Goal: Task Accomplishment & Management: Use online tool/utility

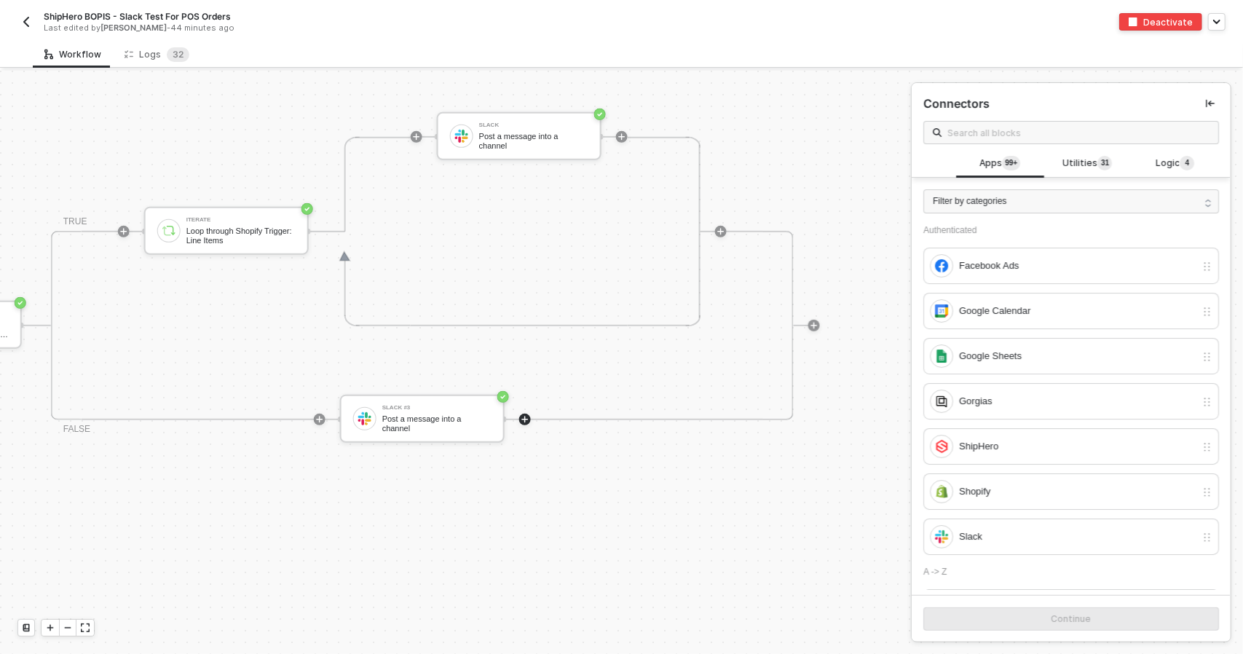
scroll to position [436, 86]
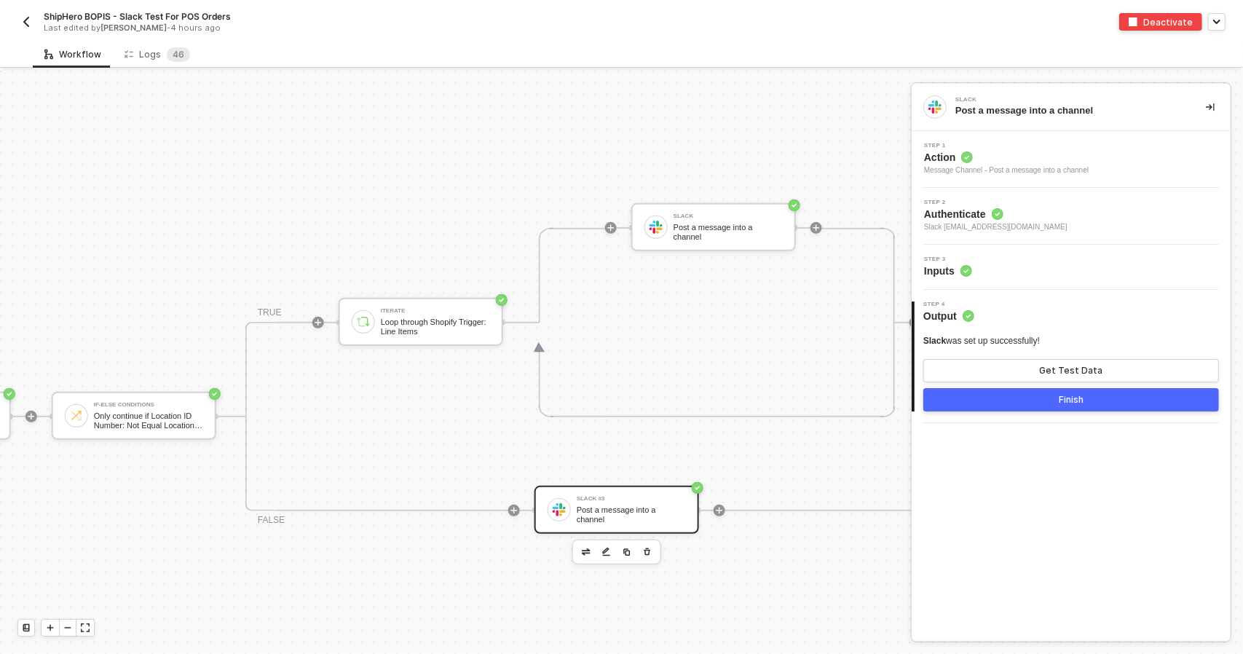
scroll to position [345, 866]
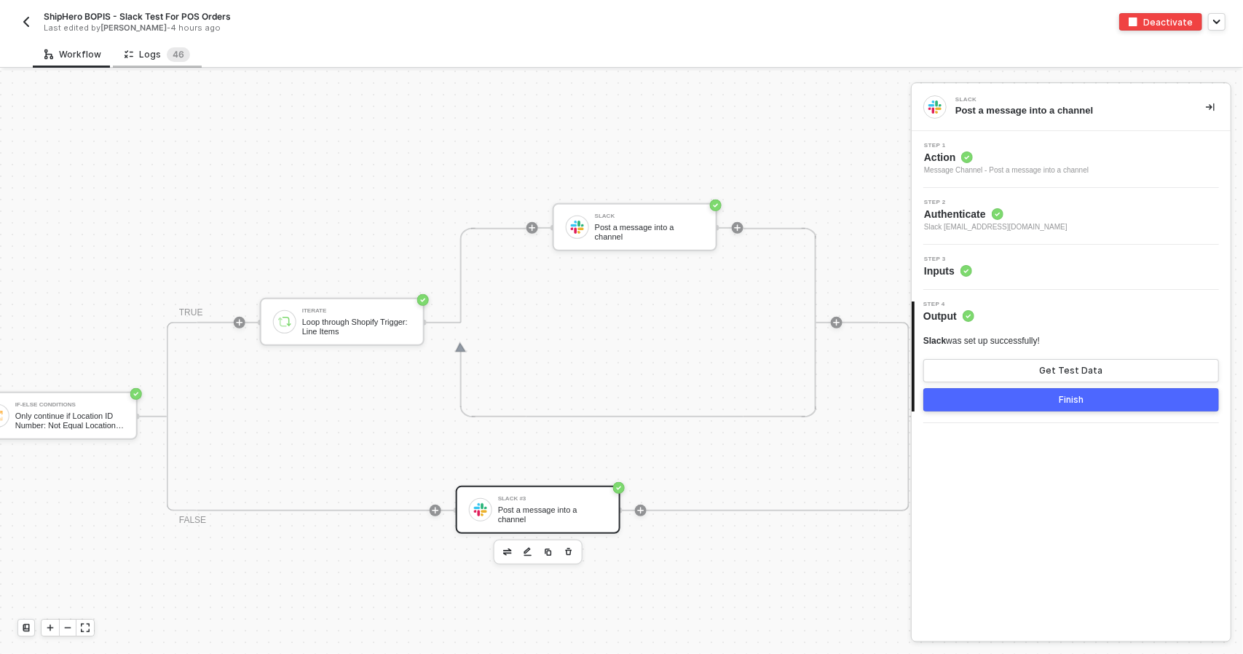
click at [138, 53] on div "Logs 4 6" at bounding box center [157, 54] width 66 height 15
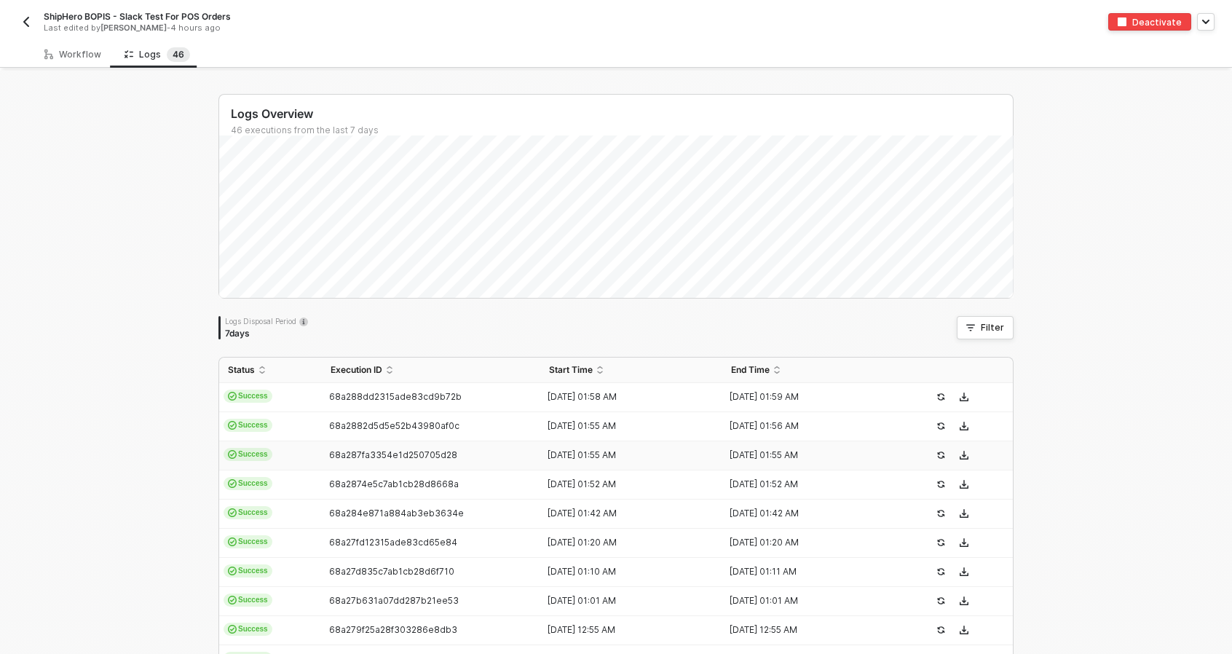
click at [322, 393] on div "68a288dd2315ade83cd9b72b" at bounding box center [425, 397] width 207 height 12
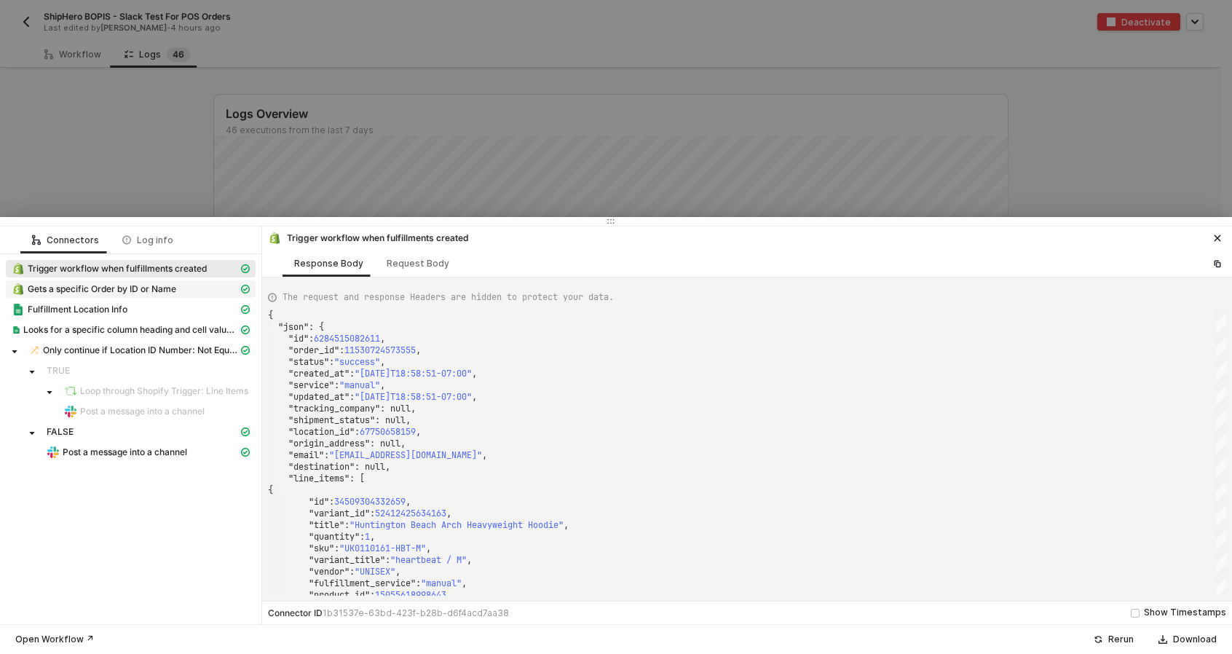
click at [189, 289] on div "Gets a specific Order by ID or Name" at bounding box center [125, 288] width 226 height 13
type textarea "{ "json": { "order": { "id": 11530724573555, "admin_graphql_api_id": "gid://sho…"
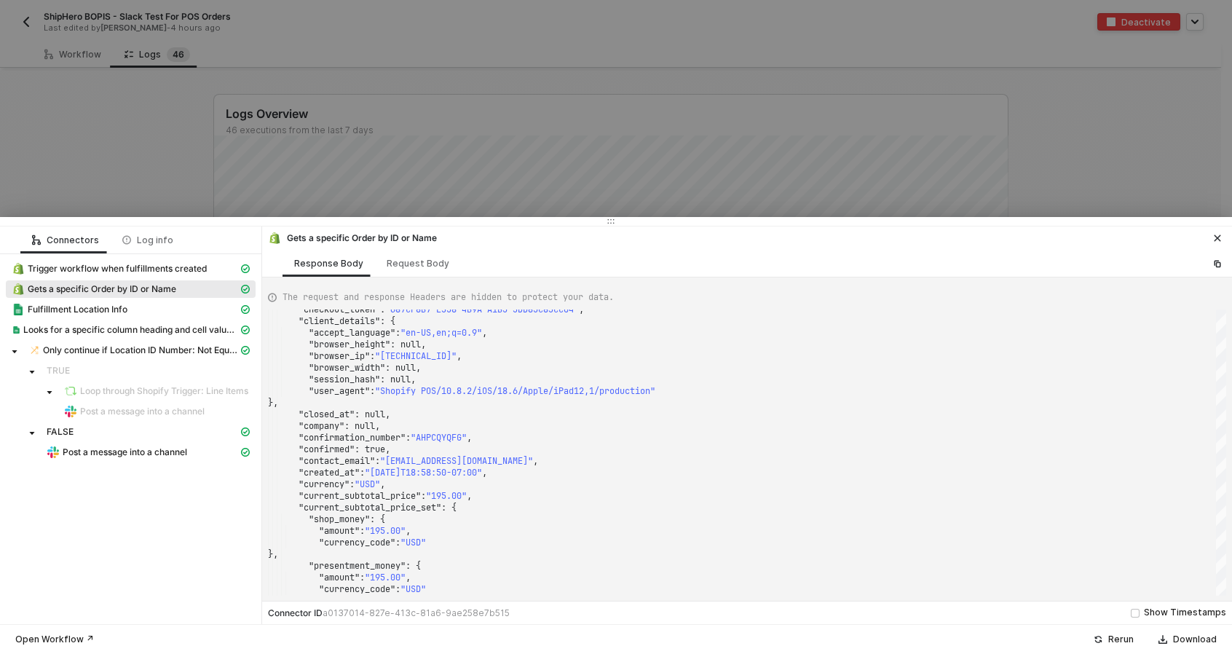
click at [1218, 231] on button "button" at bounding box center [1216, 237] width 17 height 17
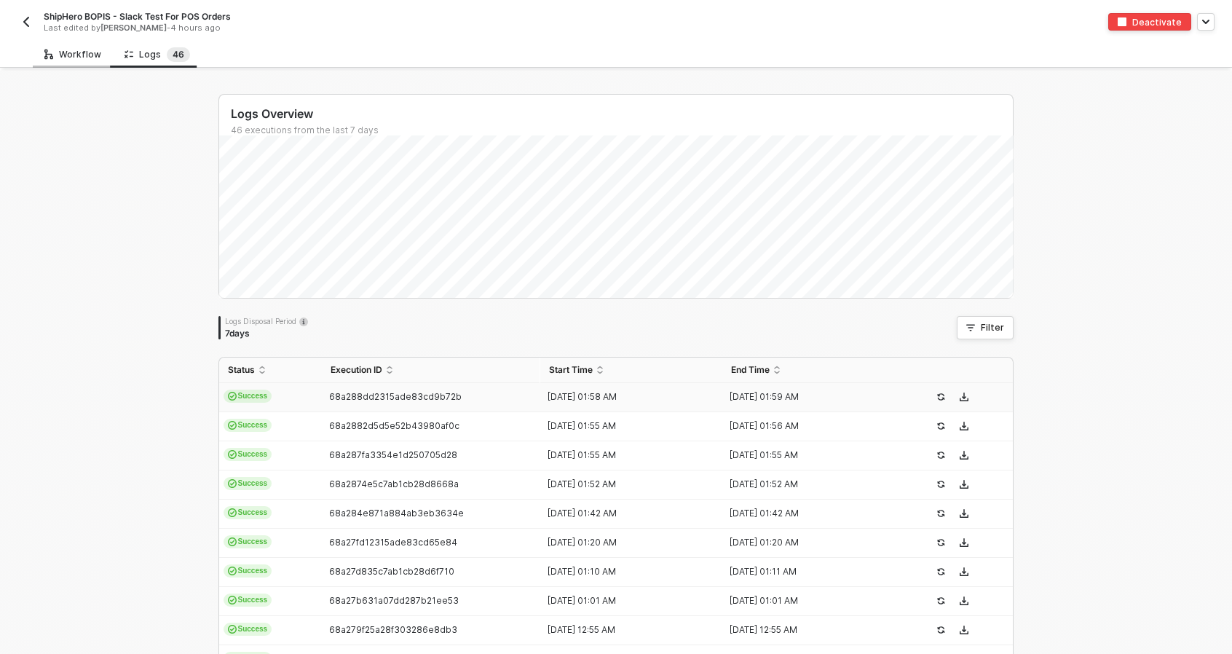
click at [72, 49] on div "Workflow" at bounding box center [72, 55] width 57 height 12
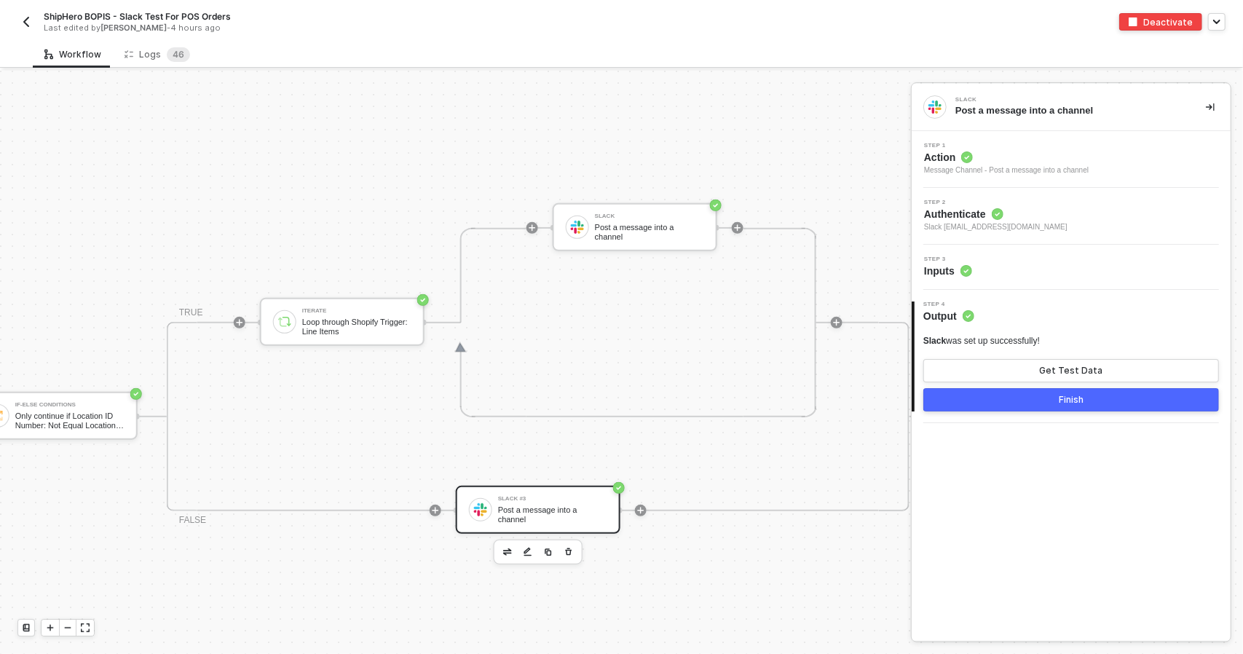
click at [1037, 254] on div "Step 3 Inputs" at bounding box center [1070, 267] width 319 height 45
click at [1037, 264] on div "Step 3 Inputs" at bounding box center [1072, 267] width 315 height 22
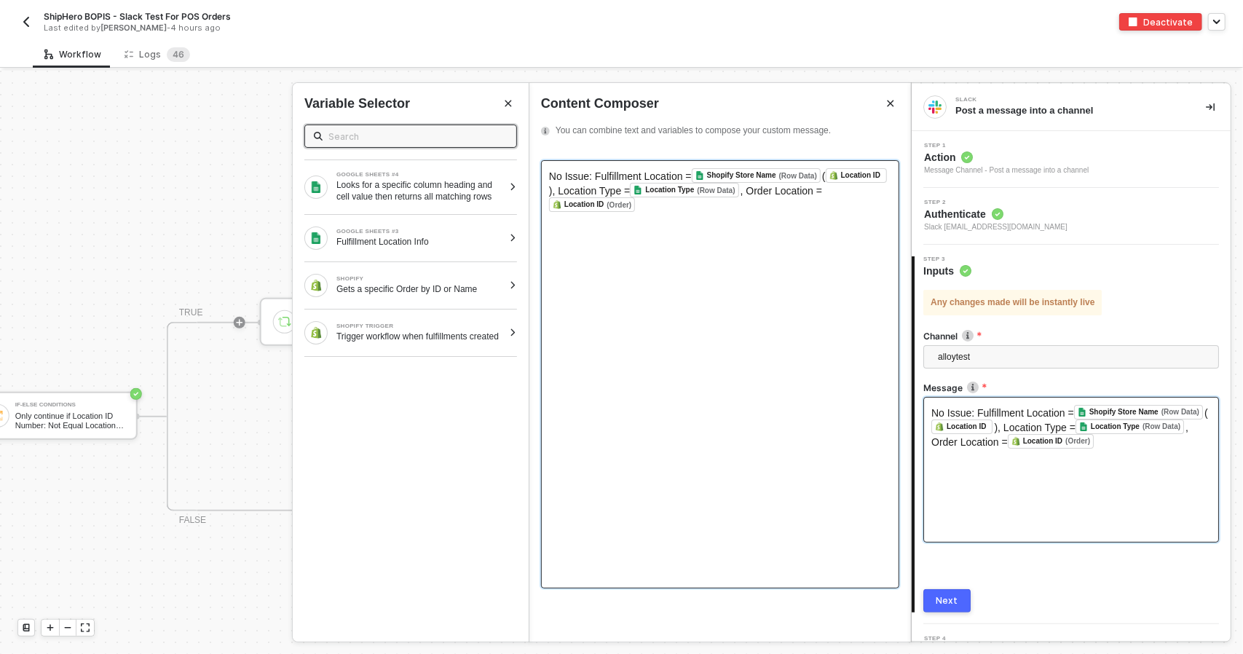
click at [639, 165] on div "No Issue: Fulfillment Location = Shopify Store Name (Row Data) ﻿ ( Location ID …" at bounding box center [720, 374] width 358 height 428
click at [594, 178] on span "No Issue: Fulfillment Location =" at bounding box center [620, 176] width 143 height 12
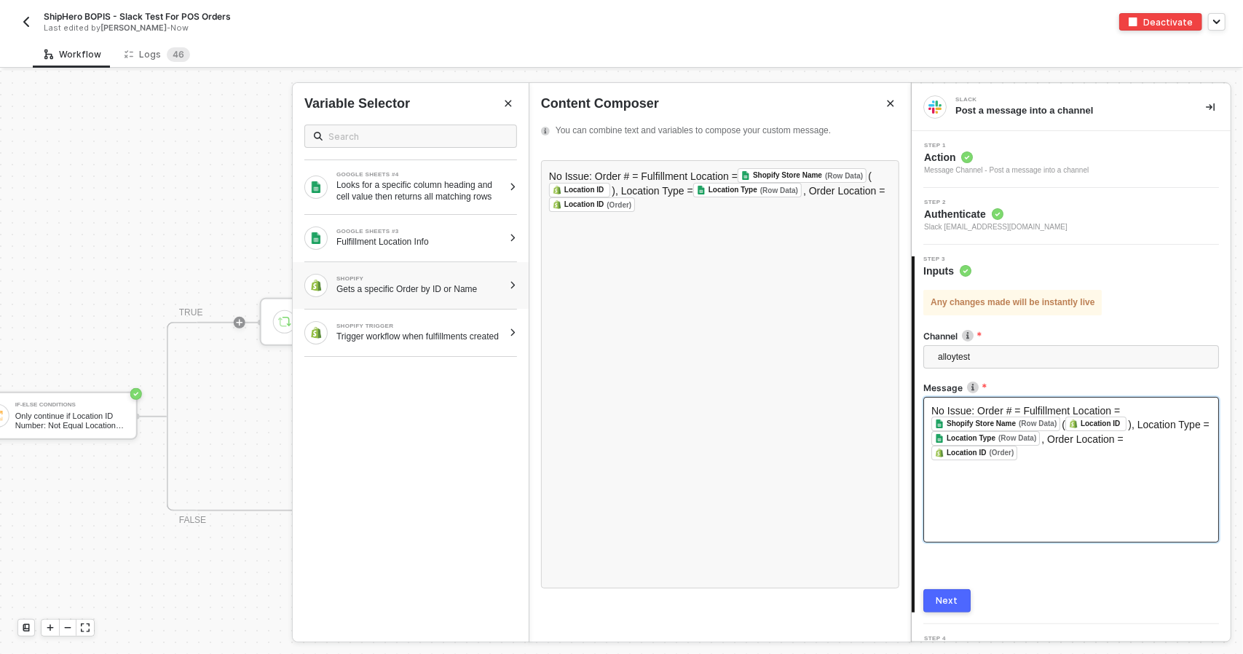
click at [410, 279] on div "SHOPIFY" at bounding box center [419, 279] width 167 height 6
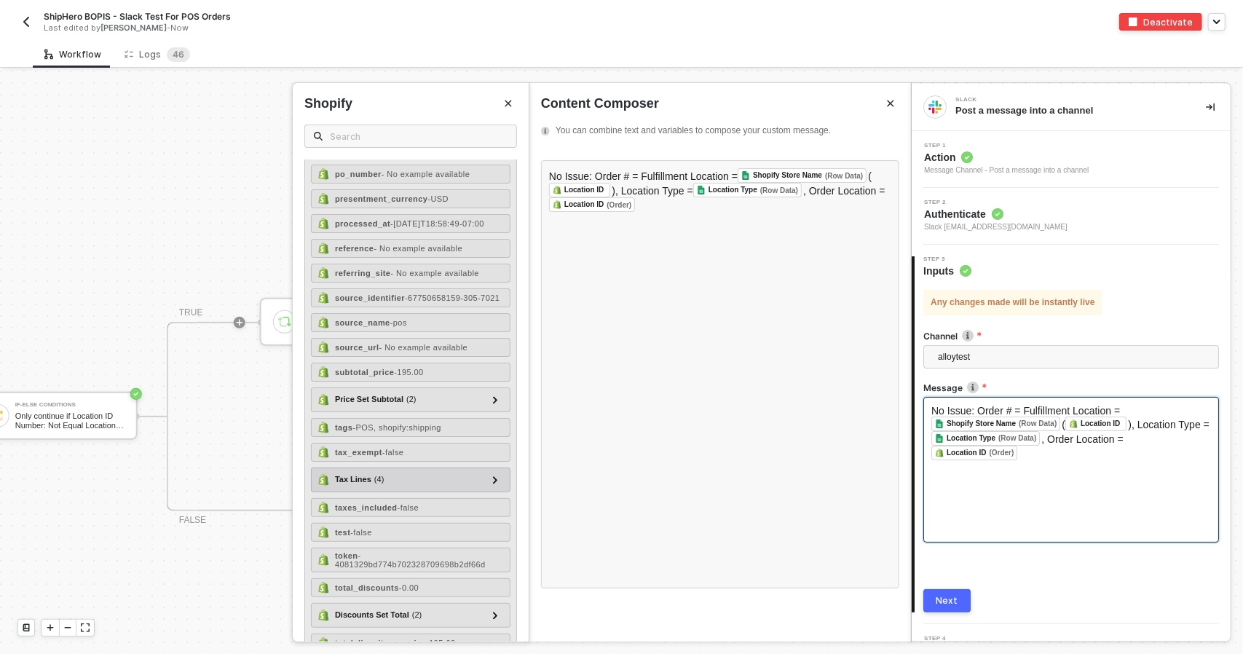
scroll to position [1310, 0]
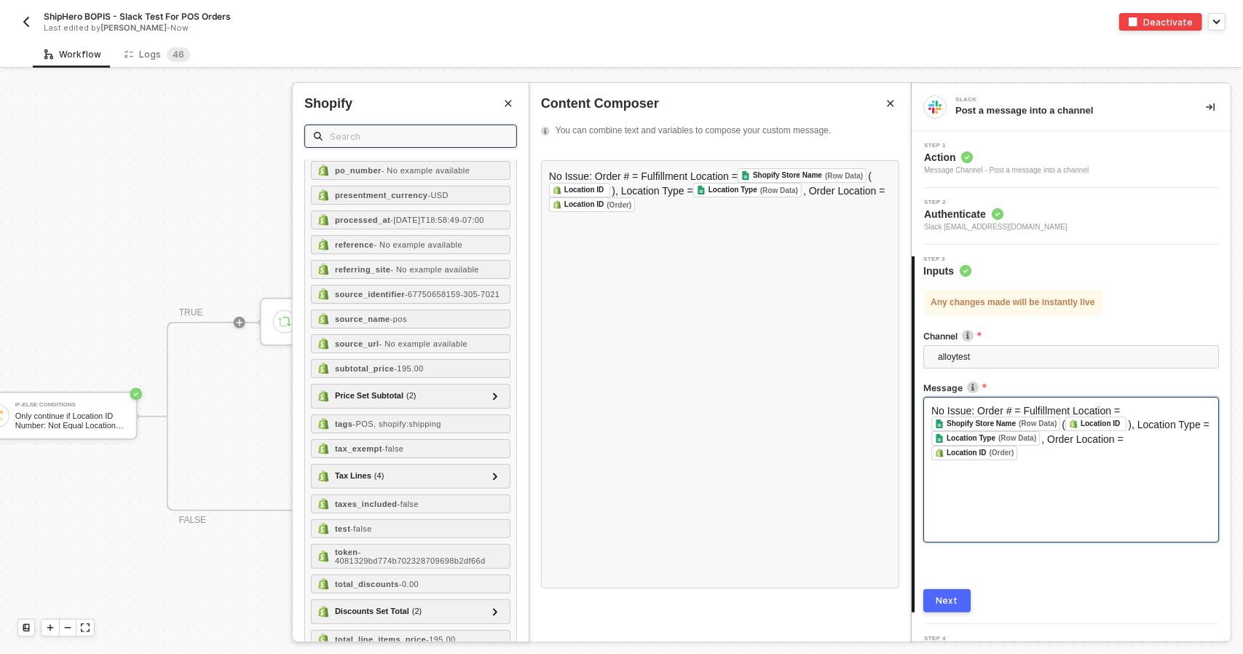
click at [346, 129] on input "text" at bounding box center [419, 136] width 178 height 16
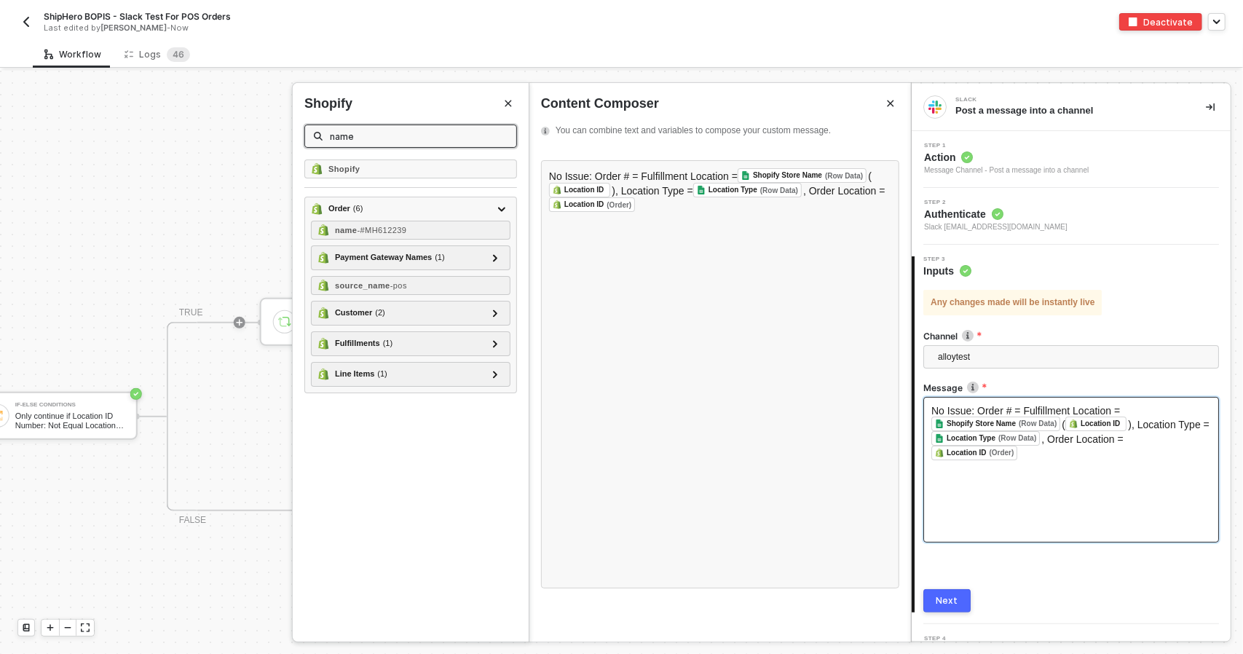
scroll to position [0, 0]
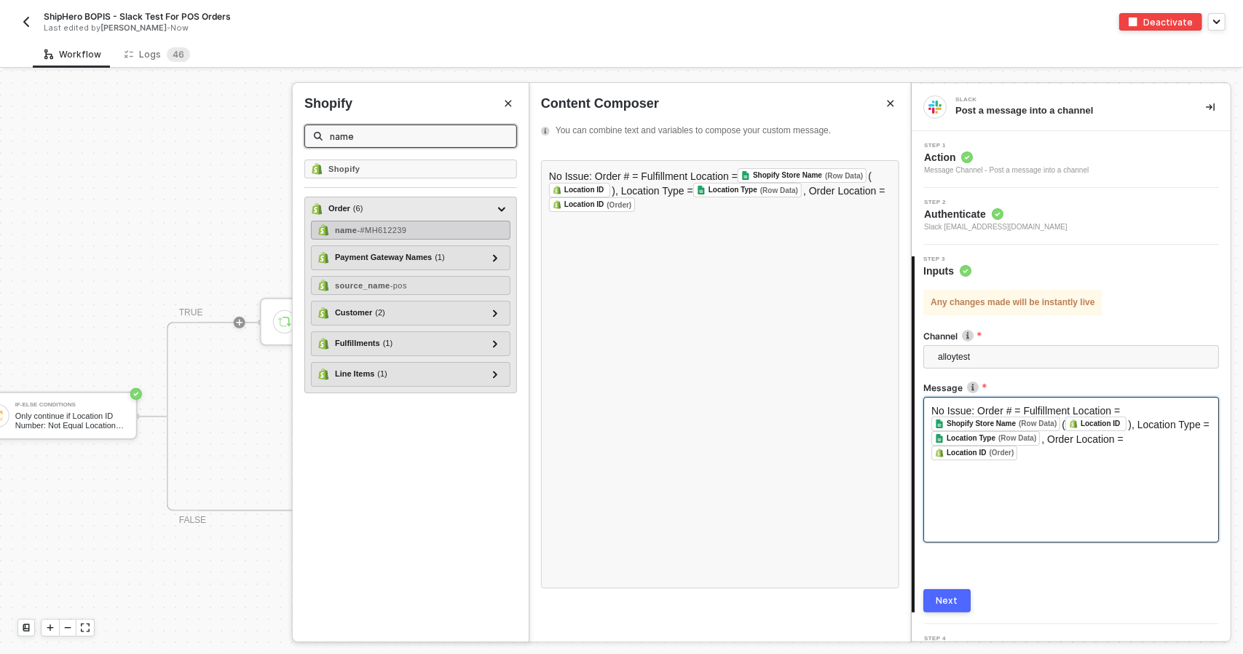
type input "name"
click at [384, 236] on div "name - #MH612239" at bounding box center [410, 230] width 199 height 19
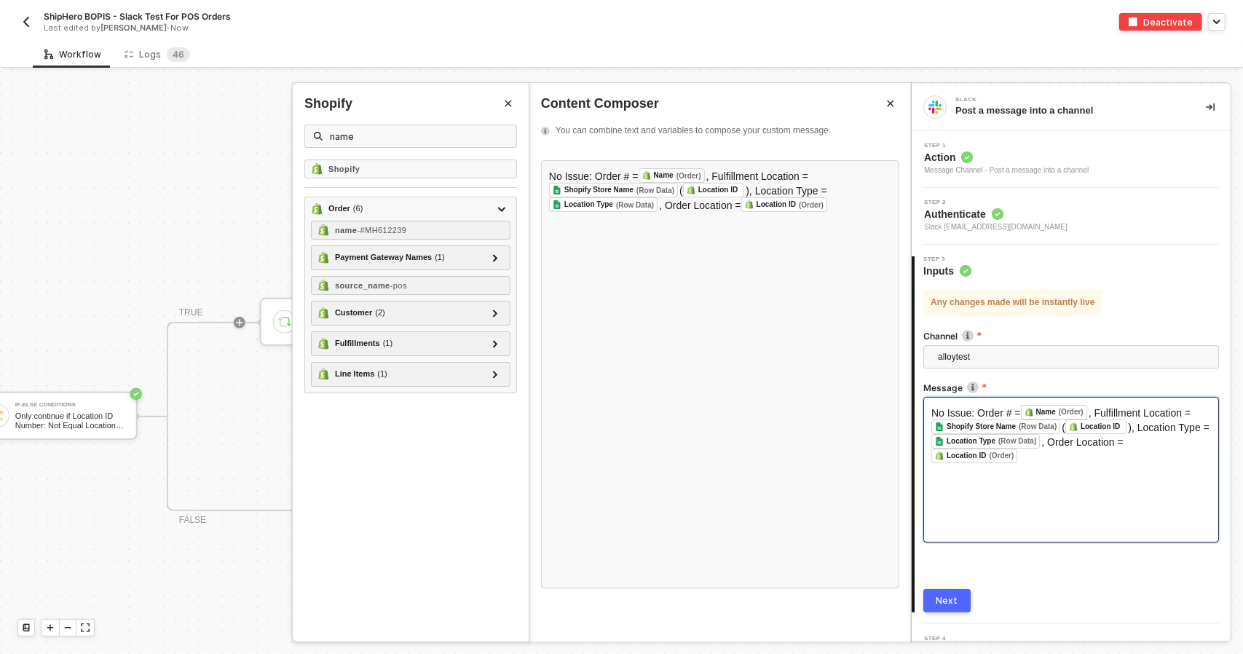
click at [961, 601] on button "Next" at bounding box center [946, 600] width 47 height 23
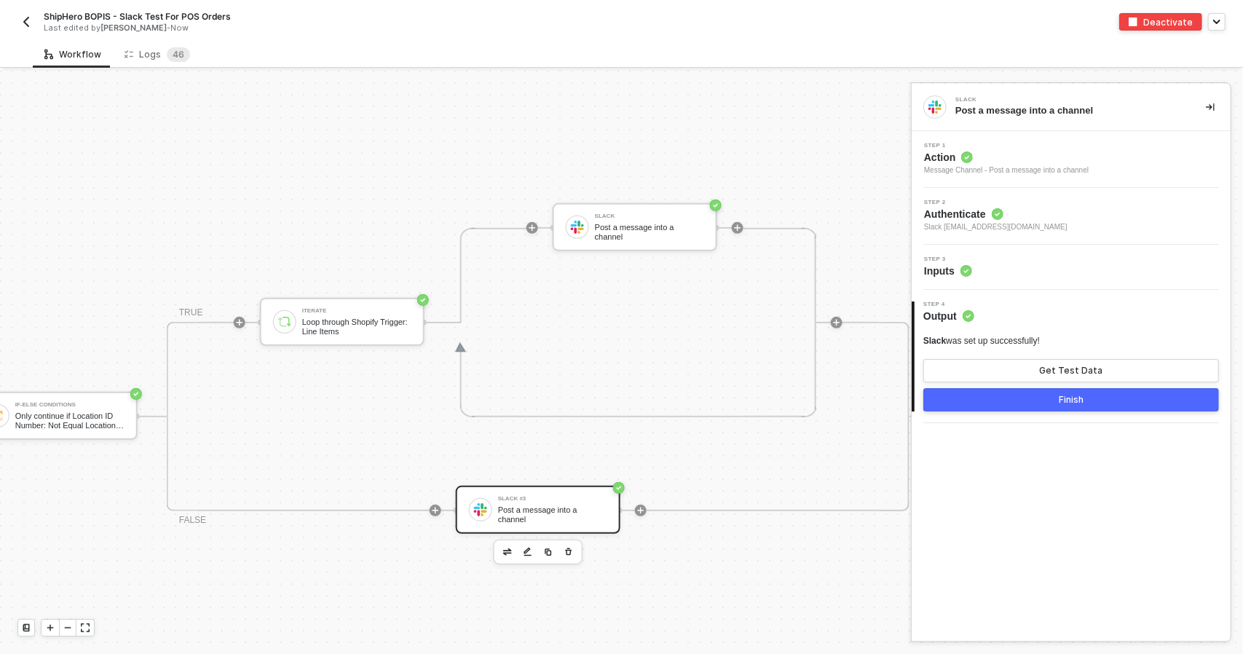
click at [1070, 405] on button "Finish" at bounding box center [1071, 399] width 296 height 23
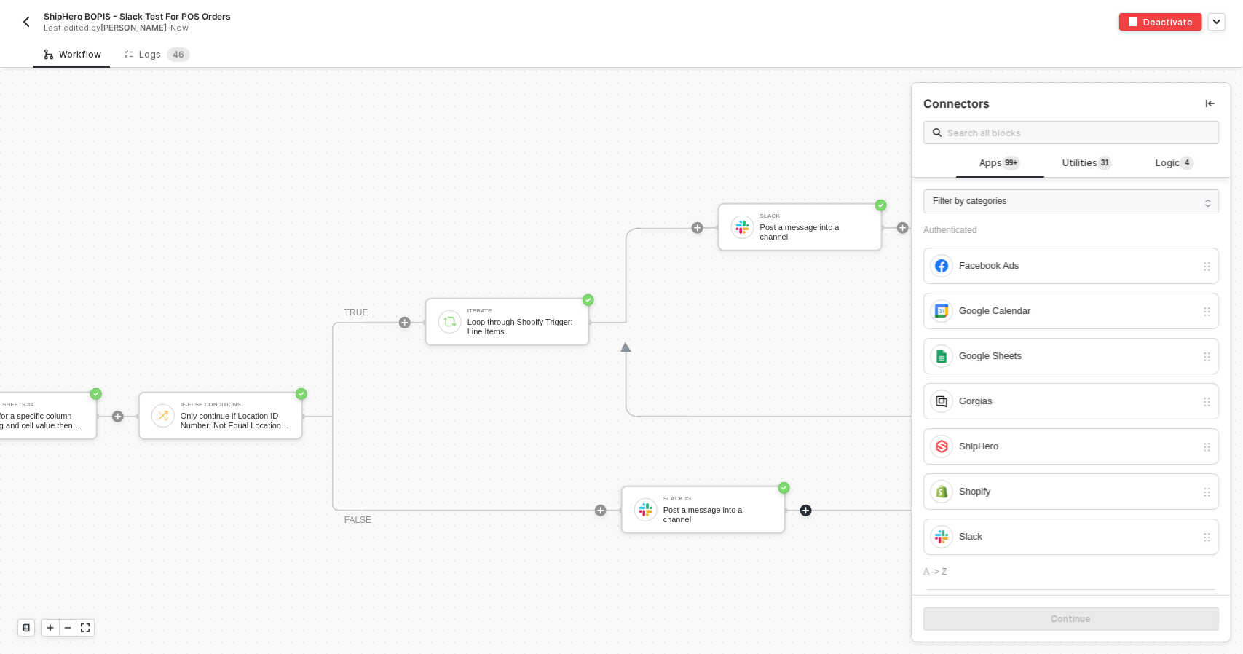
scroll to position [345, 700]
click at [227, 420] on div "Only continue if Location ID Number: Not Equal Location ID" at bounding box center [235, 420] width 109 height 18
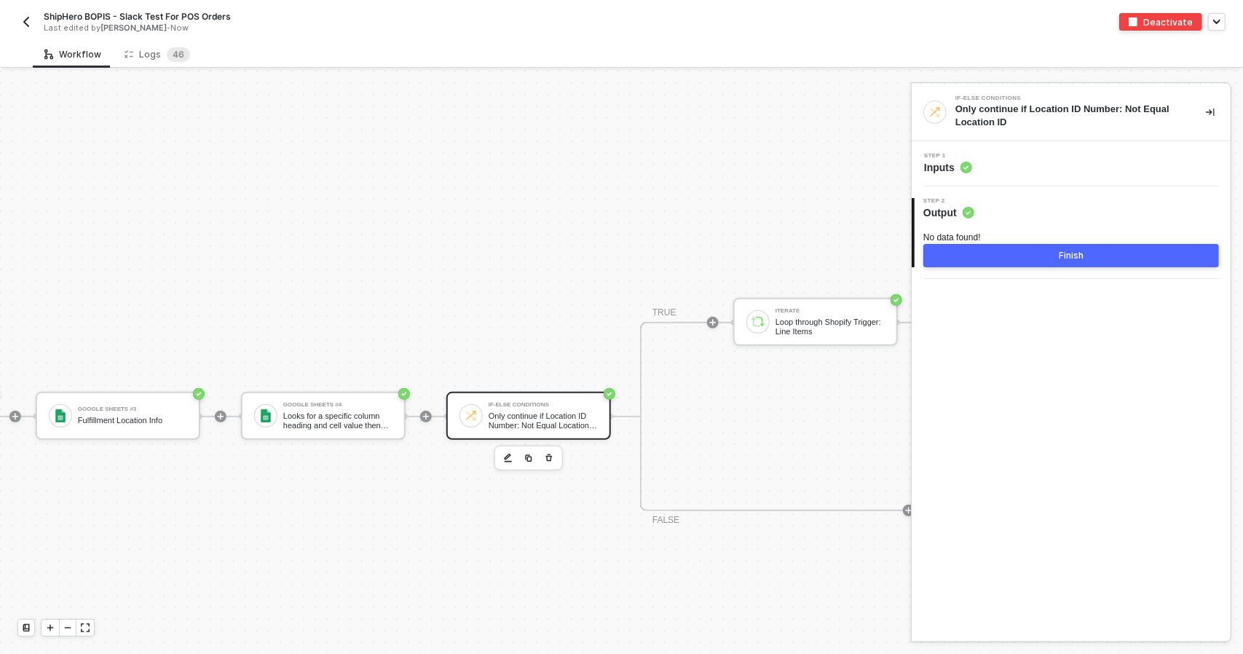
scroll to position [345, 425]
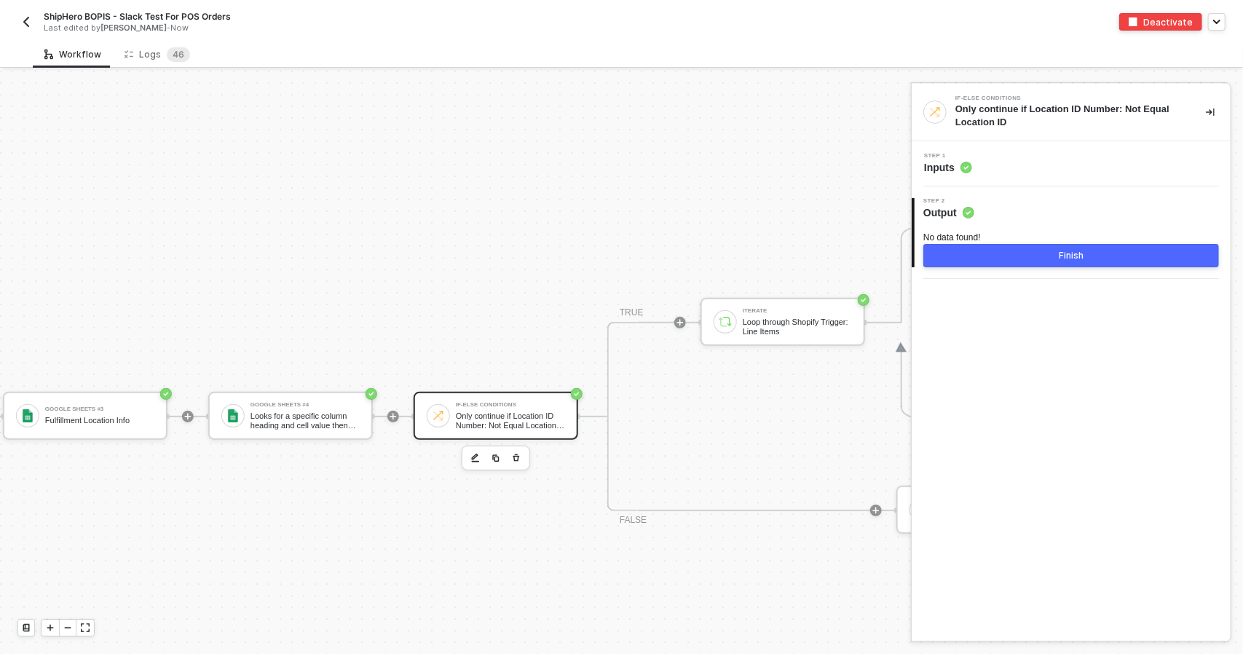
click at [511, 421] on div "Only continue if Location ID Number: Not Equal Location ID" at bounding box center [510, 420] width 109 height 18
click at [1090, 250] on button "Finish" at bounding box center [1071, 255] width 296 height 23
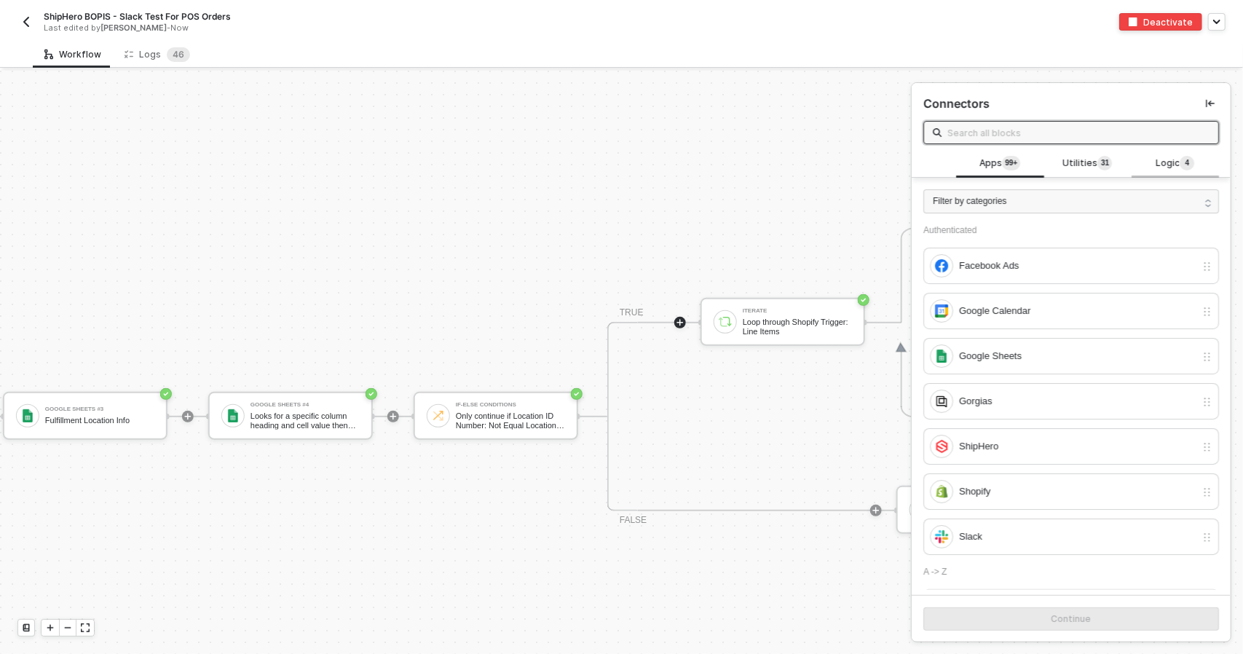
click at [1179, 164] on span "Logic 4" at bounding box center [1174, 164] width 39 height 16
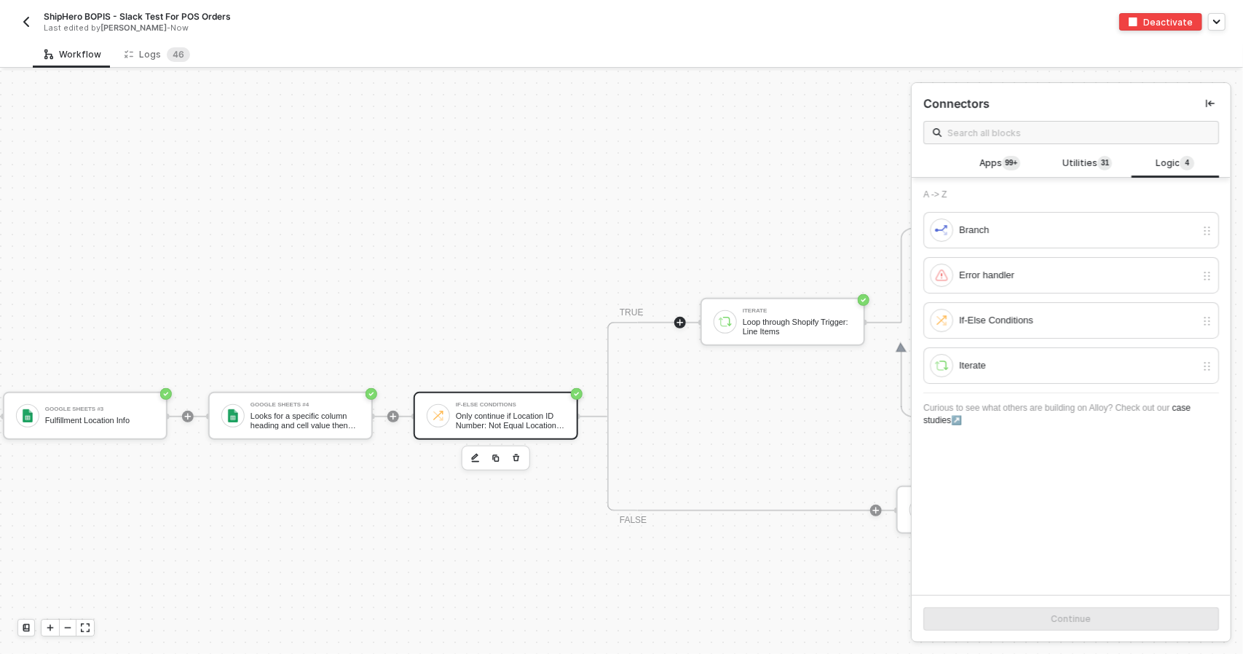
click at [456, 405] on div "If-Else Conditions" at bounding box center [510, 405] width 109 height 6
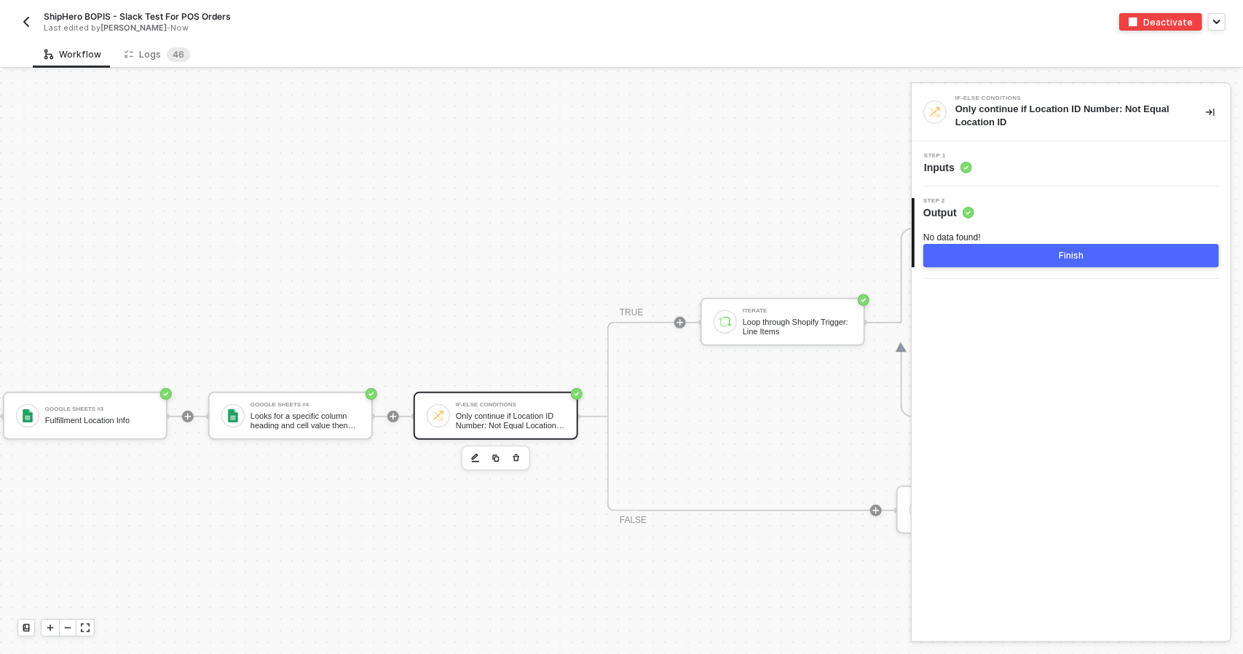
click at [1057, 159] on div "Step 1 Inputs" at bounding box center [1072, 164] width 315 height 22
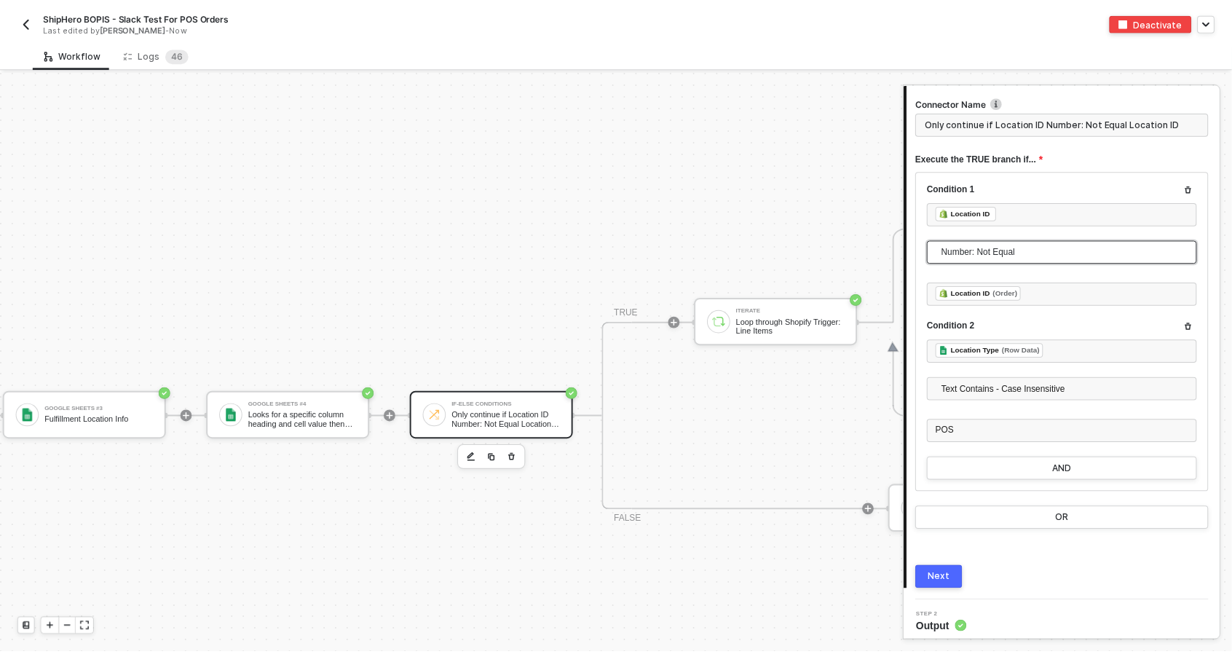
scroll to position [134, 0]
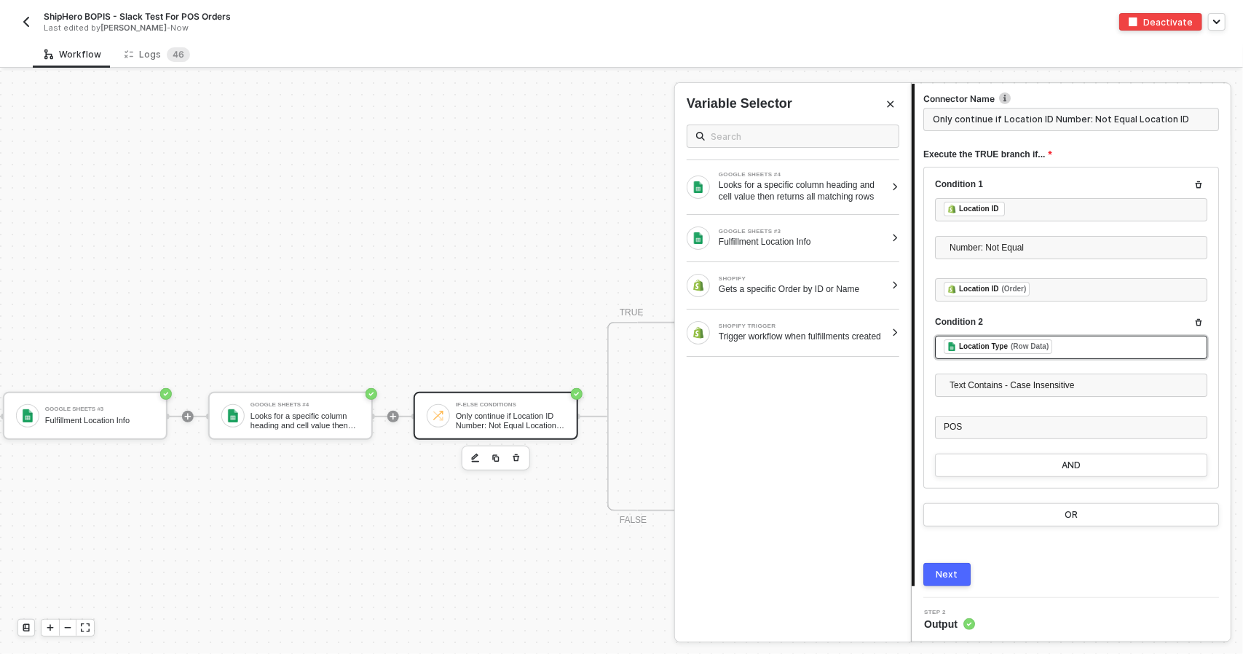
click at [1100, 347] on div "﻿ ﻿ Location Type (Row Data) ﻿" at bounding box center [1070, 347] width 255 height 16
click at [894, 106] on icon "Close" at bounding box center [890, 104] width 9 height 9
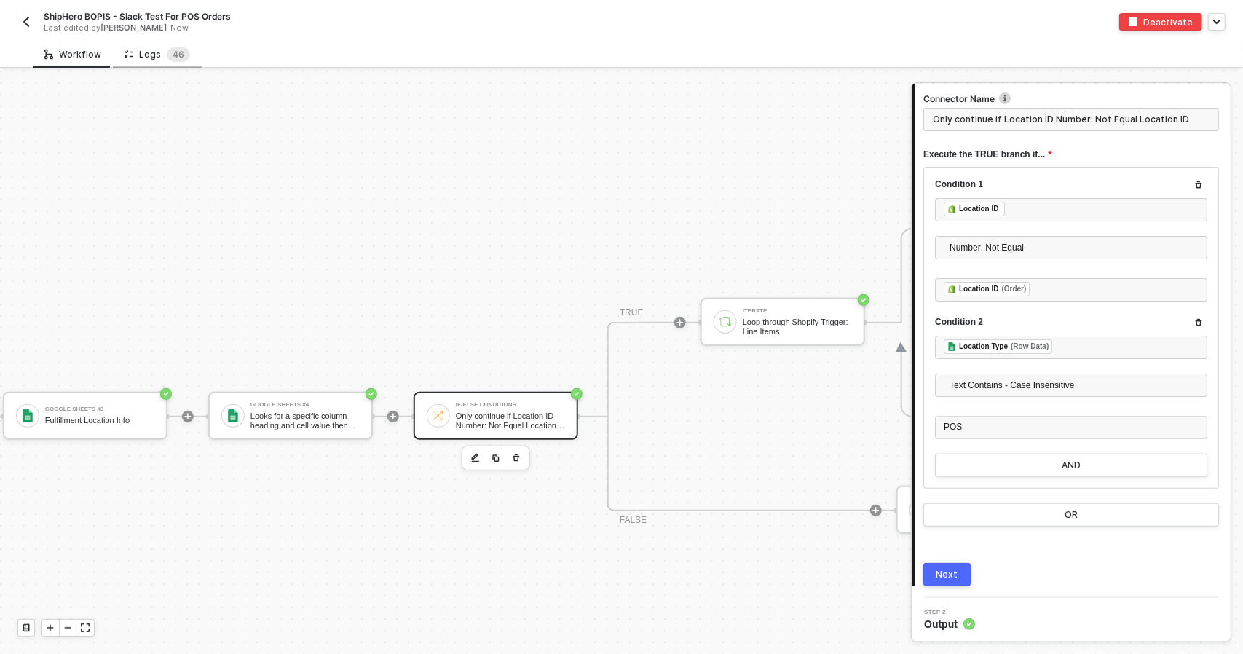
click at [151, 62] on div "Logs 4 6" at bounding box center [157, 54] width 89 height 27
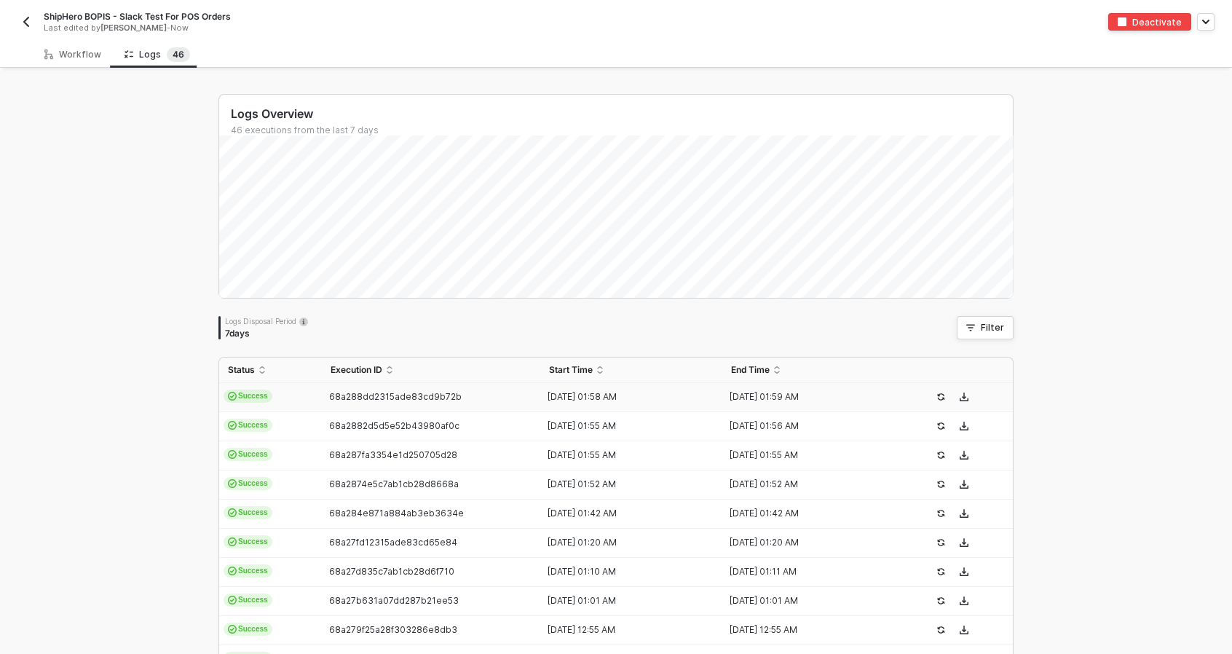
click at [273, 401] on td "Success" at bounding box center [270, 397] width 103 height 29
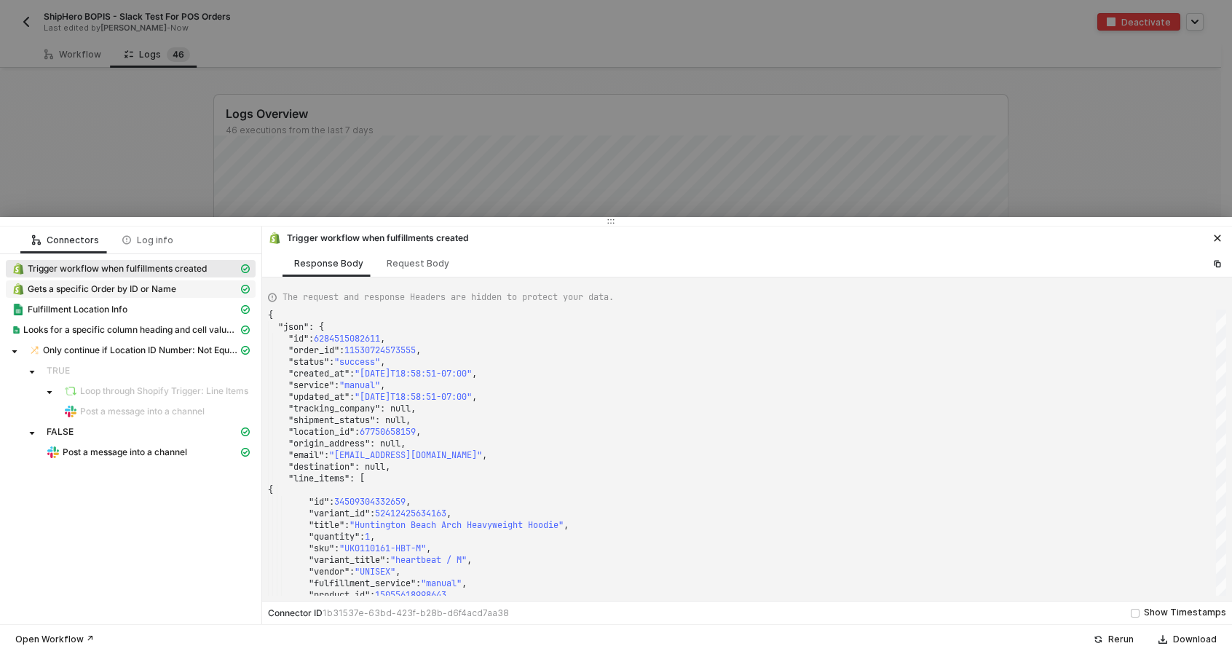
click at [122, 280] on span "Gets a specific Order by ID or Name" at bounding box center [131, 288] width 250 height 17
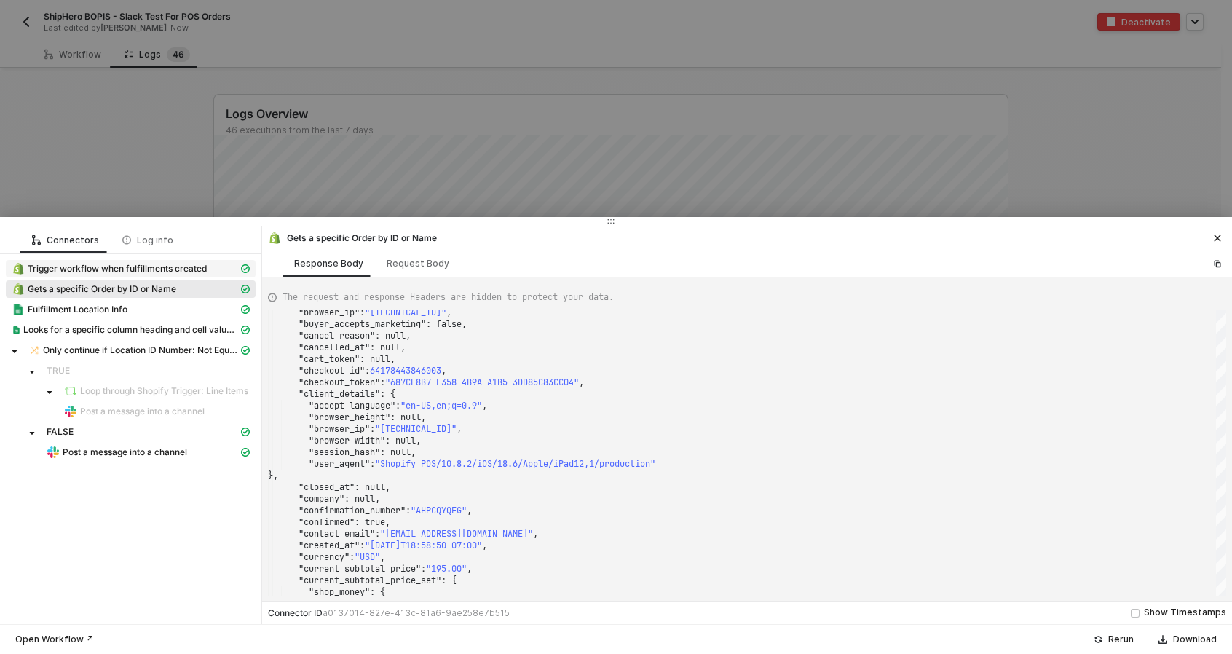
click at [178, 276] on span "Trigger workflow when fulfillments created" at bounding box center [131, 268] width 250 height 17
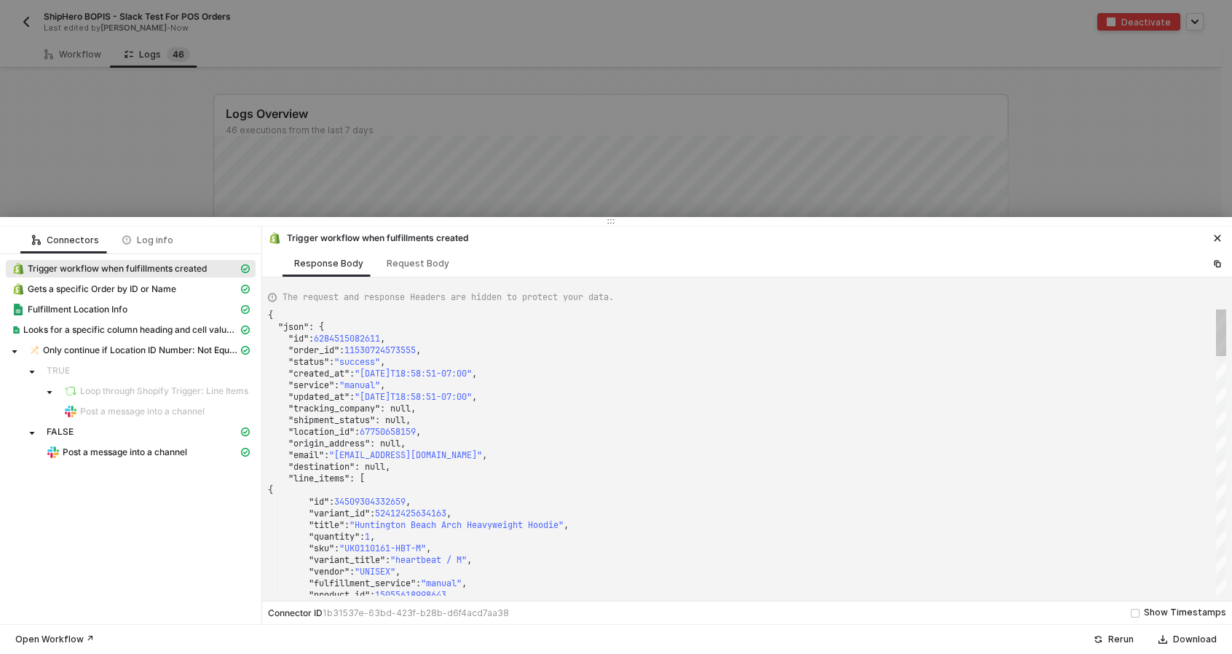
type textarea ""location_id": 67750658159, "origin_address": null, "email": "egdahla@gmail.com…"
drag, startPoint x: 424, startPoint y: 455, endPoint x: 341, endPoint y: 452, distance: 82.3
click at [1225, 234] on button "button" at bounding box center [1216, 237] width 17 height 17
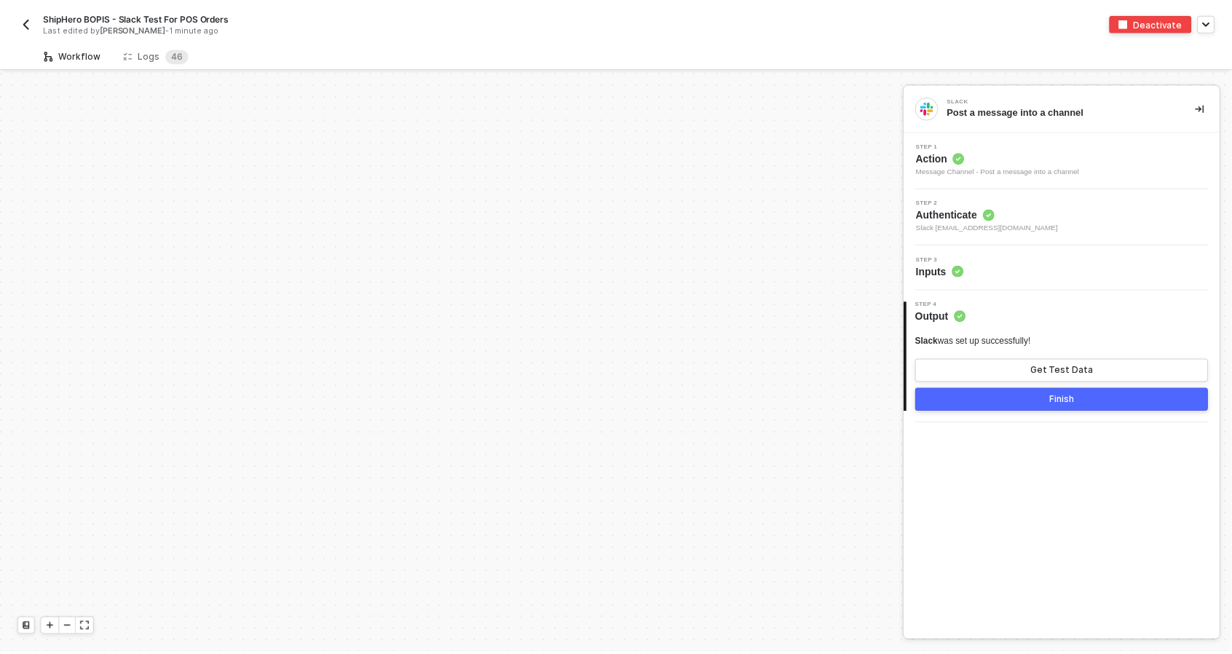
scroll to position [345, 0]
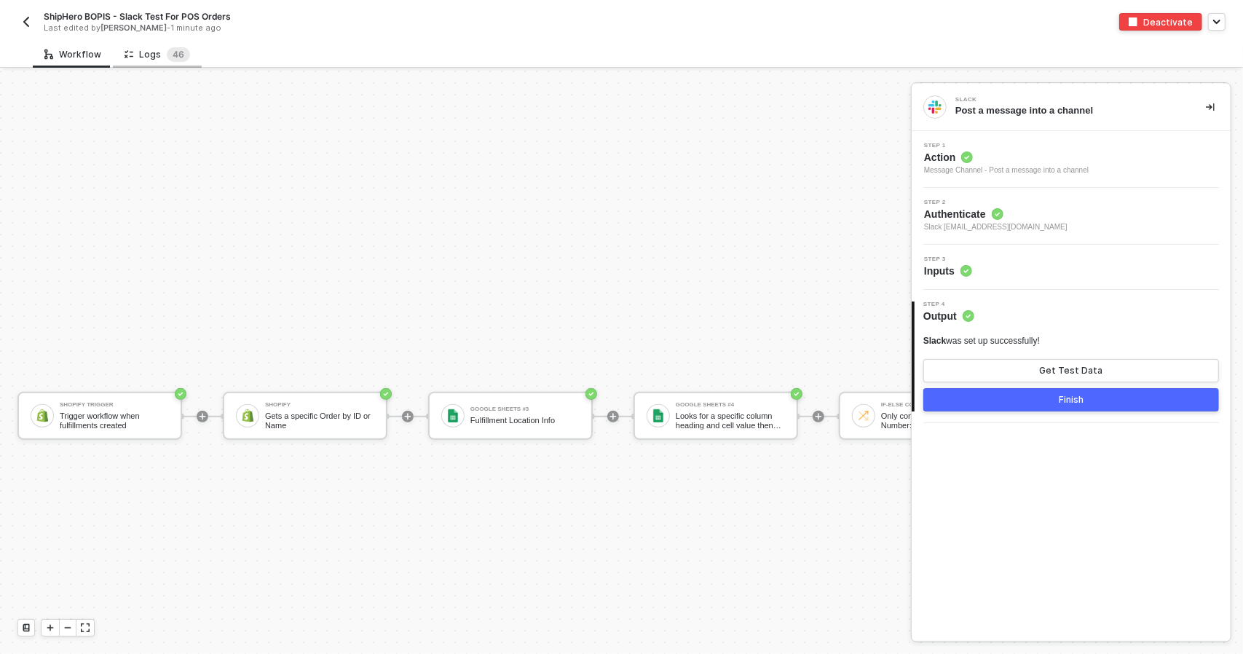
click at [137, 53] on div "Logs 4 6" at bounding box center [157, 54] width 66 height 15
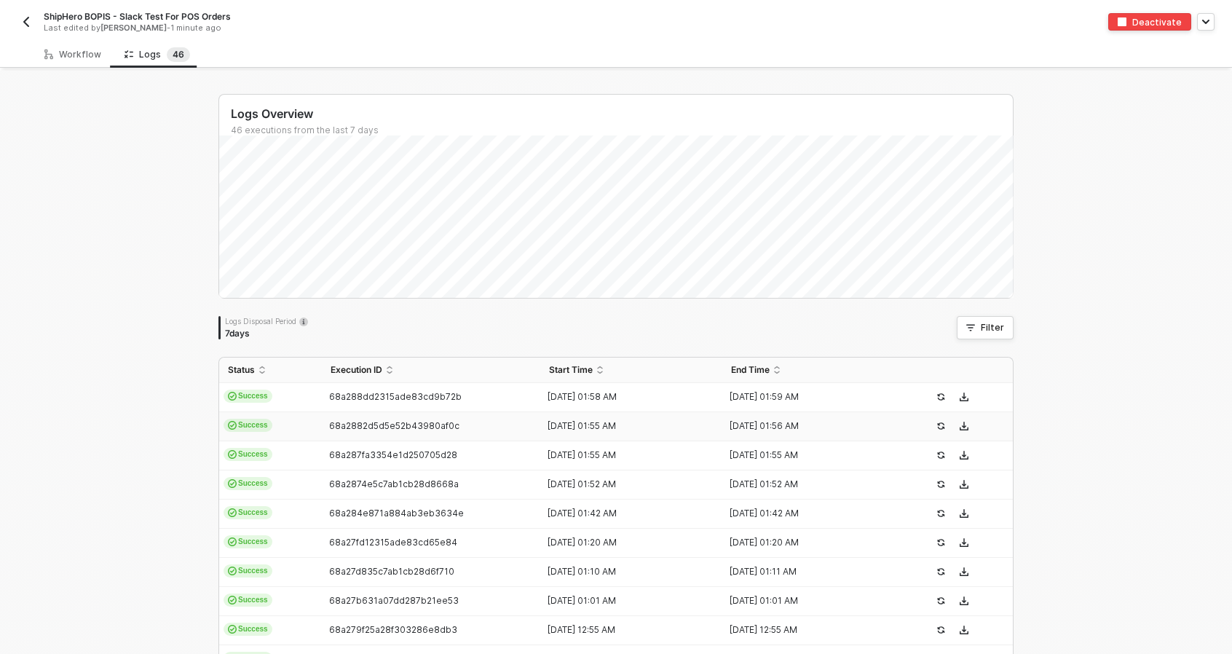
click at [302, 417] on td "Success" at bounding box center [270, 426] width 103 height 29
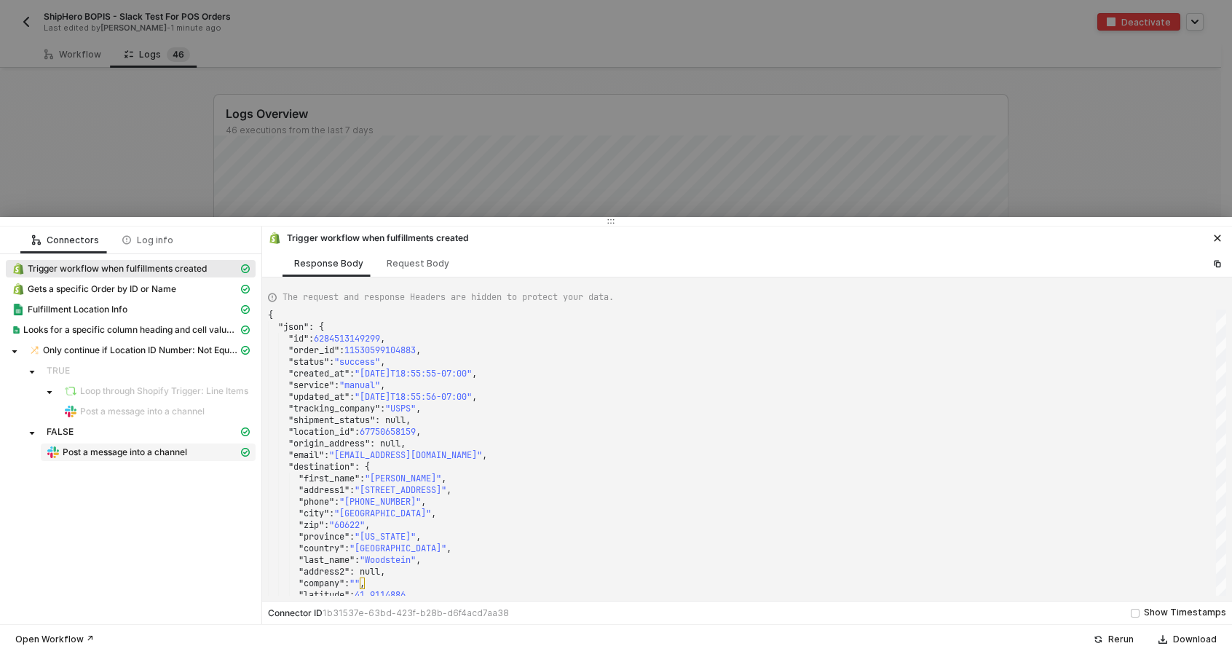
click at [117, 454] on span "Post a message into a channel" at bounding box center [125, 452] width 124 height 12
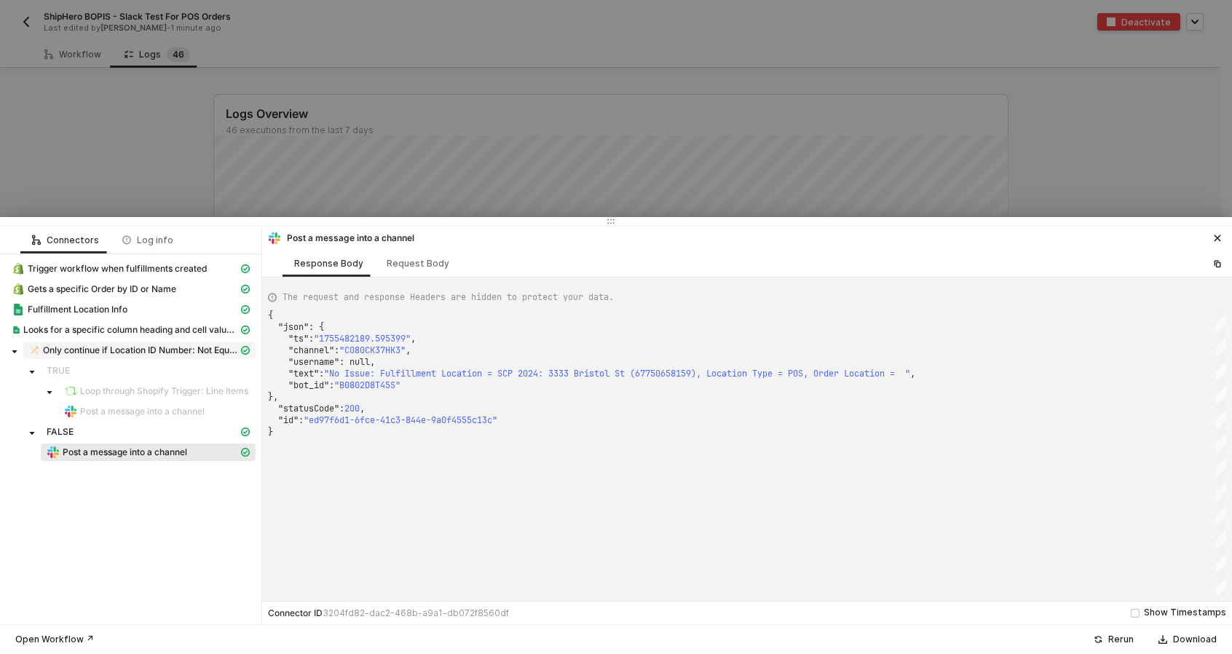
click at [96, 344] on span "Only continue if Location ID Number: Not Equal Location ID" at bounding box center [140, 350] width 195 height 12
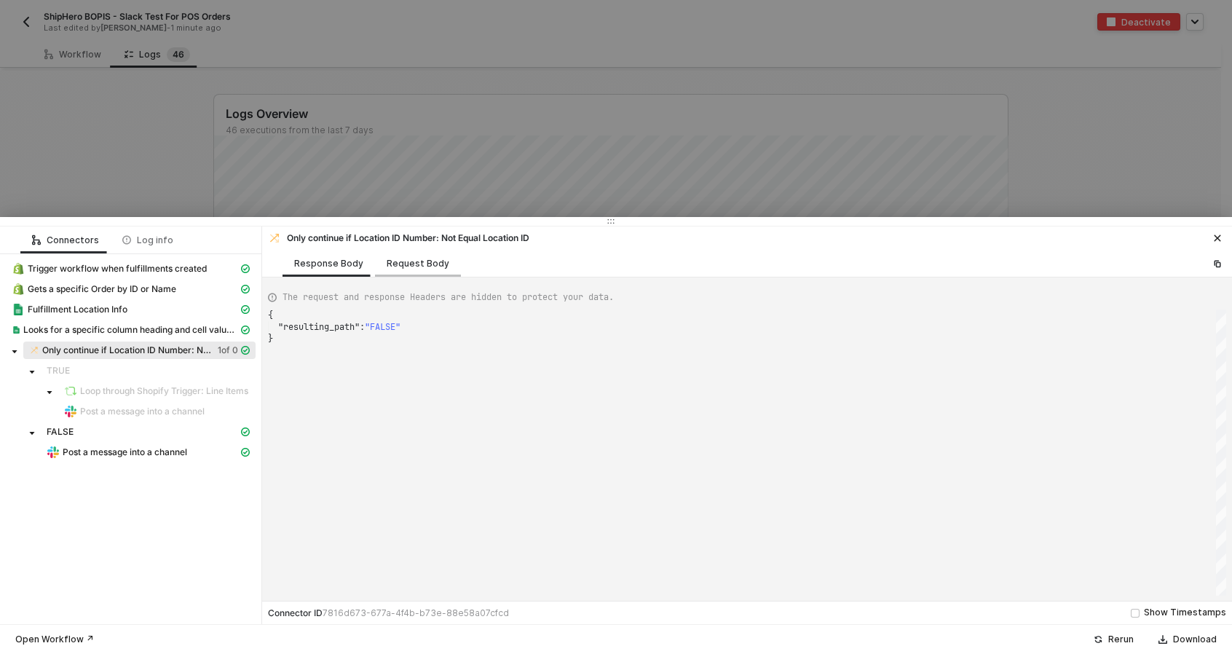
click at [429, 264] on div "Request Body" at bounding box center [418, 264] width 63 height 12
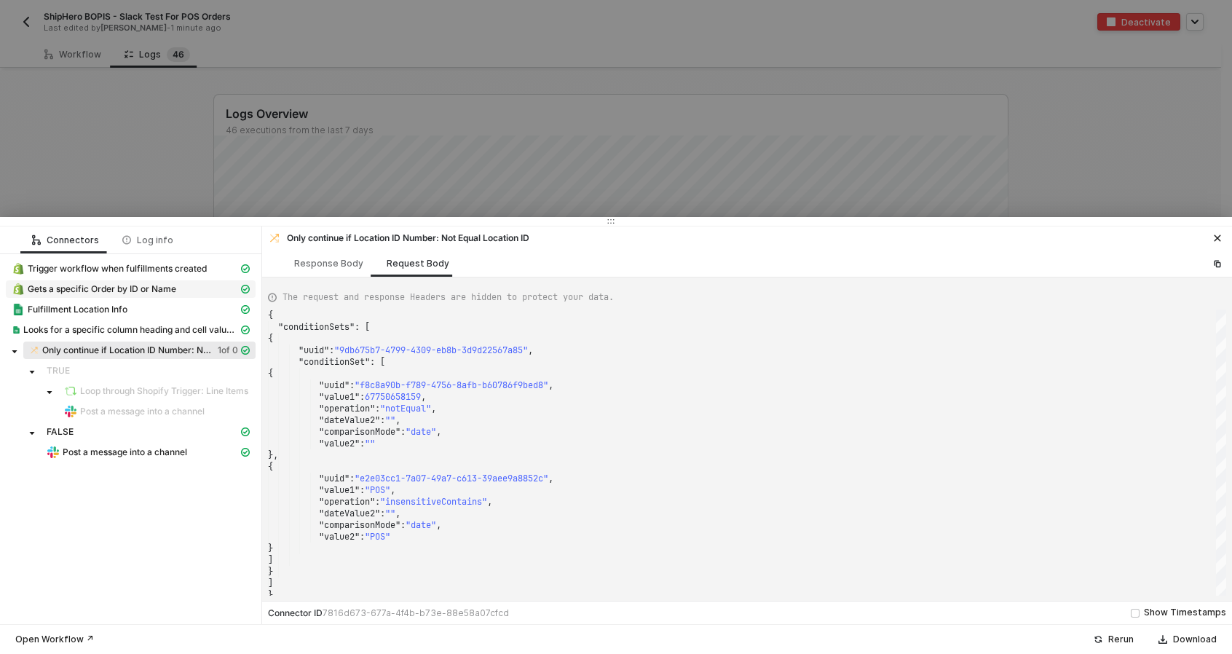
click at [118, 290] on span "Gets a specific Order by ID or Name" at bounding box center [102, 289] width 149 height 12
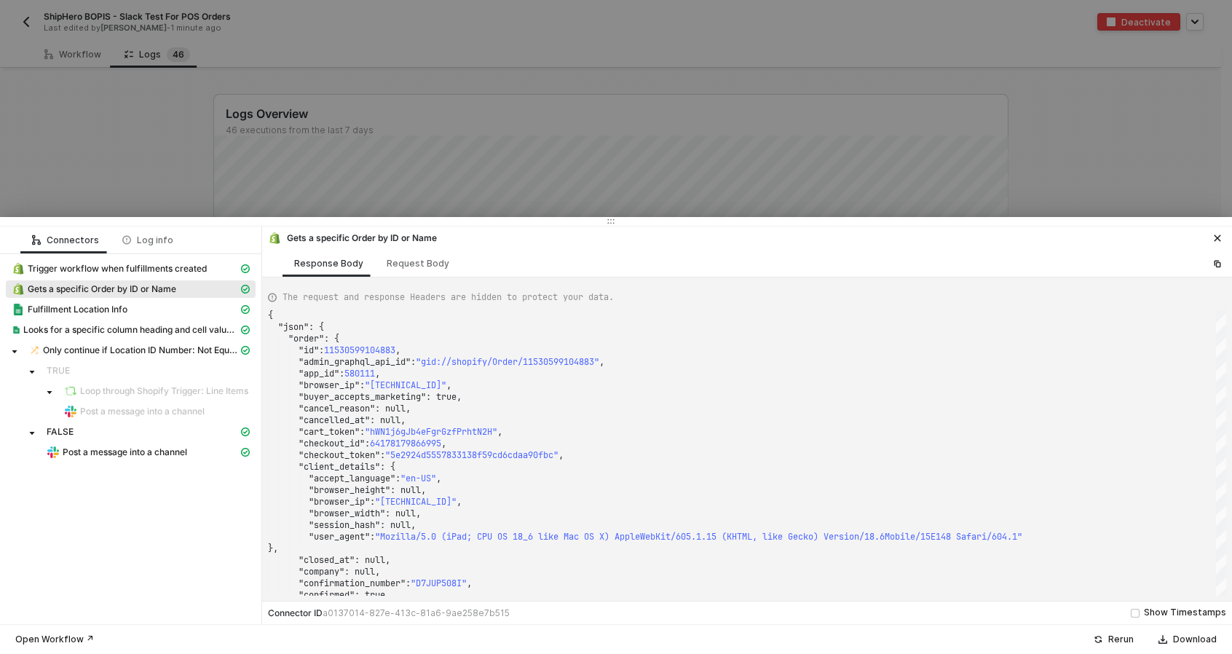
click at [168, 295] on div "Gets a specific Order by ID or Name" at bounding box center [125, 288] width 226 height 13
click at [160, 269] on span "Trigger workflow when fulfillments created" at bounding box center [117, 269] width 179 height 12
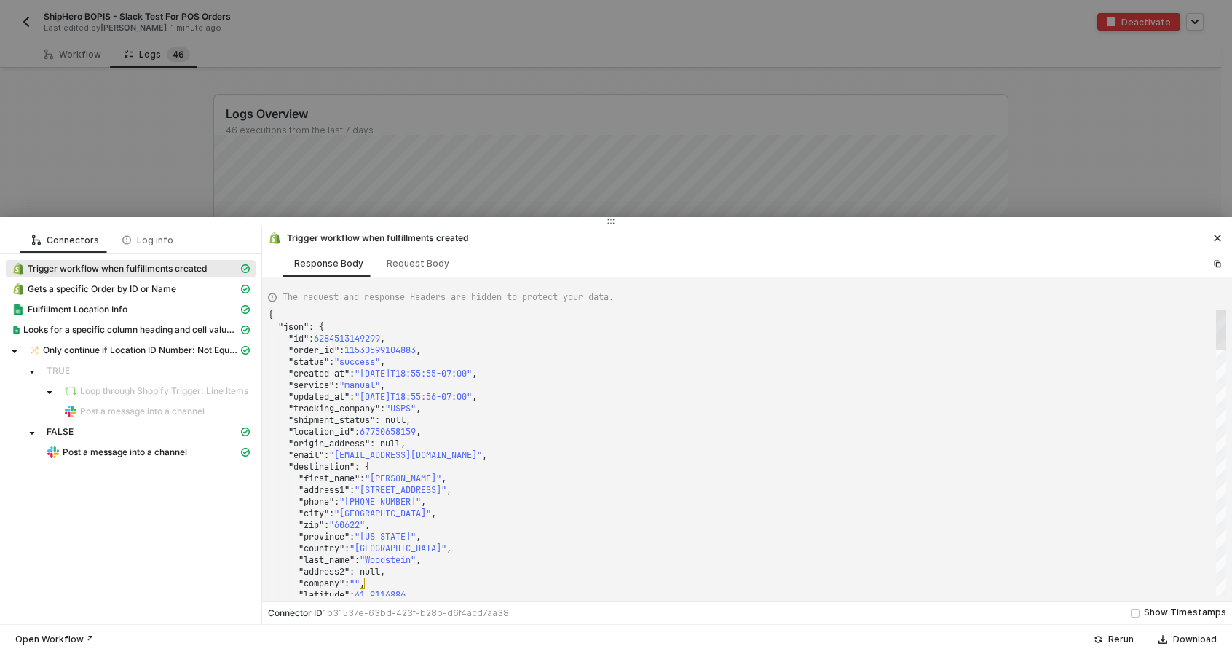
drag, startPoint x: 1220, startPoint y: 506, endPoint x: 1181, endPoint y: 314, distance: 196.0
click at [1181, 314] on div ""company" : "​​" , "latitude" : 41.9114886 , "updated_at" : "2025-08-17T18:55:5…" at bounding box center [747, 452] width 958 height 286
drag, startPoint x: 425, startPoint y: 429, endPoint x: 372, endPoint y: 434, distance: 53.3
drag, startPoint x: 198, startPoint y: 289, endPoint x: 261, endPoint y: 309, distance: 65.8
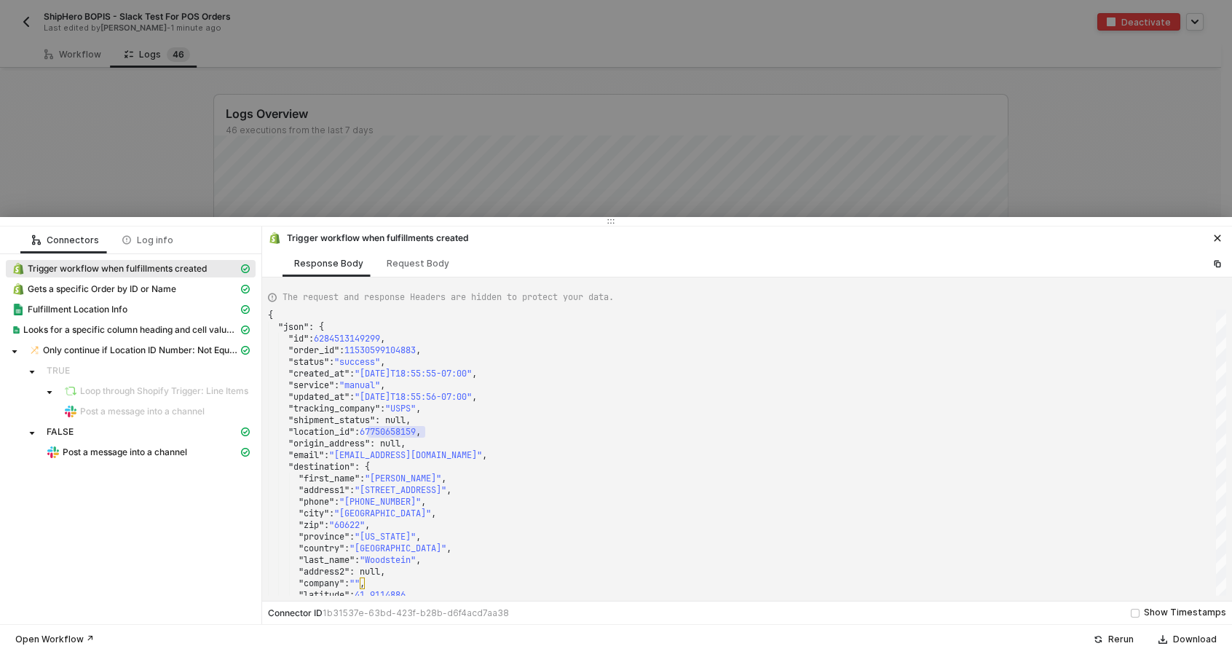
click at [198, 288] on div "Gets a specific Order by ID or Name" at bounding box center [125, 288] width 226 height 13
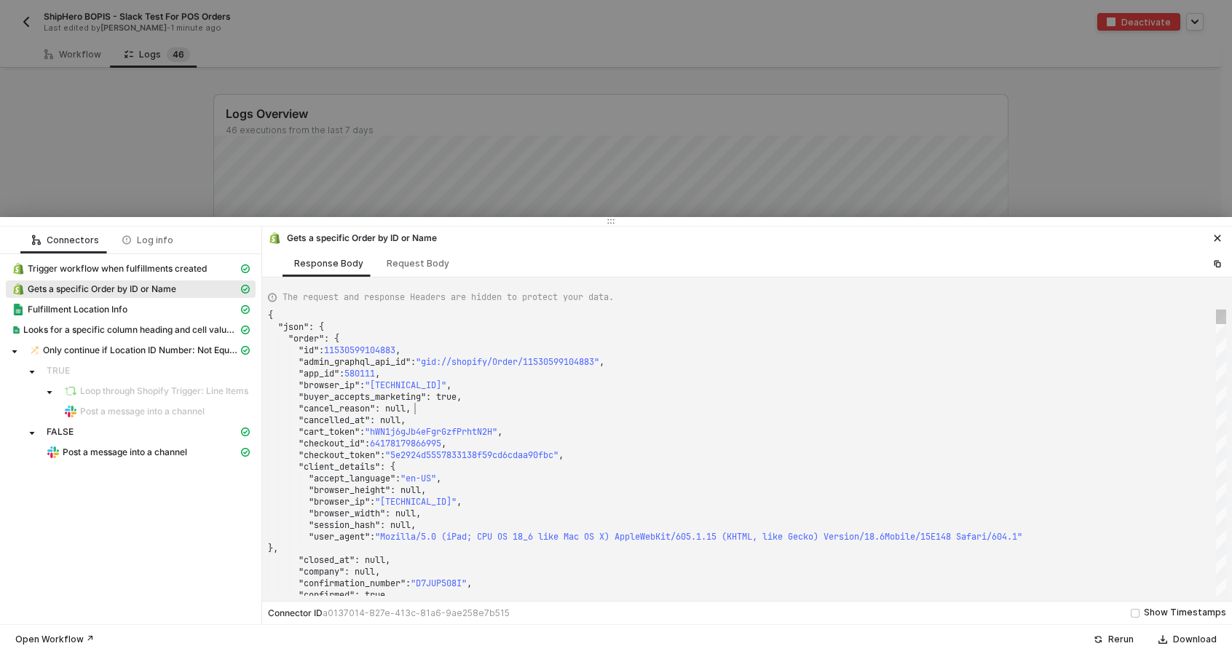
click at [550, 405] on div ""cancel_reason" : null," at bounding box center [747, 409] width 958 height 12
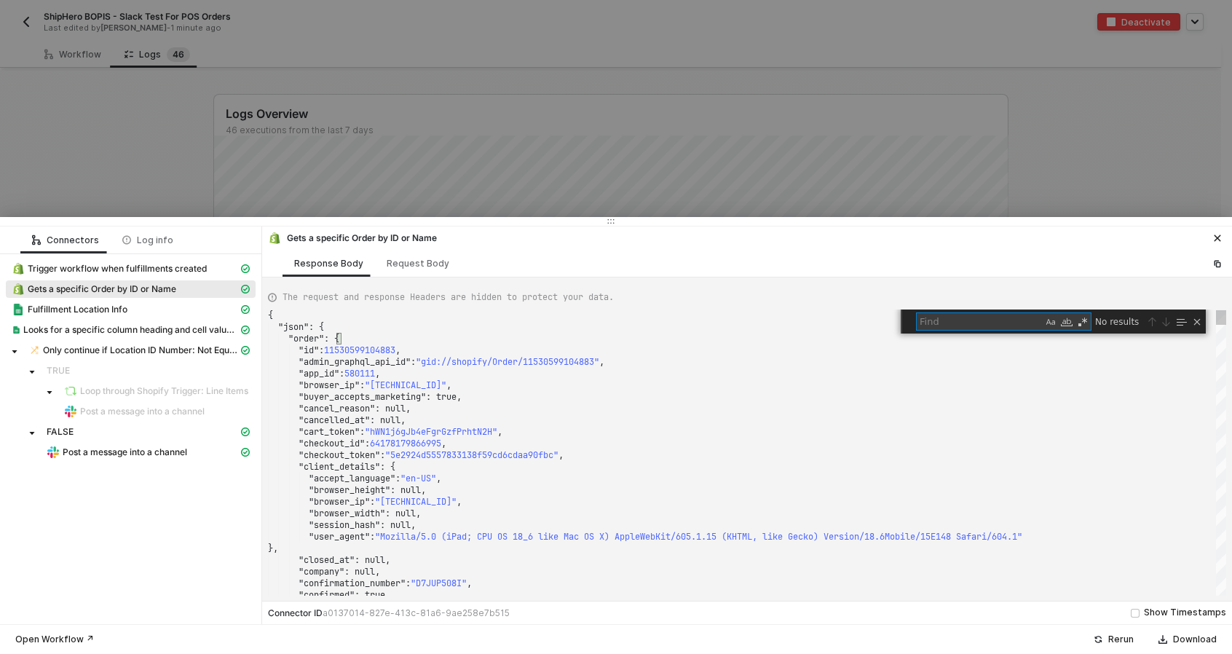
type textarea ""currency_code": "USD" } }, "tags": "EXC-67750658159-UK46006403-STB-L-1, Shiphe…"
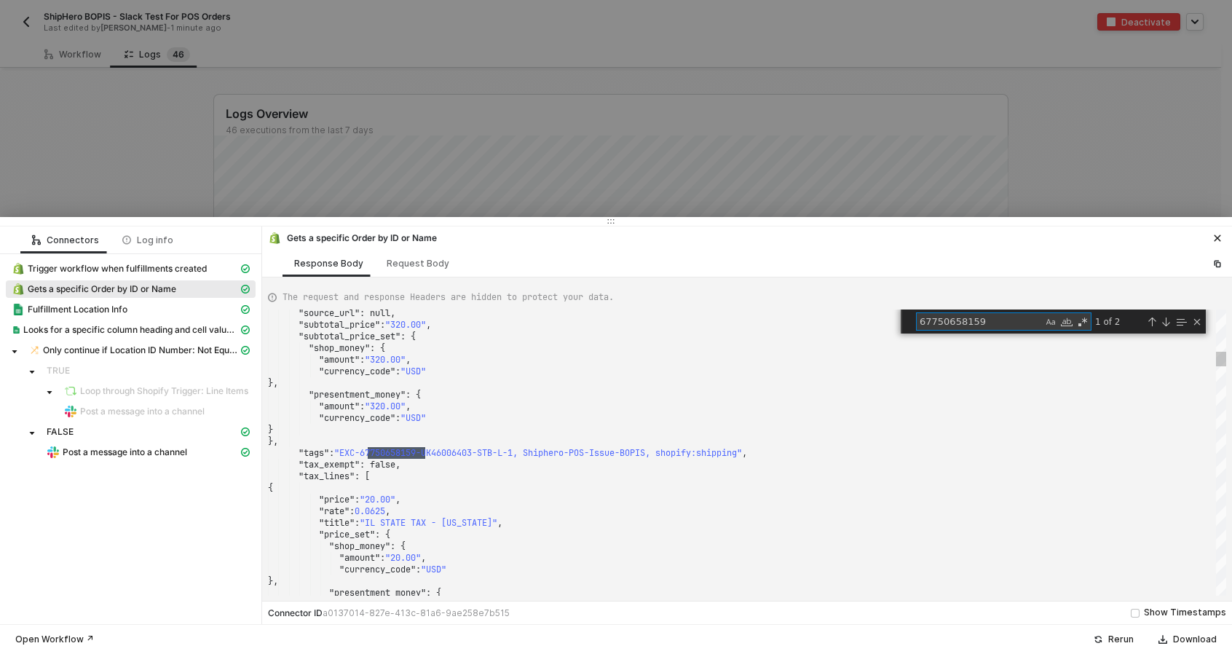
type textarea "67750658159"
click at [556, 490] on div "{" at bounding box center [747, 488] width 958 height 12
click at [1165, 321] on div "Next Match (Enter)" at bounding box center [1166, 322] width 12 height 12
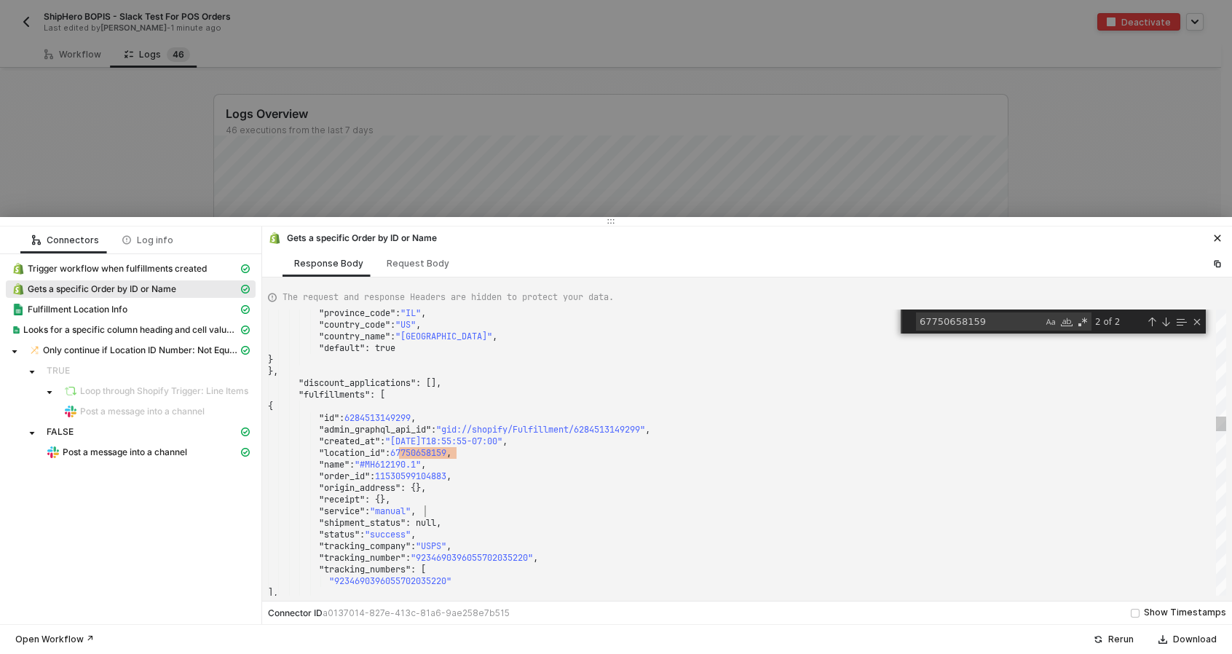
click at [775, 513] on div ""service" : "manual" ," at bounding box center [747, 511] width 958 height 12
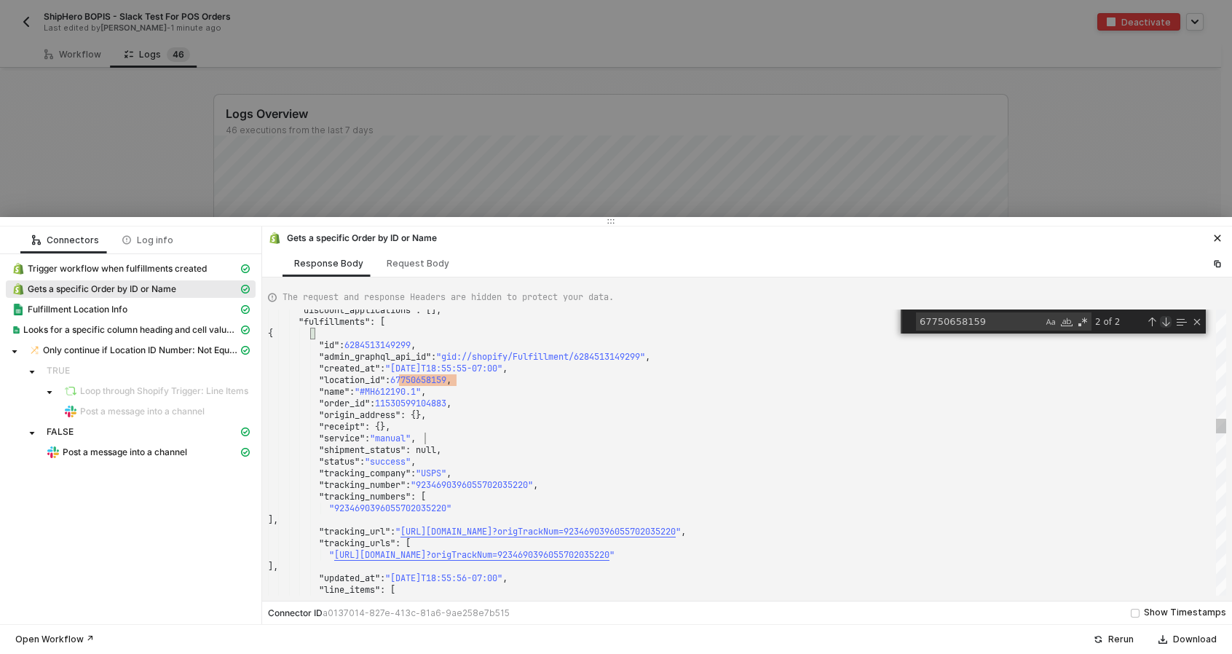
click at [1165, 325] on div "Next Match (Enter)" at bounding box center [1166, 322] width 12 height 12
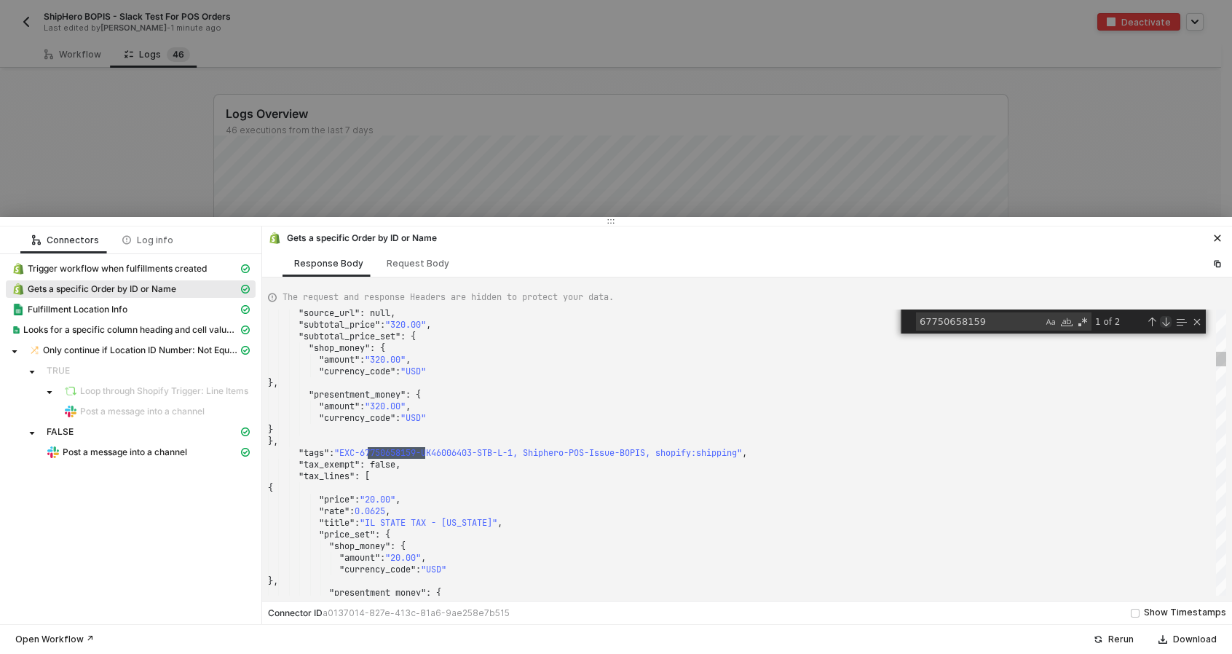
click at [1165, 325] on div "Next Match (Enter)" at bounding box center [1166, 322] width 12 height 12
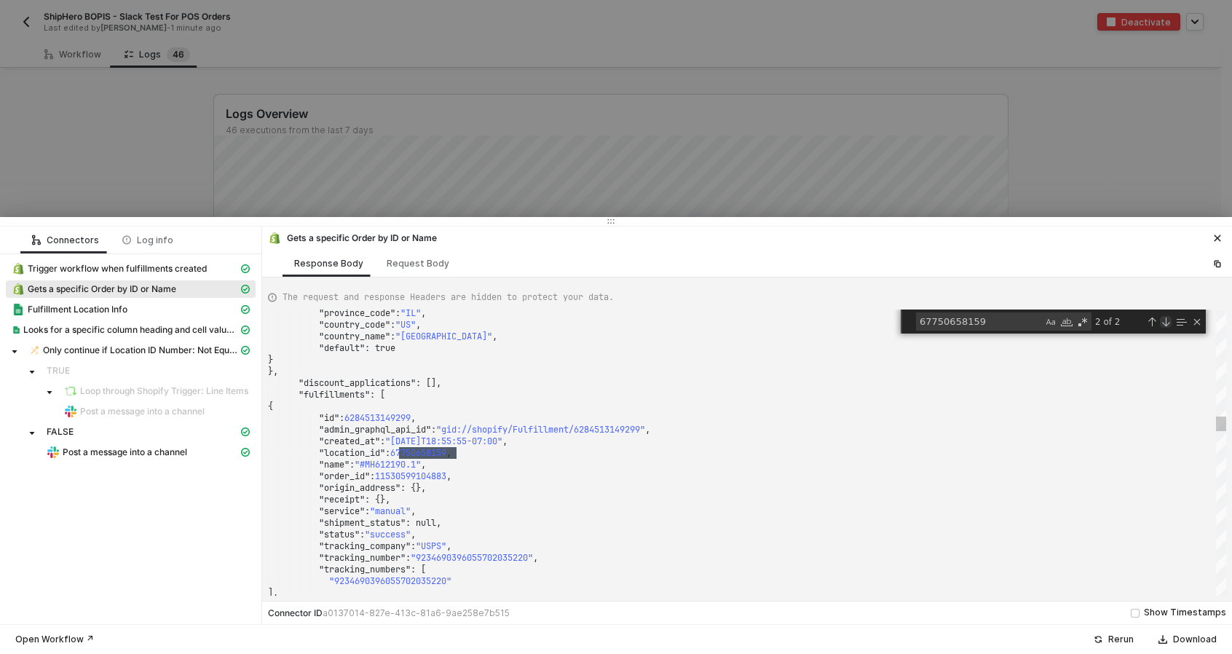
click at [1165, 325] on div "Next Match (Enter)" at bounding box center [1166, 322] width 12 height 12
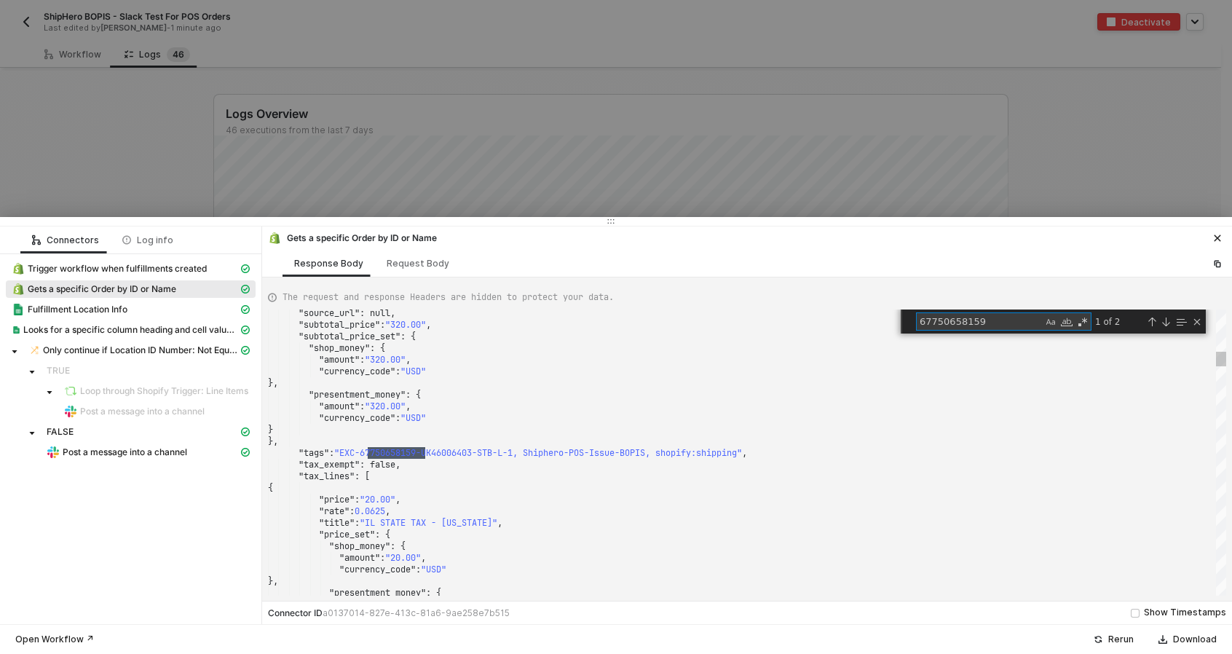
drag, startPoint x: 1021, startPoint y: 325, endPoint x: 820, endPoint y: 324, distance: 201.6
click at [820, 324] on div ""source_url" : null, "subtotal_price" : "320.00" , "subtotal_price_set" : { "sh…" at bounding box center [747, 452] width 958 height 286
type textarea ""receipt": {}, "service": "manual", "shipment_status": null, "status": "success…"
type textarea "l"
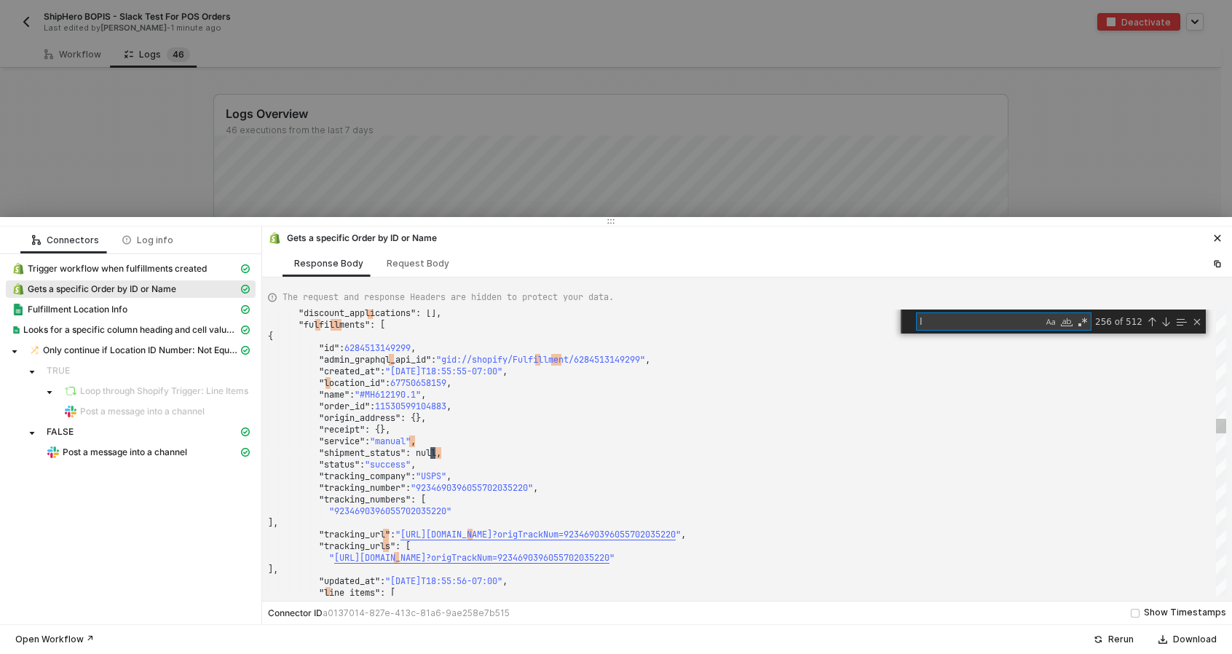
type textarea ""amount": "1.60", "currency_code": "USD" } }, "rate": 0.01, "title": "IL SPECIA…"
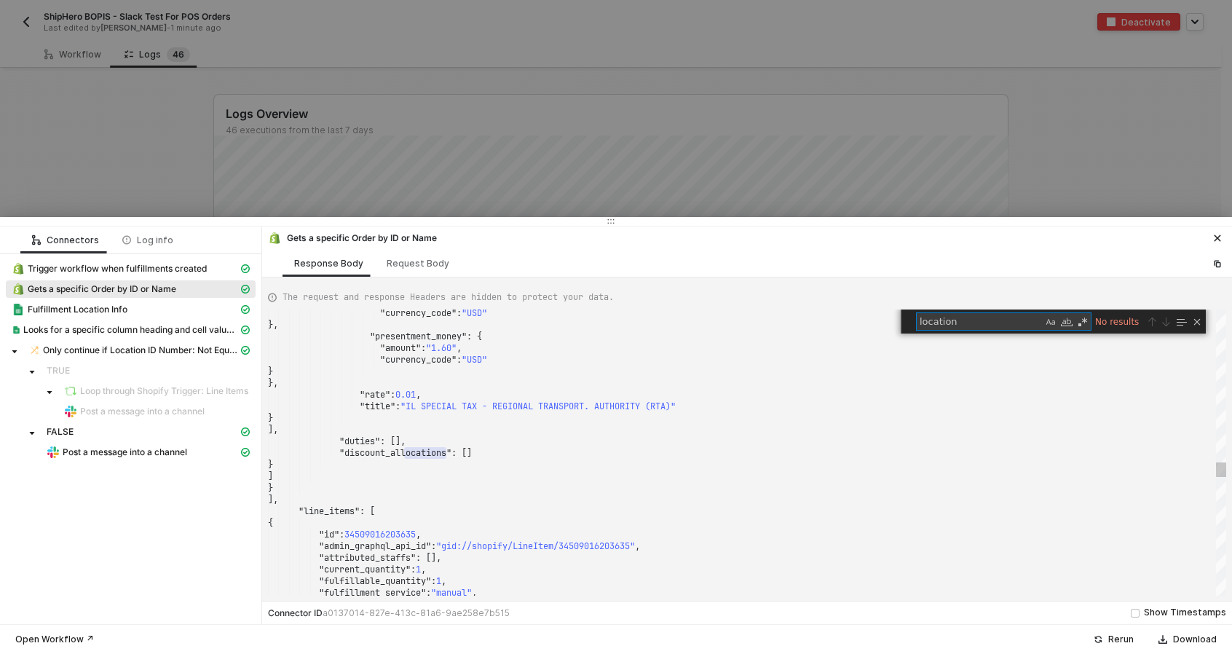
type textarea "location"
type textarea ""landing_site_ref": null, "location_id": null, "merchant_of_record_app_id": nul…"
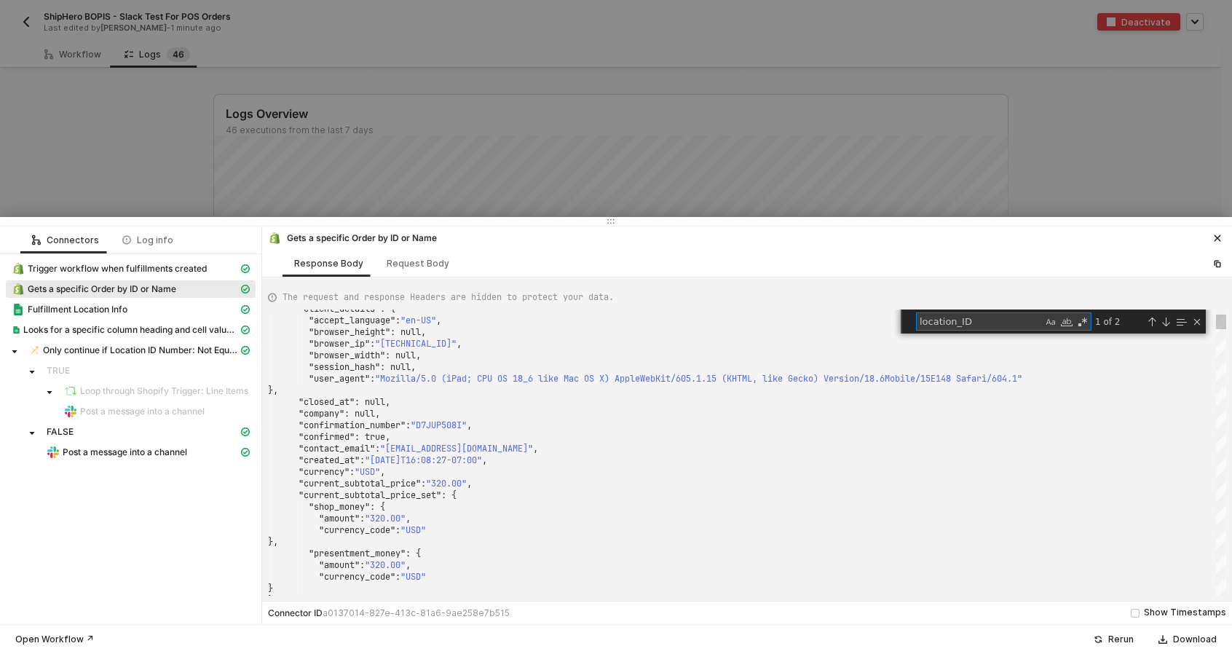
type textarea "location_ID"
drag, startPoint x: 512, startPoint y: 445, endPoint x: 396, endPoint y: 454, distance: 116.8
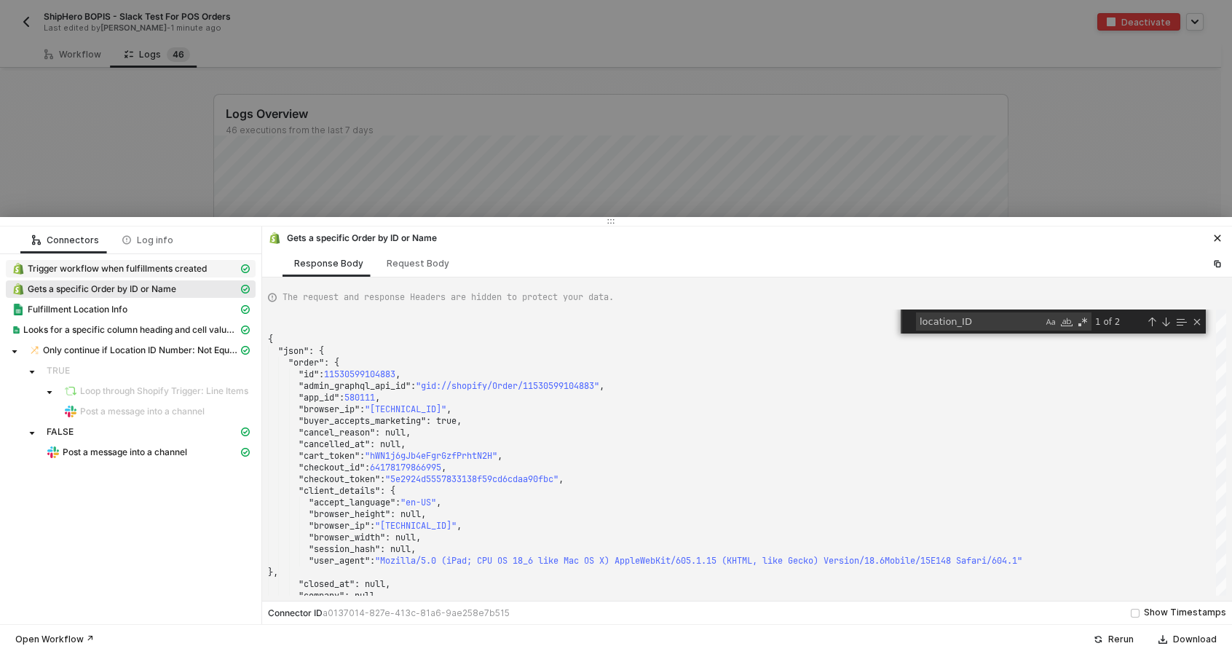
click at [90, 272] on span "Trigger workflow when fulfillments created" at bounding box center [117, 269] width 179 height 12
type textarea "{ "json": { "id": 6284513149299, "order_id": 11530599104883, "status": "success…"
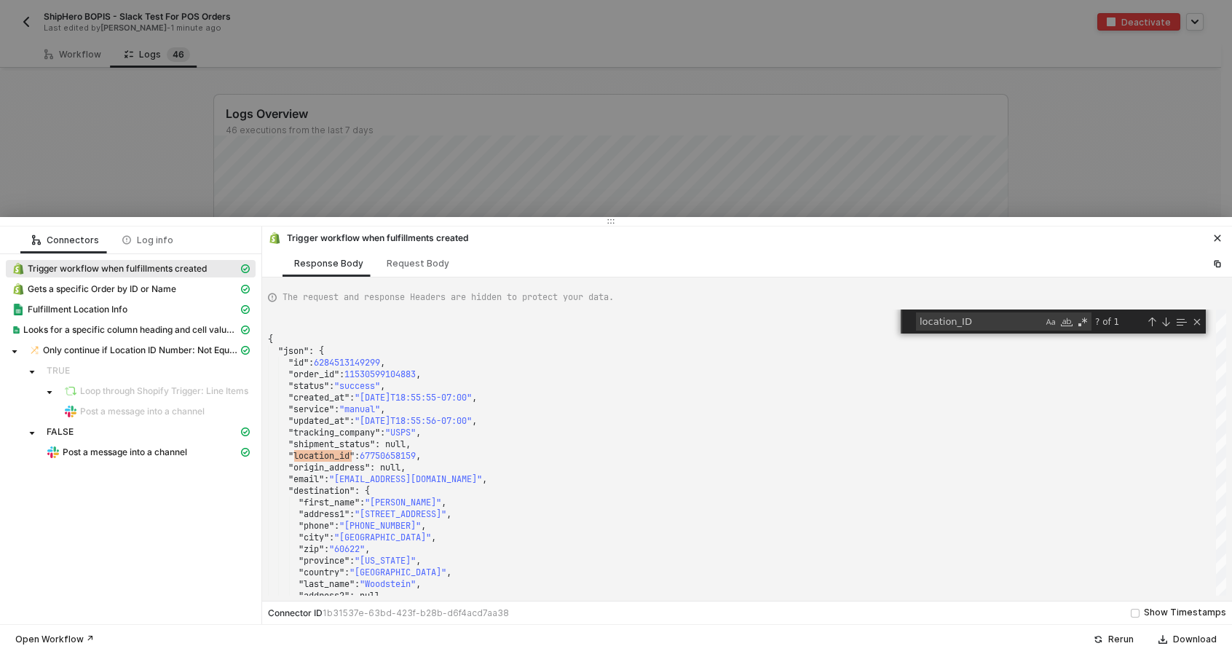
click at [1219, 245] on button "button" at bounding box center [1216, 237] width 17 height 17
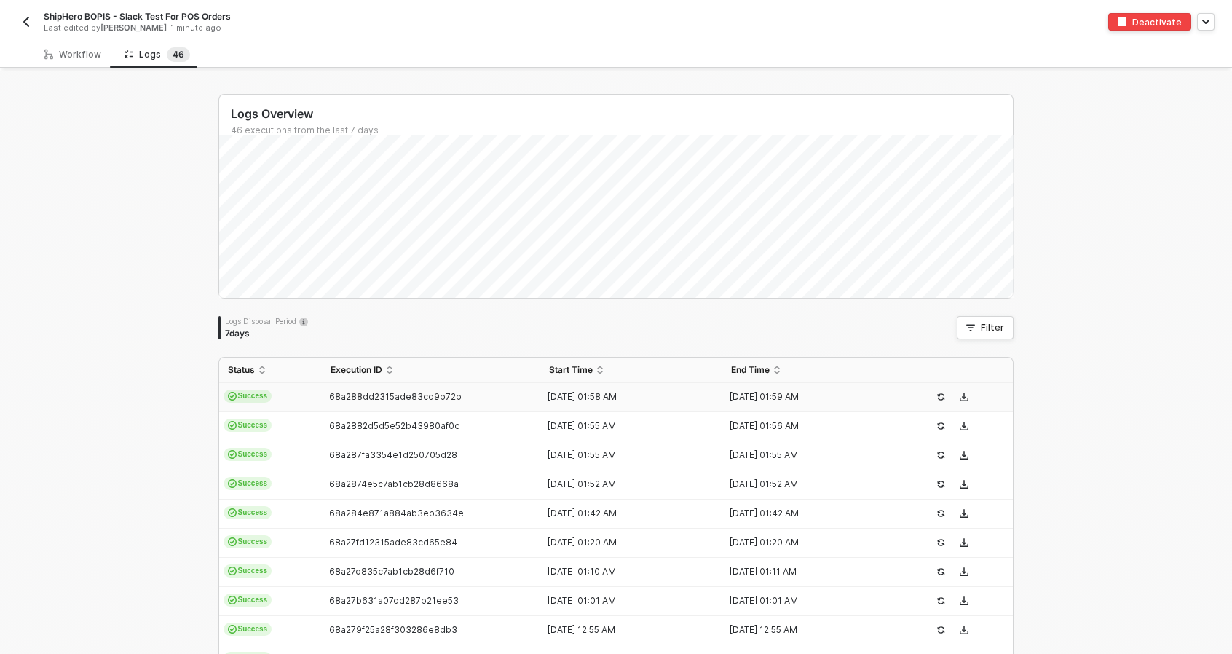
click at [288, 400] on td "Success" at bounding box center [270, 397] width 103 height 29
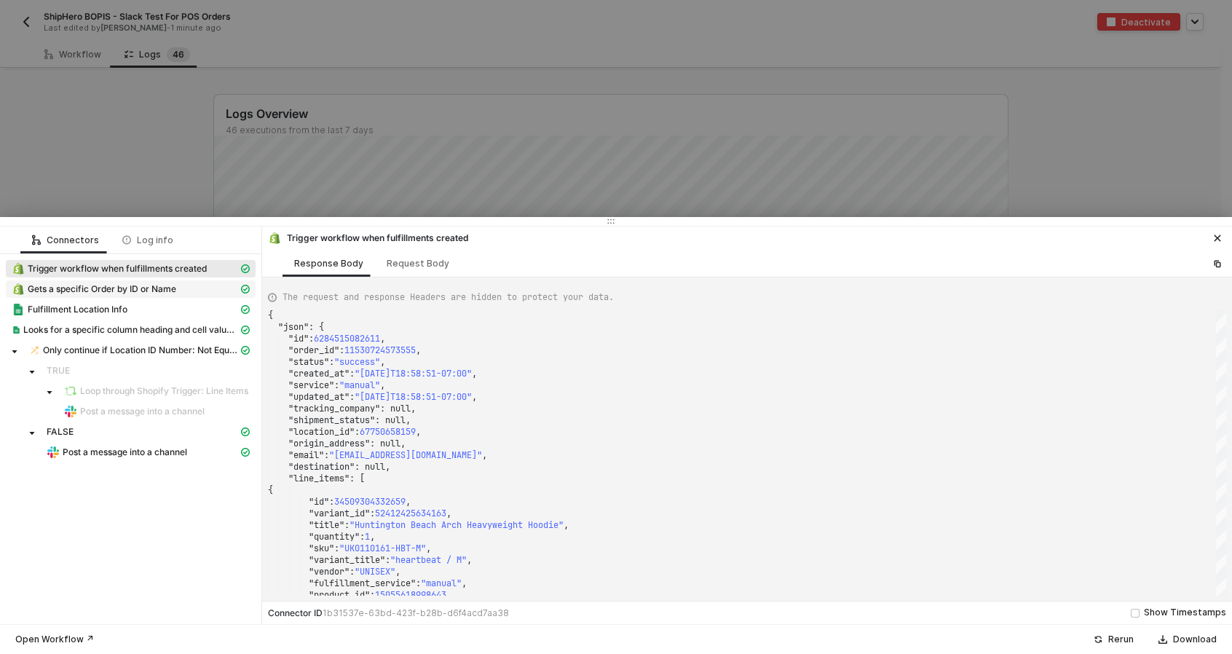
click at [169, 295] on span "Gets a specific Order by ID or Name" at bounding box center [131, 288] width 250 height 17
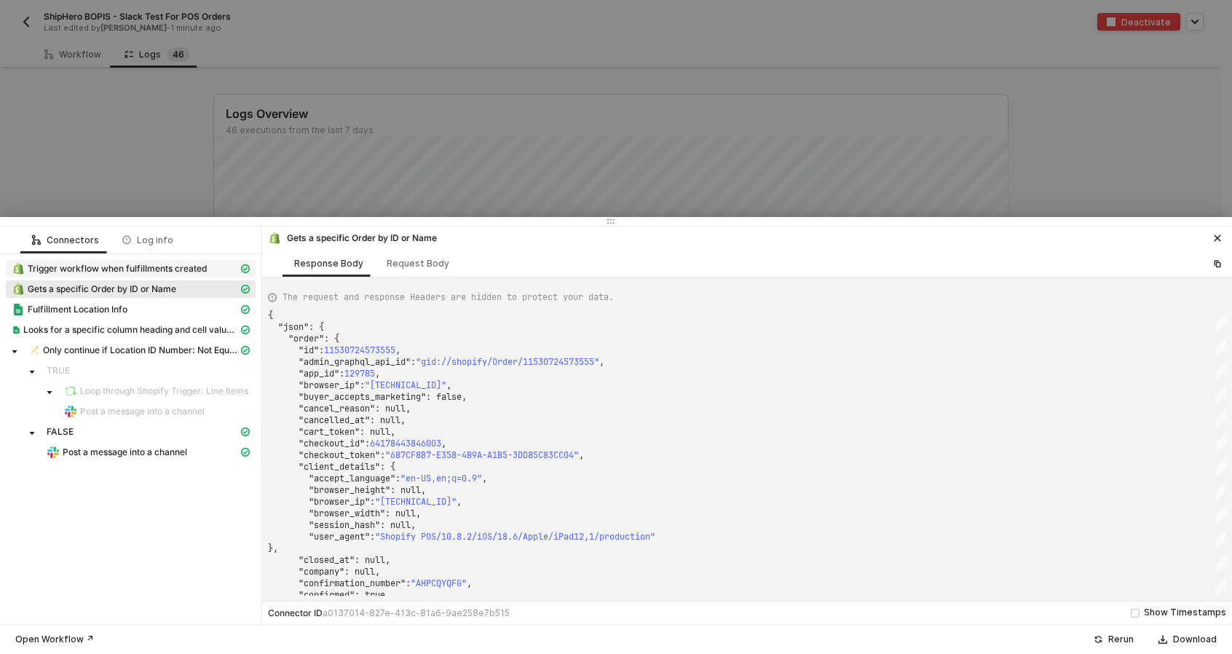
click at [165, 267] on span "Trigger workflow when fulfillments created" at bounding box center [117, 269] width 179 height 12
type textarea "{ "json": { "id": 6284515082611, "order_id": 11530724573555, "status": "success…"
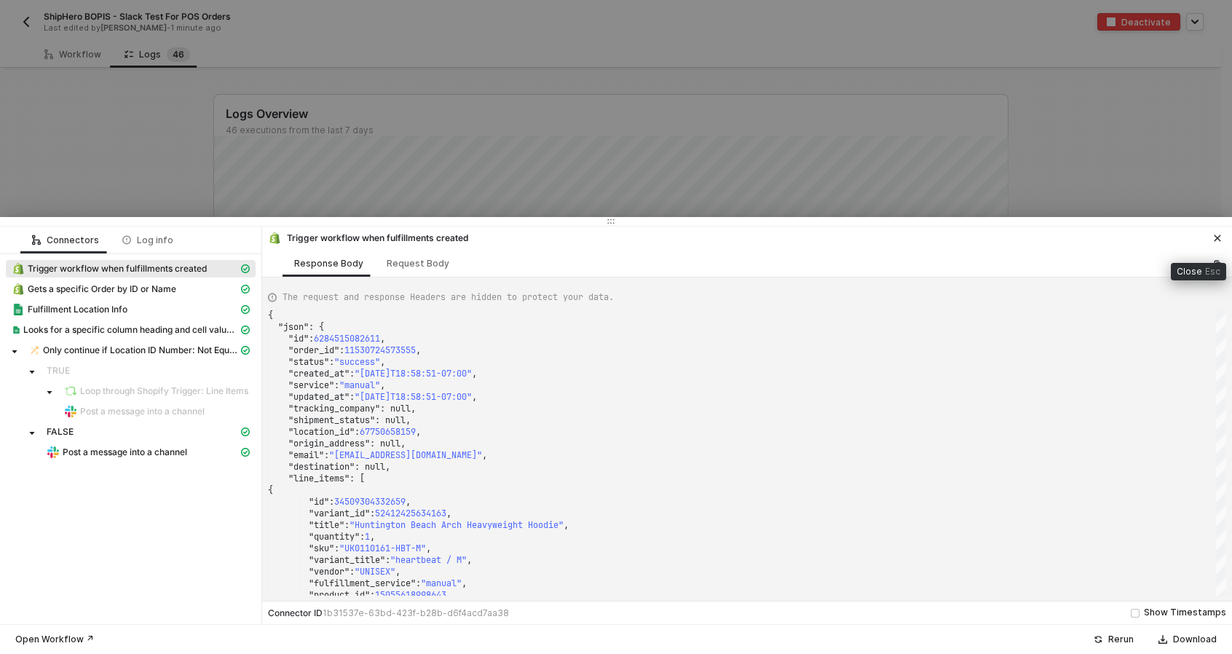
click at [1216, 229] on button "button" at bounding box center [1216, 237] width 17 height 17
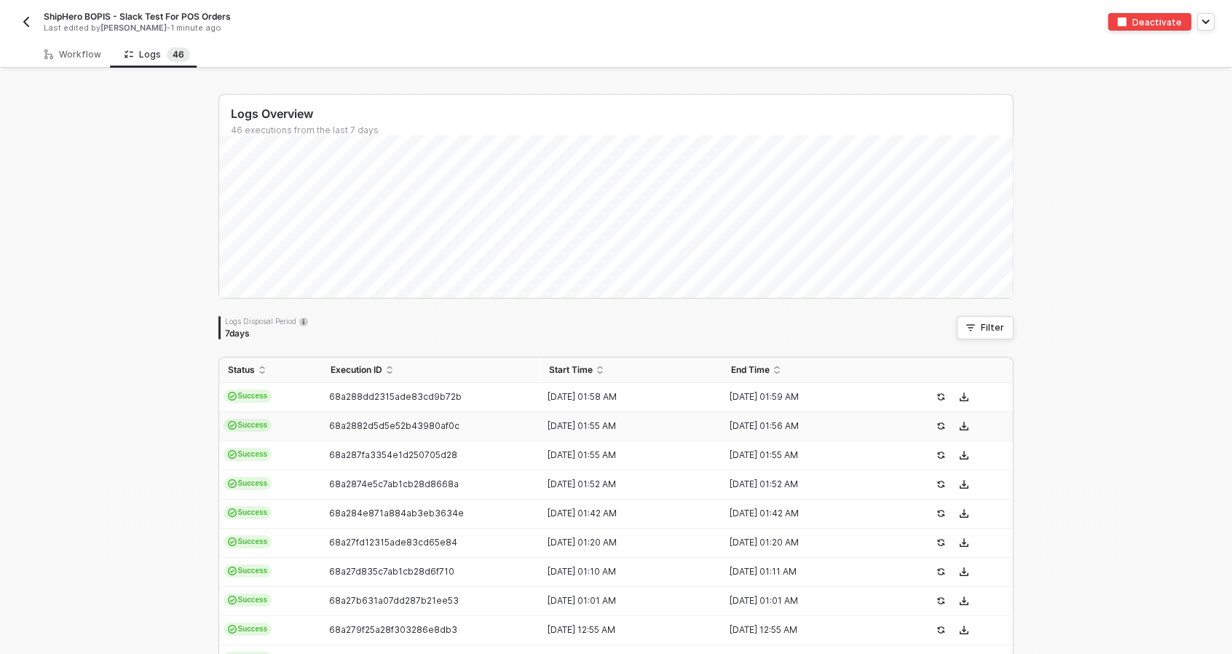
click at [266, 425] on td "Success" at bounding box center [270, 426] width 103 height 29
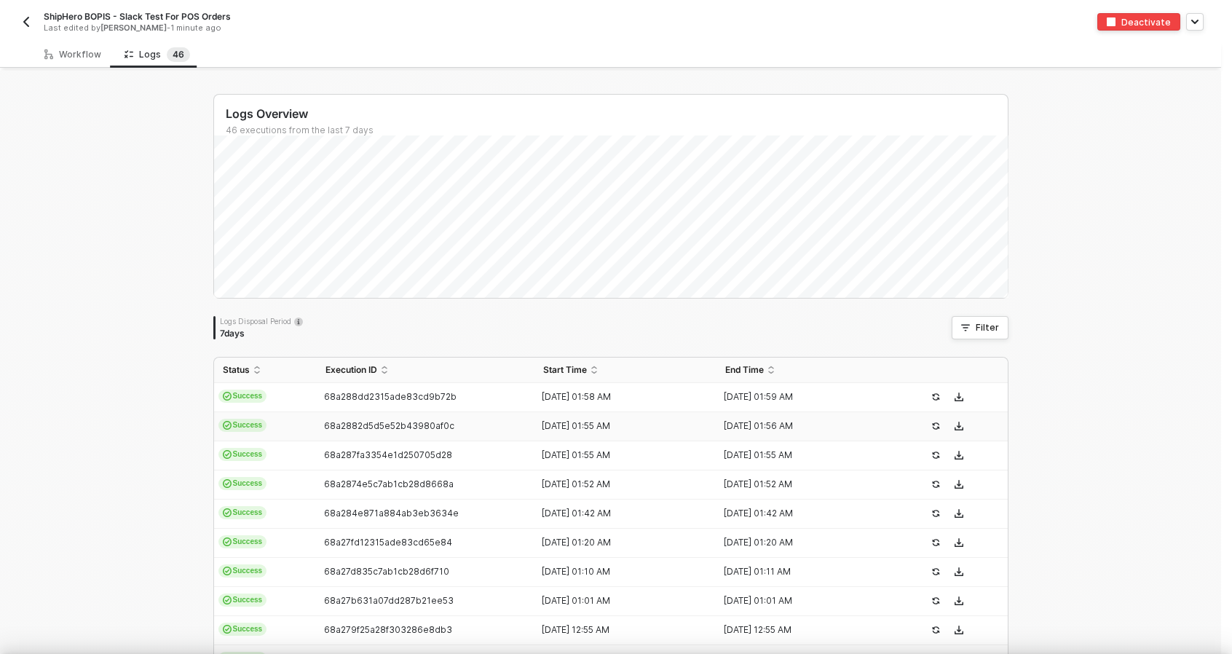
type textarea "{ "json": { "id": 6284513149299, "order_id": 11530599104883, "status": "success…"
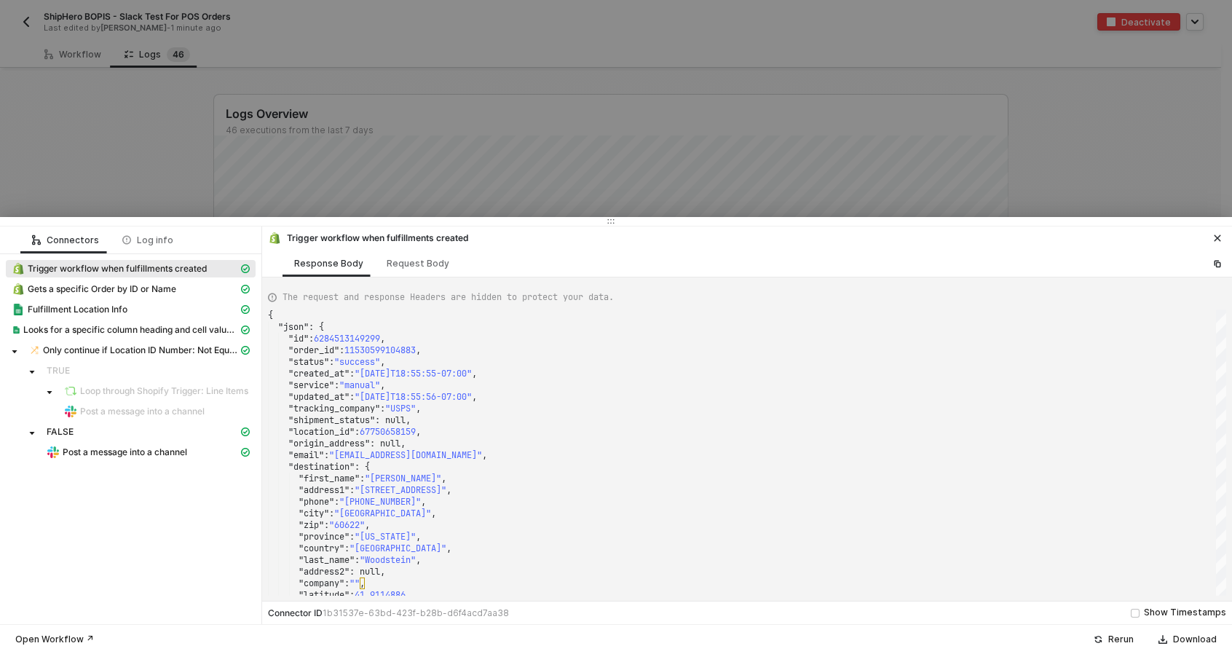
click at [1223, 230] on button "button" at bounding box center [1216, 237] width 17 height 17
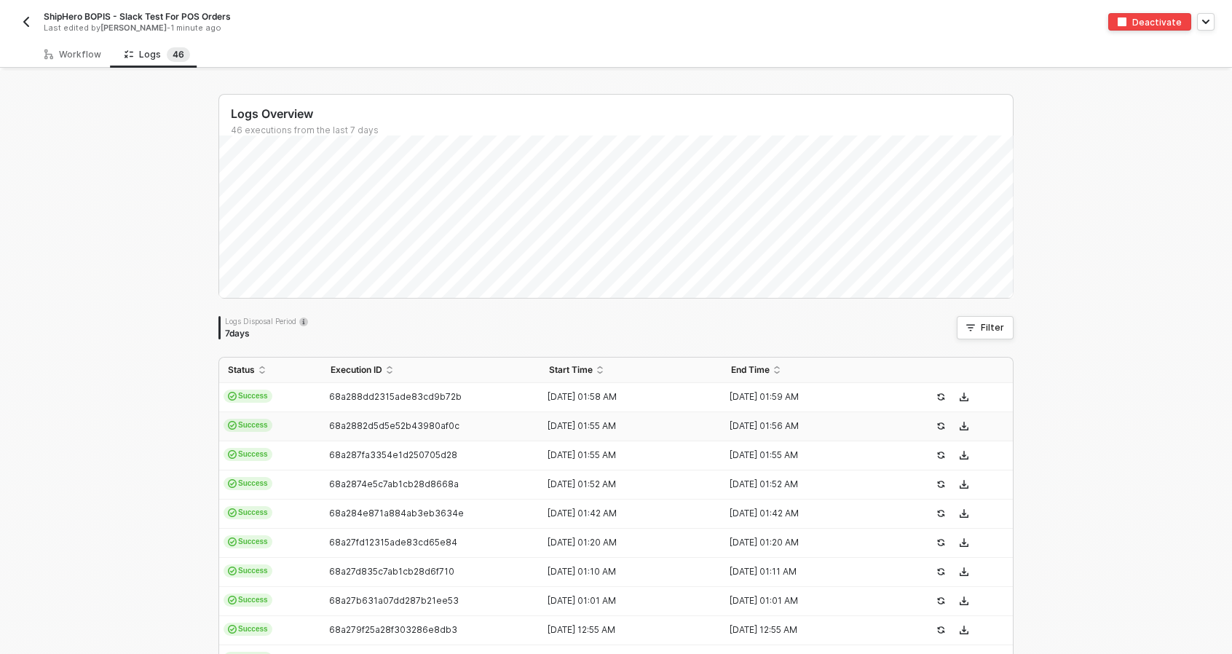
click at [322, 415] on td "68a2882d5d5e52b43980af0c" at bounding box center [431, 426] width 218 height 29
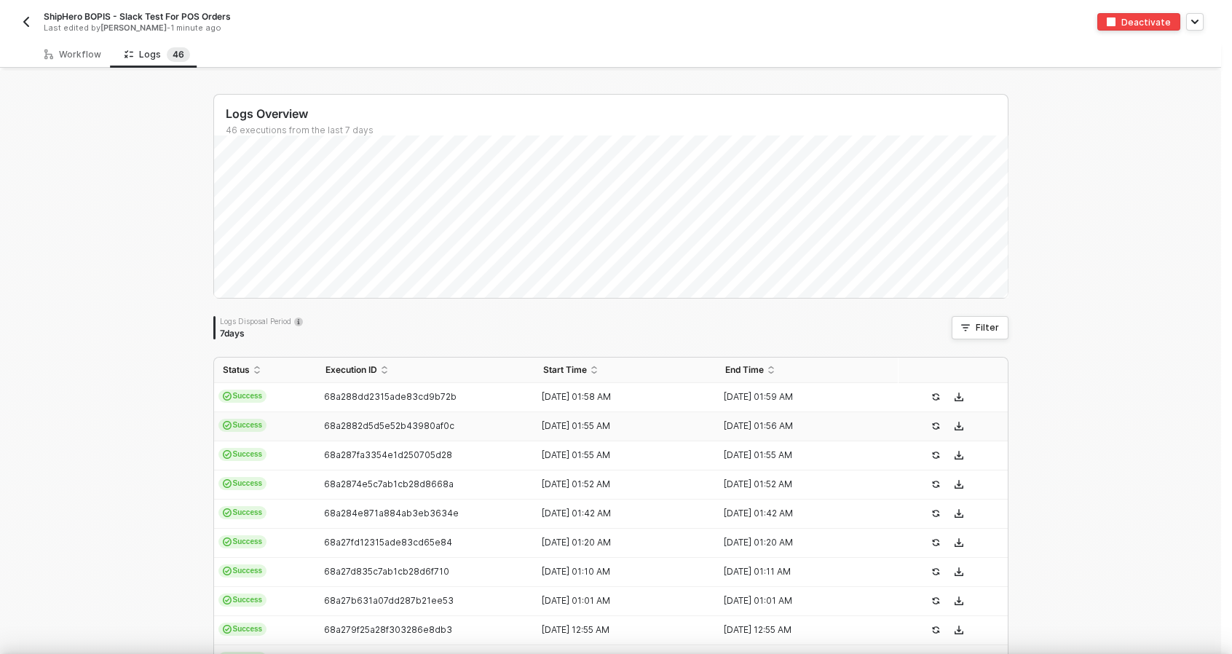
type textarea "{ "json": { "id": 6284513149299, "order_id": 11530599104883, "status": "success…"
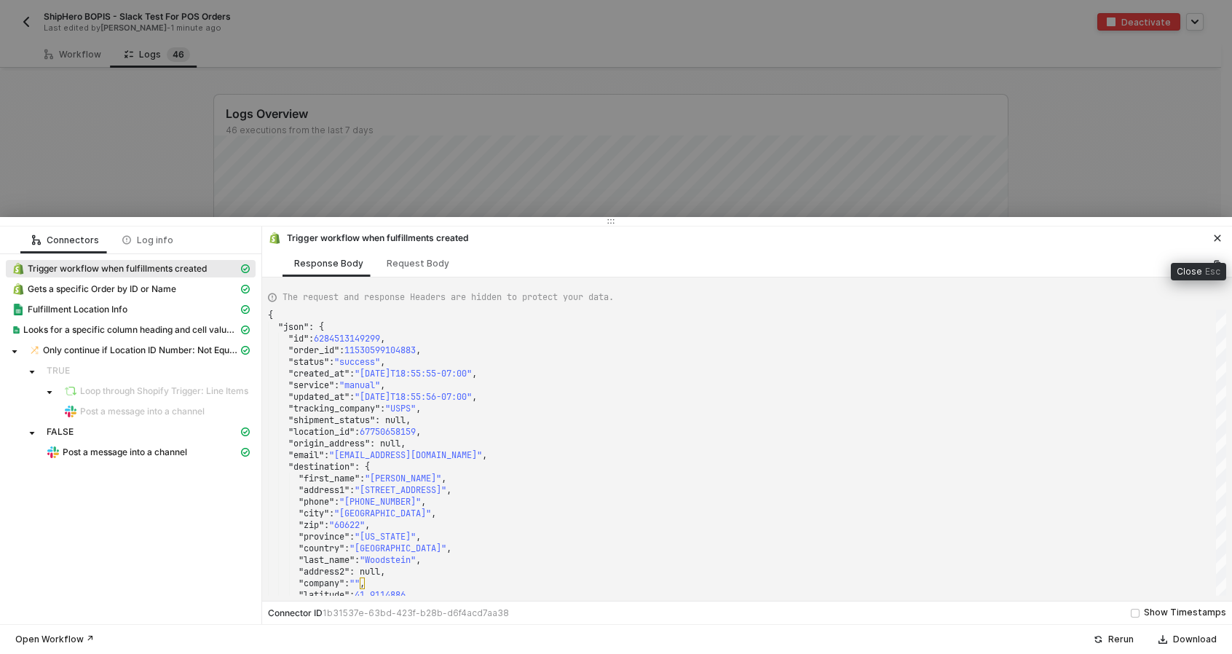
click at [1216, 240] on icon "icon-close" at bounding box center [1217, 238] width 9 height 9
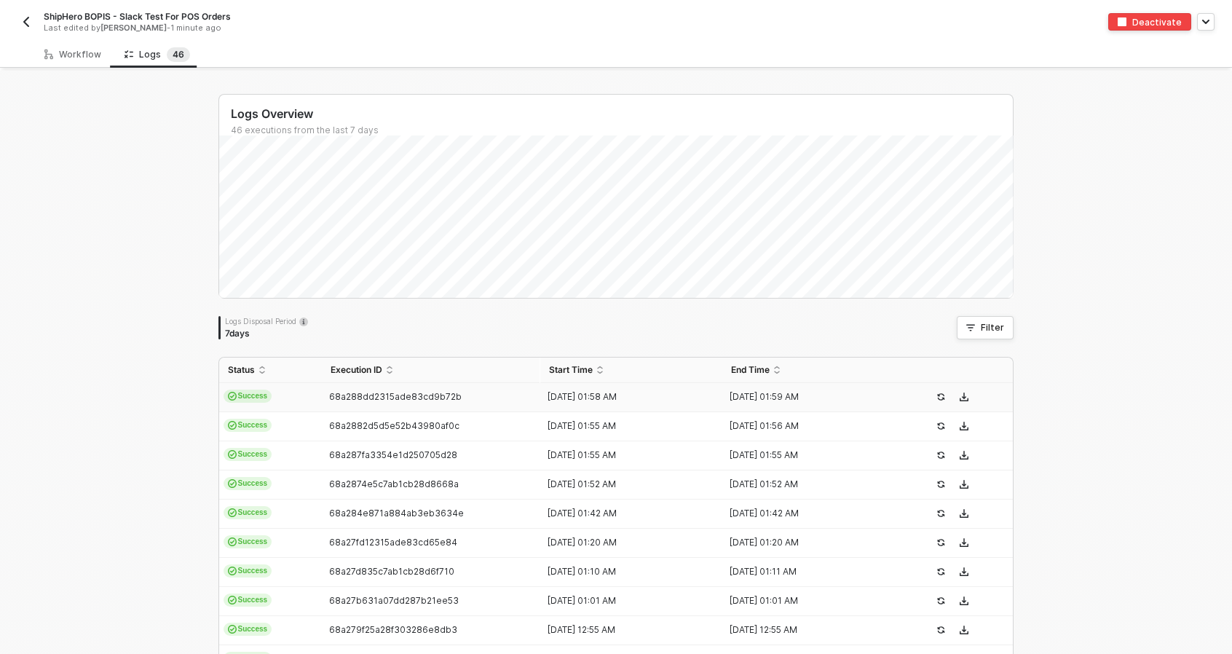
click at [416, 397] on span "68a288dd2315ade83cd9b72b" at bounding box center [395, 396] width 132 height 11
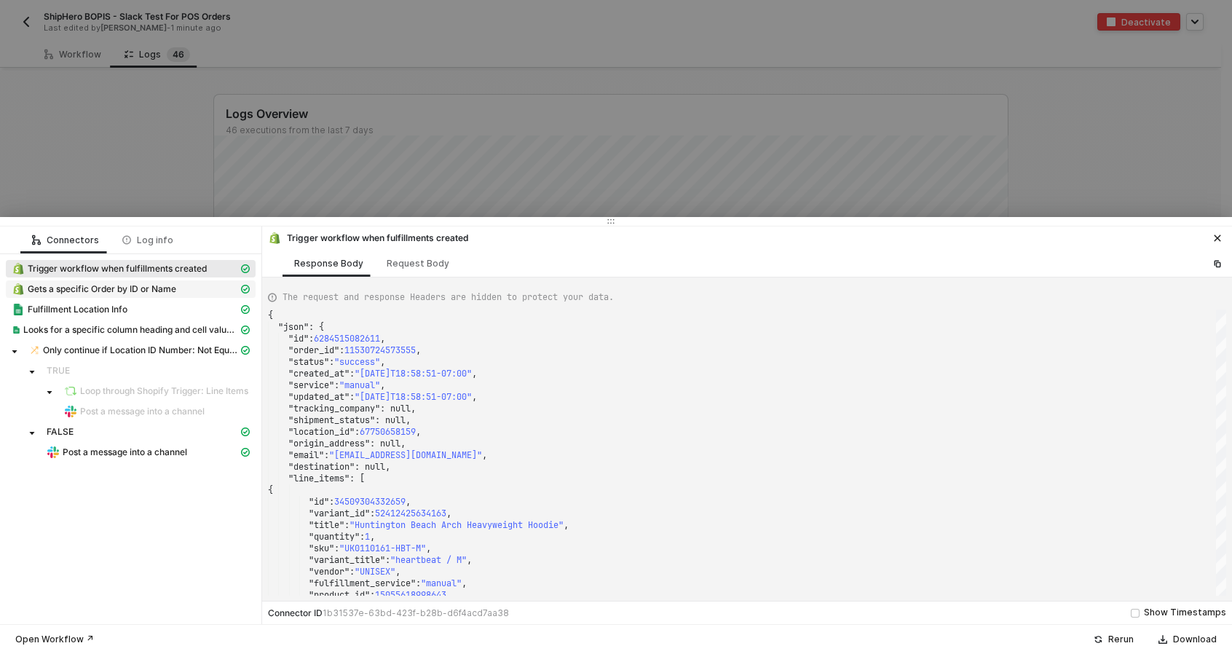
click at [166, 286] on span "Gets a specific Order by ID or Name" at bounding box center [102, 289] width 149 height 12
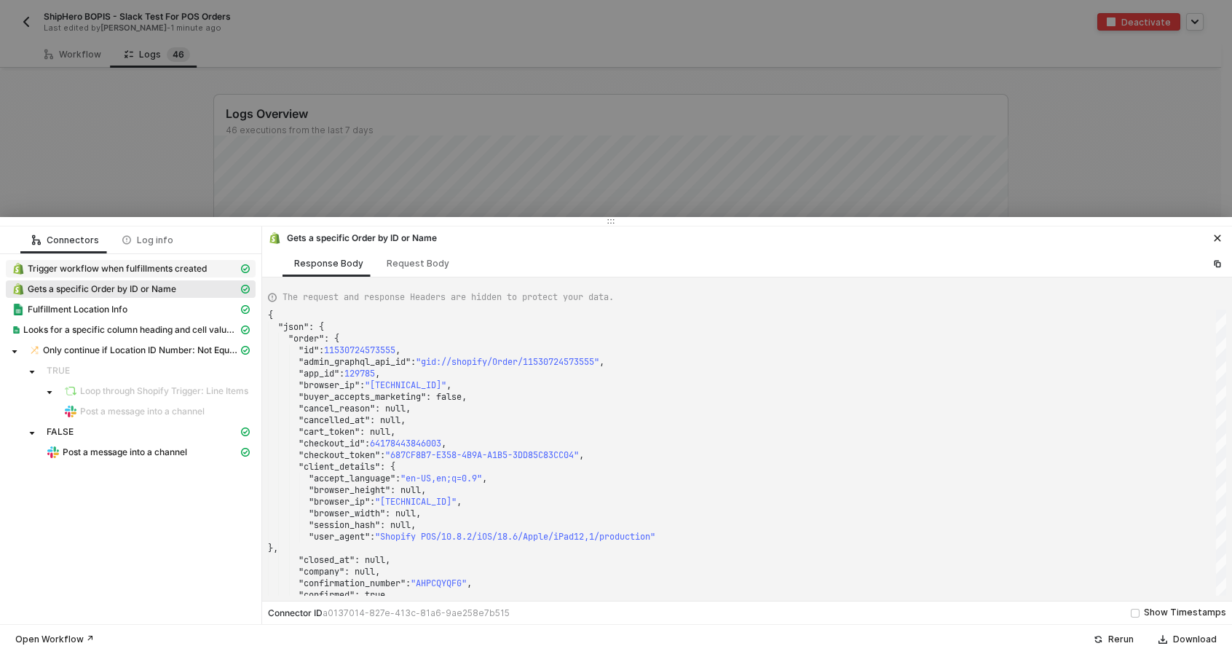
click at [172, 272] on span "Trigger workflow when fulfillments created" at bounding box center [117, 269] width 179 height 12
type textarea "{ "json": { "id": 6284515082611, "order_id": 11530724573555, "status": "success…"
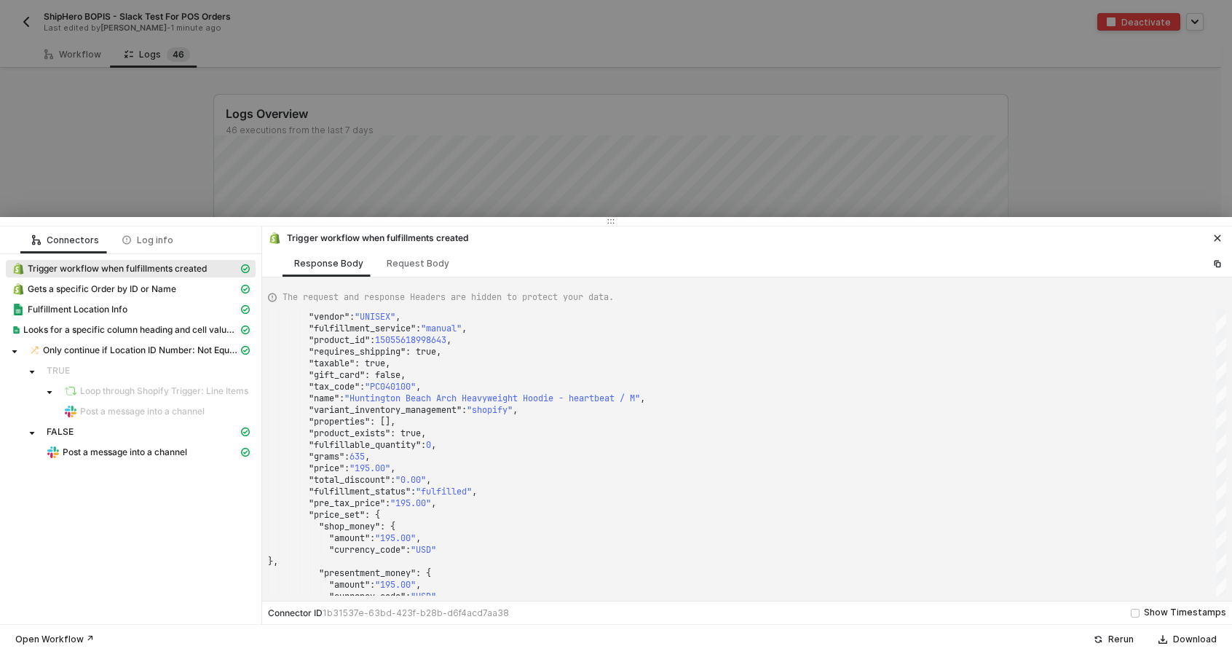
click at [1219, 234] on icon "icon-close" at bounding box center [1217, 238] width 9 height 9
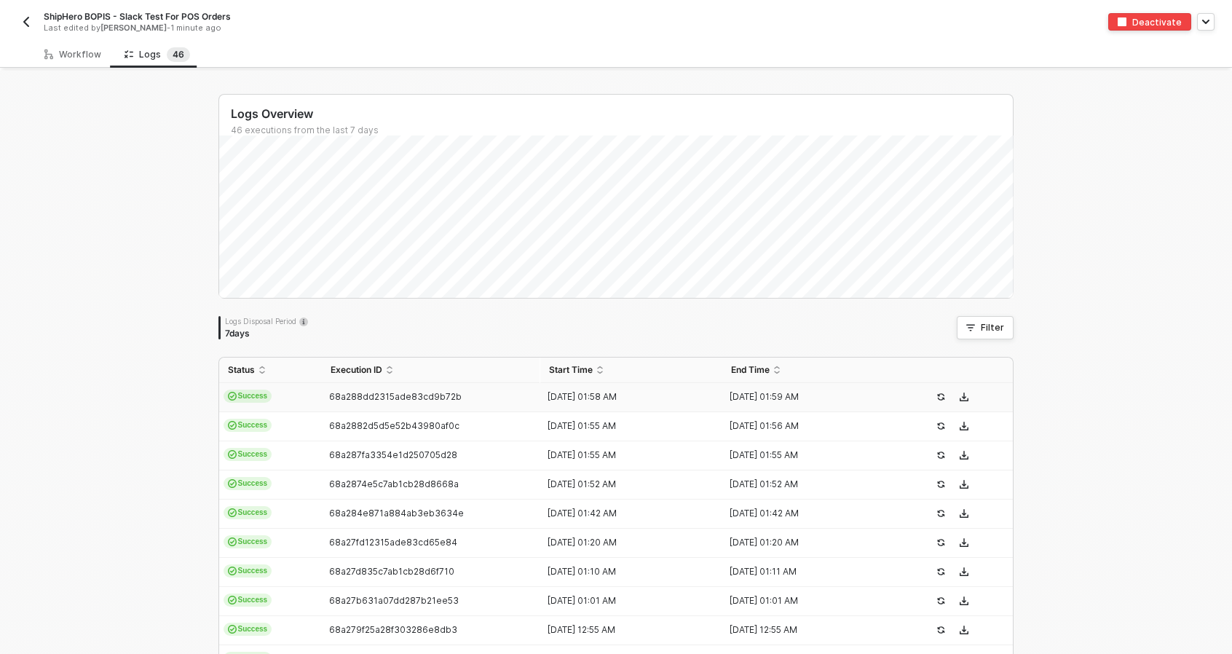
click at [22, 24] on img "button" at bounding box center [26, 22] width 12 height 12
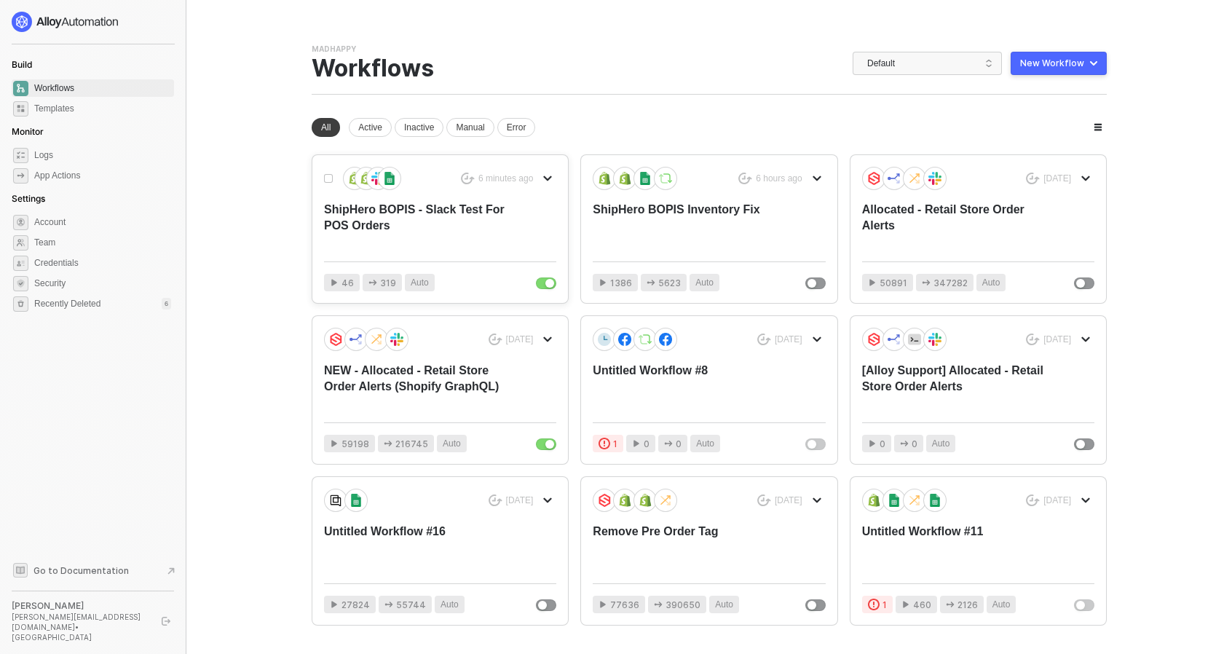
click at [510, 227] on div "6 minutes ago ShipHero BOPIS - Slack Test For POS Orders" at bounding box center [440, 208] width 232 height 83
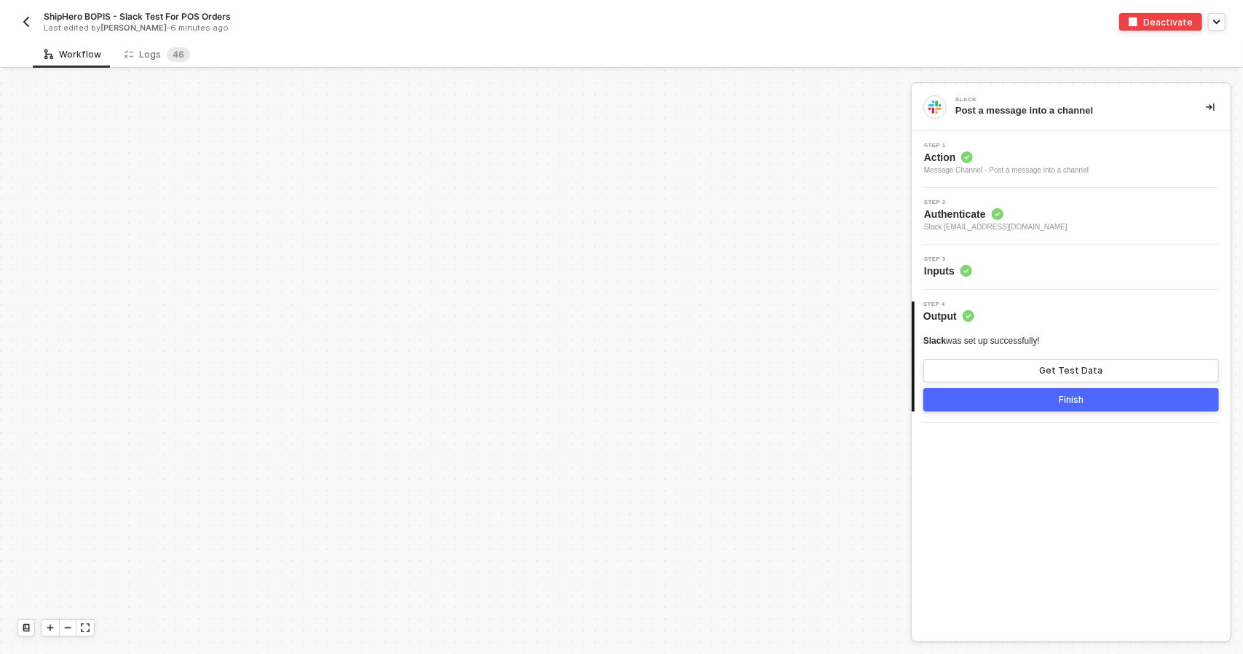
scroll to position [345, 0]
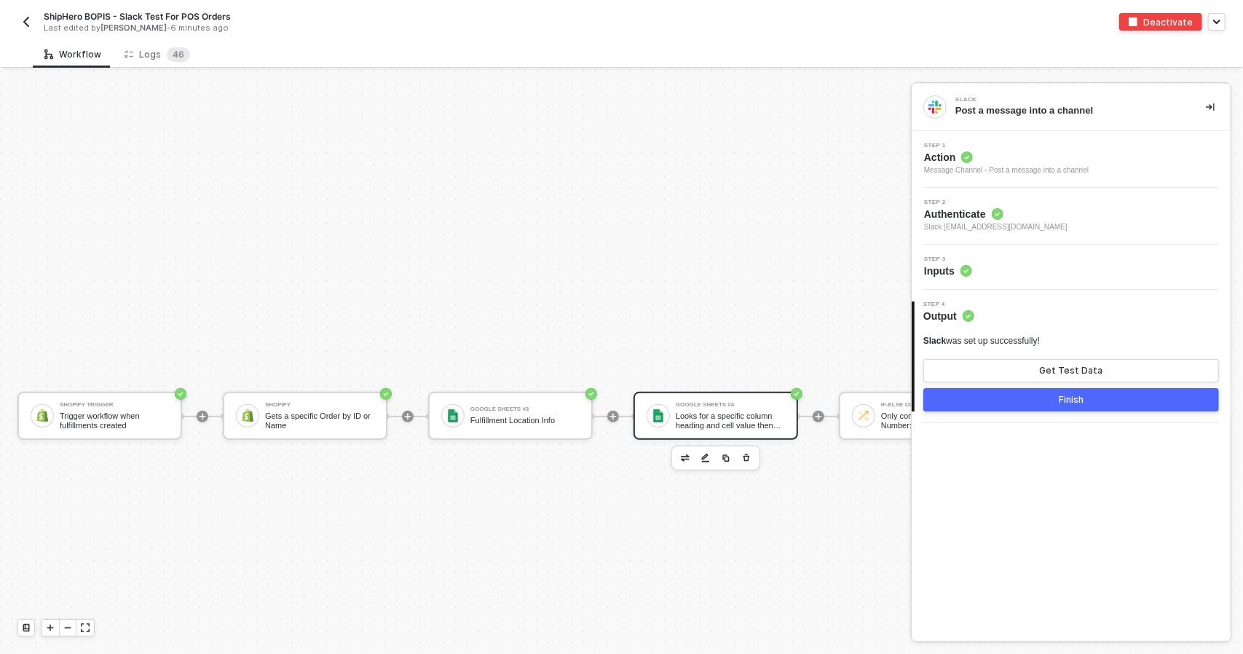
click at [704, 421] on div "Looks for a specific column heading and cell value then returns all matching ro…" at bounding box center [730, 420] width 109 height 18
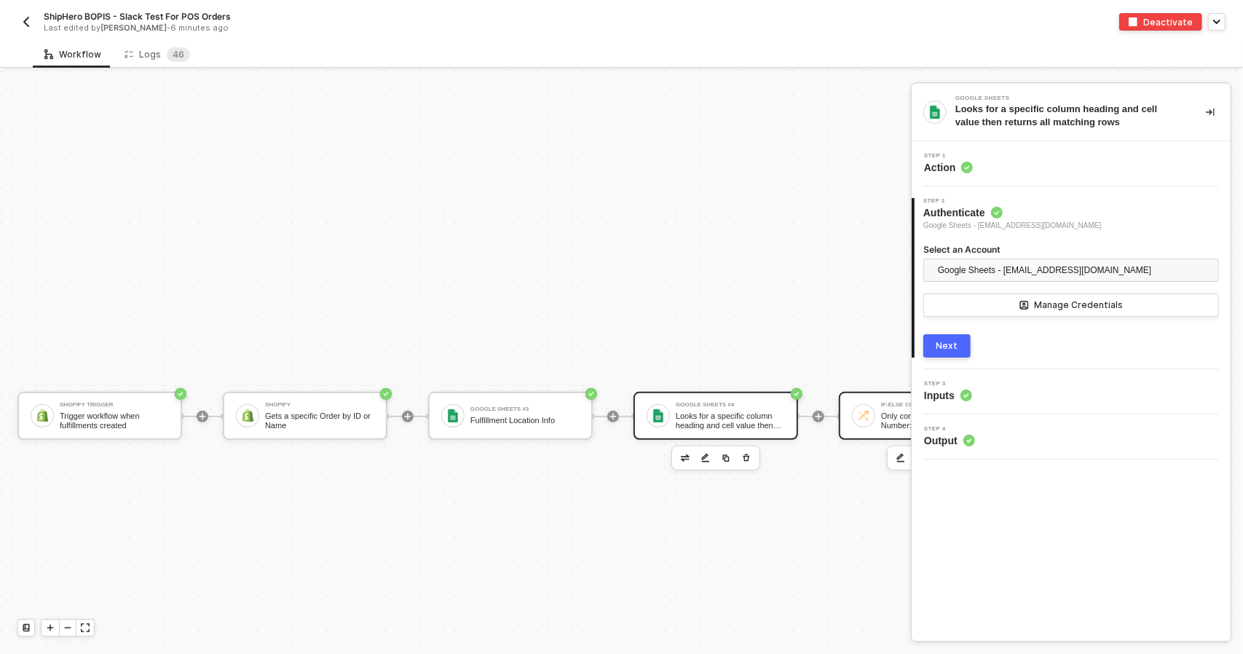
click at [849, 424] on div "If-Else Conditions Only continue if Location ID Number: Not Equal Location ID" at bounding box center [921, 416] width 165 height 48
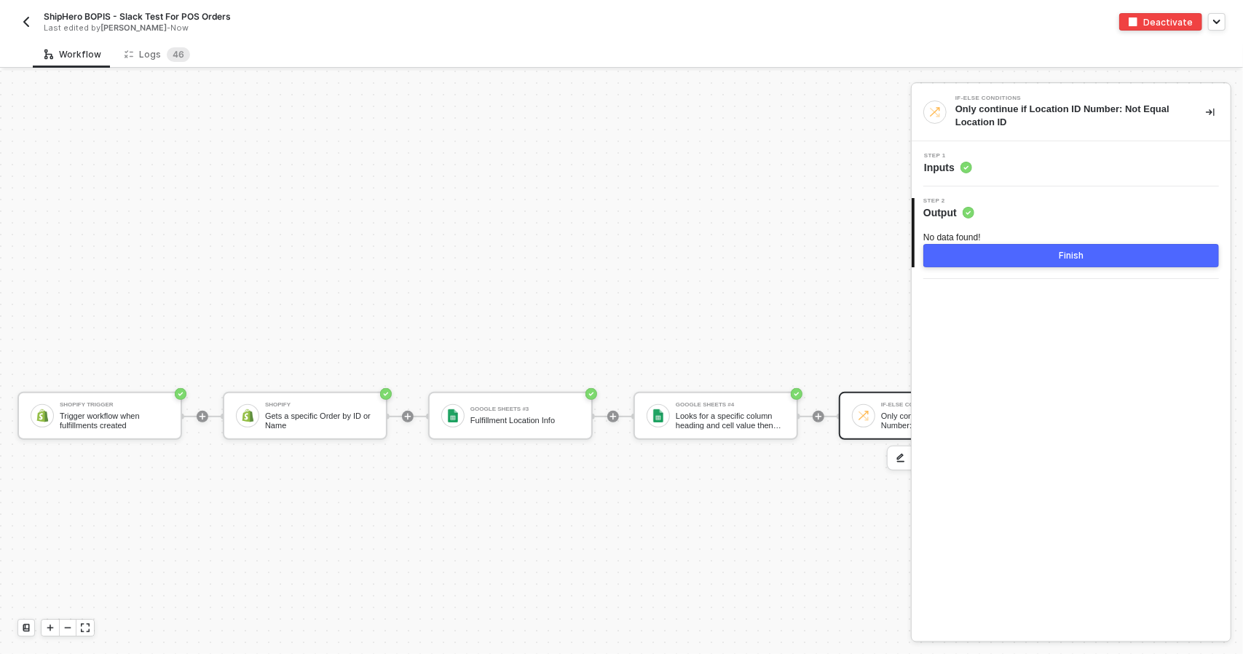
click at [1051, 187] on div "2 Step 2 Output No data found! Finish" at bounding box center [1070, 232] width 319 height 92
click at [1050, 177] on div "Step 1 Inputs" at bounding box center [1070, 163] width 319 height 45
click at [1051, 165] on div "Step 1 Inputs" at bounding box center [1072, 164] width 315 height 22
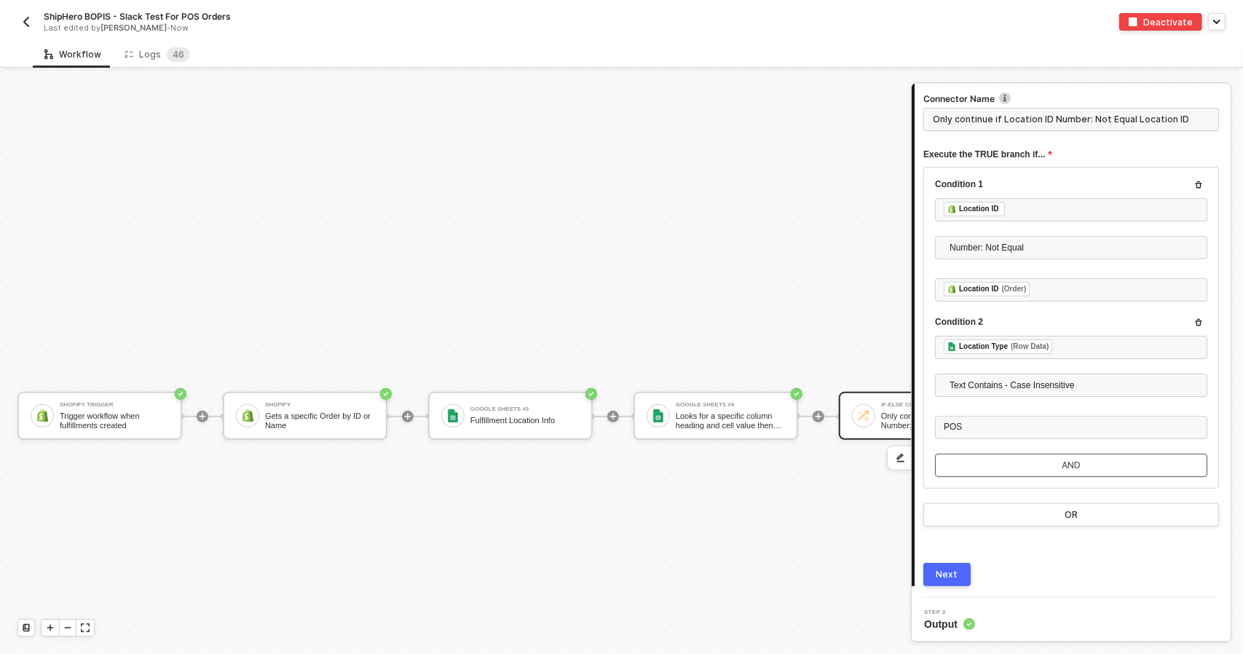
click at [1066, 454] on button "AND" at bounding box center [1071, 465] width 272 height 23
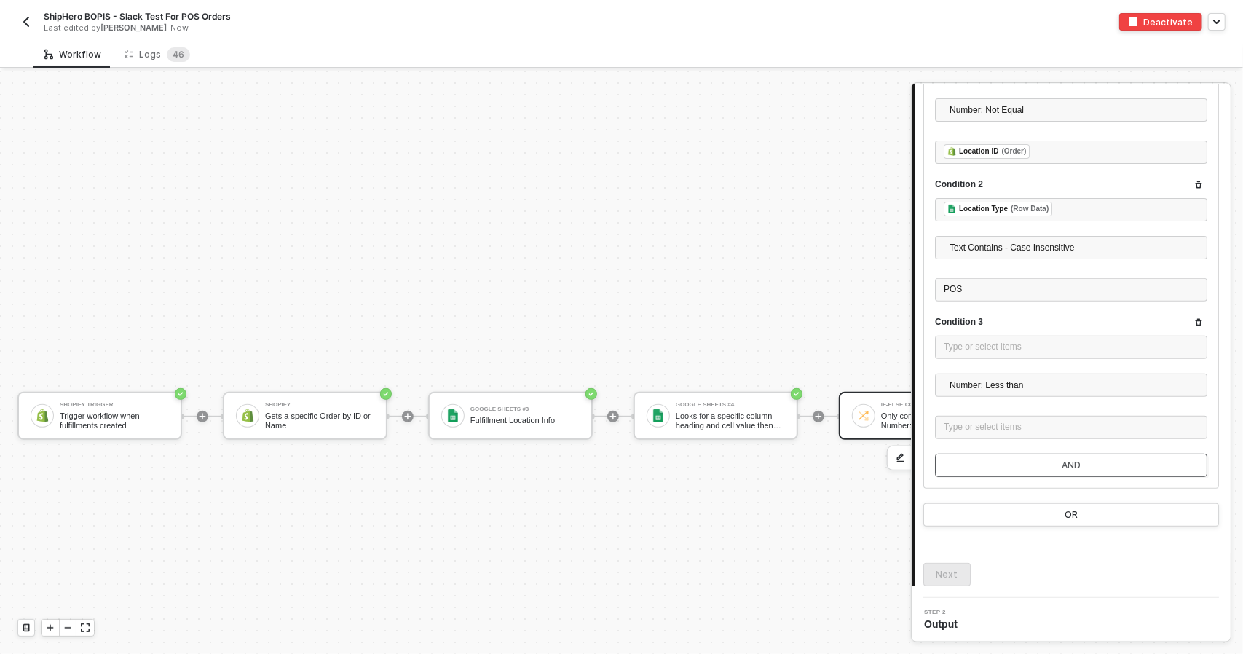
scroll to position [272, 0]
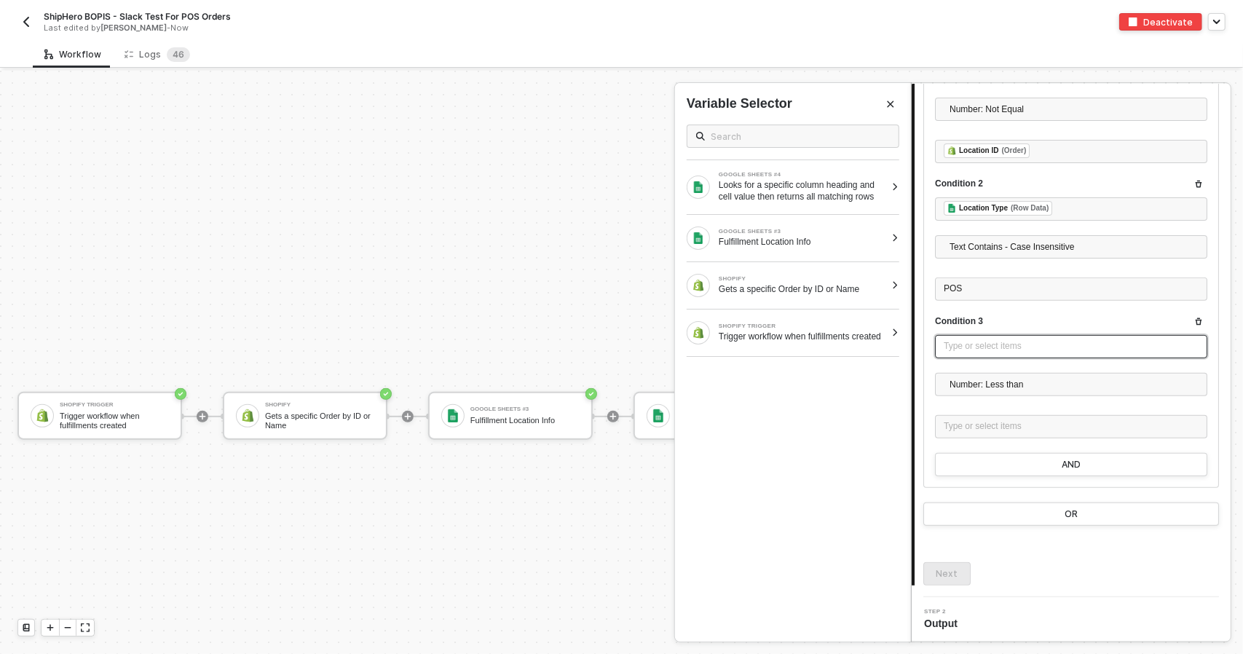
click at [1022, 342] on div "Type or select items ﻿" at bounding box center [1070, 346] width 255 height 14
click at [829, 331] on div "Trigger workflow when fulfillments created" at bounding box center [801, 336] width 167 height 12
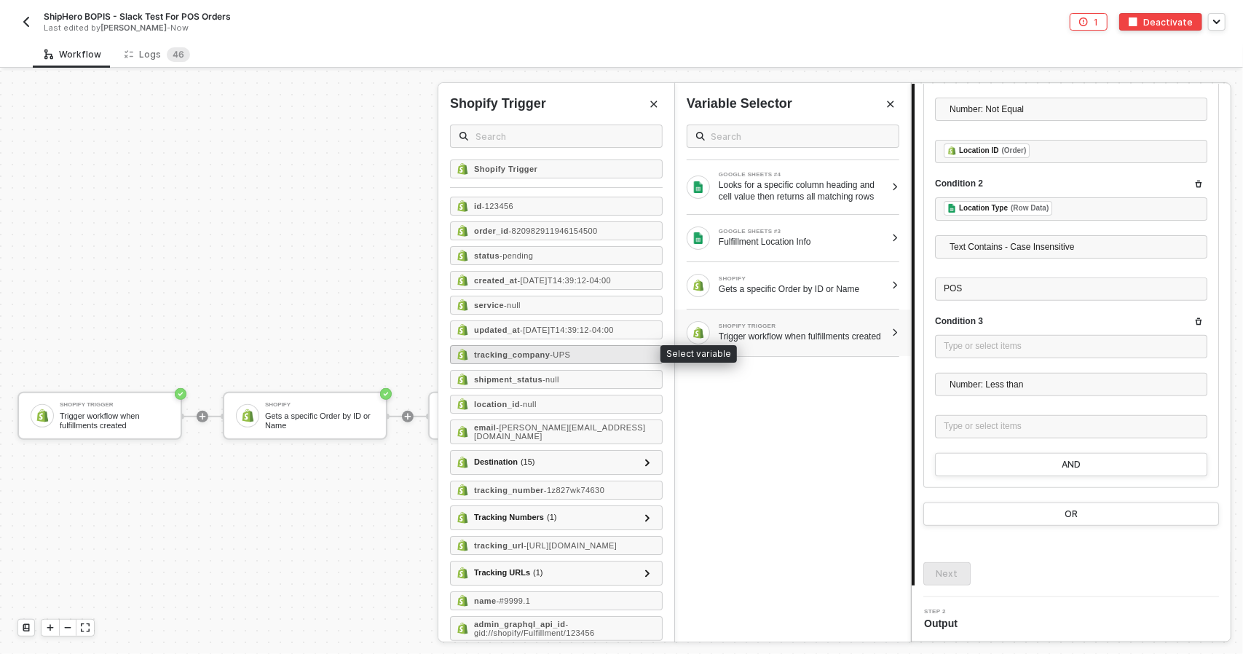
click at [587, 346] on div "tracking_company - UPS" at bounding box center [556, 354] width 213 height 19
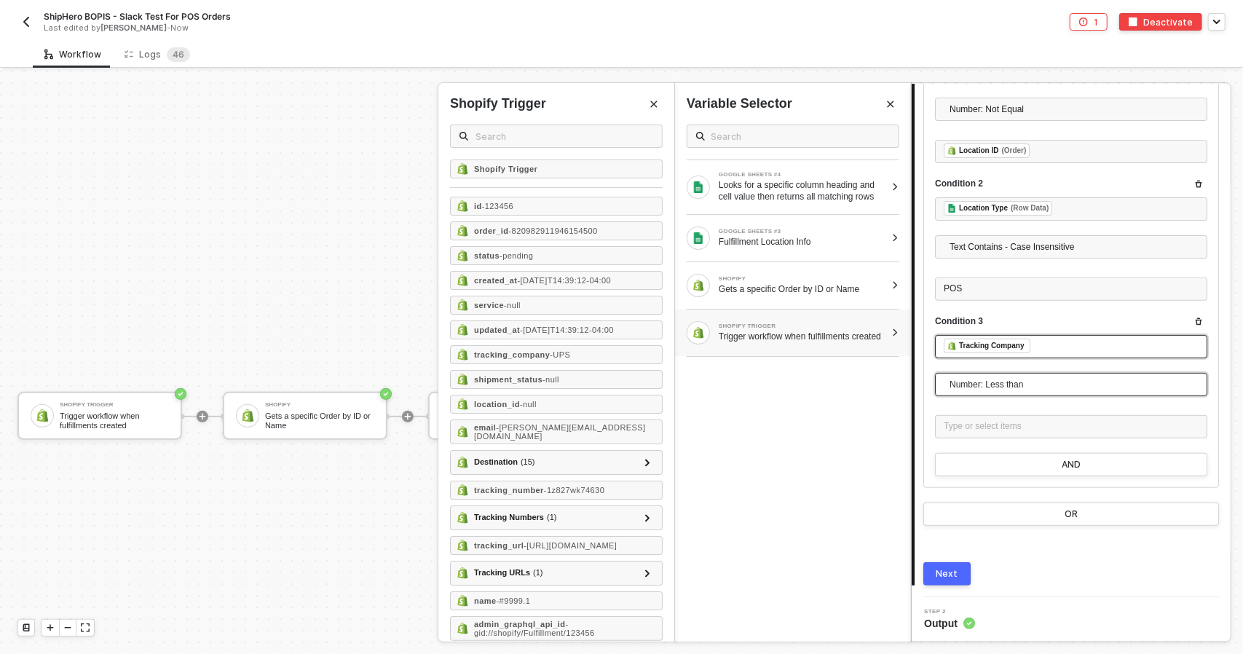
click at [960, 381] on span "Number: Less than" at bounding box center [1073, 384] width 249 height 22
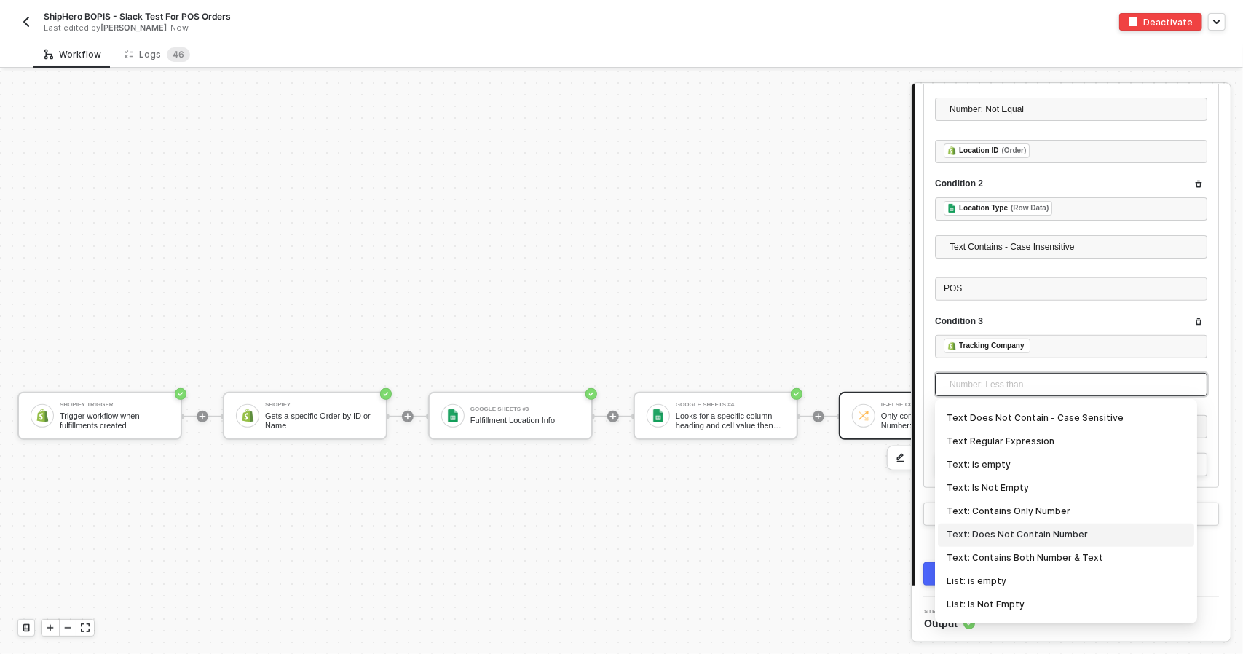
scroll to position [335, 0]
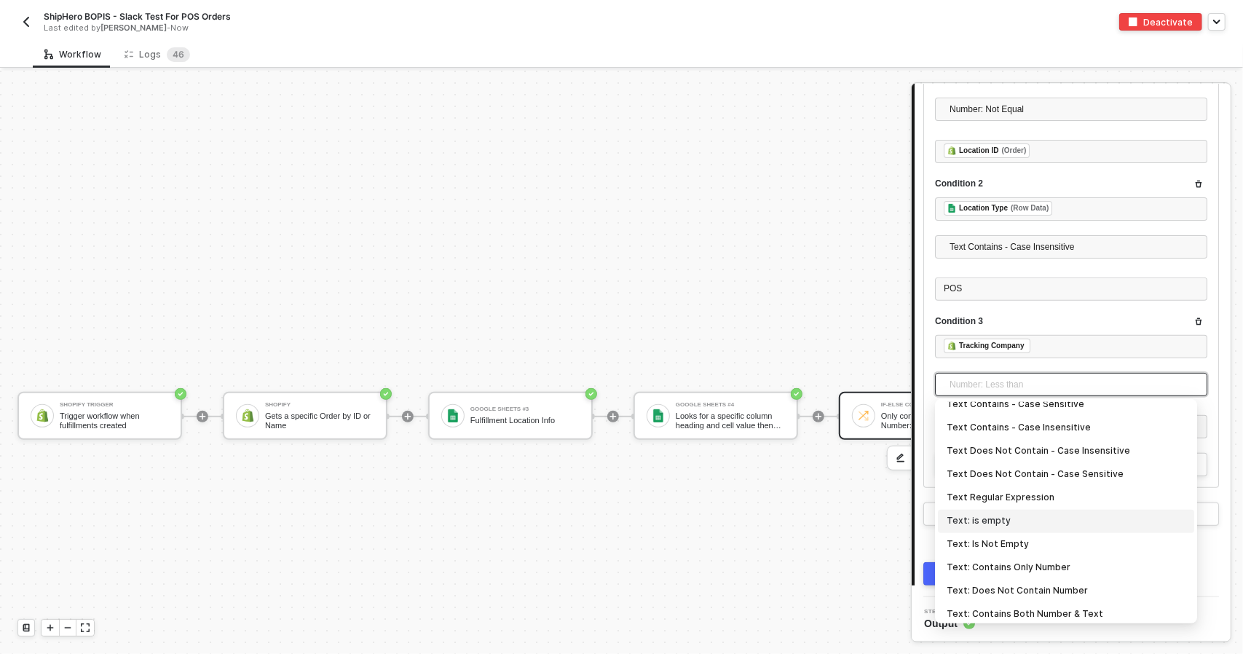
click at [1064, 519] on div "Text: is empty" at bounding box center [1065, 521] width 239 height 16
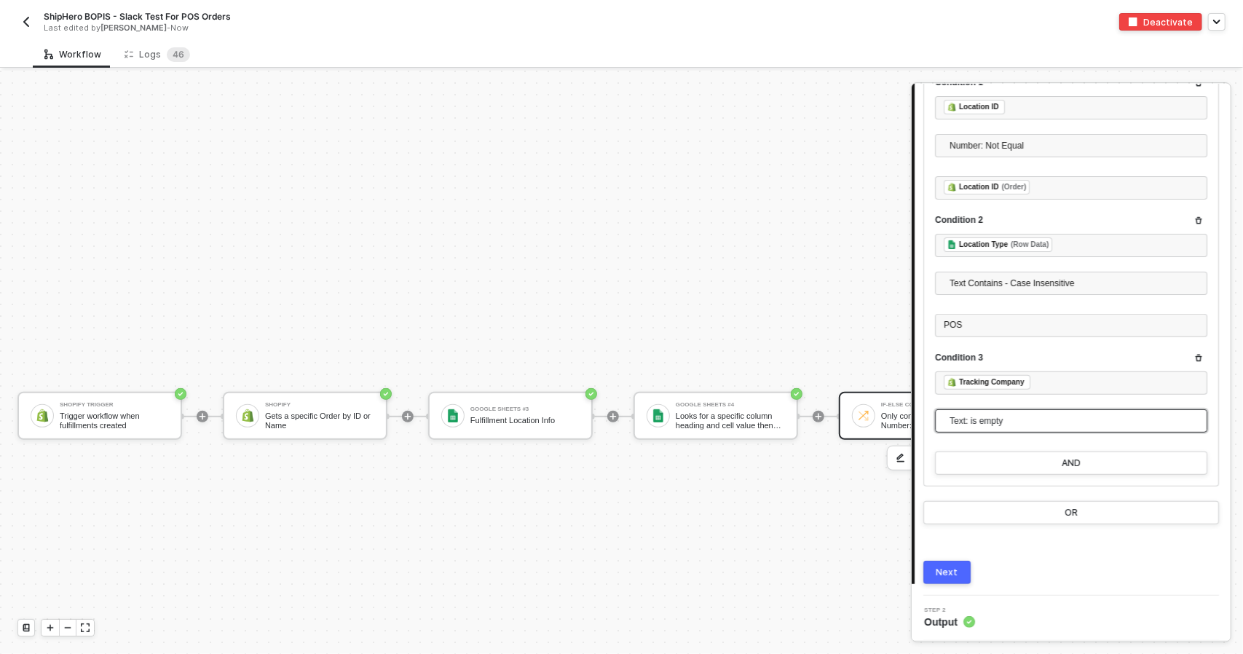
scroll to position [234, 0]
click at [962, 576] on button "Next" at bounding box center [946, 573] width 47 height 23
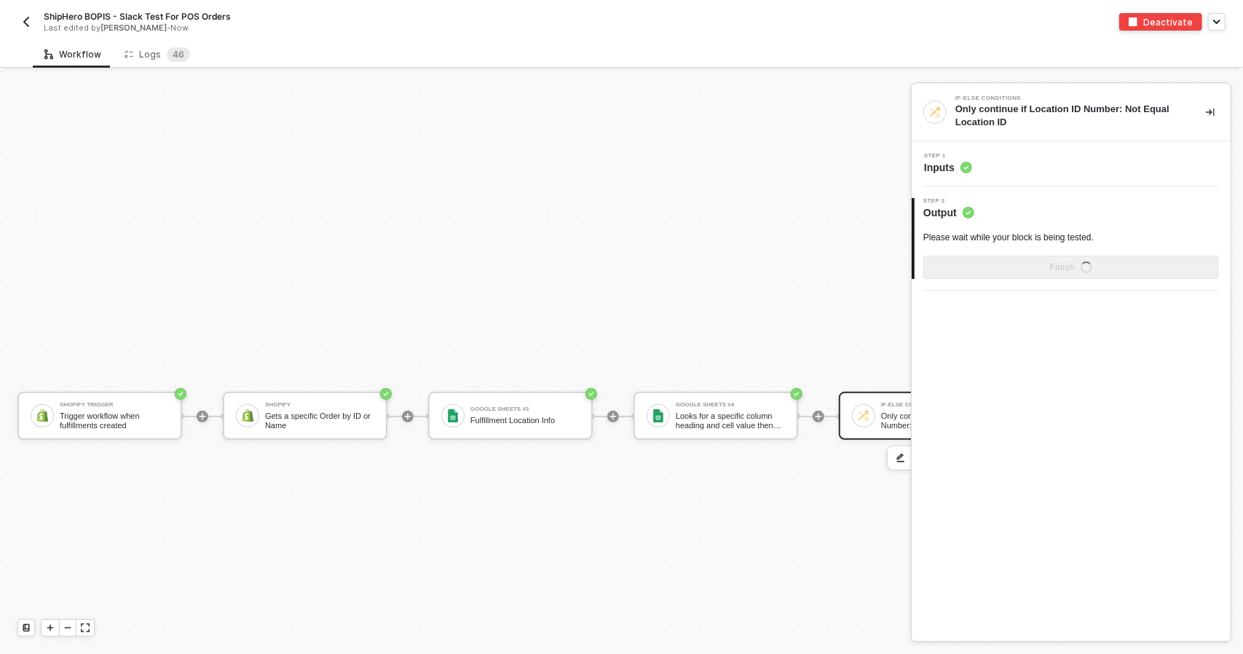
scroll to position [0, 0]
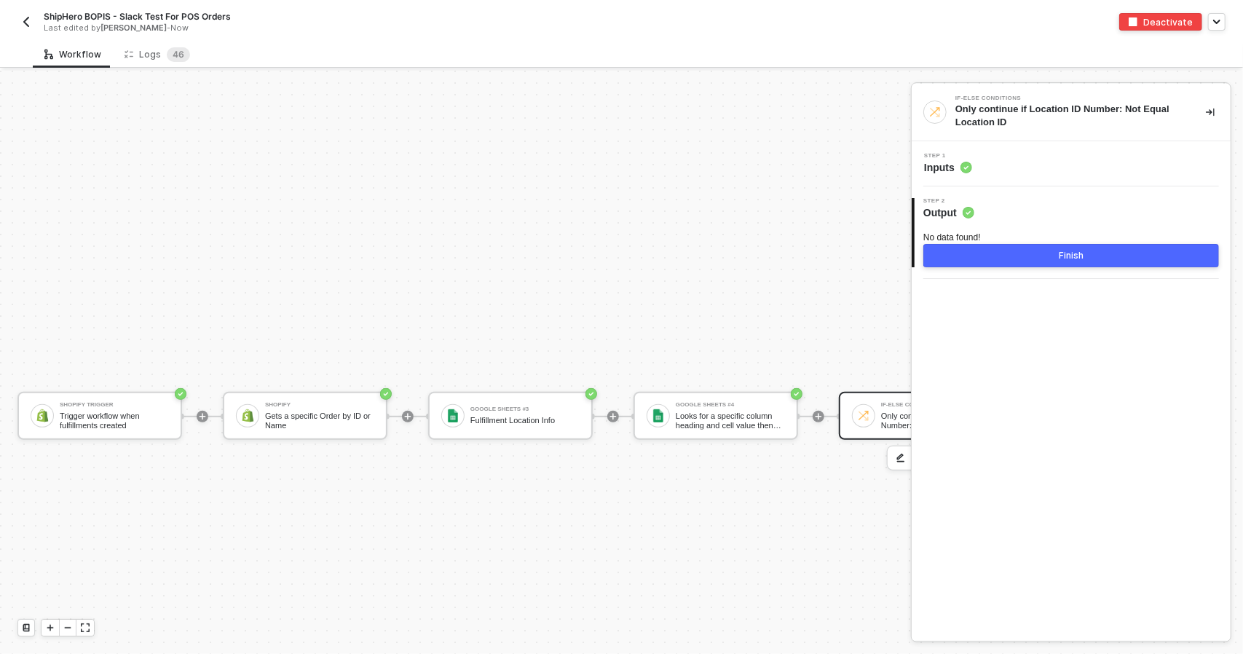
click at [1050, 246] on button "Finish" at bounding box center [1071, 255] width 296 height 23
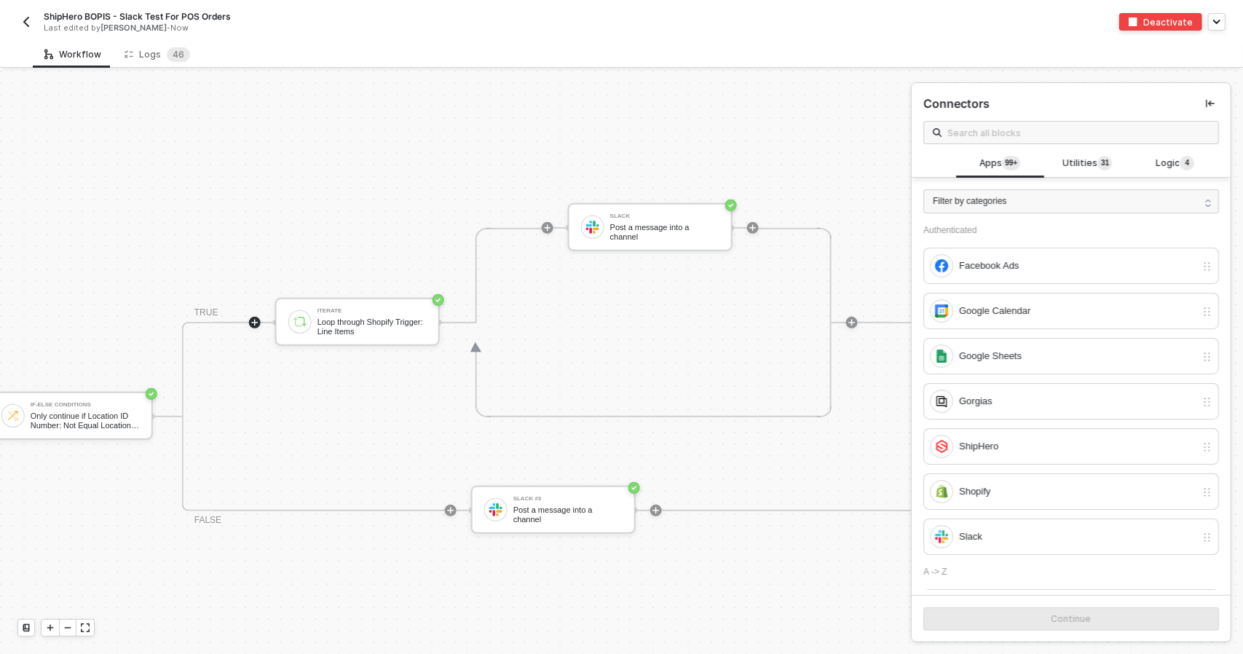
scroll to position [345, 884]
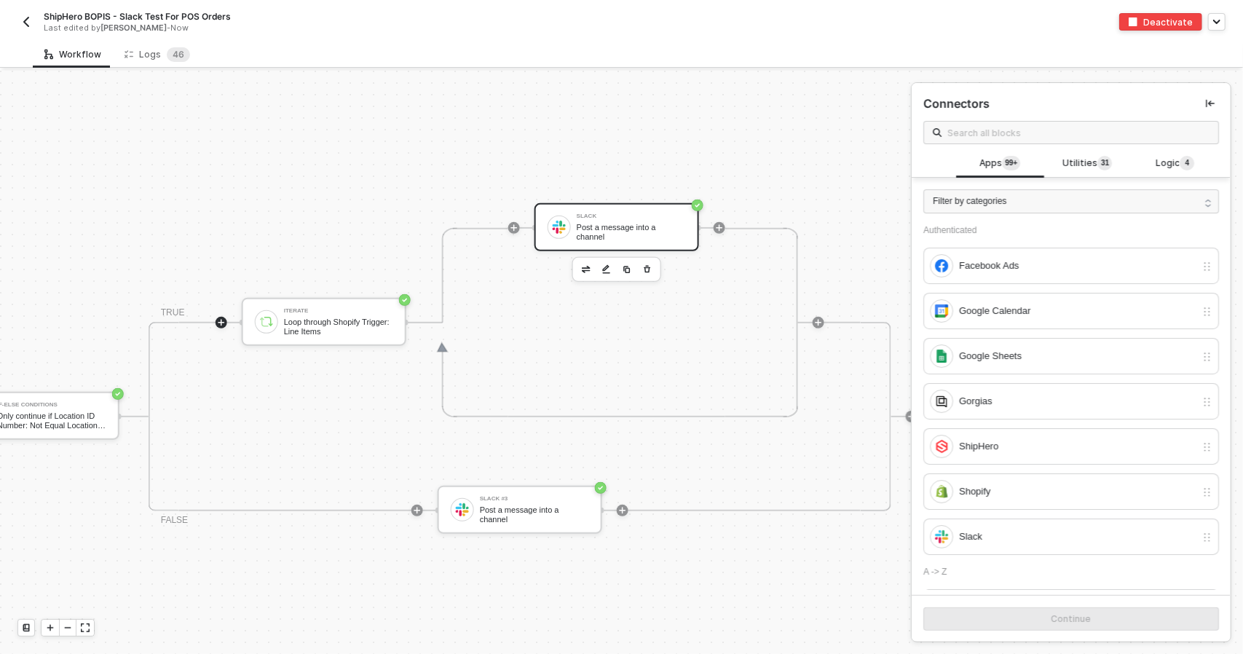
click at [616, 226] on div "Post a message into a channel" at bounding box center [631, 232] width 109 height 18
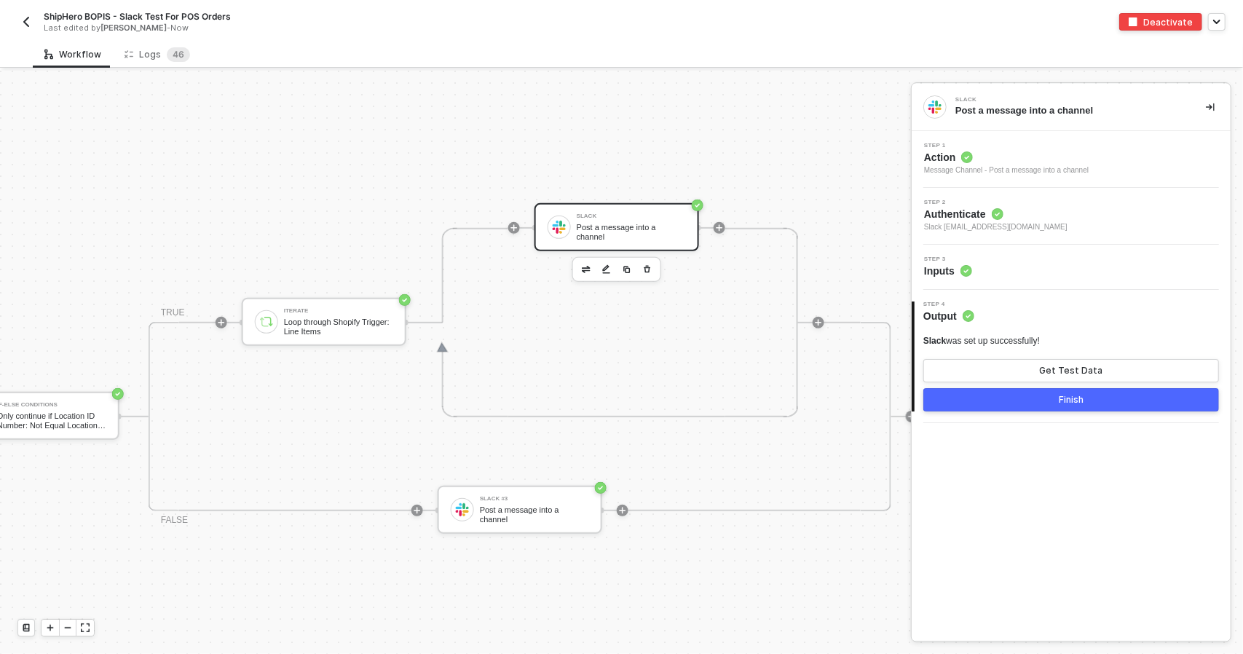
click at [1012, 265] on div "Step 3 Inputs" at bounding box center [1072, 267] width 315 height 22
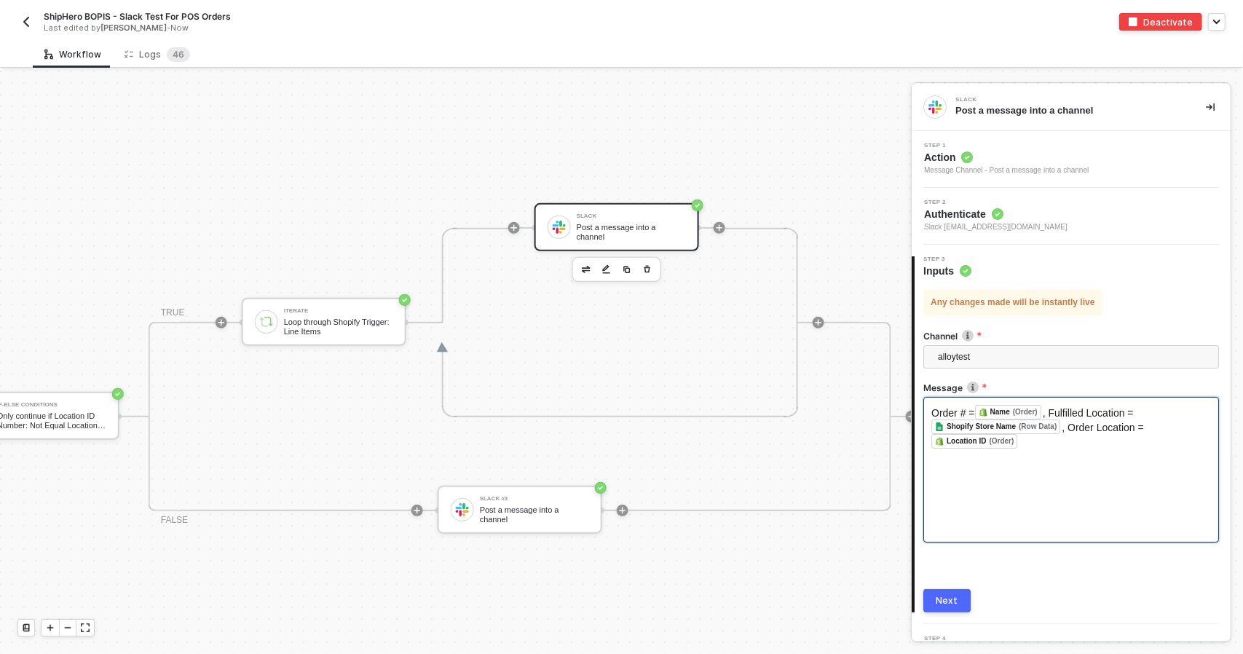
click at [1078, 455] on div "Order # = Name (Order) ﻿ , Fulfilled Location = Shopify Store Name (Row Data) ﻿…" at bounding box center [1071, 470] width 296 height 146
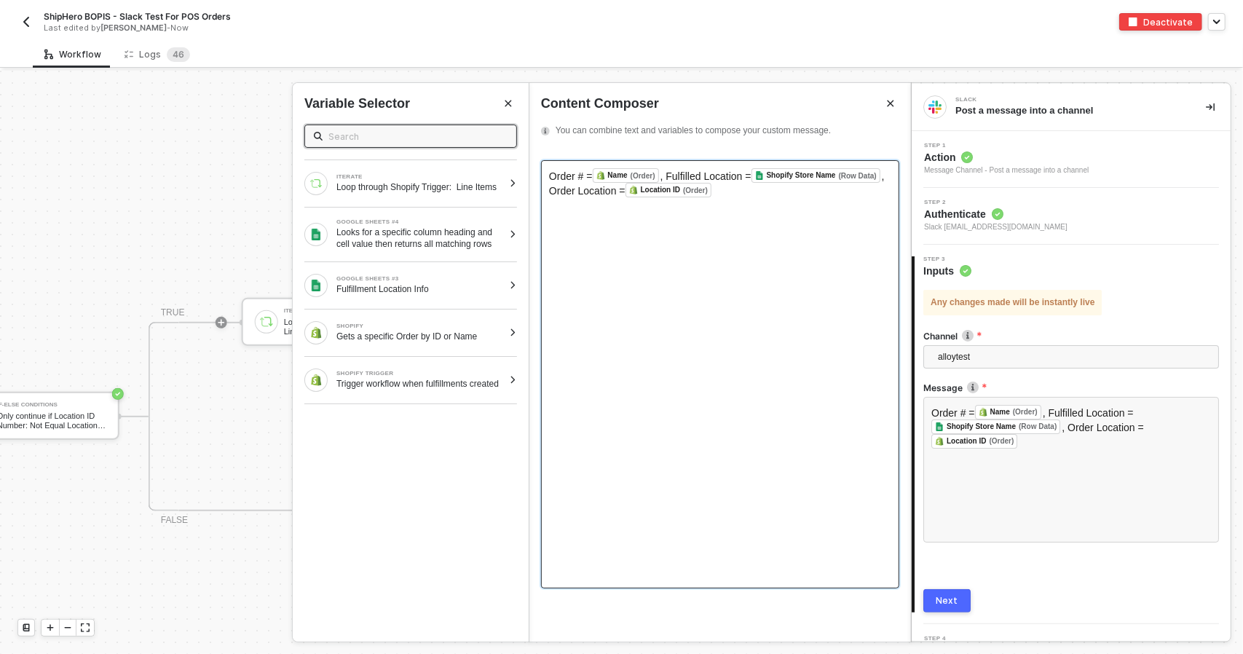
click at [571, 177] on span "Order # =" at bounding box center [571, 176] width 44 height 12
click at [549, 180] on span "Order # =" at bounding box center [571, 176] width 44 height 12
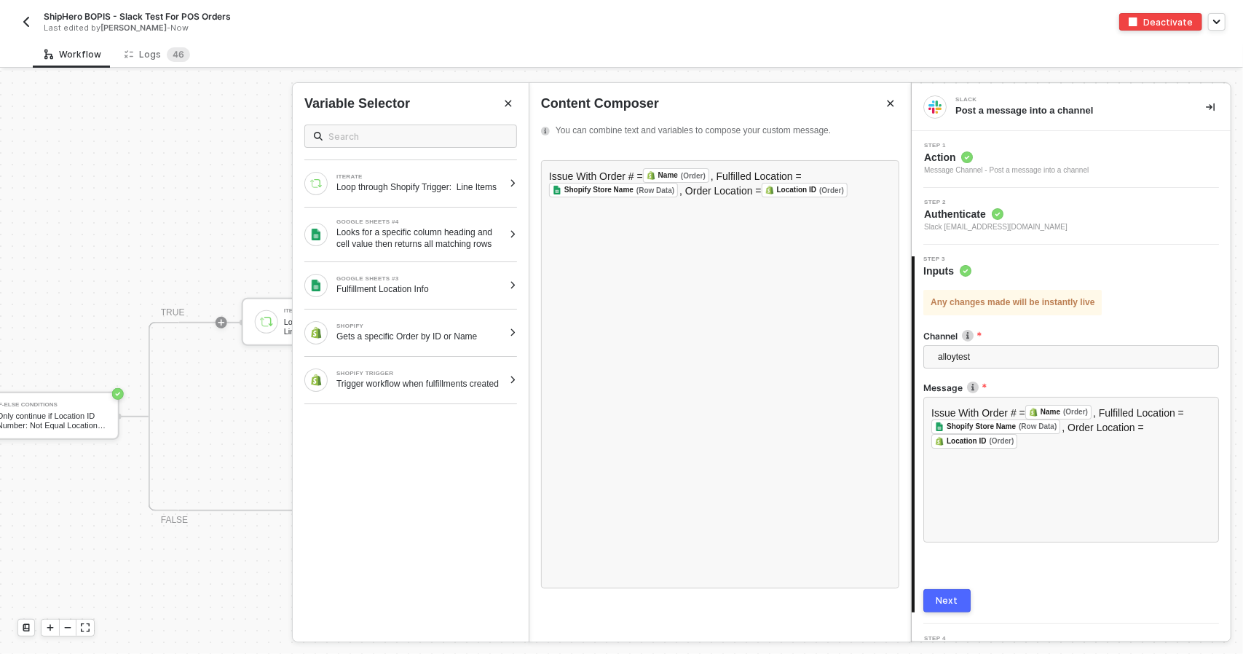
click at [943, 595] on div "Next" at bounding box center [947, 601] width 22 height 12
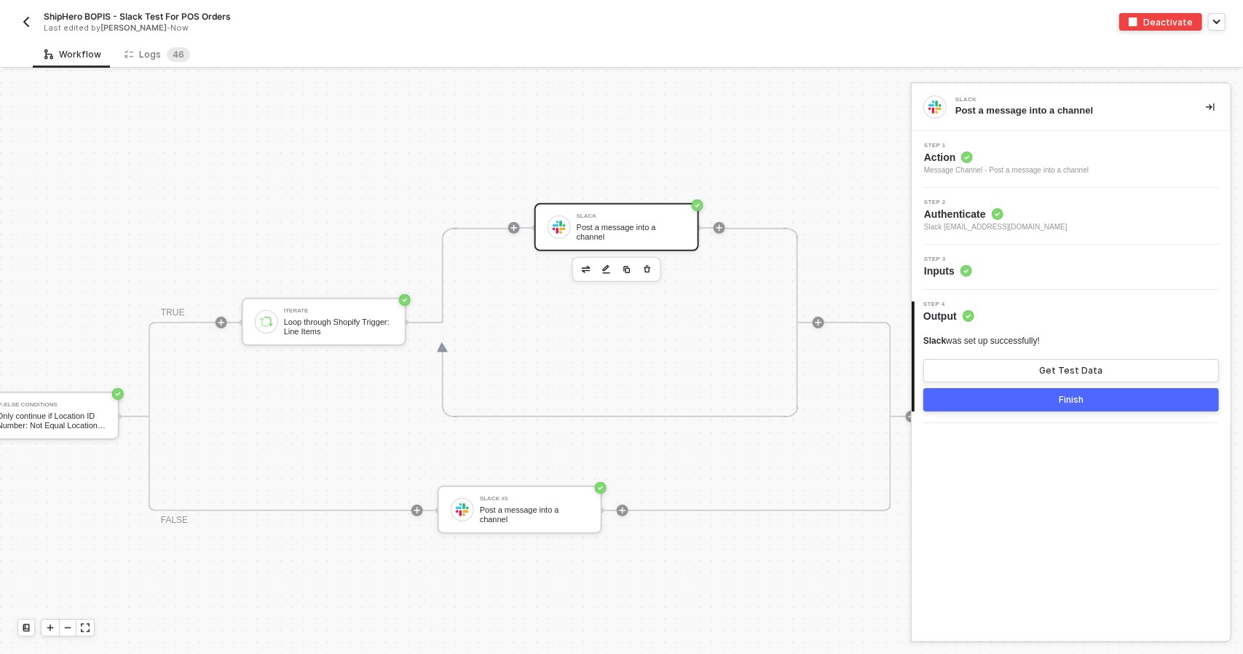
click at [661, 229] on div "Post a message into a channel" at bounding box center [631, 232] width 109 height 18
click at [606, 269] on img "button" at bounding box center [606, 269] width 9 height 10
click at [1061, 270] on div "Step 3 Inputs" at bounding box center [1072, 267] width 315 height 22
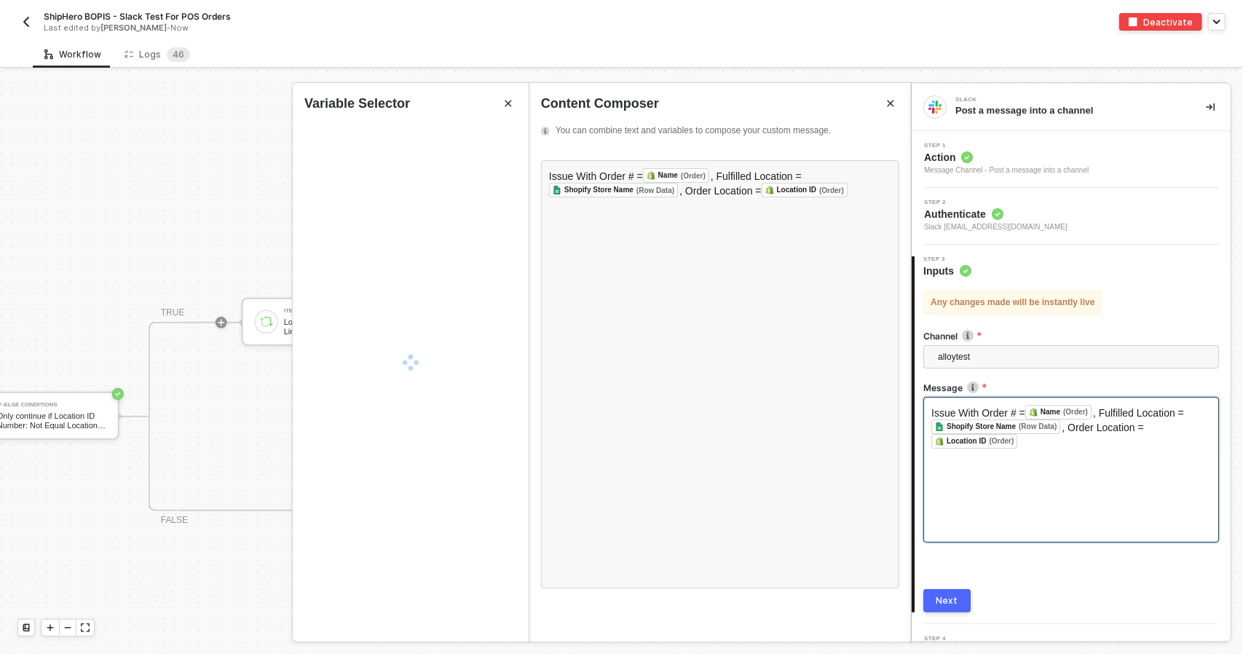
click at [1069, 457] on div "Issue With Order # = Name (Order) ﻿ , Fulfilled Location = Shopify Store Name (…" at bounding box center [1071, 470] width 296 height 146
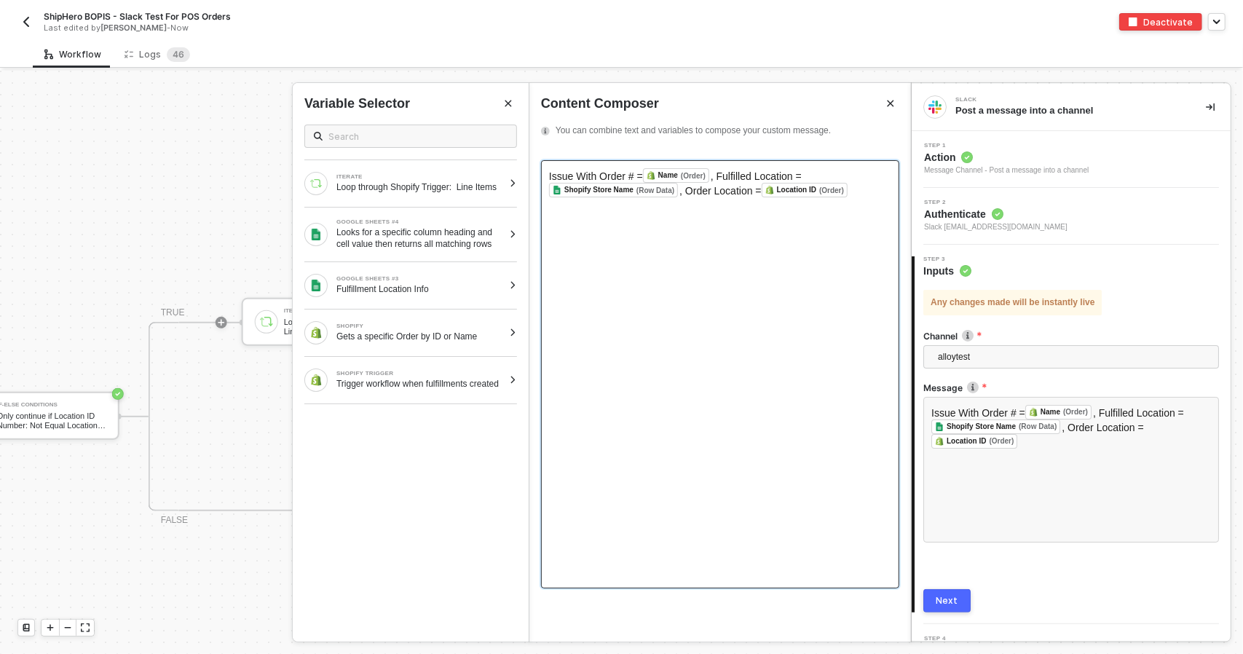
click at [869, 201] on div "Issue With Order # = Name (Order) ﻿ , Fulfilled Location = Shopify Store Name (…" at bounding box center [720, 374] width 358 height 428
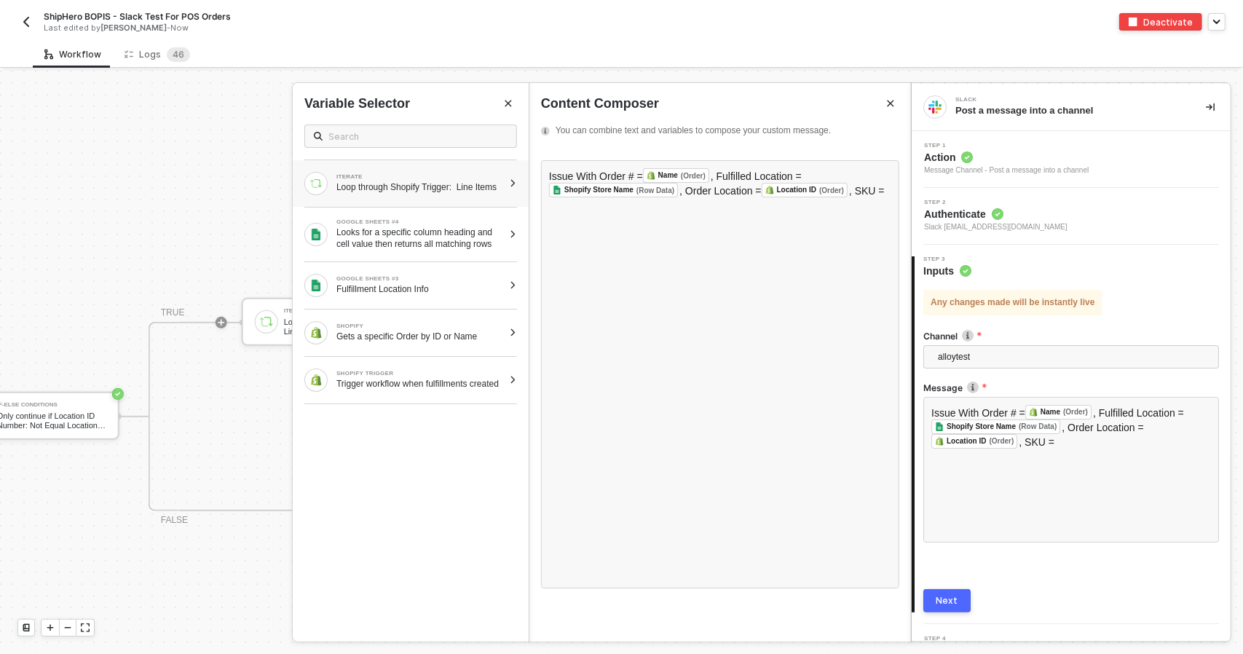
click at [424, 193] on div "Loop through Shopify Trigger: Line Items" at bounding box center [419, 187] width 167 height 12
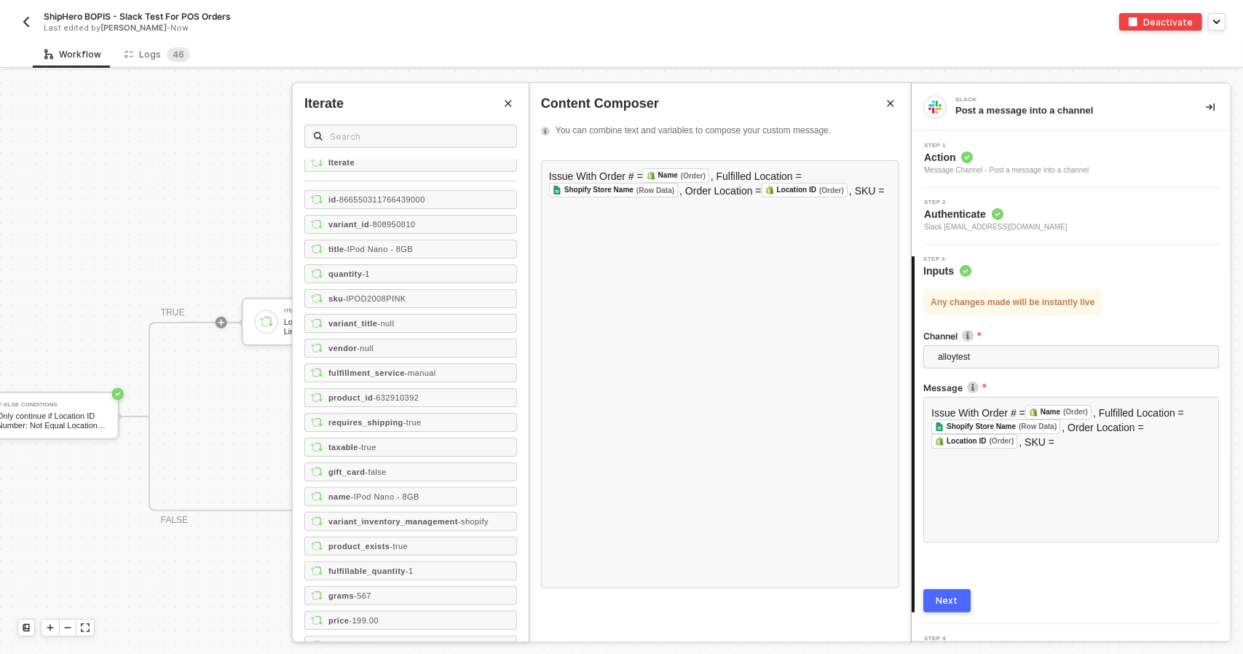
scroll to position [0, 0]
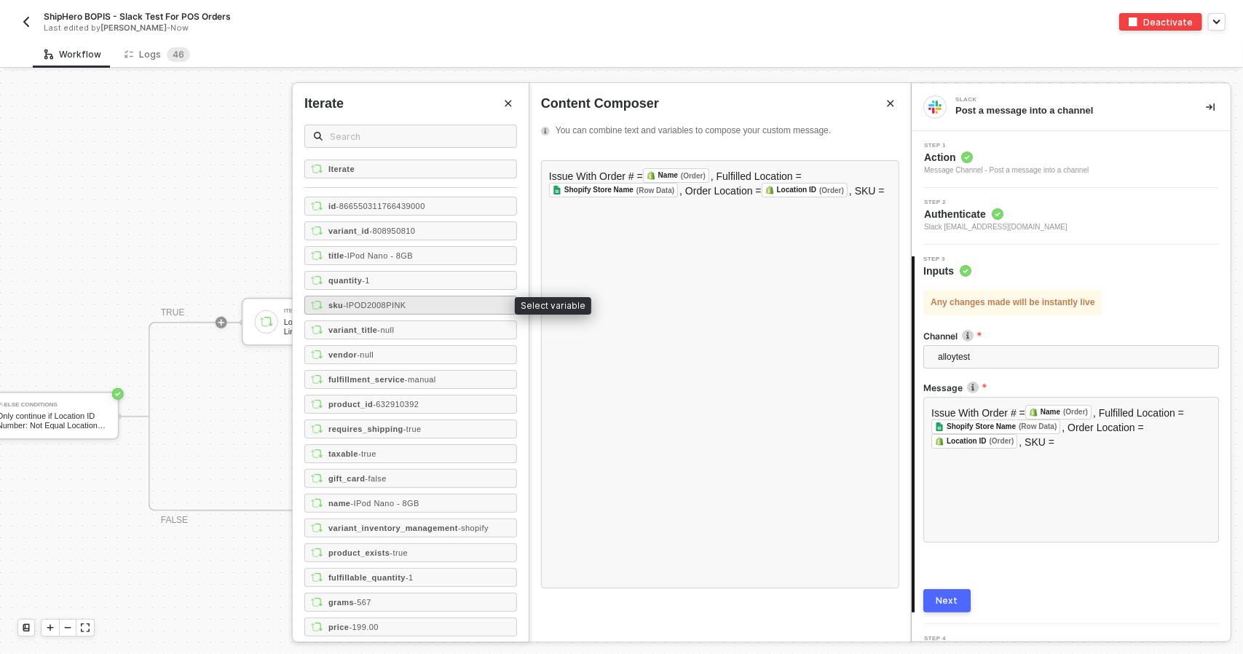
click at [404, 302] on span "- IPOD2008PINK" at bounding box center [374, 305] width 63 height 9
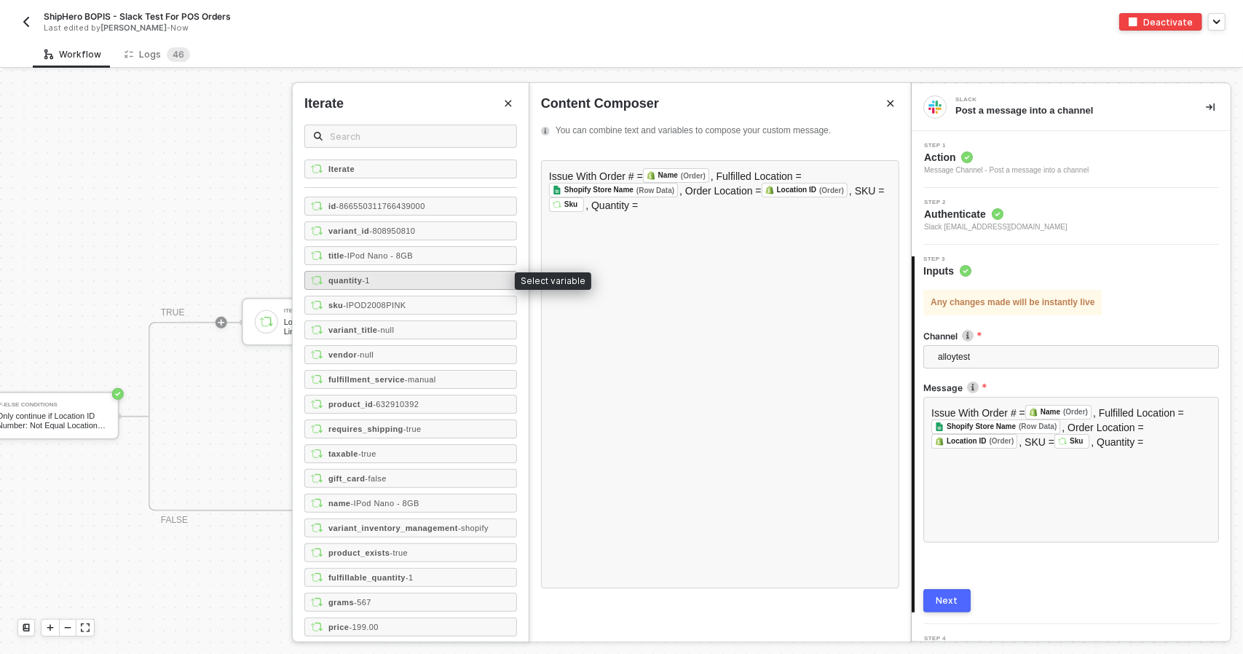
click at [410, 285] on div "quantity - 1" at bounding box center [410, 280] width 213 height 19
click at [948, 587] on div "Any changes made will be instantly live Channel alloytest Message Issue With Or…" at bounding box center [1071, 445] width 296 height 334
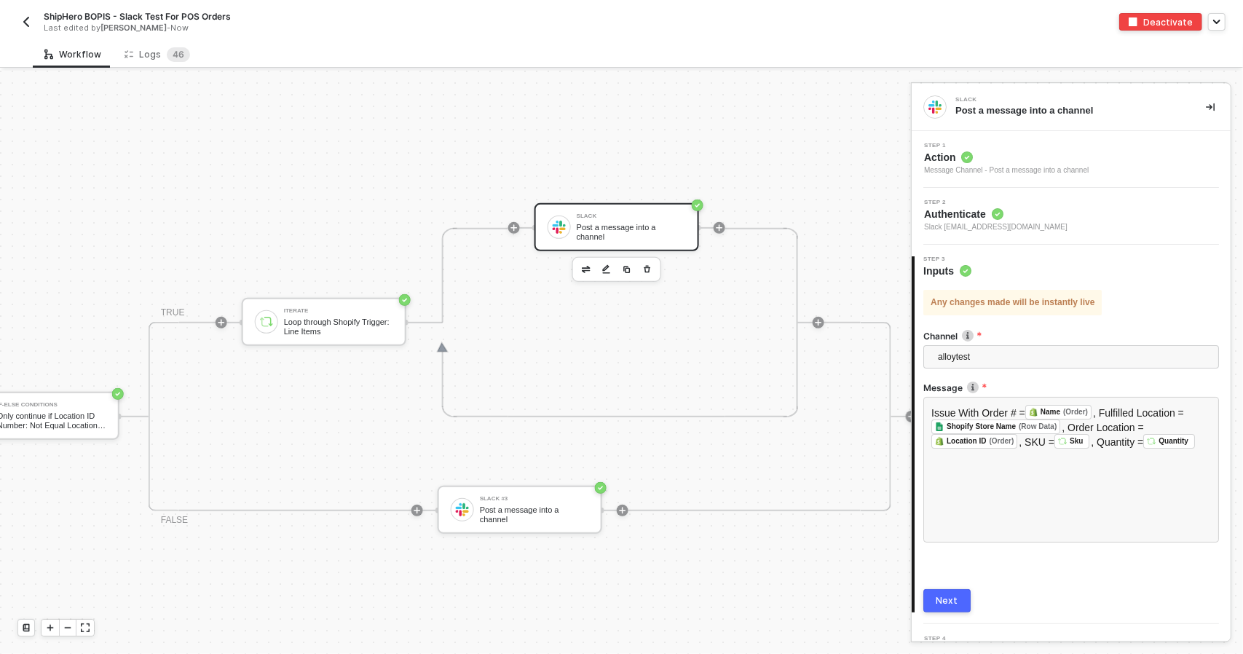
click at [949, 596] on div "Next" at bounding box center [947, 601] width 22 height 12
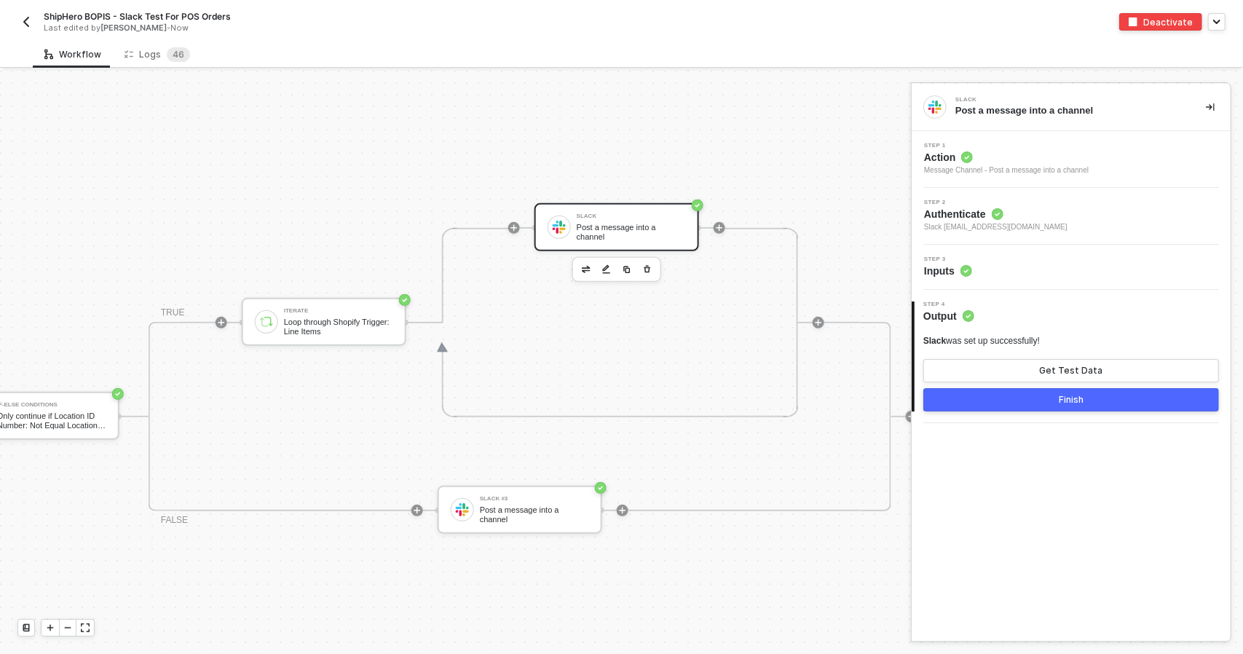
click at [1045, 405] on button "Finish" at bounding box center [1071, 399] width 296 height 23
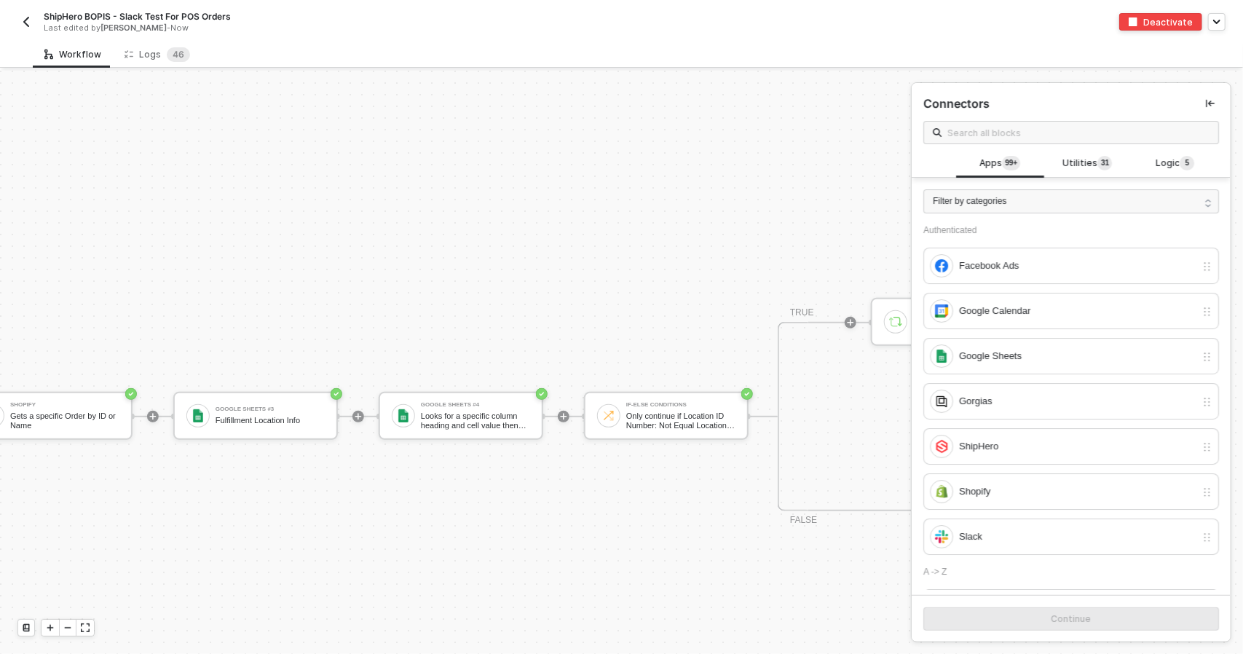
scroll to position [345, 0]
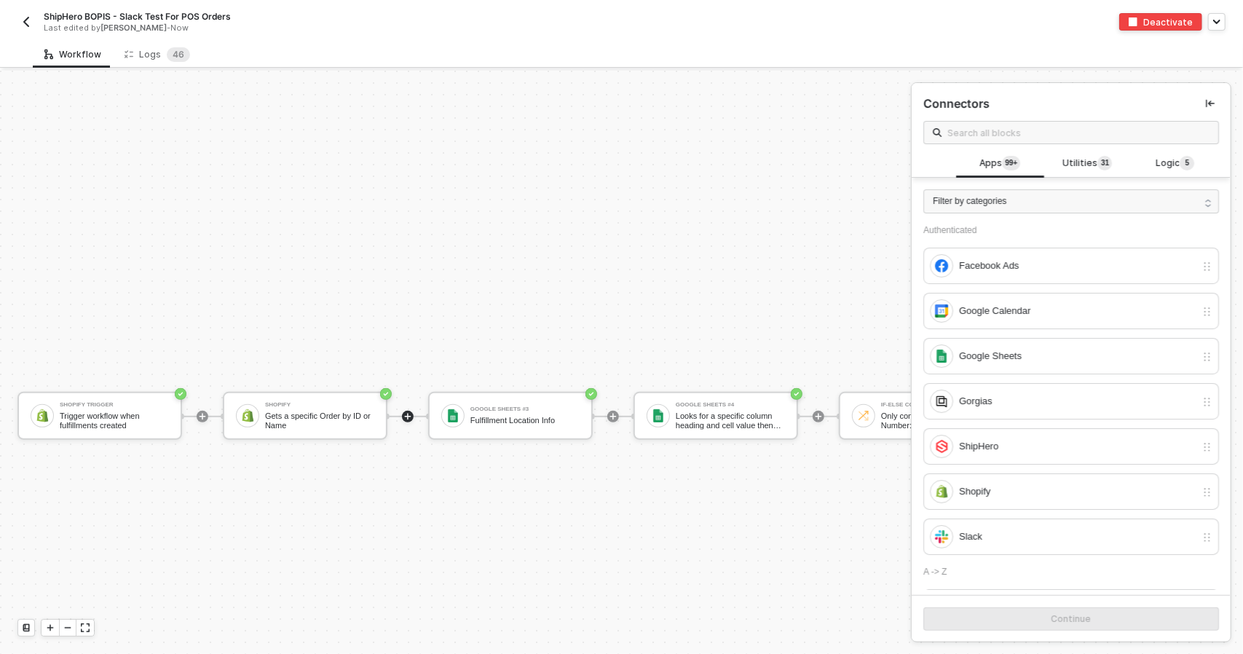
click at [207, 419] on icon "icon-play" at bounding box center [202, 416] width 9 height 9
click at [1174, 164] on span "Logic 4" at bounding box center [1174, 164] width 39 height 16
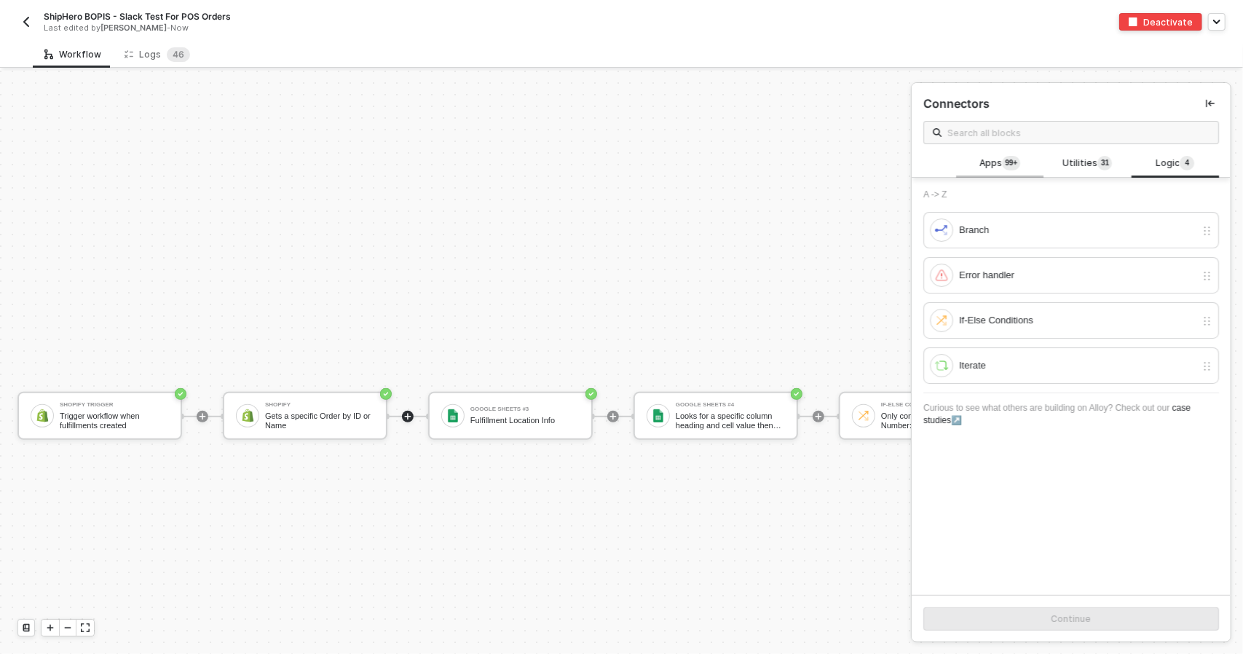
click at [997, 153] on div "Apps 99+" at bounding box center [999, 164] width 87 height 28
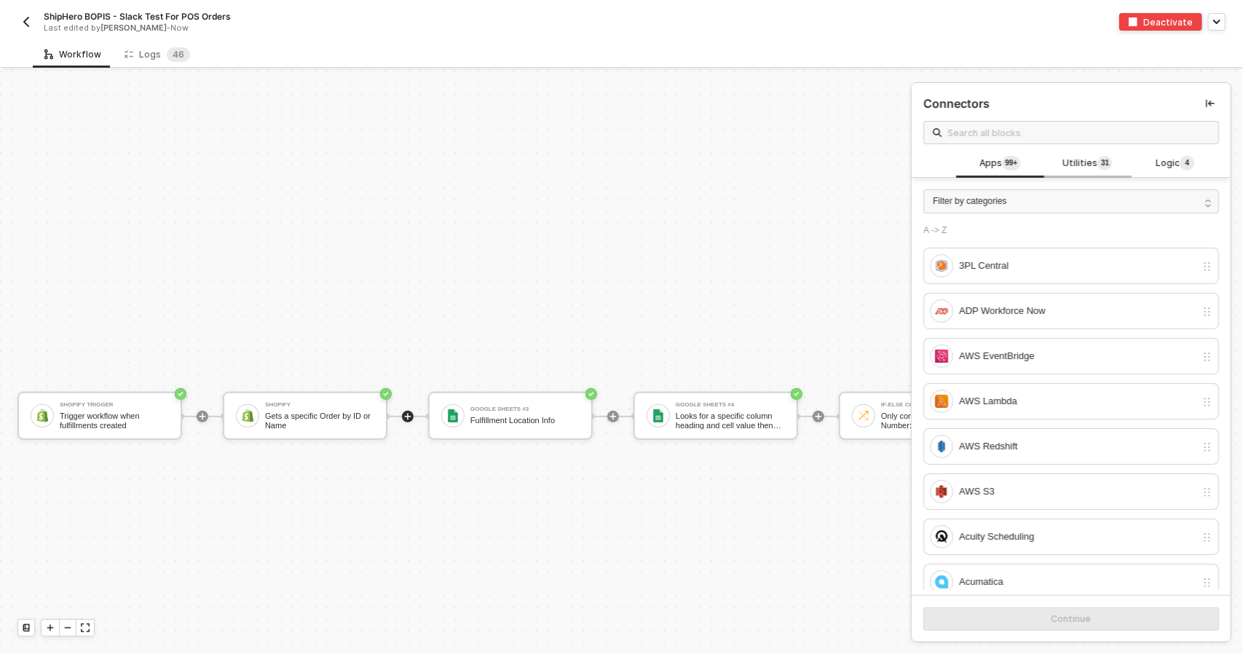
click at [1066, 165] on span "Utilities 3 1" at bounding box center [1087, 164] width 50 height 16
click at [997, 167] on span "Apps 99+" at bounding box center [999, 164] width 41 height 16
click at [324, 416] on div "Gets a specific Order by ID or Name" at bounding box center [319, 420] width 109 height 18
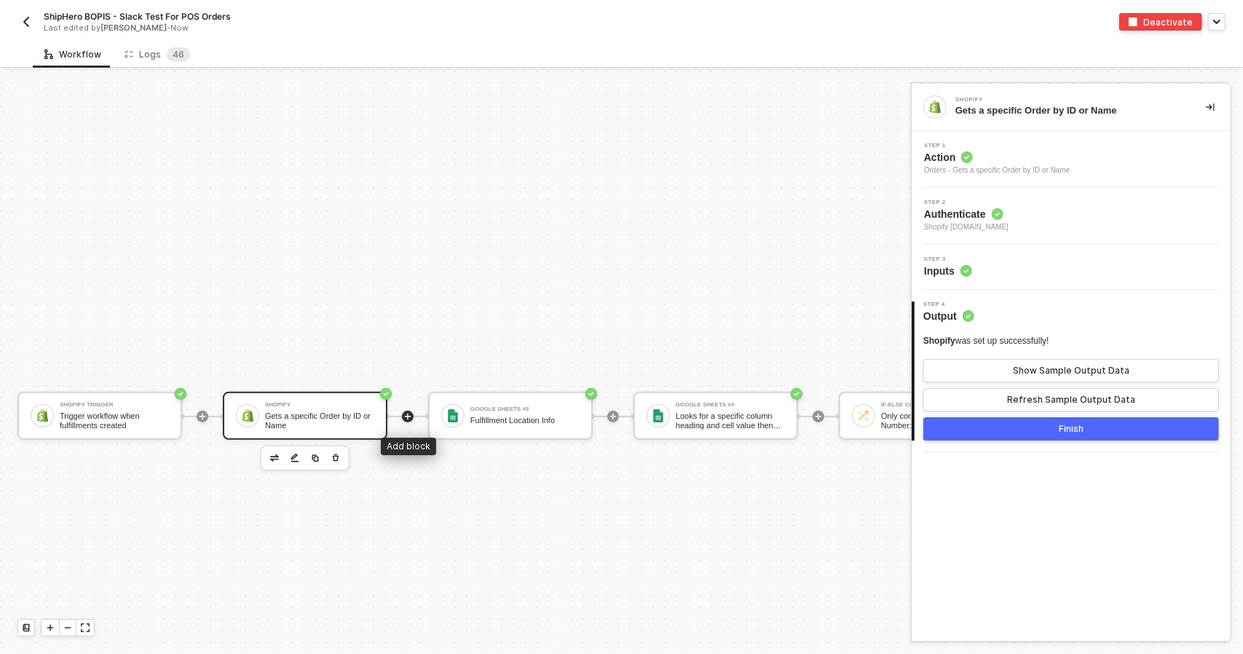
click at [412, 417] on div at bounding box center [408, 417] width 12 height 12
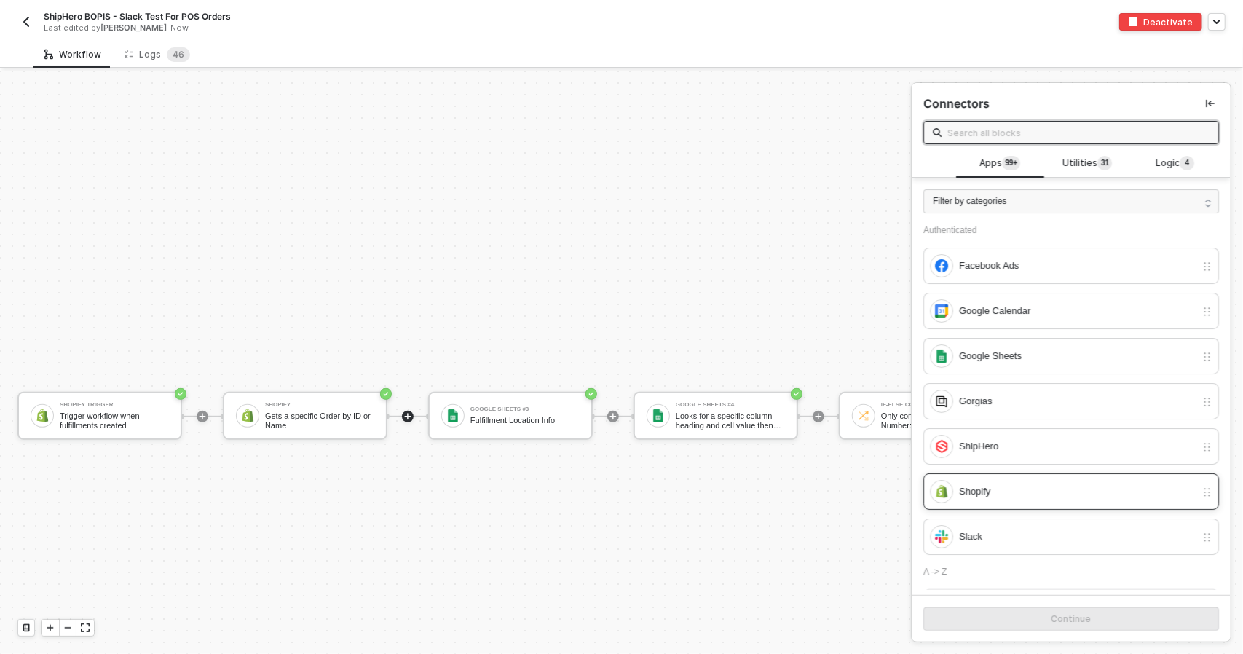
click at [1053, 494] on div "Shopify" at bounding box center [1077, 491] width 237 height 16
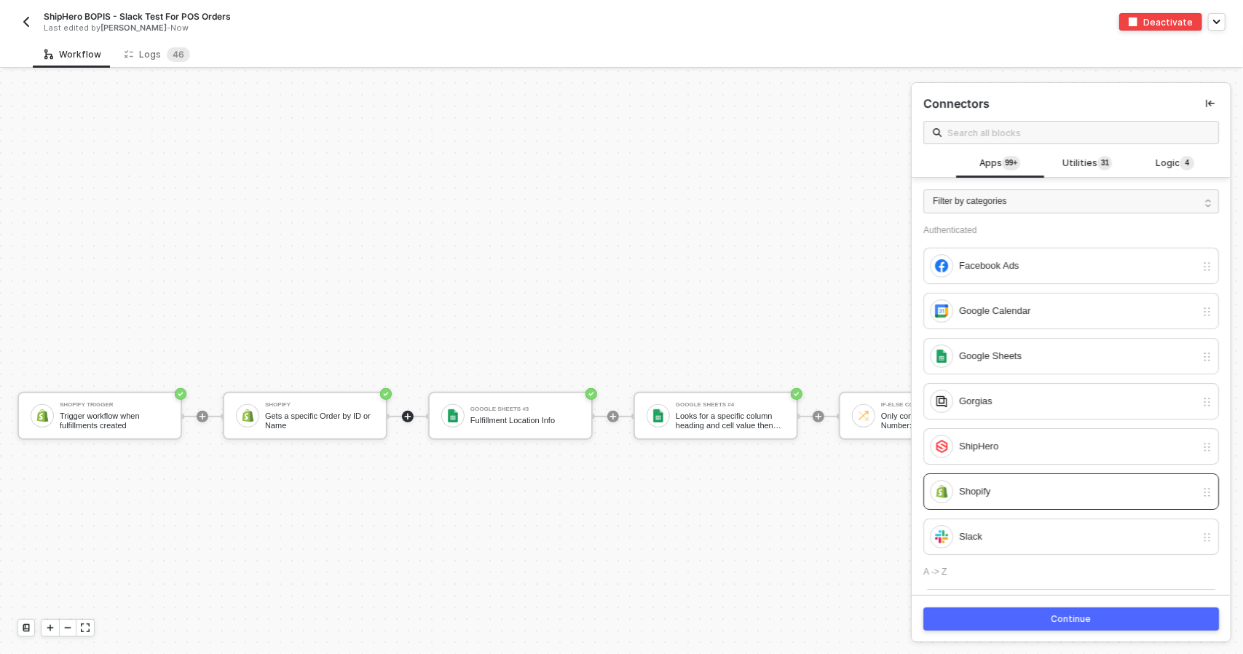
click at [1072, 617] on div "Continue" at bounding box center [1071, 619] width 40 height 12
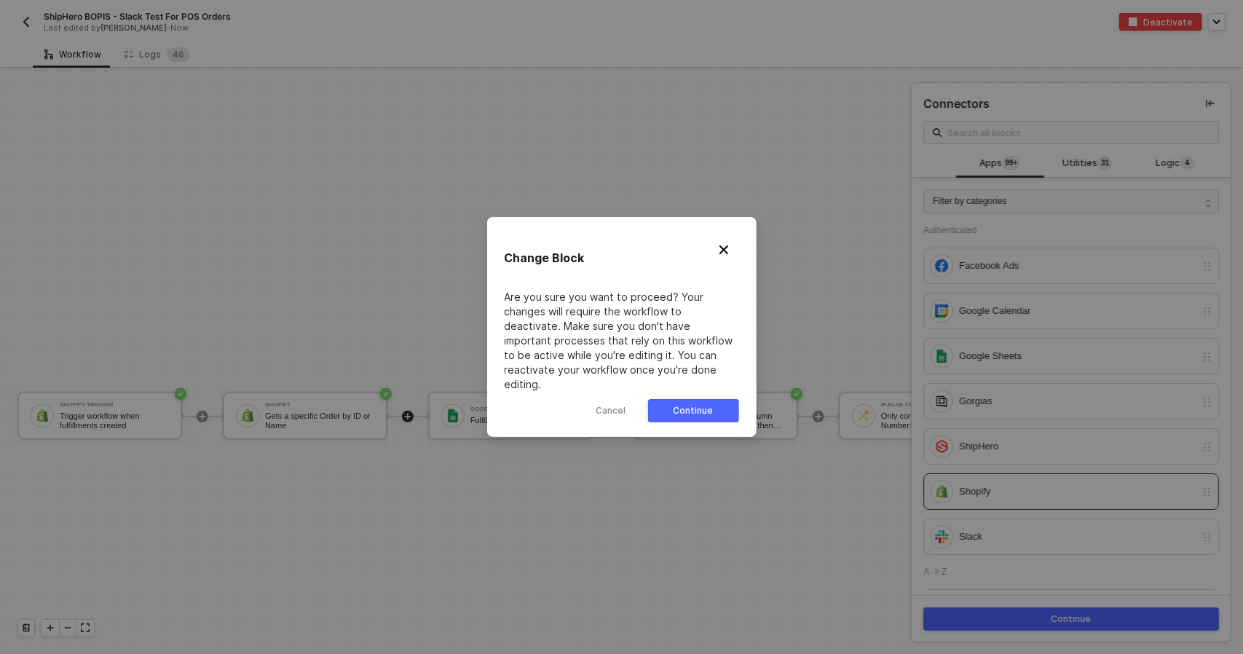
click at [727, 399] on button "Continue" at bounding box center [693, 410] width 91 height 23
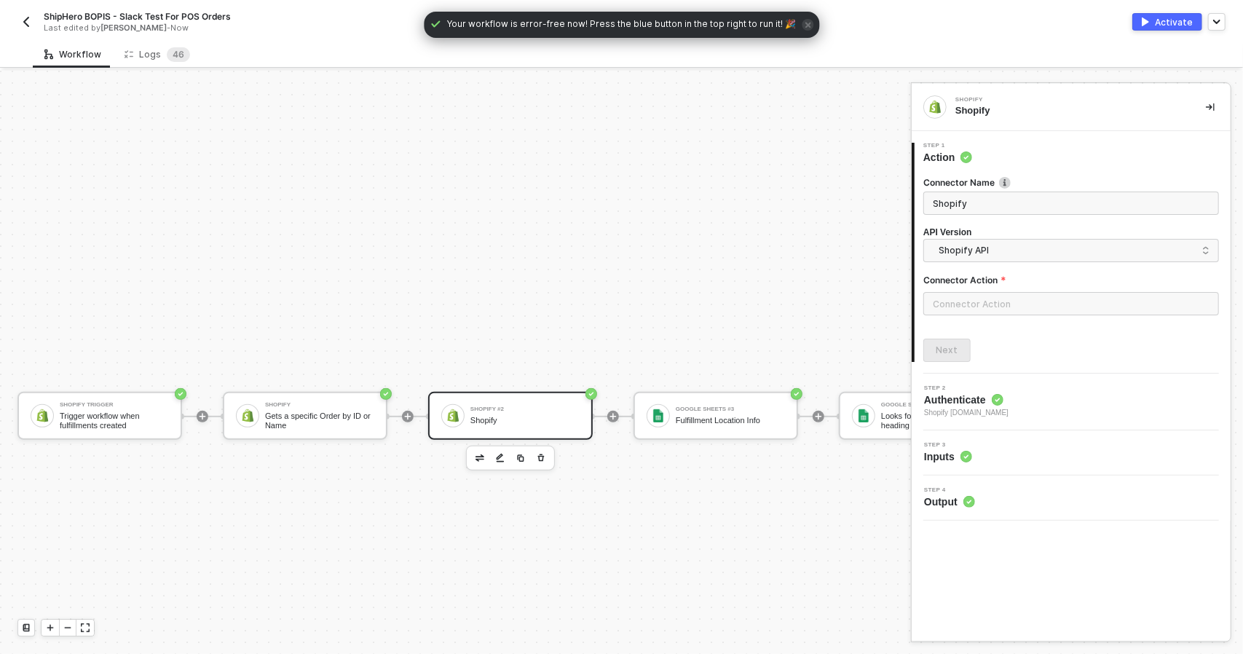
click at [1026, 317] on div at bounding box center [1071, 309] width 296 height 35
click at [1024, 306] on input "text" at bounding box center [1071, 303] width 296 height 23
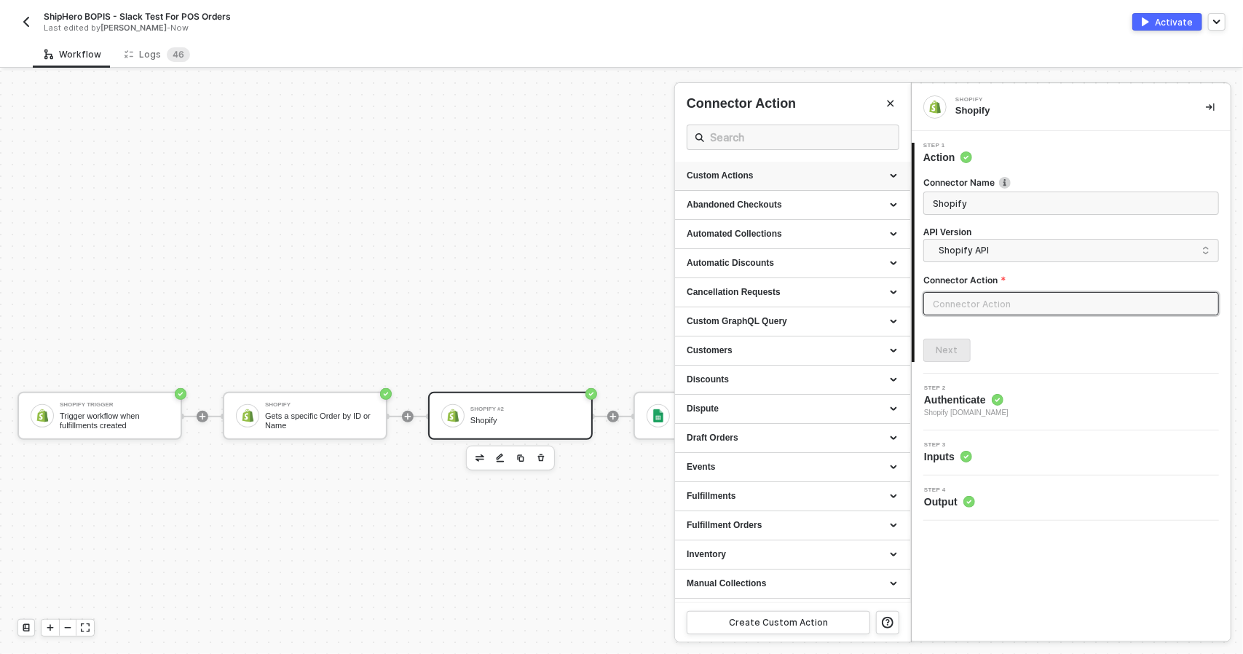
click at [799, 179] on div "Custom Actions" at bounding box center [792, 176] width 212 height 12
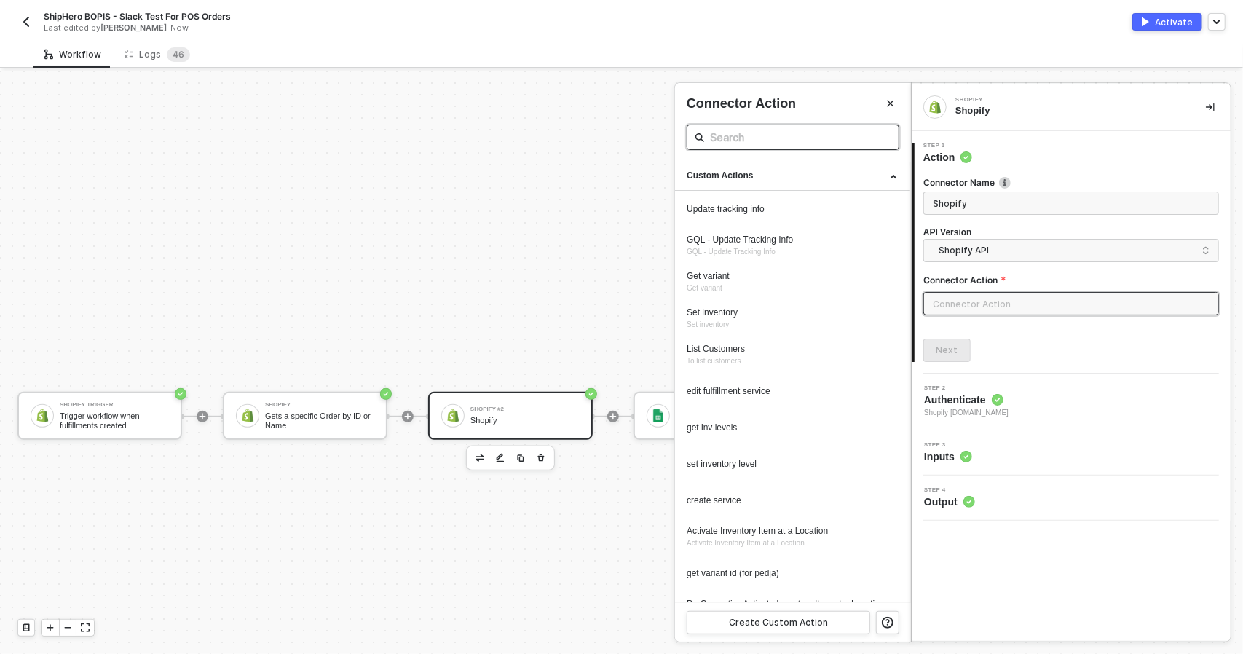
click at [754, 139] on input "text" at bounding box center [793, 137] width 166 height 18
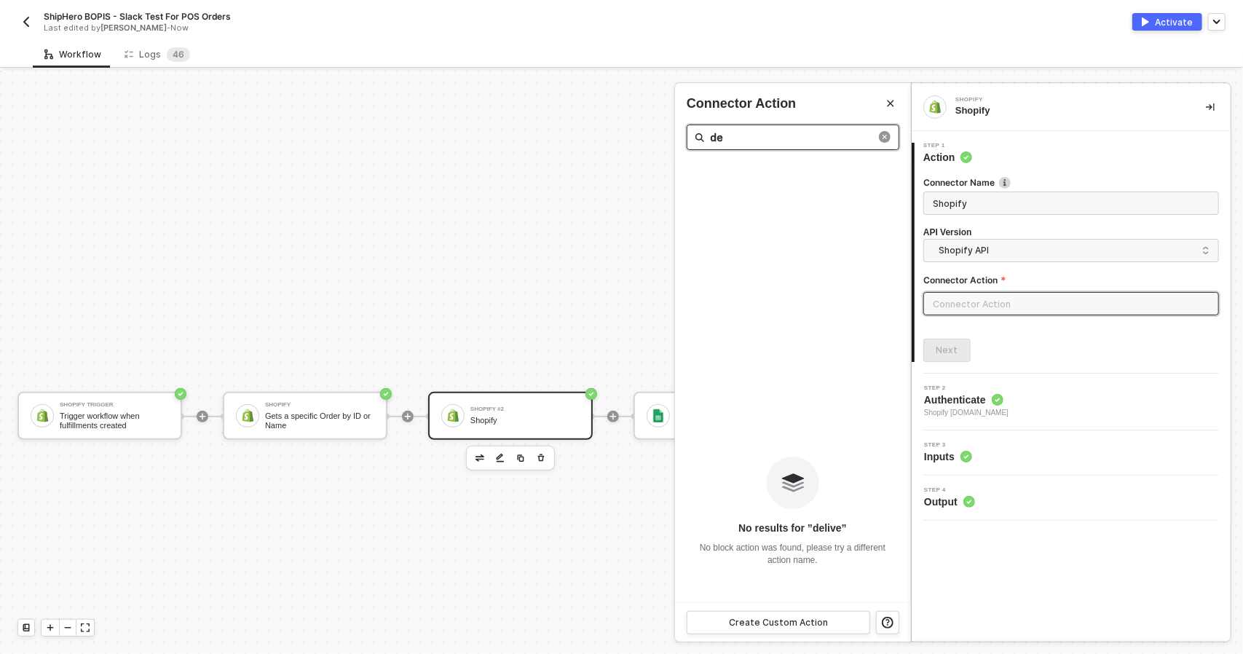
type input "d"
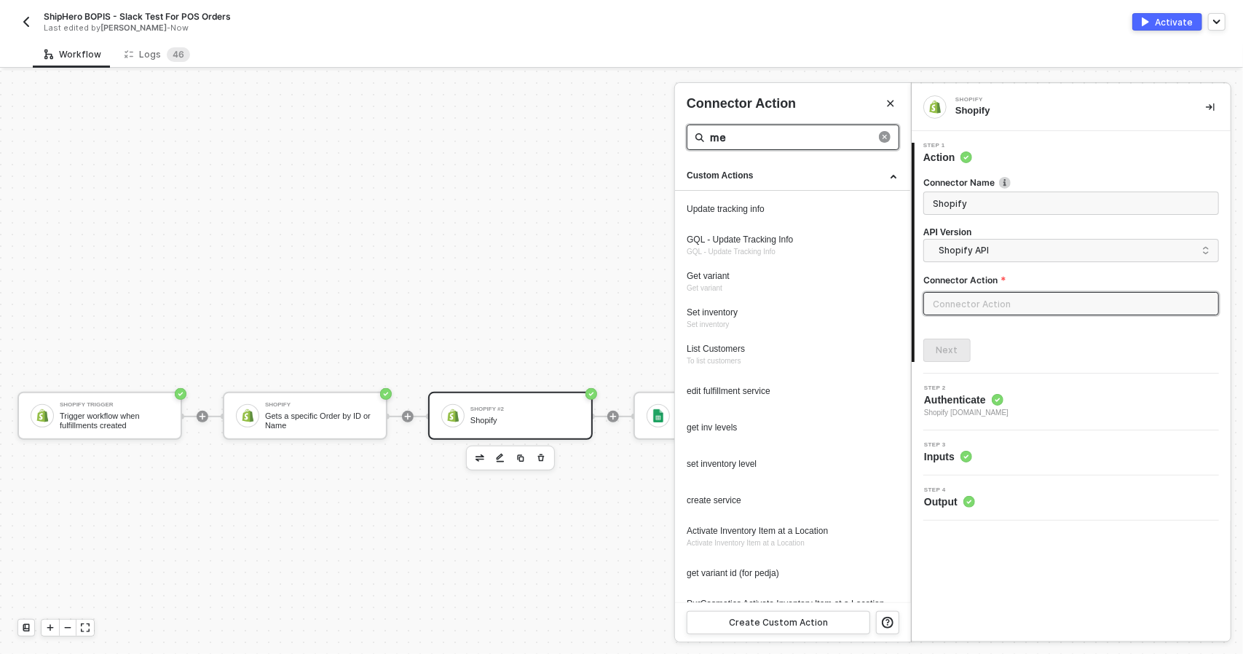
type input "m"
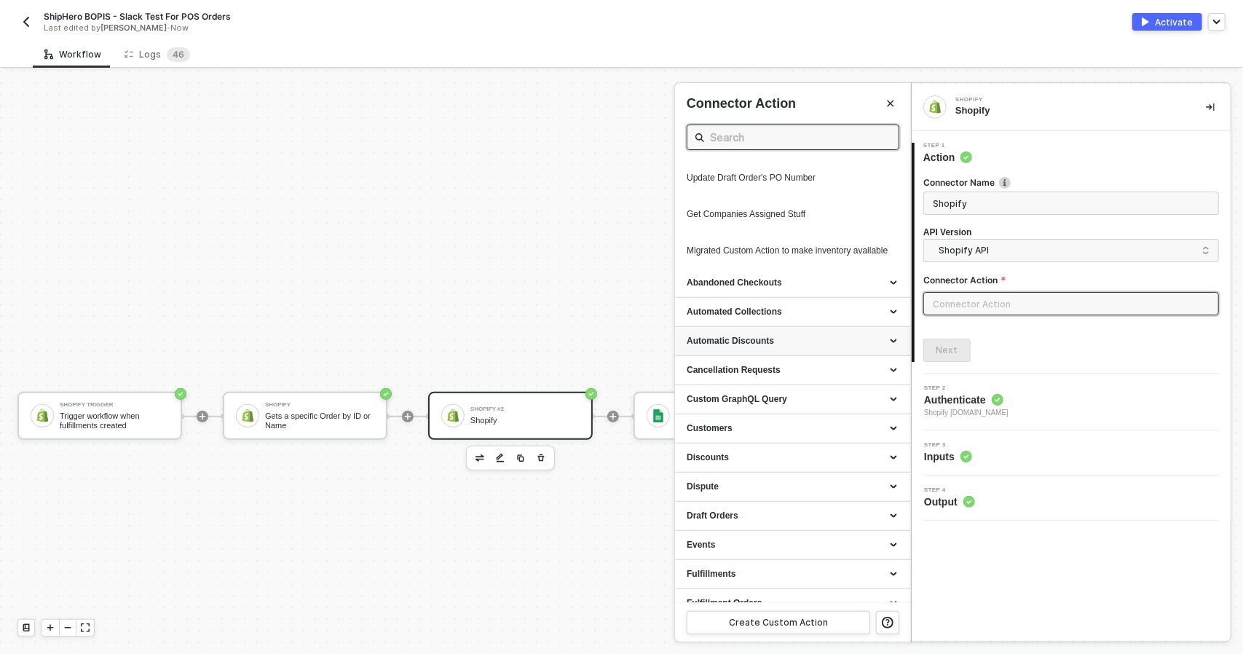
scroll to position [655, 0]
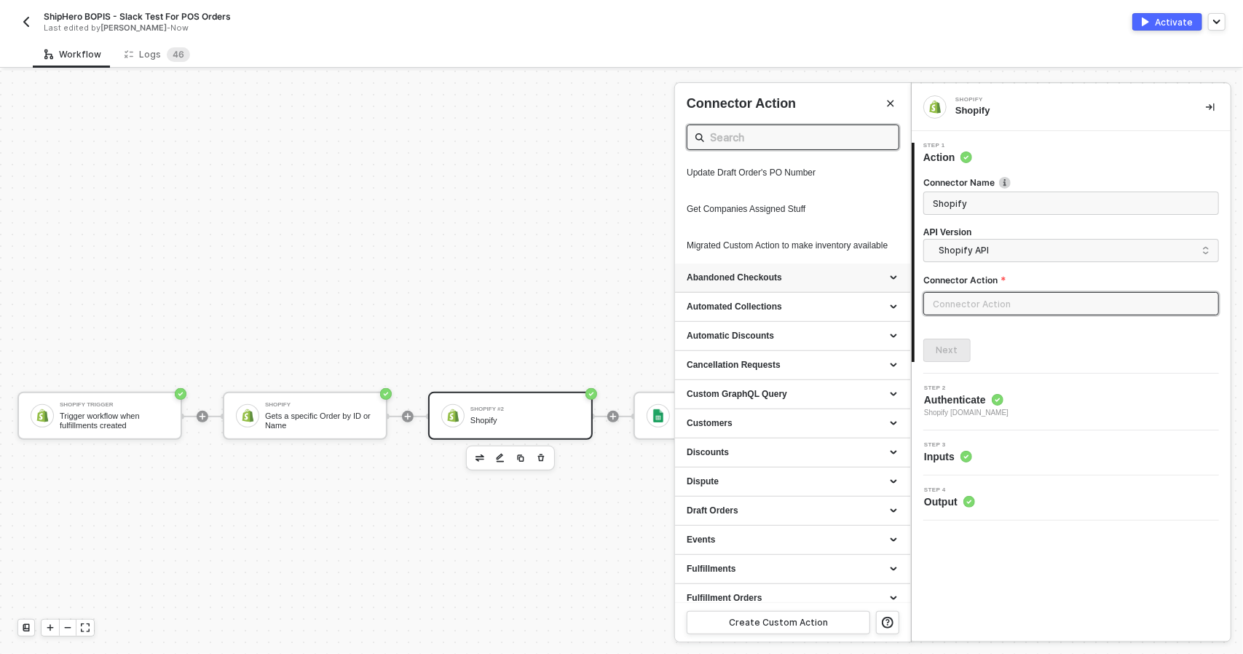
click at [793, 284] on div "Abandoned Checkouts" at bounding box center [792, 278] width 212 height 12
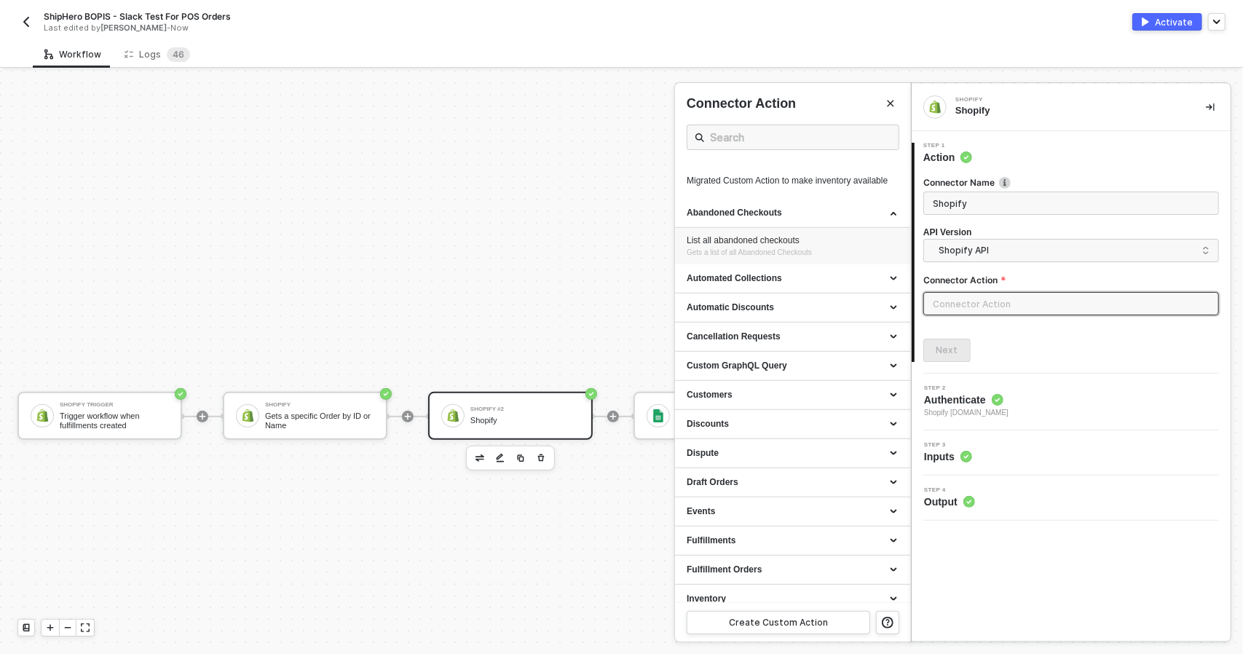
scroll to position [728, 0]
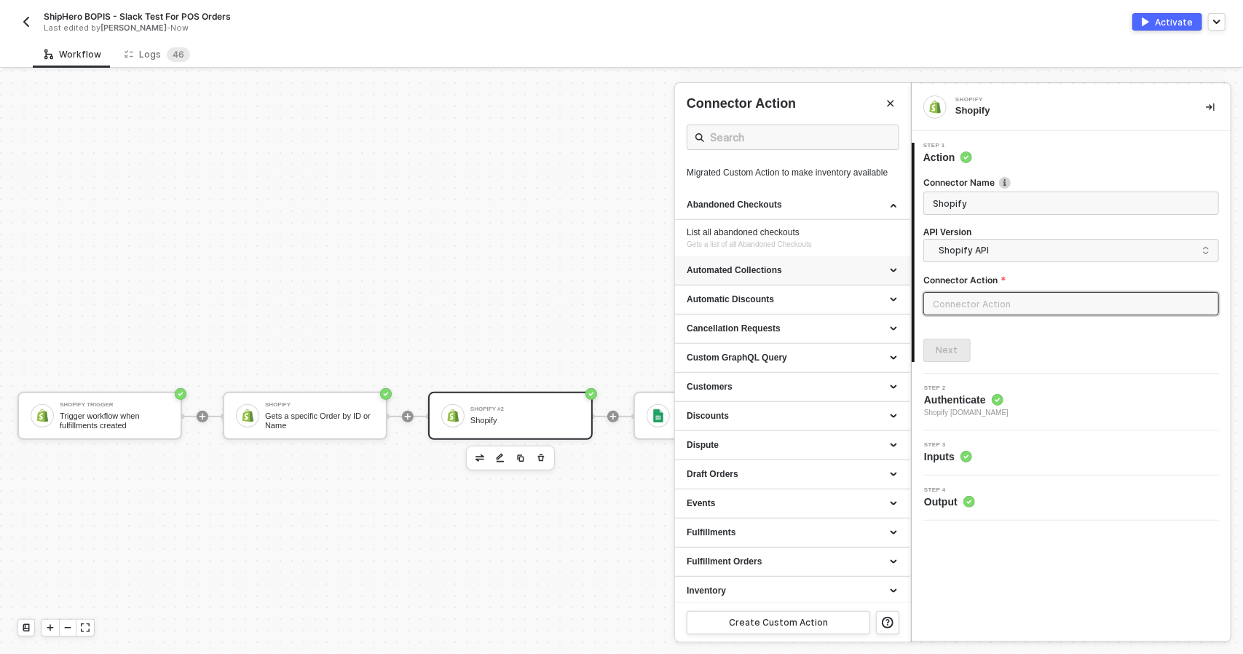
click at [793, 285] on div "Automated Collections" at bounding box center [792, 270] width 235 height 29
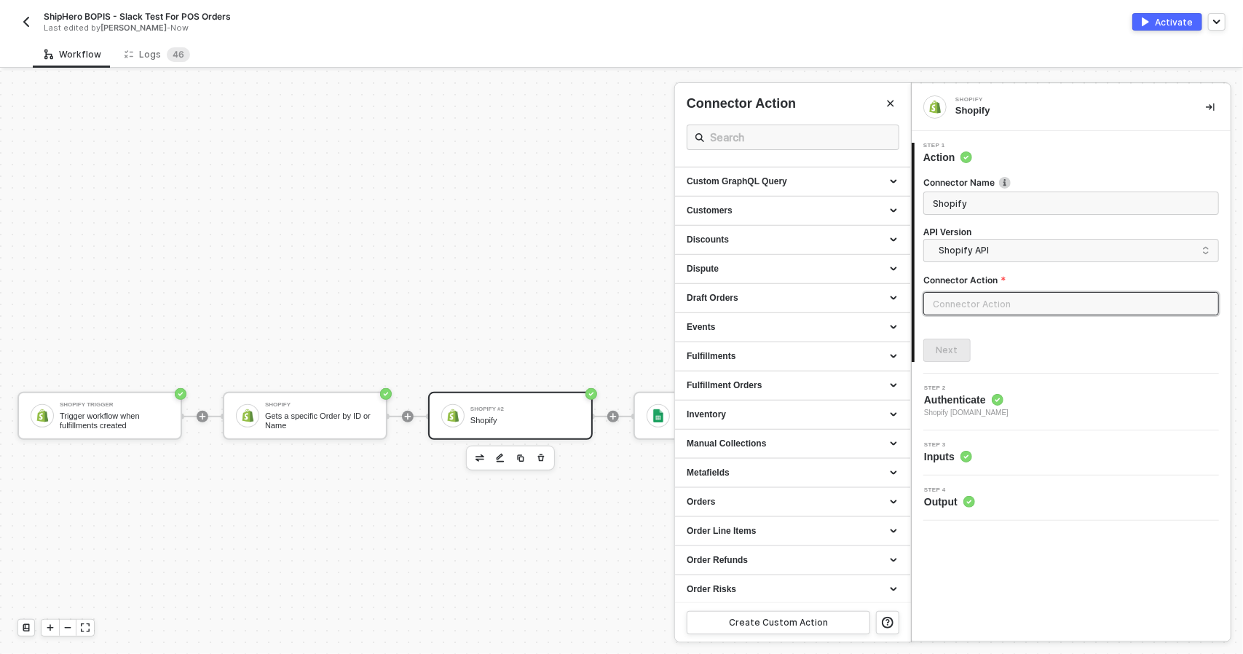
scroll to position [1165, 0]
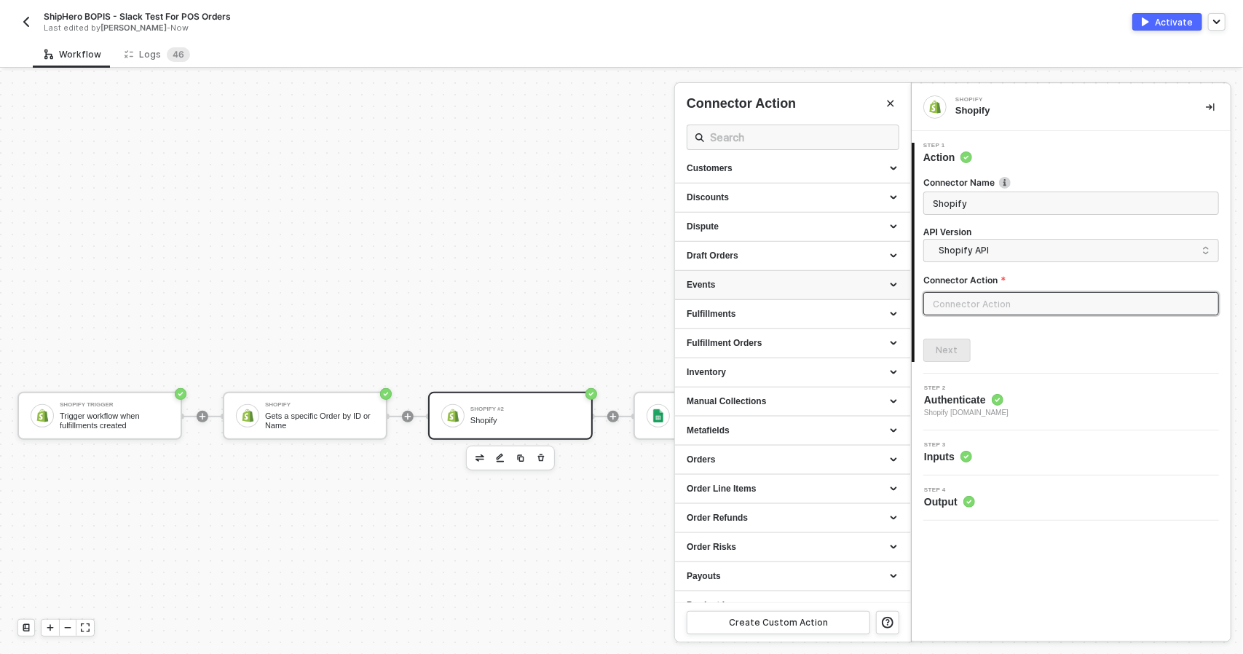
click at [801, 291] on div "Events" at bounding box center [792, 285] width 212 height 12
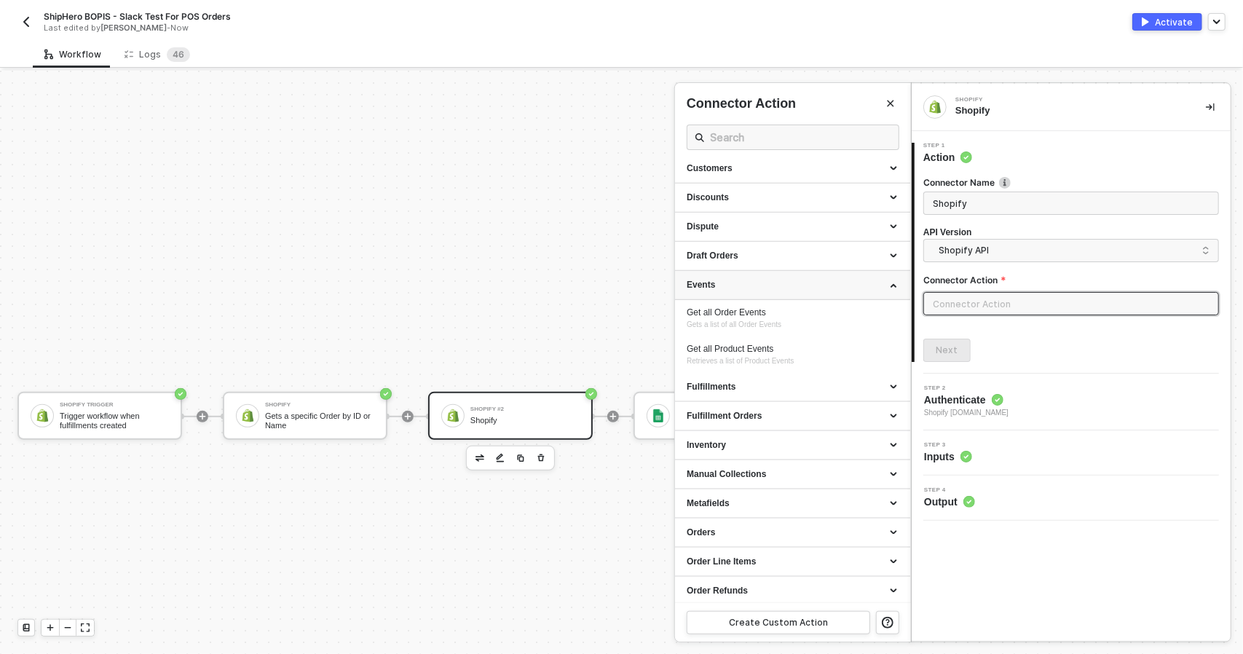
click at [801, 291] on div "Events" at bounding box center [792, 285] width 212 height 12
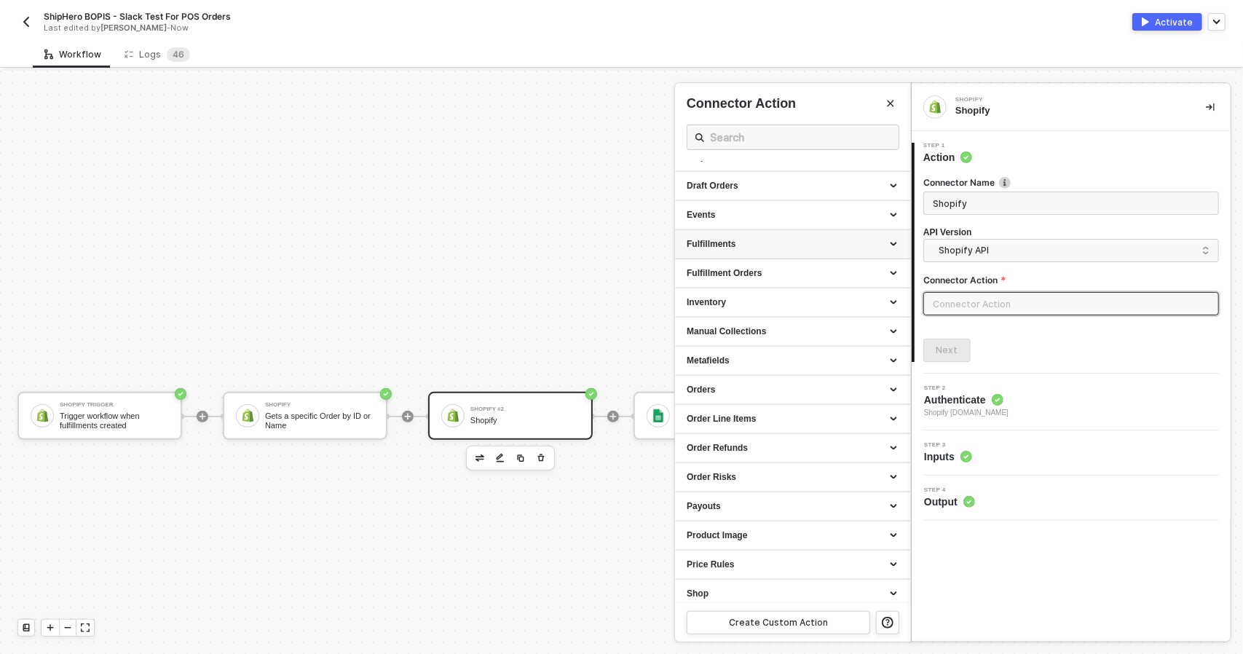
scroll to position [1238, 0]
click at [786, 248] on div "Fulfillments" at bounding box center [792, 241] width 212 height 12
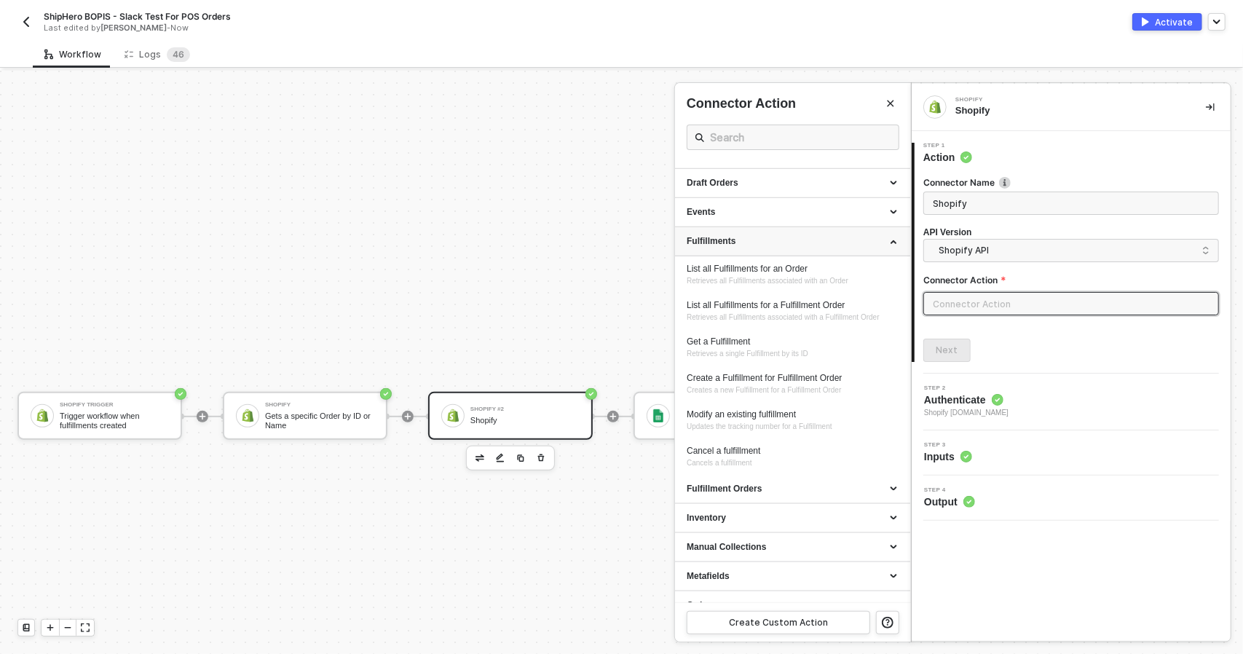
click at [786, 248] on div "Fulfillments" at bounding box center [792, 241] width 212 height 12
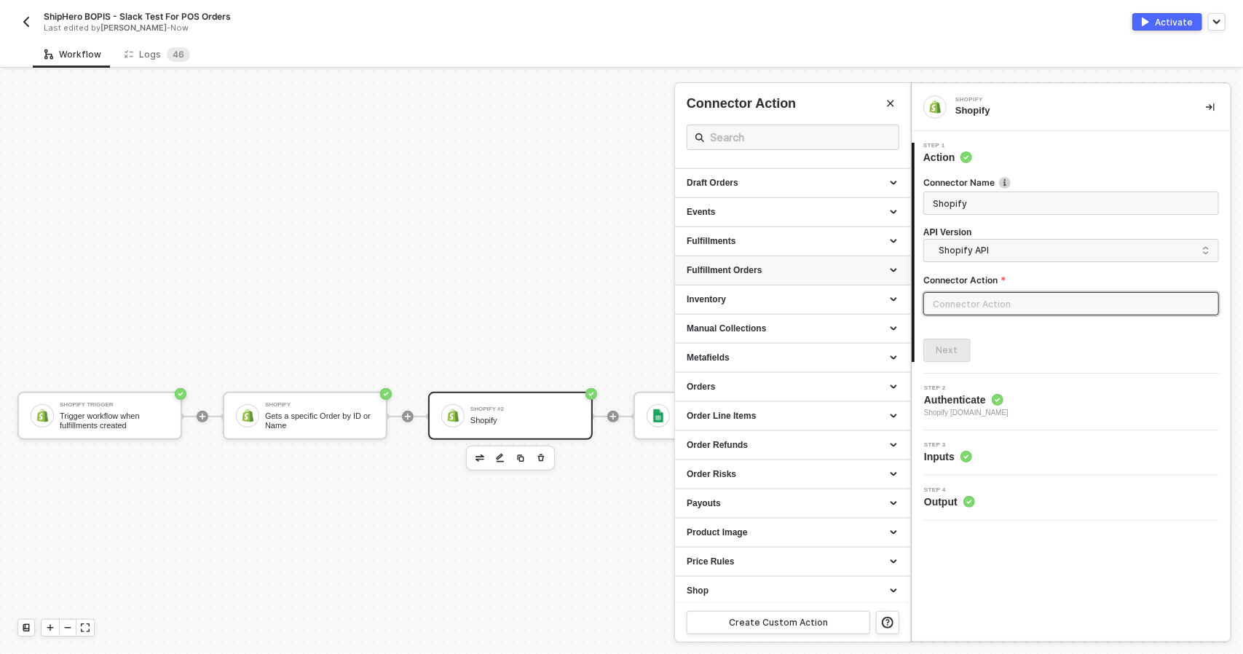
click at [780, 277] on div "Fulfillment Orders" at bounding box center [792, 270] width 212 height 12
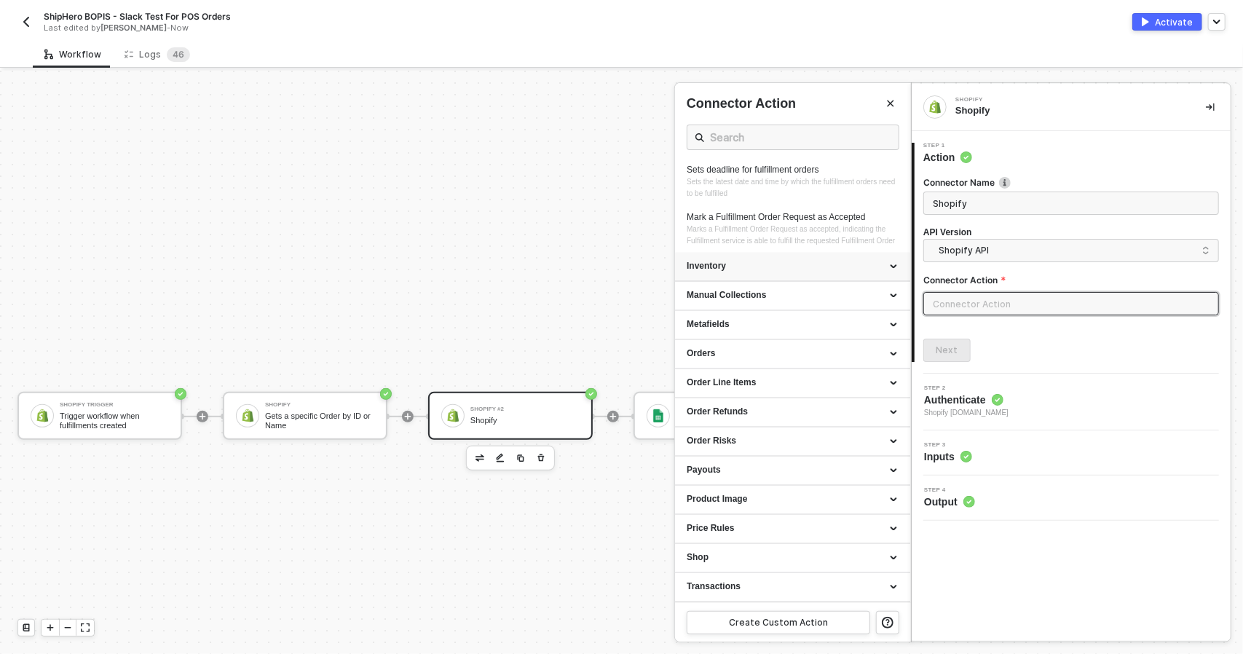
scroll to position [1816, 0]
click at [797, 385] on div "Order Line Items" at bounding box center [792, 383] width 212 height 12
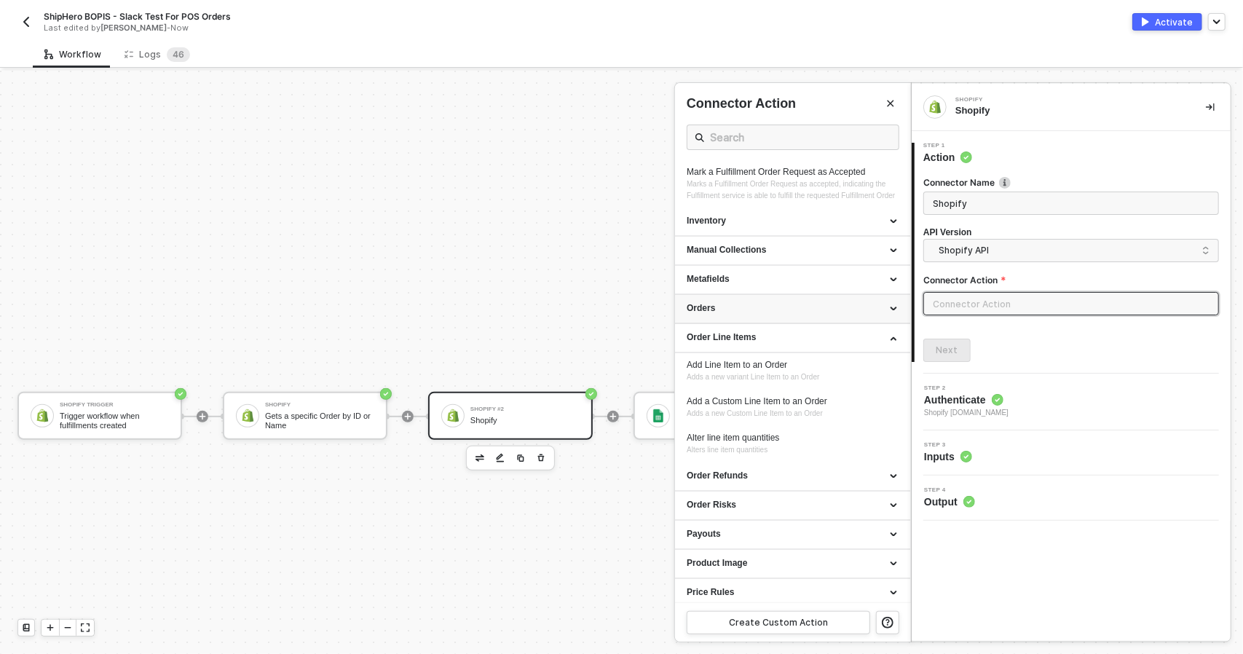
click at [791, 324] on div "Orders" at bounding box center [792, 309] width 235 height 29
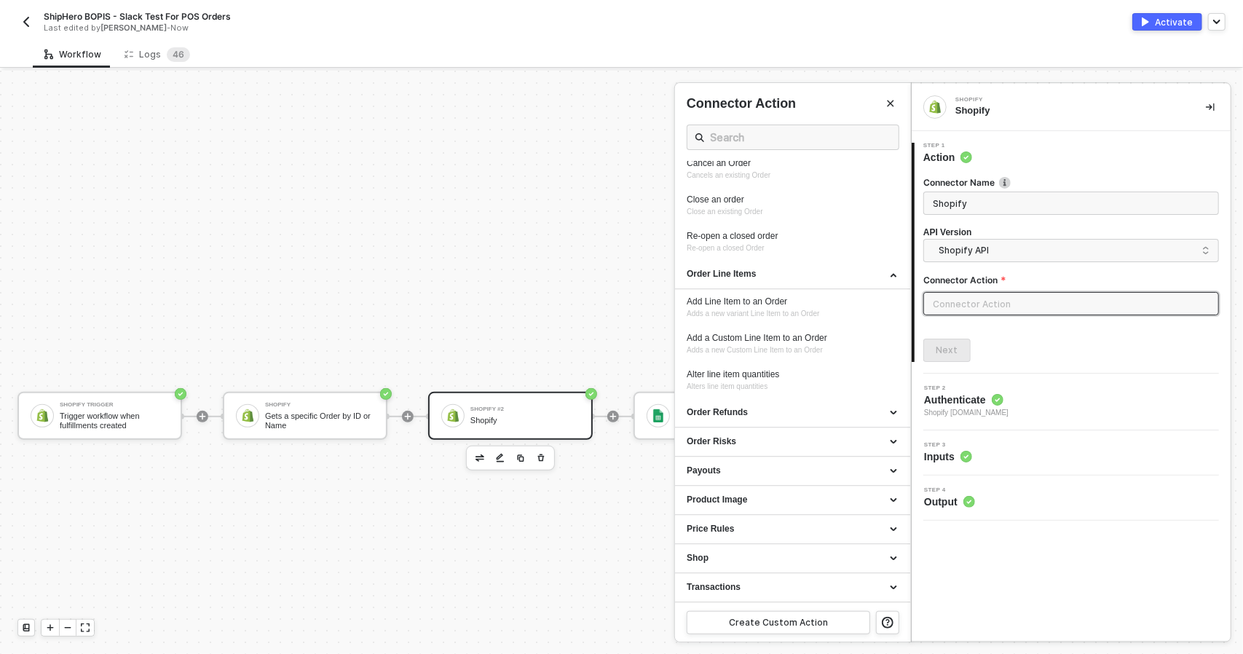
scroll to position [2326, 0]
click at [542, 464] on div at bounding box center [621, 362] width 1243 height 583
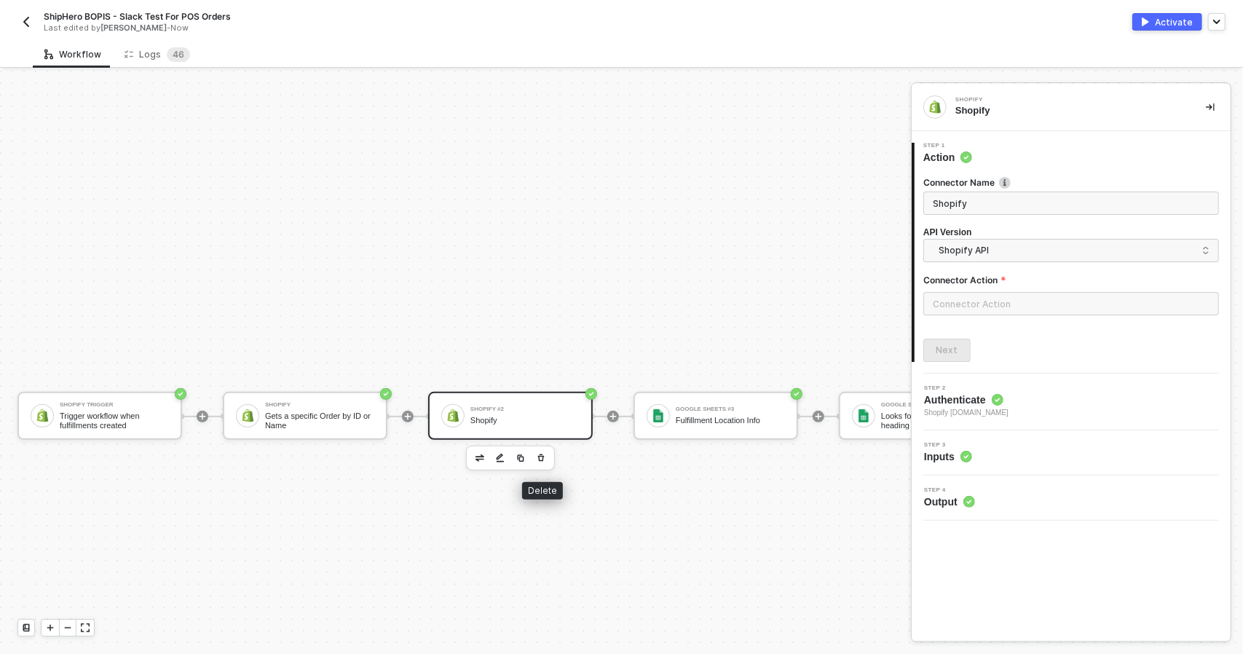
click at [540, 455] on icon "button" at bounding box center [541, 457] width 7 height 7
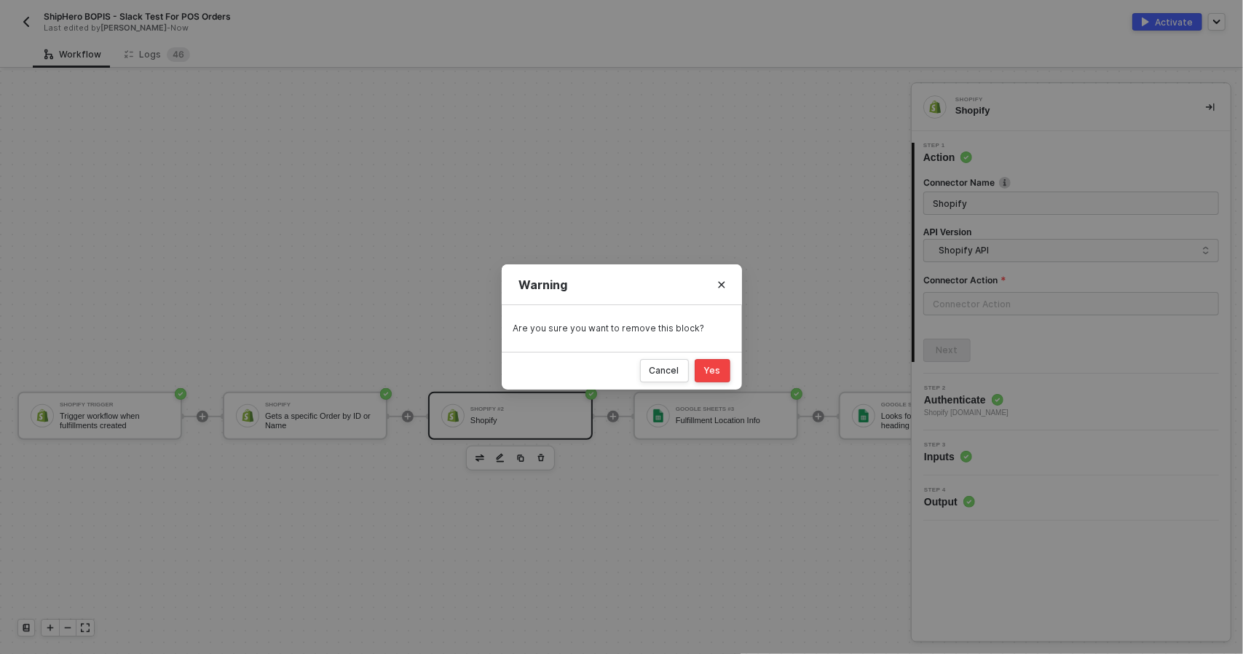
click at [722, 368] on button "Yes" at bounding box center [712, 370] width 36 height 23
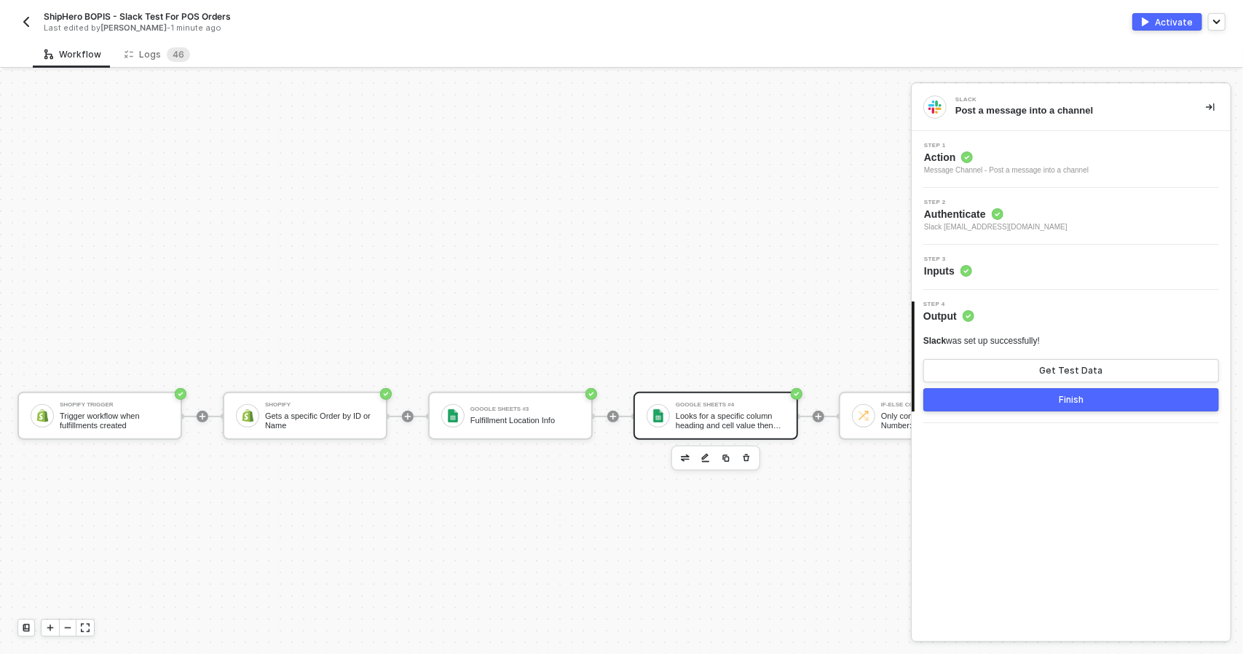
click at [735, 411] on div "Looks for a specific column heading and cell value then returns all matching ro…" at bounding box center [730, 420] width 109 height 18
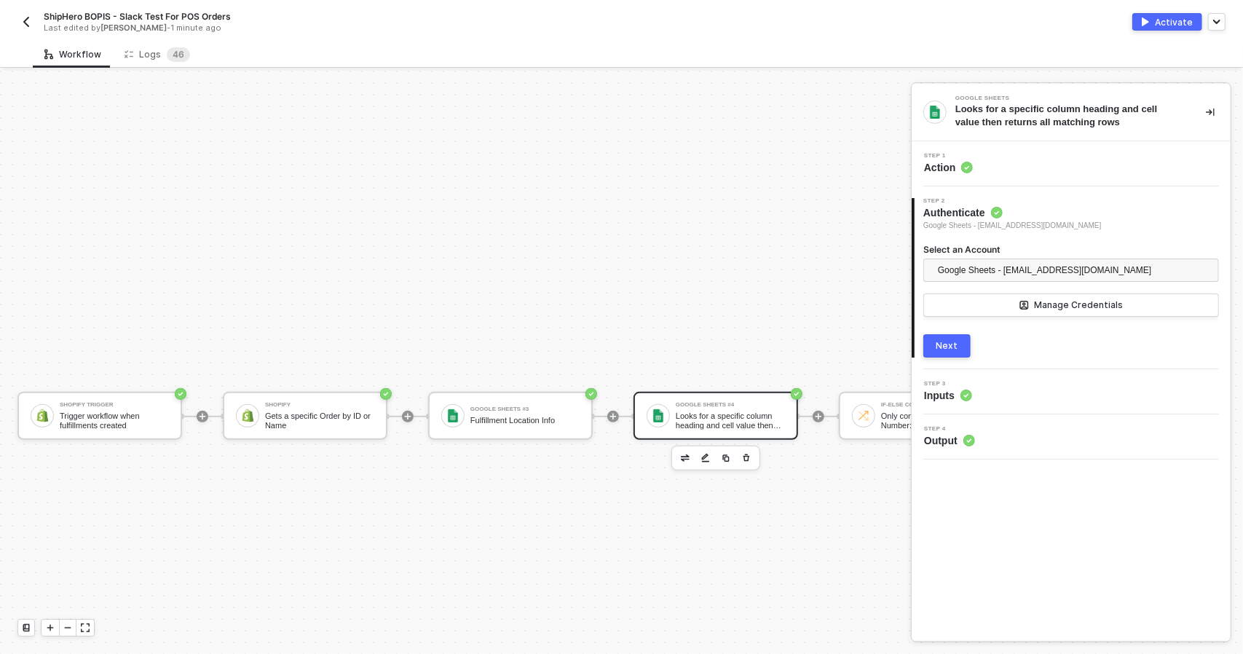
click at [1023, 154] on div "Step 1 Action" at bounding box center [1072, 164] width 315 height 22
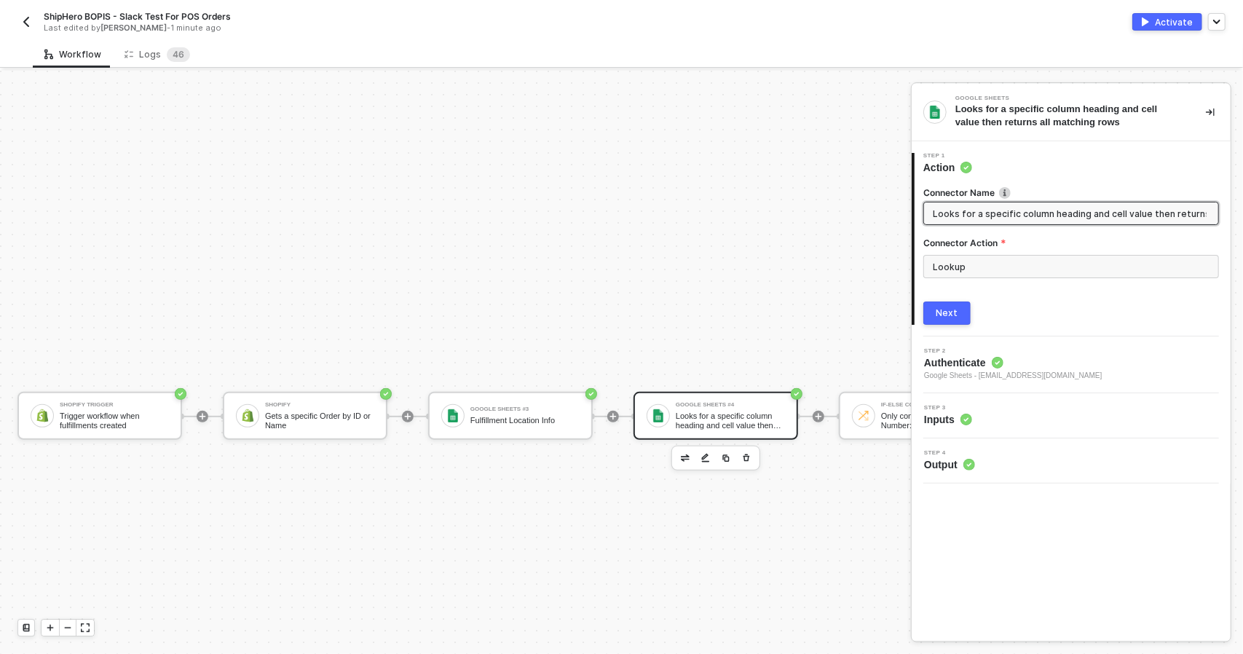
click at [933, 212] on input "Looks for a specific column heading and cell value then returns all matching ro…" at bounding box center [1070, 213] width 274 height 16
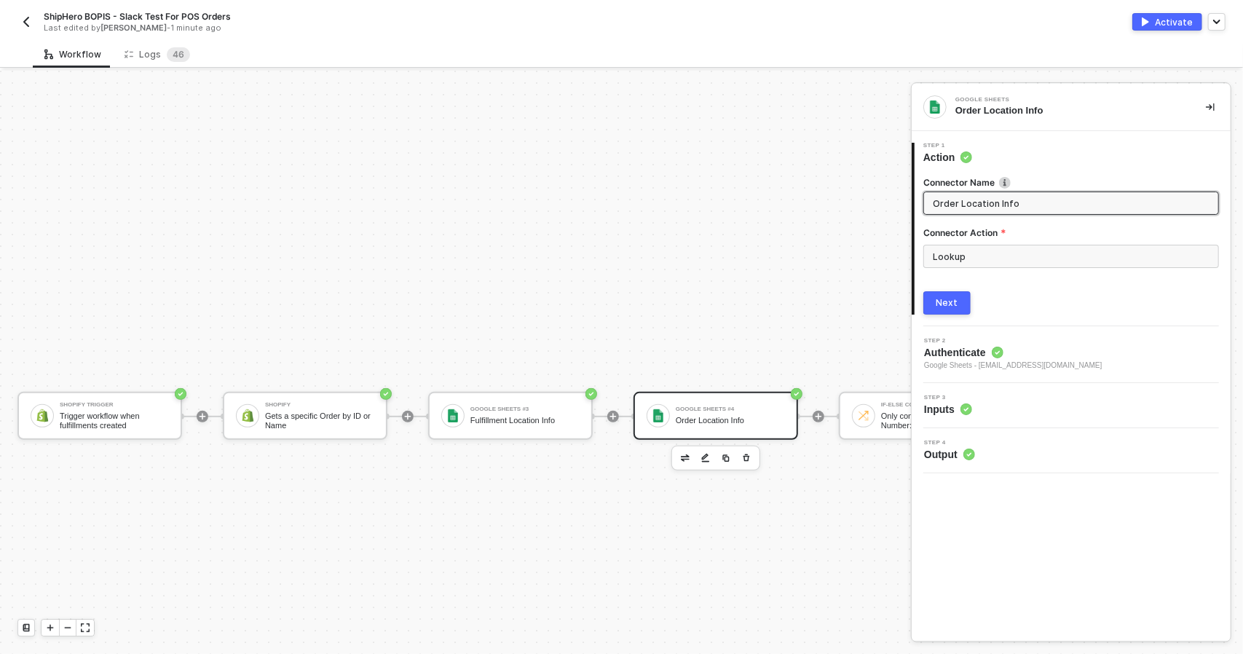
scroll to position [0, 0]
type input "Order Location Info"
click at [942, 298] on div "Next" at bounding box center [947, 303] width 22 height 12
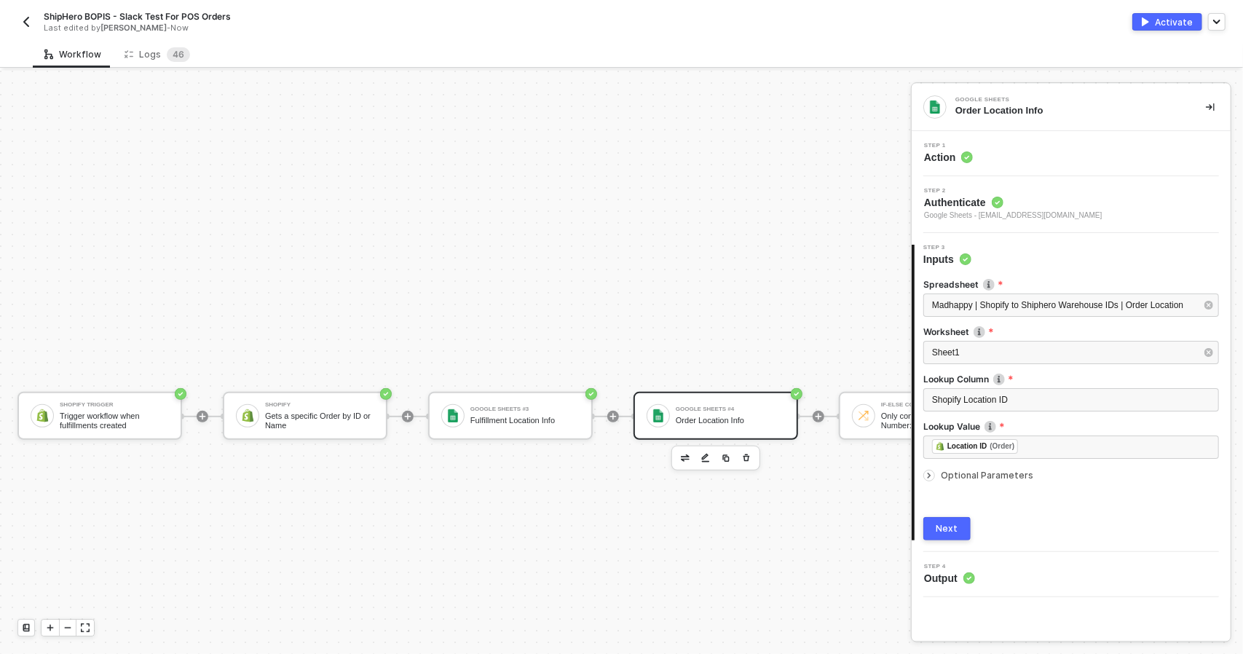
click at [938, 478] on div at bounding box center [931, 475] width 17 height 16
click at [952, 586] on div "Next" at bounding box center [947, 588] width 22 height 12
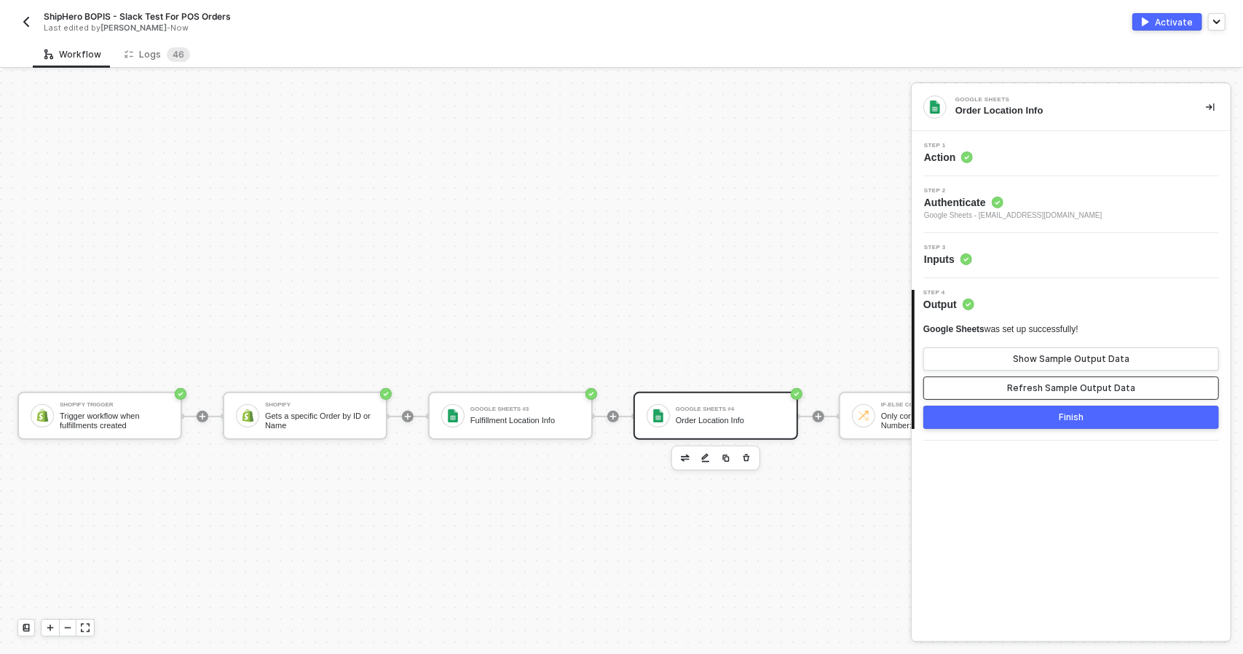
click at [1040, 395] on button "Refresh Sample Output Data" at bounding box center [1071, 387] width 296 height 23
click at [1051, 356] on div "Show Sample Output Data" at bounding box center [1071, 359] width 116 height 12
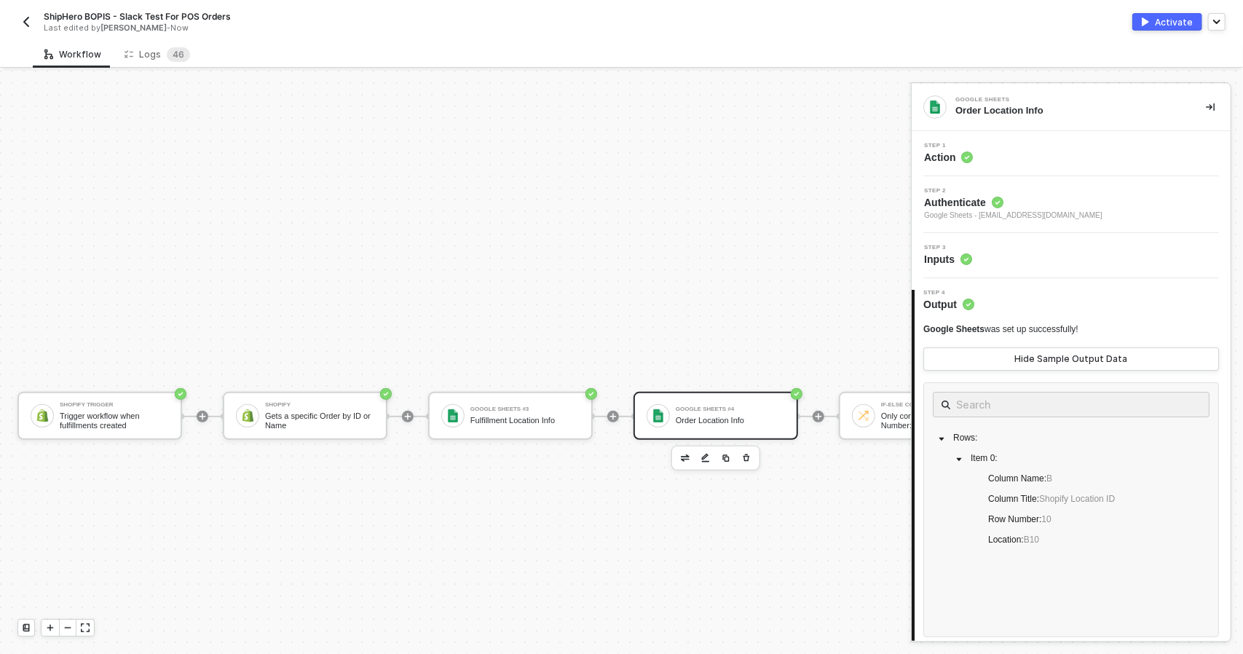
click at [1149, 18] on img "button" at bounding box center [1144, 21] width 7 height 9
click at [539, 424] on div "Fulfillment Location Info" at bounding box center [524, 420] width 109 height 9
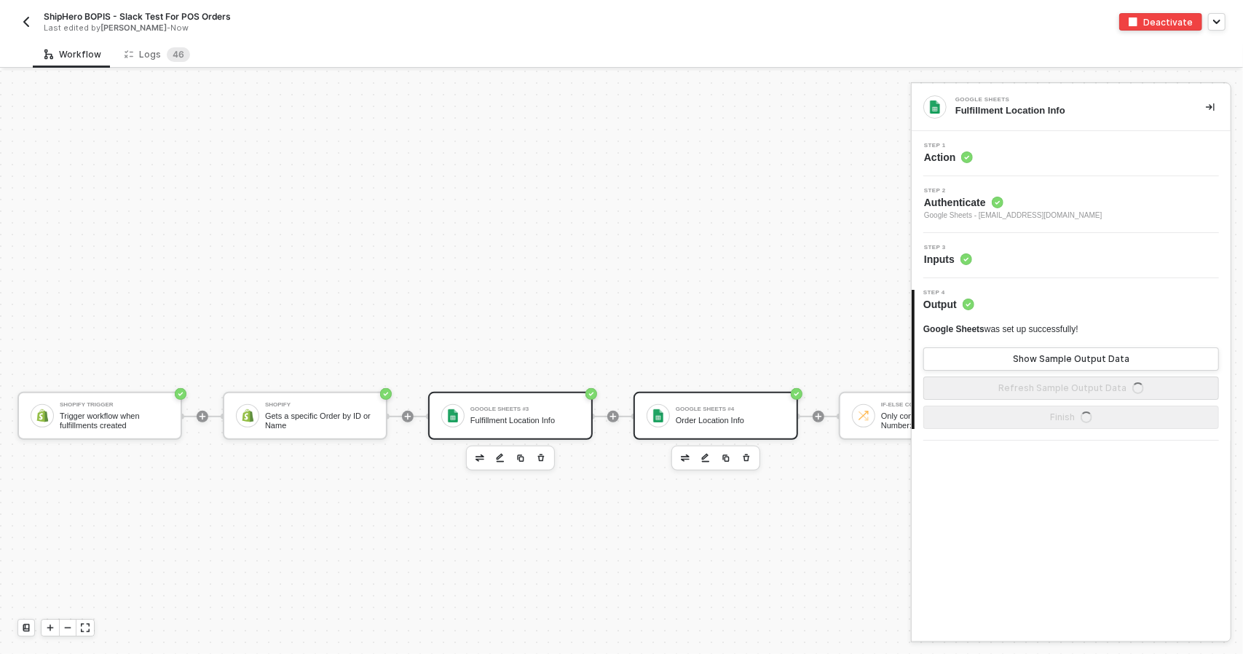
click at [738, 419] on div "Order Location Info" at bounding box center [730, 420] width 109 height 9
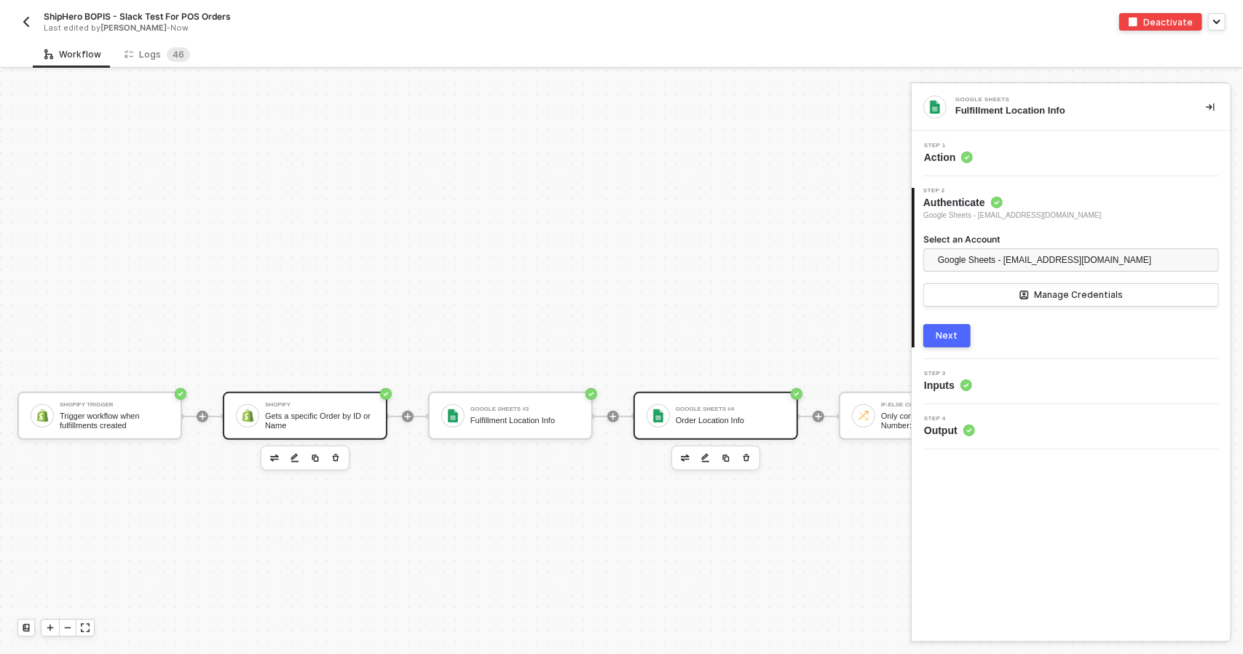
click at [262, 413] on div "Shopify Gets a specific Order by ID or Name" at bounding box center [316, 416] width 115 height 28
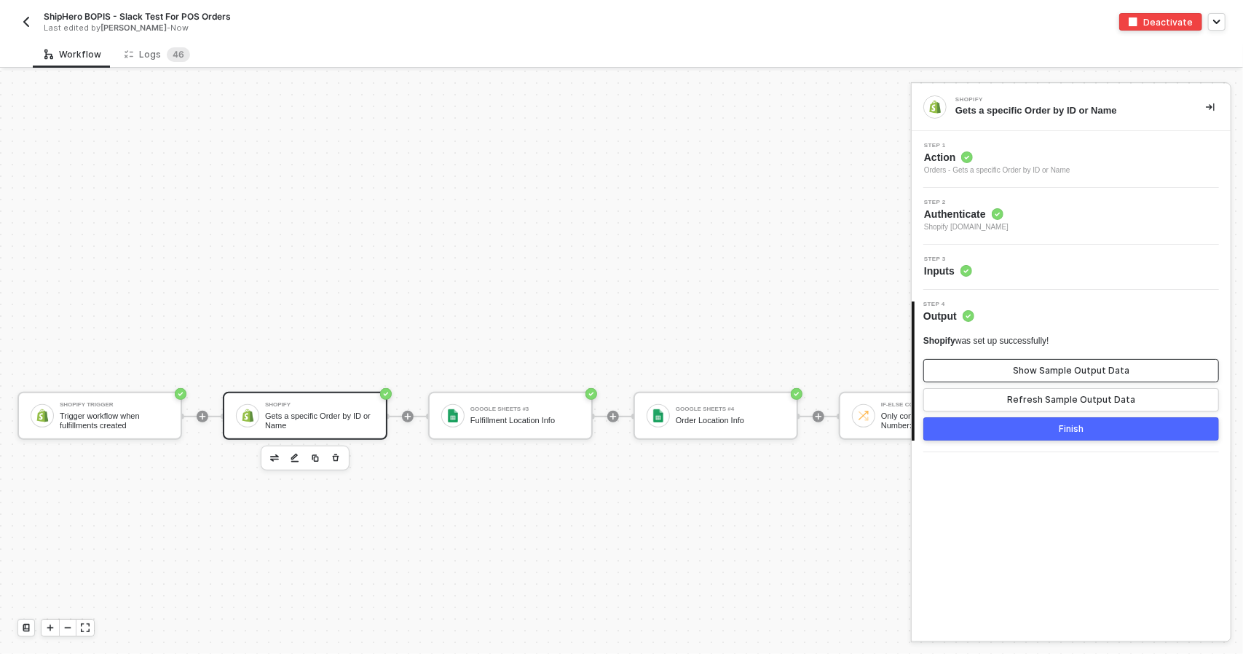
click at [1028, 368] on div "Show Sample Output Data" at bounding box center [1071, 371] width 116 height 12
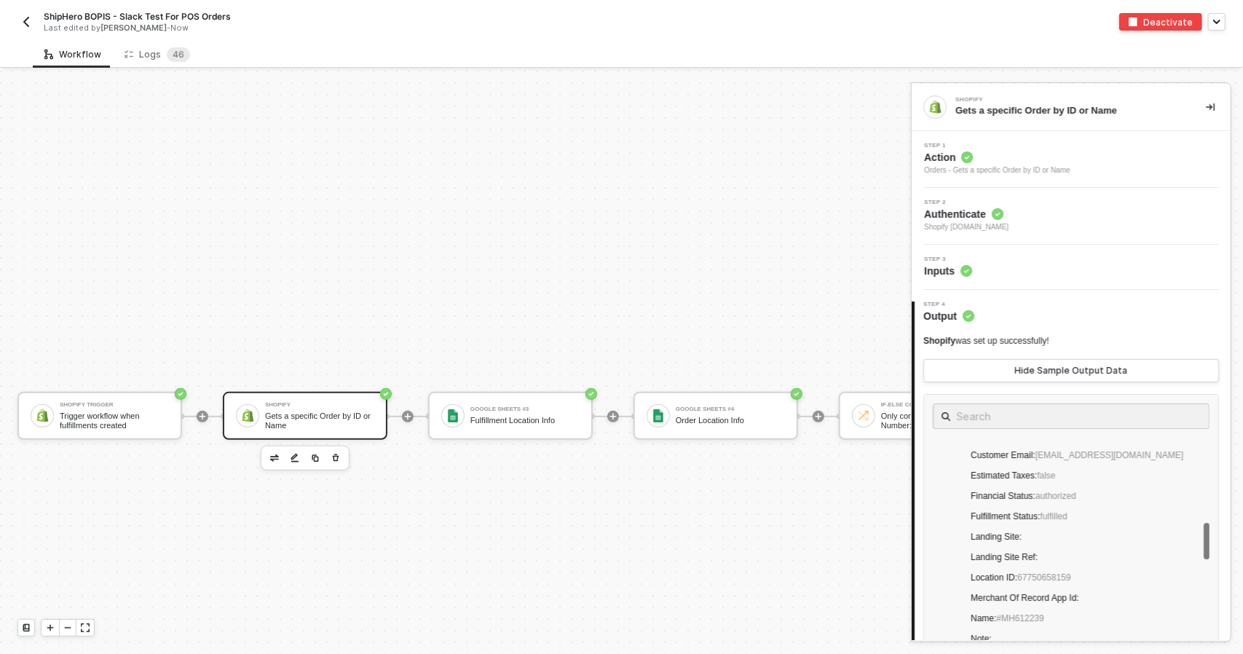
scroll to position [1383, 0]
click at [1053, 509] on span "Location ID : 67750658159" at bounding box center [1020, 504] width 106 height 17
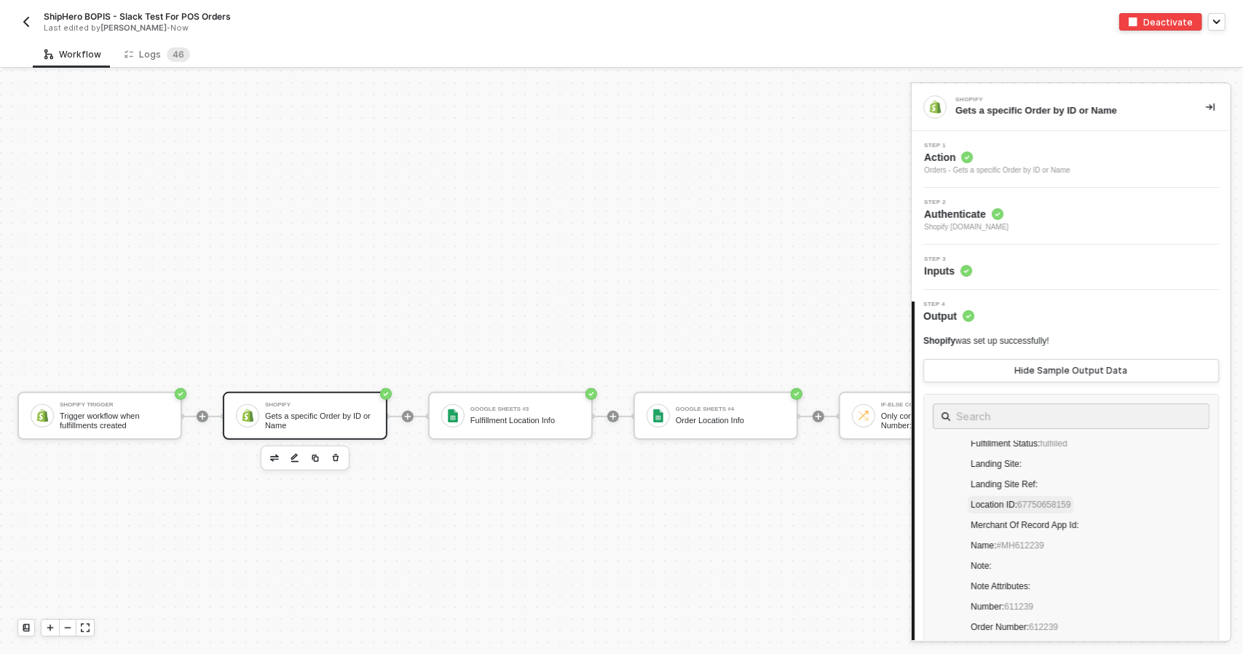
click at [1056, 500] on span "67750658159" at bounding box center [1043, 504] width 53 height 10
click at [1053, 507] on span "67750658159" at bounding box center [1043, 504] width 53 height 10
drag, startPoint x: 1052, startPoint y: 507, endPoint x: 1086, endPoint y: 516, distance: 35.3
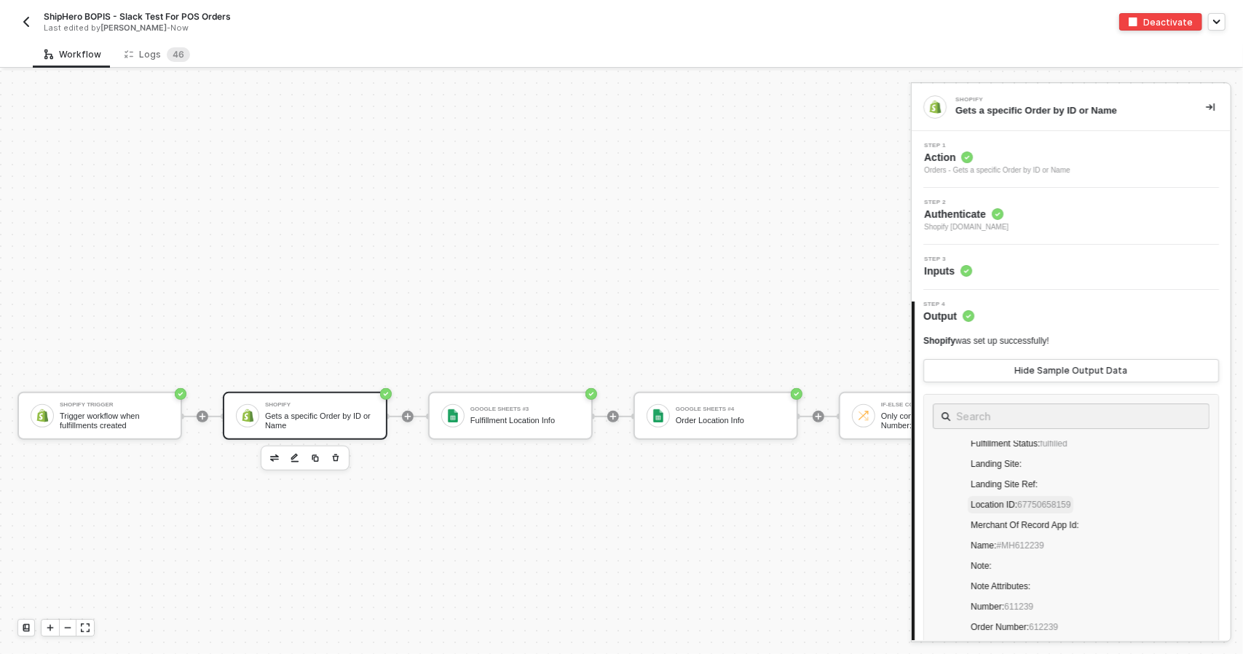
click at [1072, 497] on span "Location ID : 67750658159" at bounding box center [1020, 504] width 106 height 17
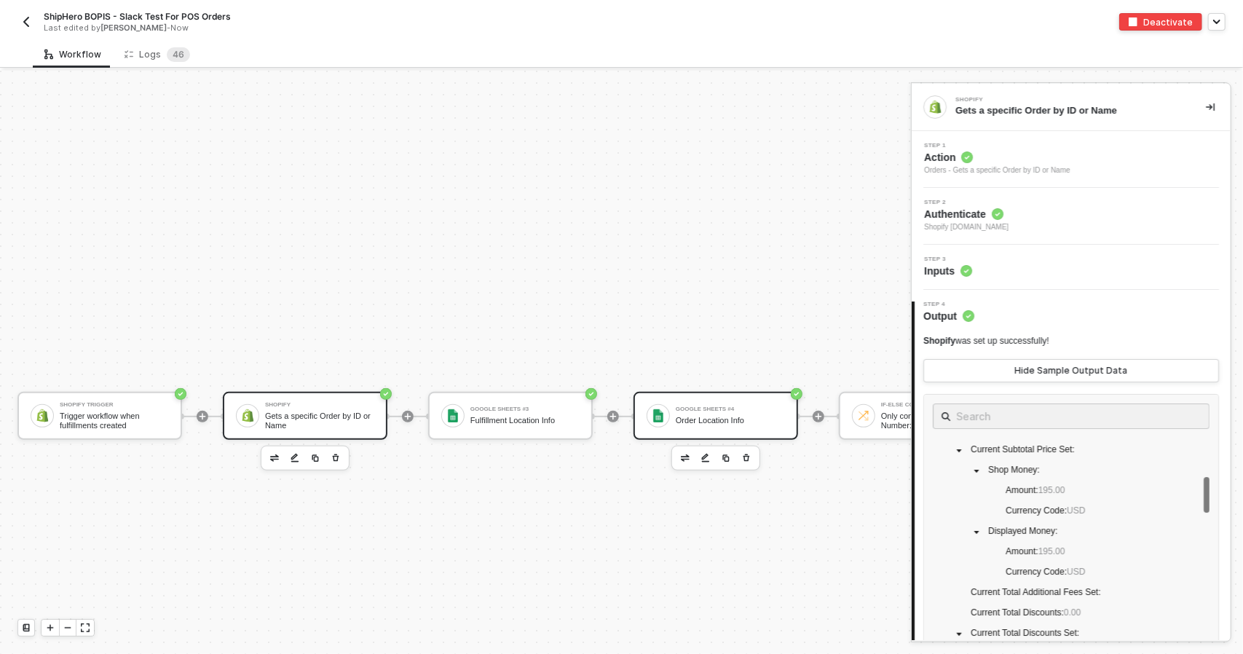
click at [696, 433] on div "Google Sheets #4 Order Location Info" at bounding box center [715, 416] width 165 height 48
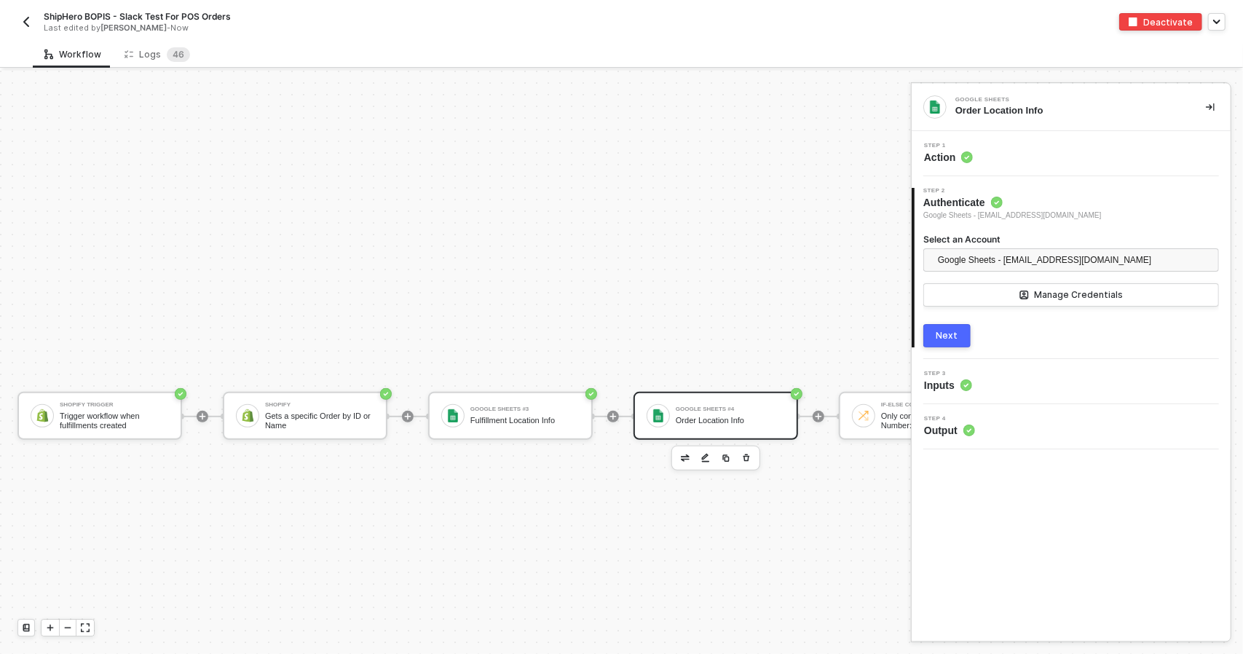
click at [1038, 378] on div "Step 3 Inputs" at bounding box center [1072, 382] width 315 height 22
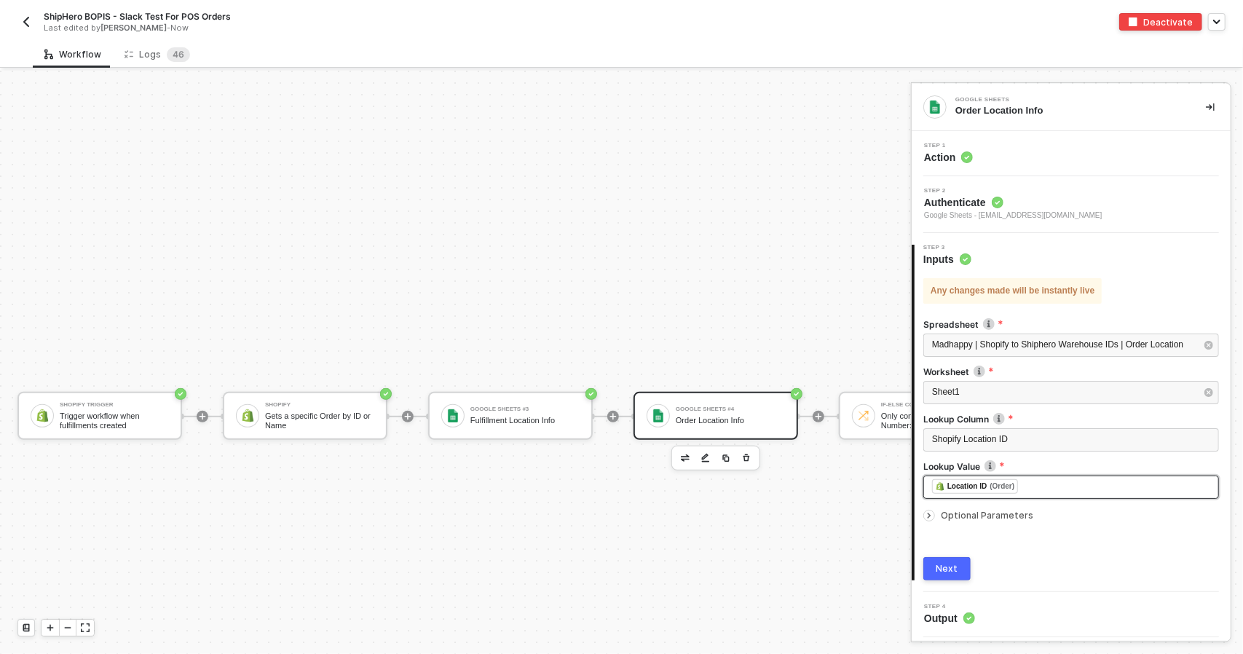
click at [1061, 484] on div "﻿ ﻿ Location ID (Order) ﻿" at bounding box center [1071, 487] width 278 height 16
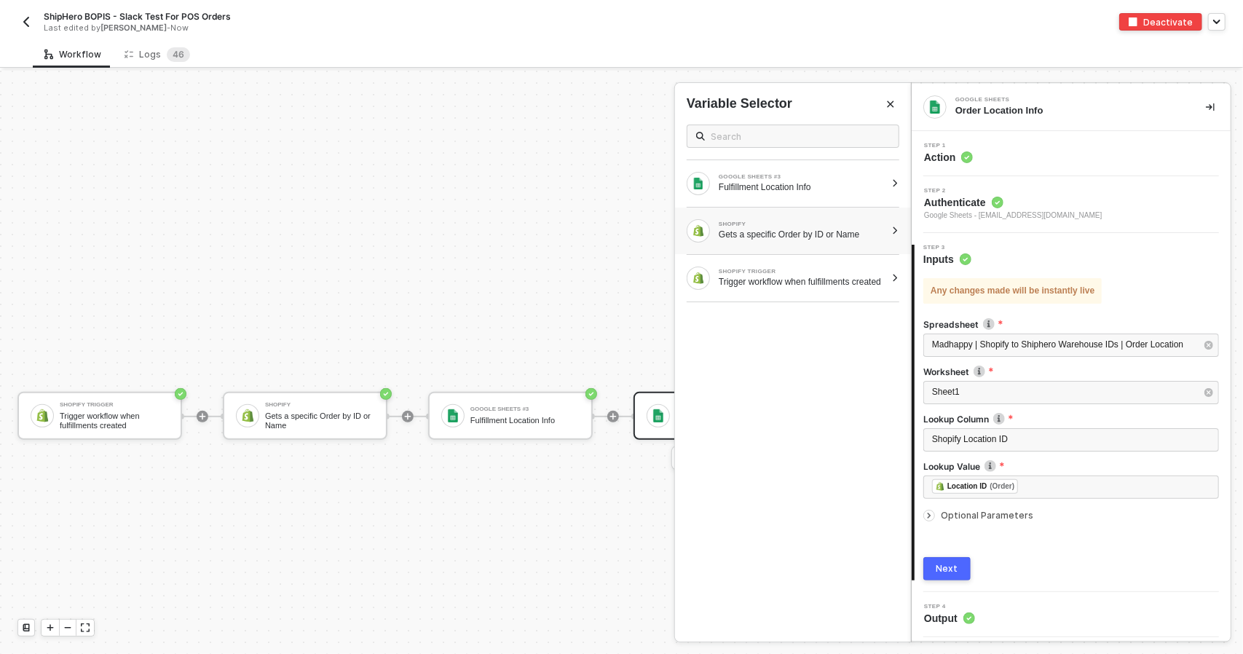
click at [860, 223] on div "SHOPIFY" at bounding box center [801, 224] width 167 height 6
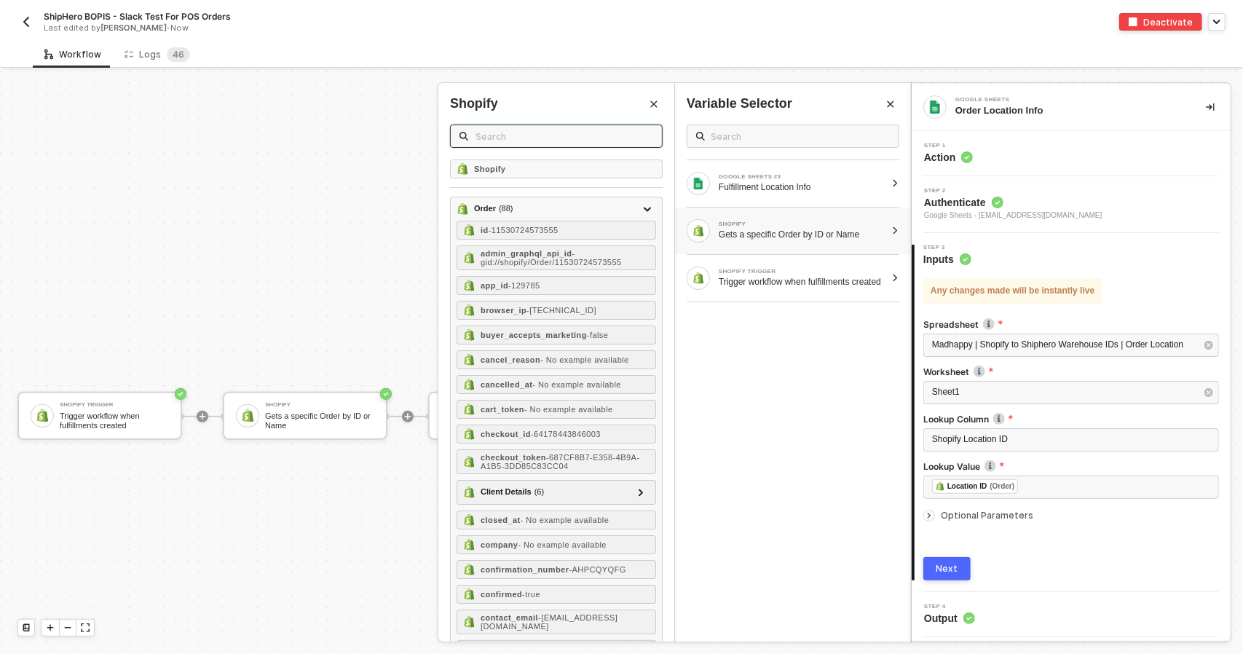
click at [518, 142] on input "text" at bounding box center [564, 136] width 178 height 16
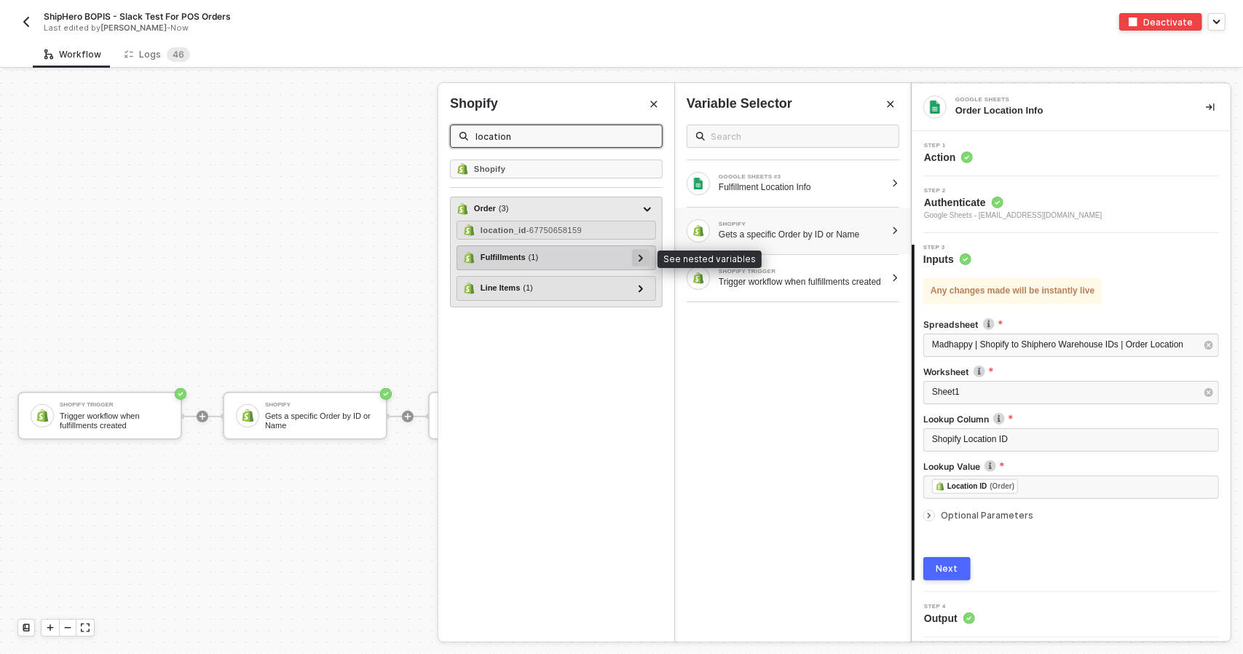
type input "location"
click at [636, 260] on div at bounding box center [640, 257] width 17 height 17
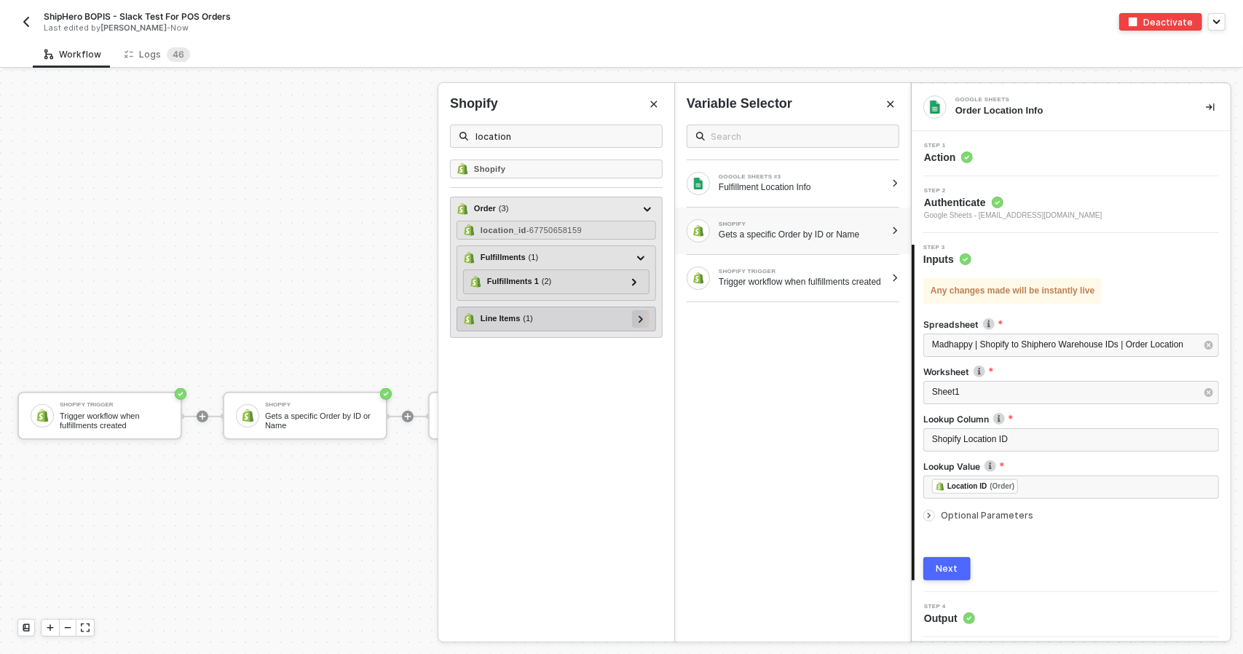
click at [642, 312] on div at bounding box center [640, 318] width 7 height 16
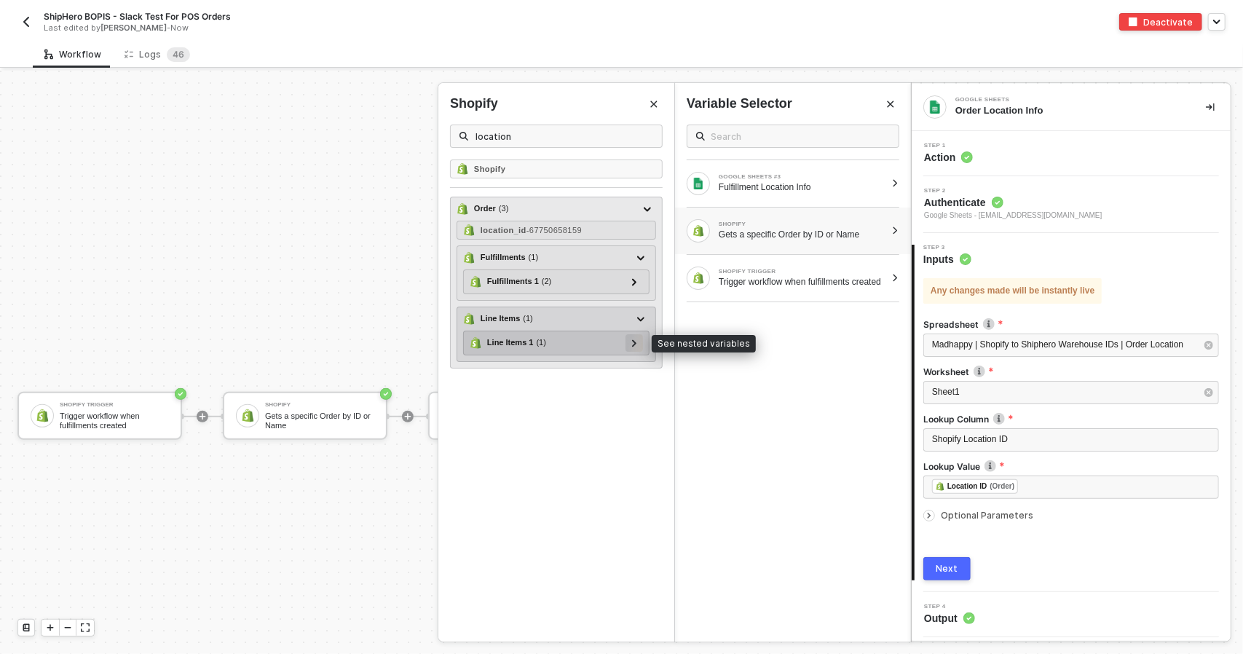
click at [640, 334] on div at bounding box center [633, 342] width 17 height 17
click at [634, 341] on icon at bounding box center [633, 343] width 7 height 4
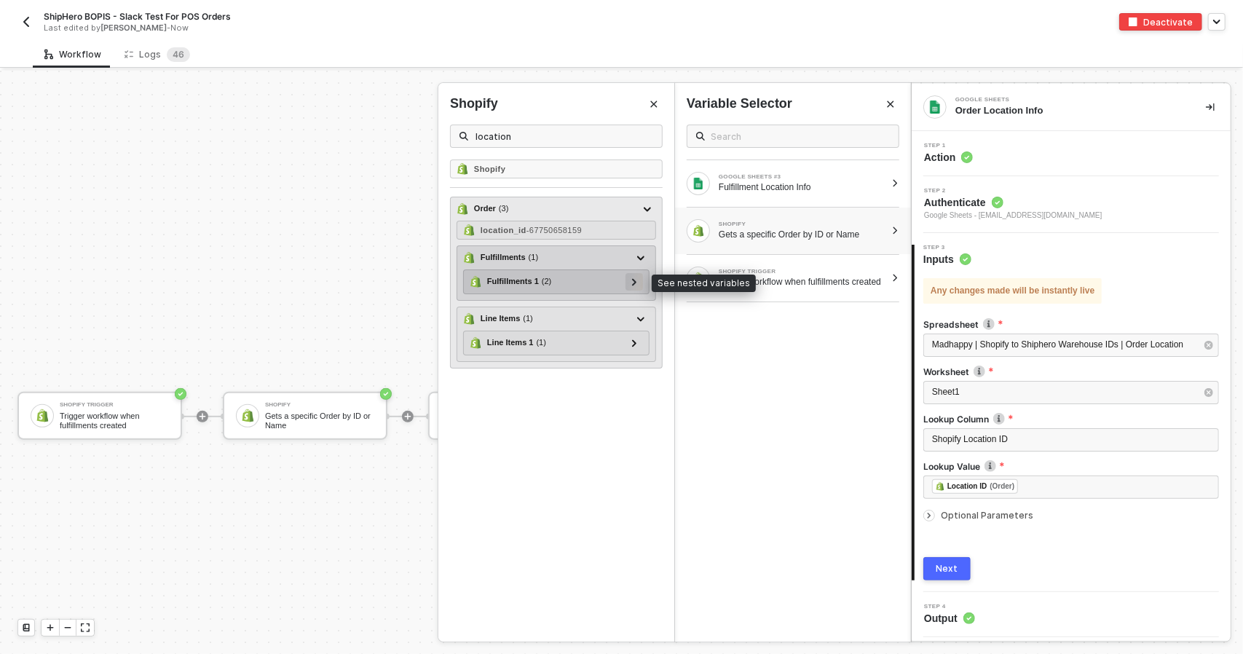
click at [641, 275] on div at bounding box center [633, 281] width 17 height 17
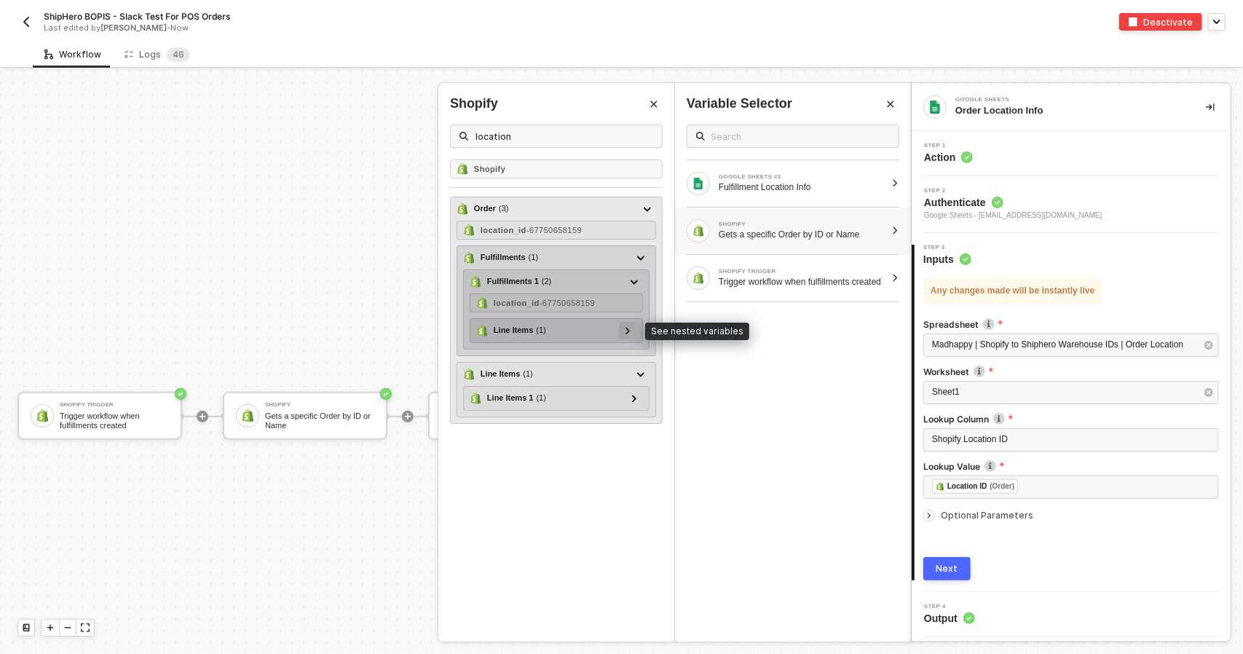
click at [636, 328] on div at bounding box center [627, 330] width 17 height 17
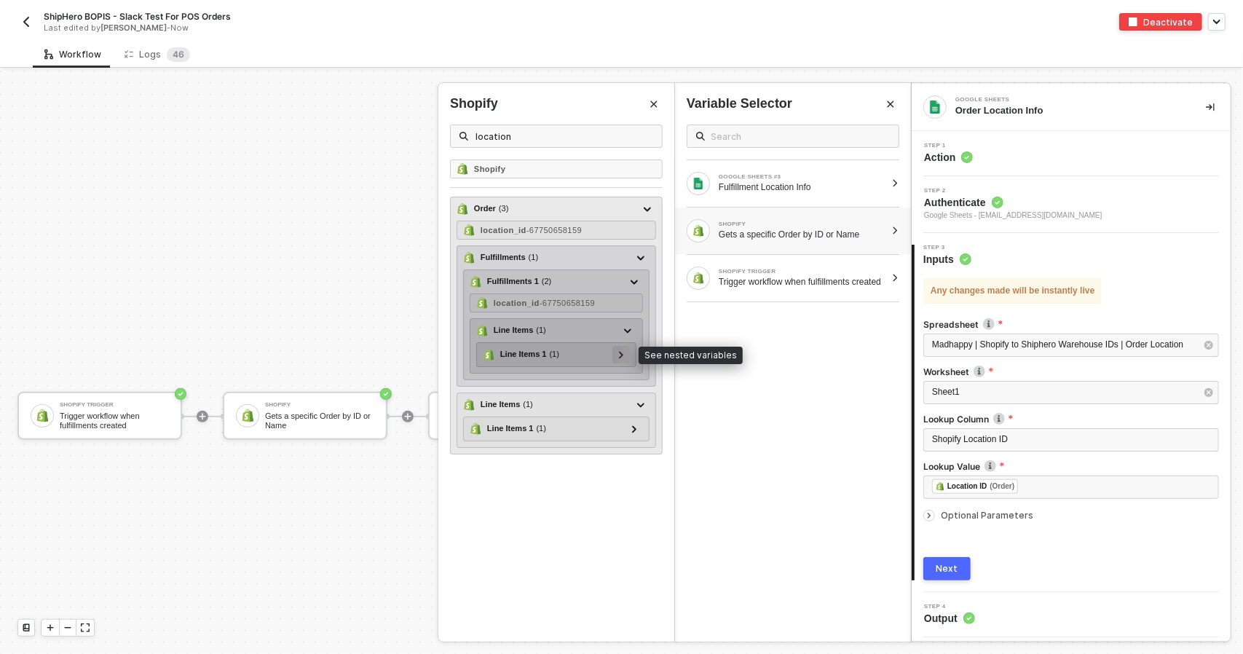
click at [629, 352] on div at bounding box center [620, 354] width 17 height 17
click at [618, 357] on div at bounding box center [620, 354] width 17 height 17
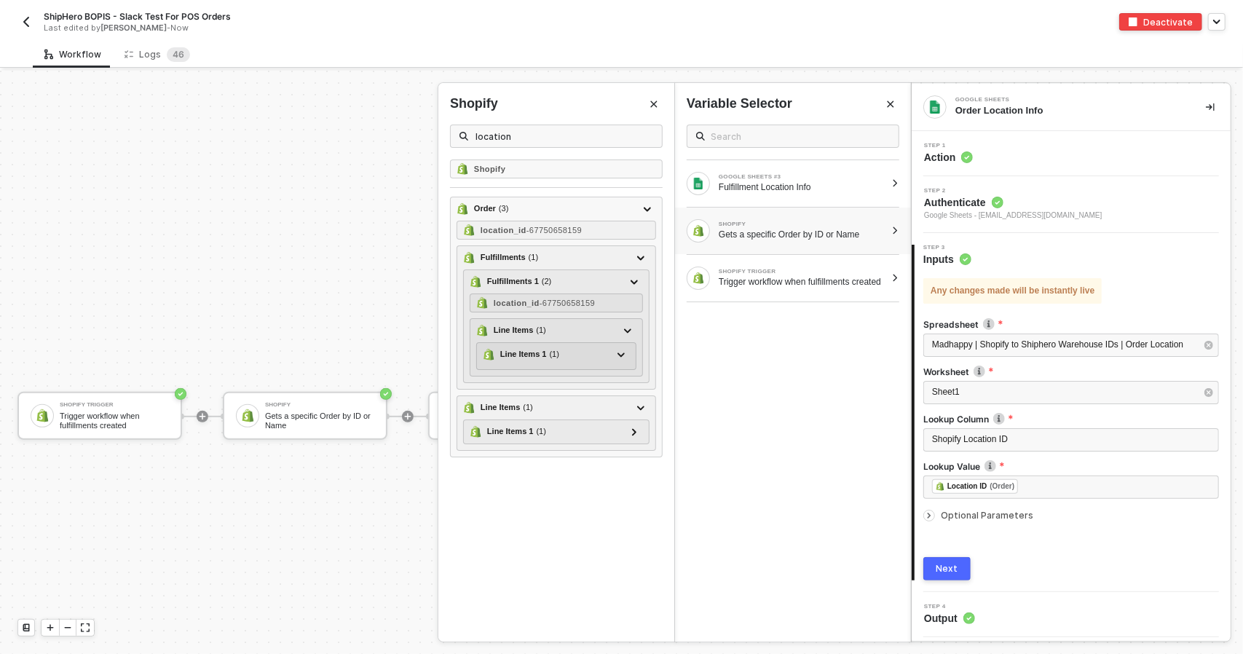
click at [752, 412] on div "GOOGLE SHEETS #3 Fulfillment Location Info SHOPIFY Gets a specific Order by ID …" at bounding box center [793, 377] width 236 height 528
click at [653, 112] on button "Close" at bounding box center [653, 103] width 17 height 17
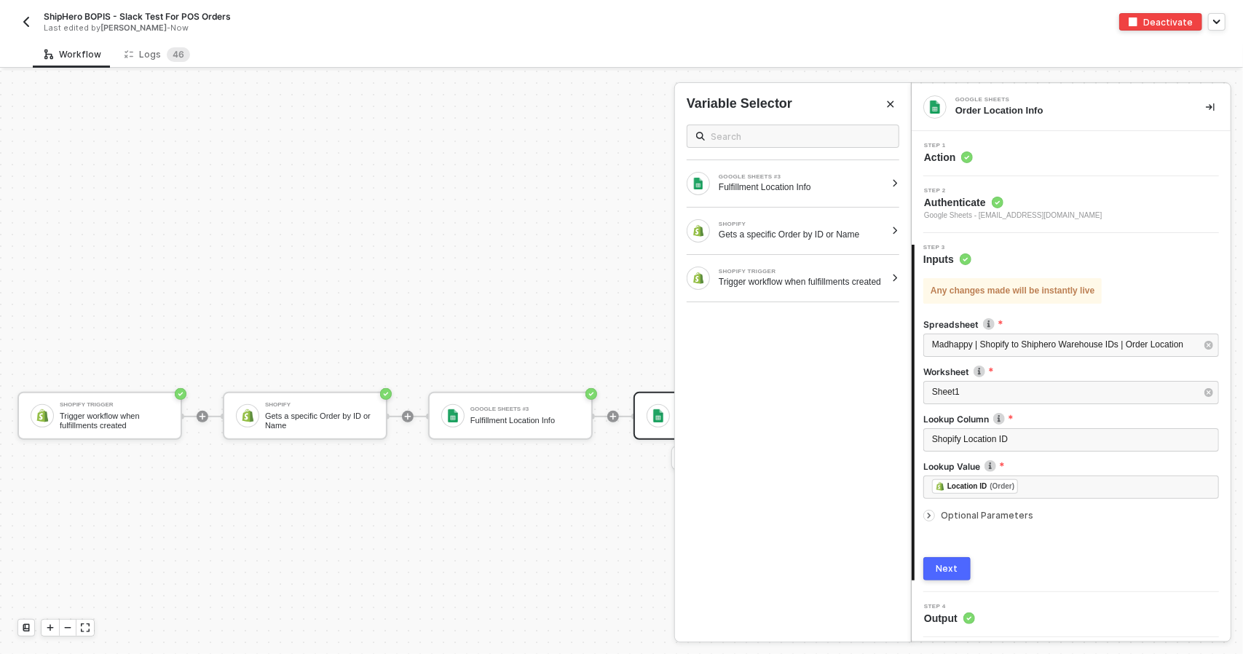
click at [942, 516] on span "Optional Parameters" at bounding box center [987, 515] width 92 height 11
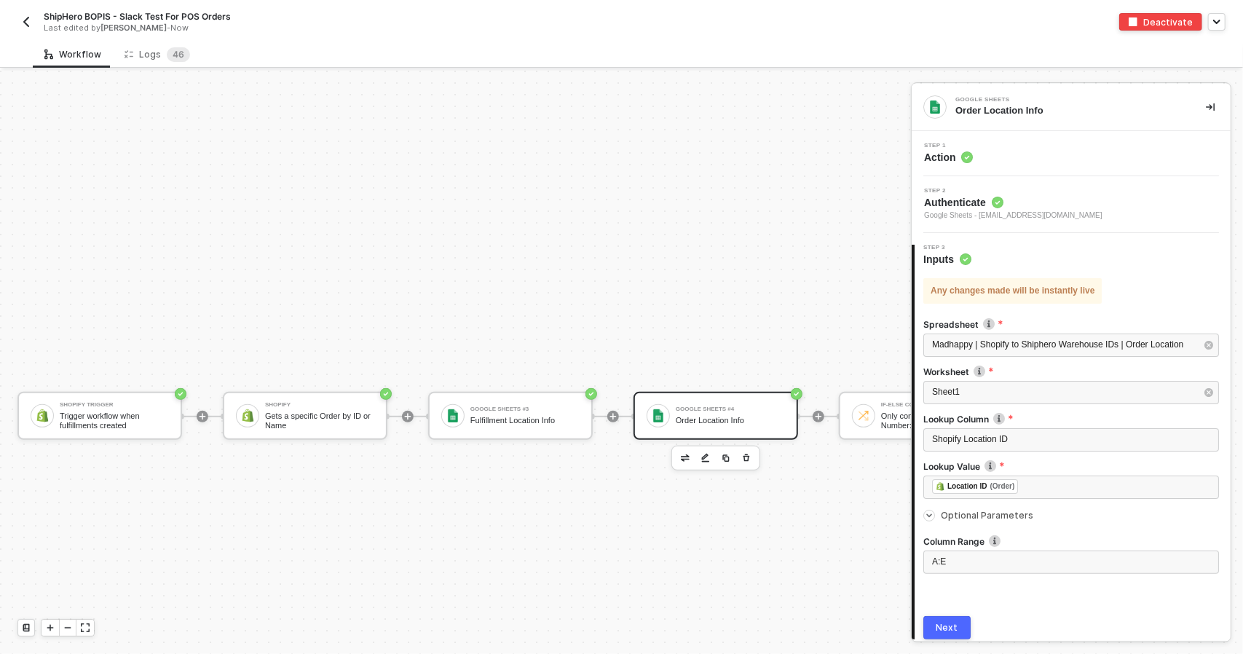
click at [959, 621] on button "Next" at bounding box center [946, 627] width 47 height 23
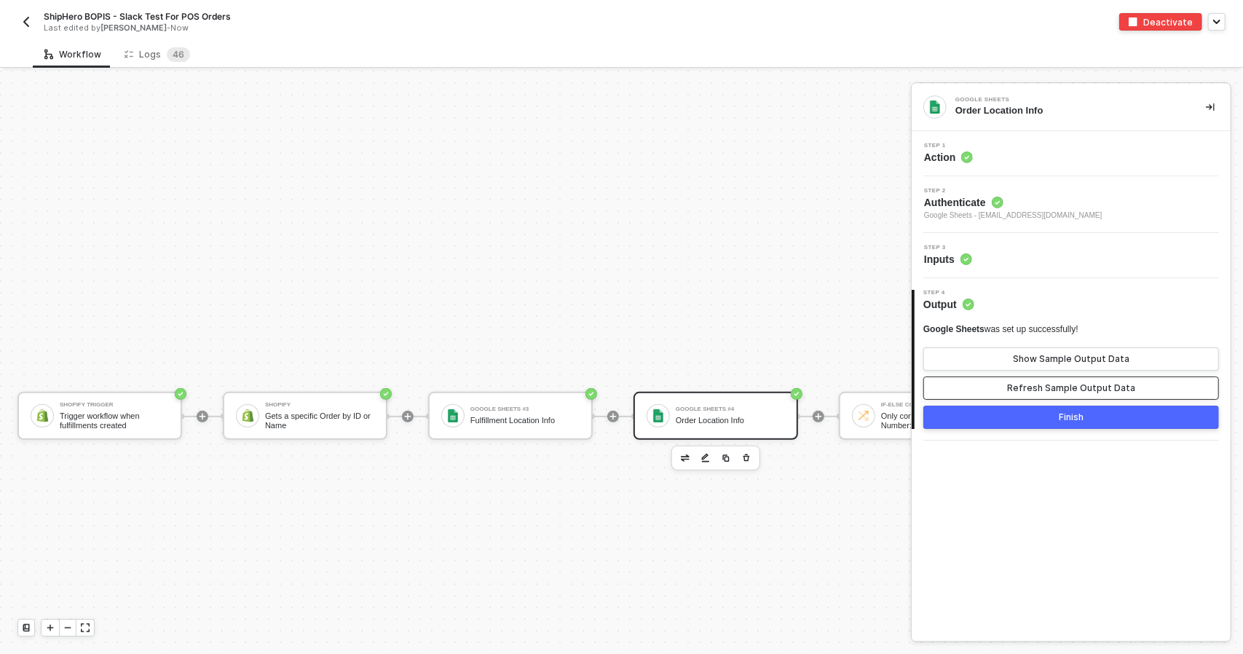
click at [1051, 381] on button "Refresh Sample Output Data" at bounding box center [1071, 387] width 296 height 23
click at [1053, 358] on div "Show Sample Output Data" at bounding box center [1071, 359] width 116 height 12
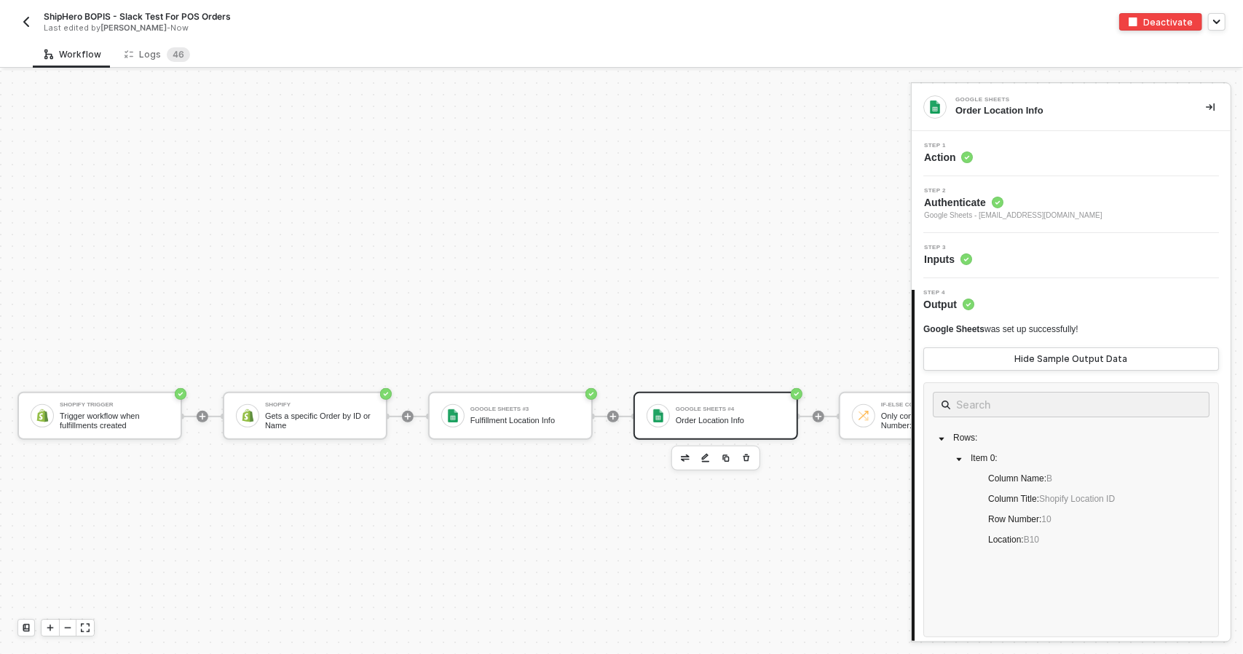
click at [1051, 257] on div "Step 3 Inputs" at bounding box center [1072, 256] width 315 height 22
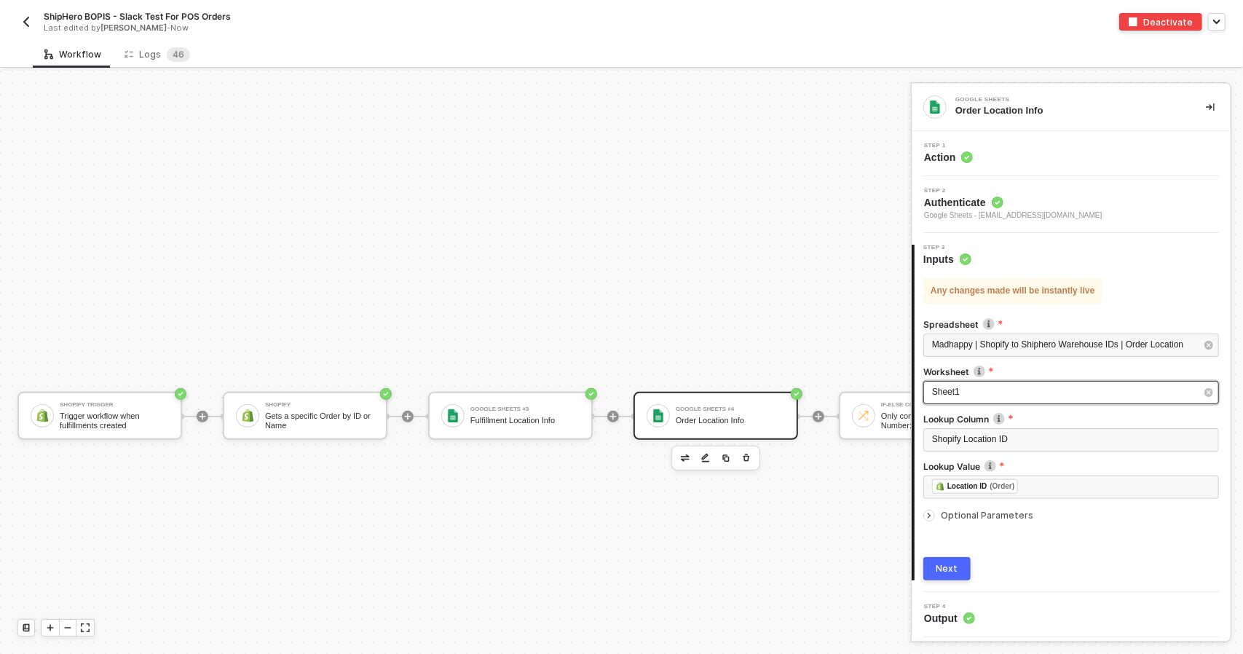
click at [1020, 392] on div "Sheet1" at bounding box center [1064, 392] width 264 height 14
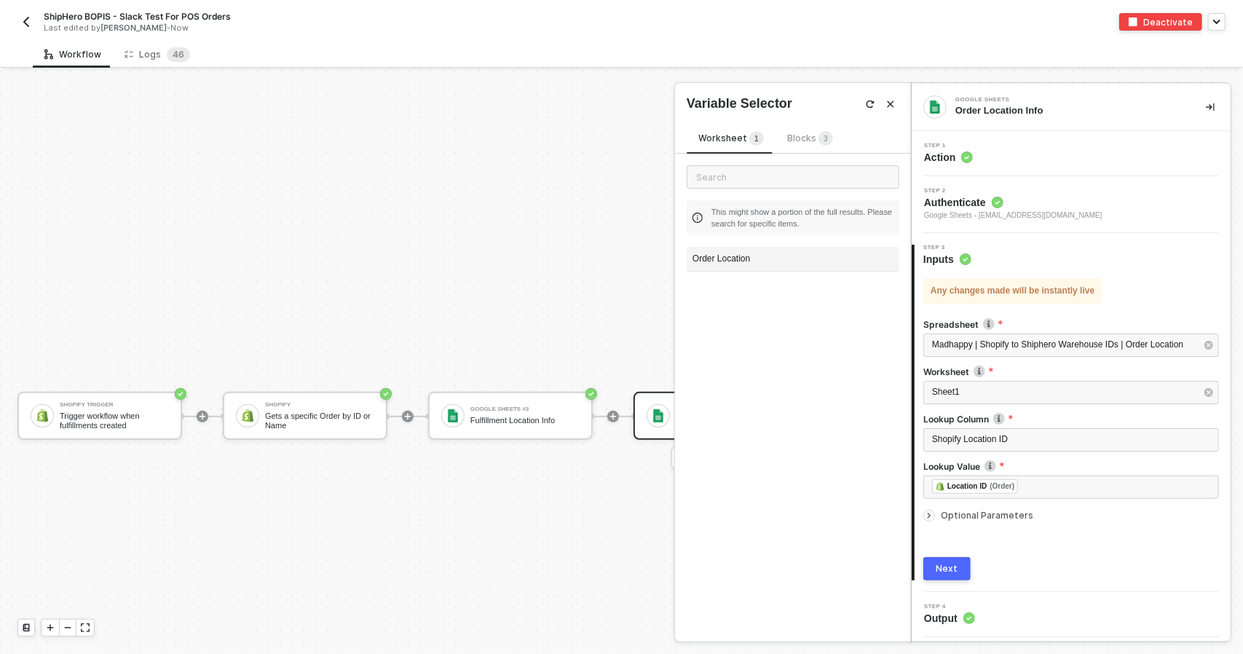
click at [769, 258] on div "Order Location" at bounding box center [792, 259] width 213 height 25
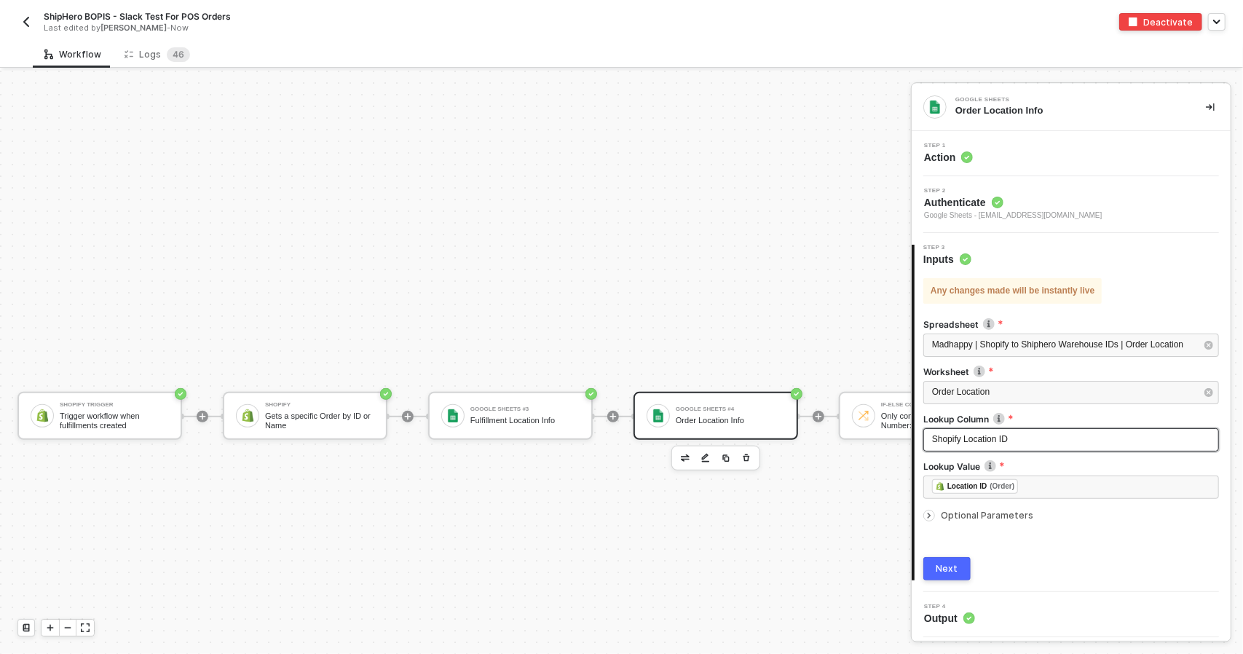
click at [1021, 448] on div "Shopify Location ID" at bounding box center [1071, 439] width 296 height 23
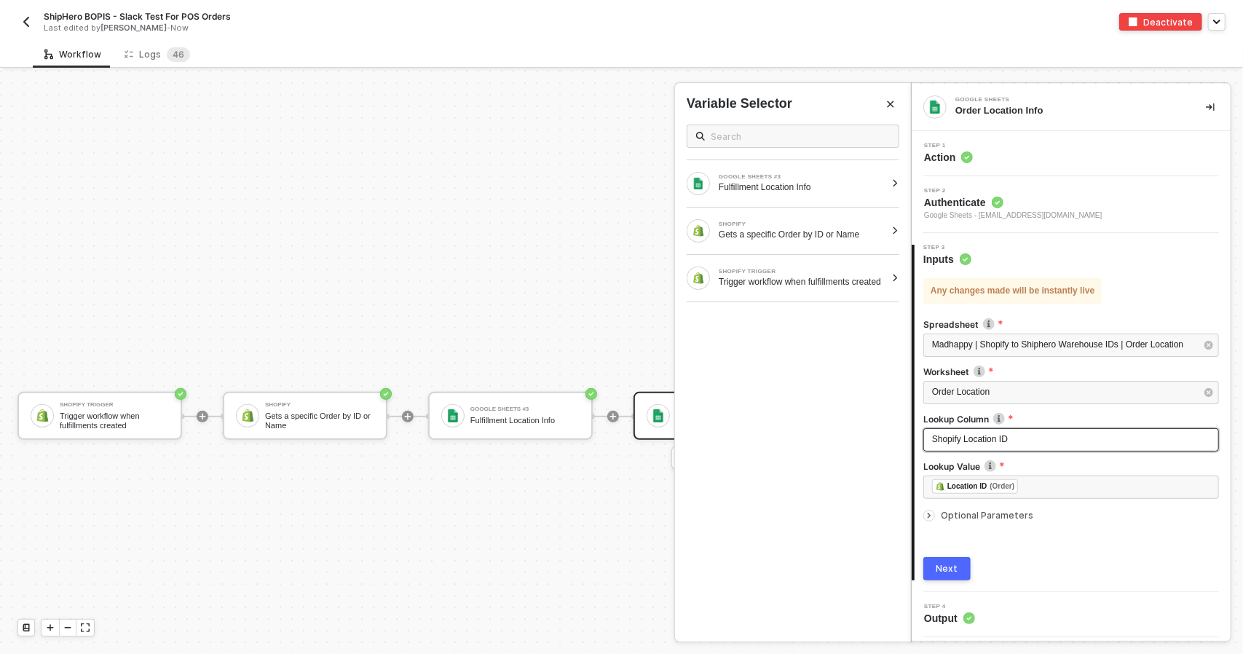
click at [1029, 437] on div "Shopify Location ID" at bounding box center [1071, 439] width 278 height 14
drag, startPoint x: 1037, startPoint y: 438, endPoint x: 884, endPoint y: 438, distance: 153.6
click at [911, 438] on div "Google Sheets Order Location Info Step 1 Action Step 2 Authenticate Google Shee…" at bounding box center [1077, 362] width 332 height 583
click at [1023, 440] on div "Shopify Location ID" at bounding box center [1071, 439] width 278 height 14
drag, startPoint x: 1034, startPoint y: 438, endPoint x: 776, endPoint y: 414, distance: 258.7
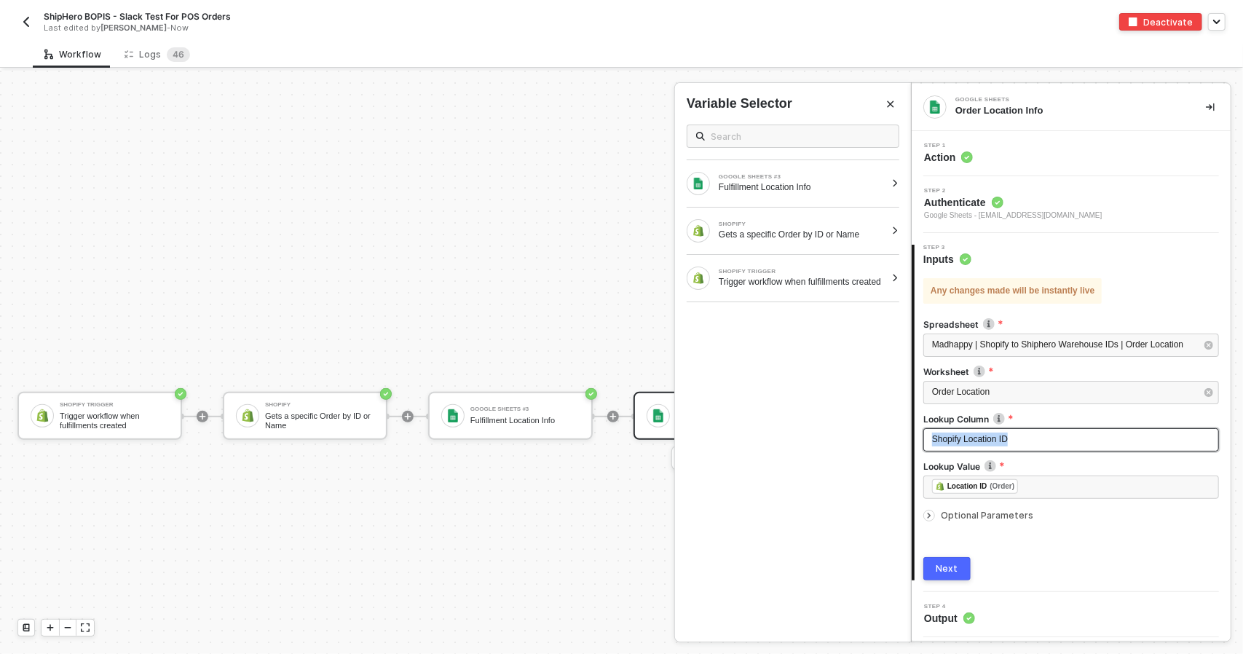
click at [911, 414] on div "Google Sheets Order Location Info Step 1 Action Step 2 Authenticate Google Shee…" at bounding box center [1077, 362] width 332 height 583
click at [1041, 541] on div "Any changes made will be instantly live Spreadsheet Madhappy | Shopify to Shiph…" at bounding box center [1071, 423] width 296 height 314
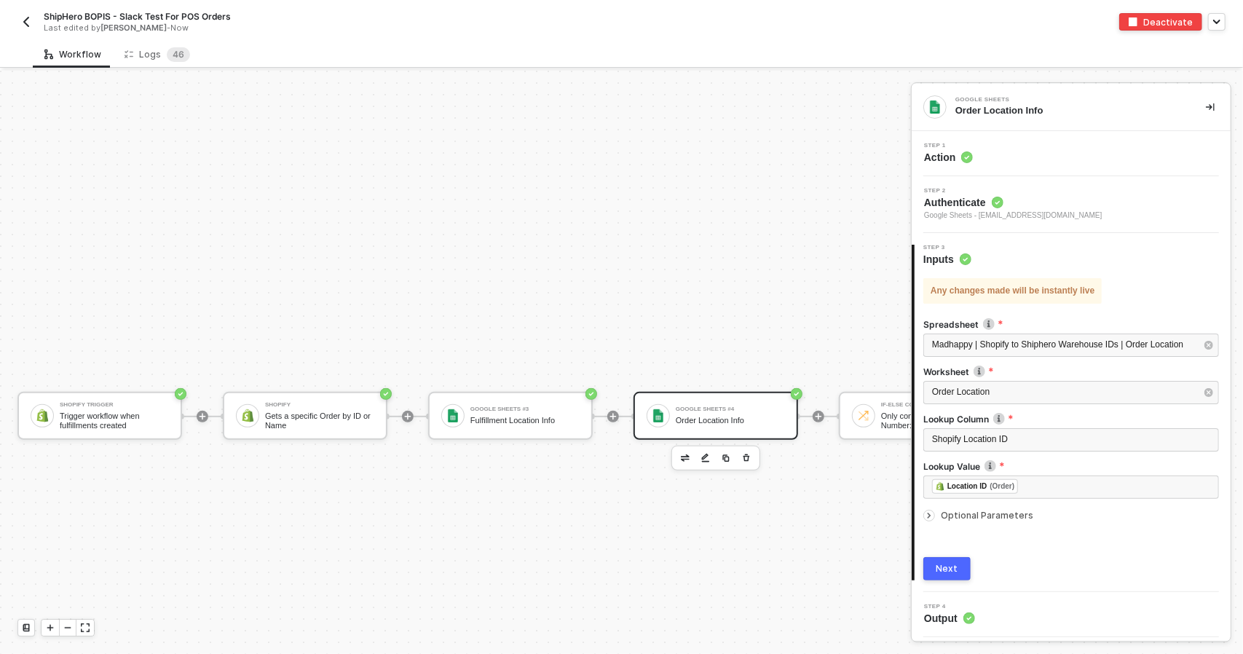
click at [962, 507] on div "Optional Parameters" at bounding box center [1071, 515] width 296 height 16
click at [958, 616] on button "Next" at bounding box center [946, 627] width 47 height 23
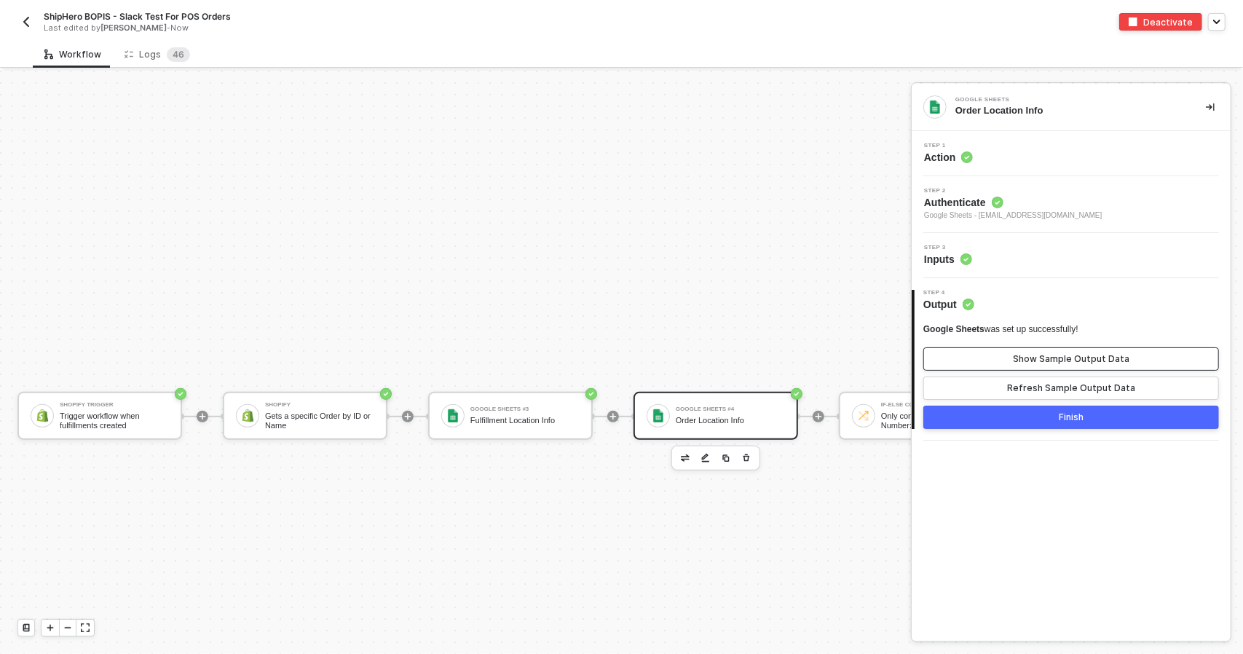
click at [1035, 361] on div "Show Sample Output Data" at bounding box center [1071, 359] width 116 height 12
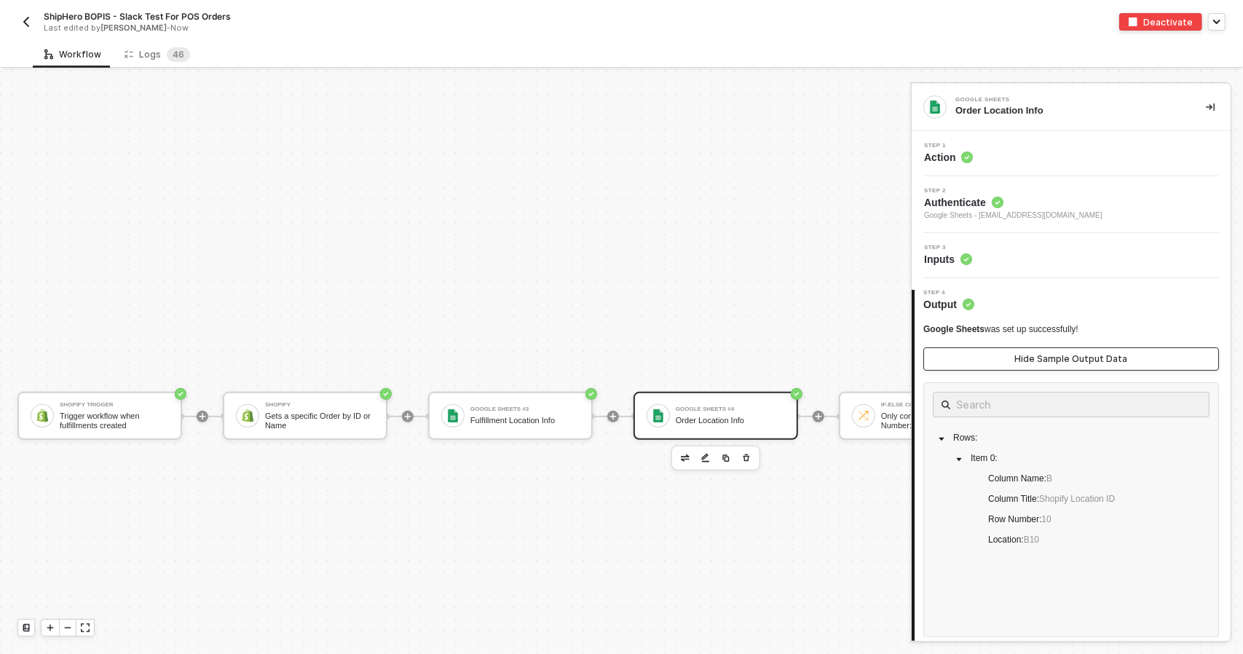
click at [1035, 360] on div "Hide Sample Output Data" at bounding box center [1071, 359] width 113 height 12
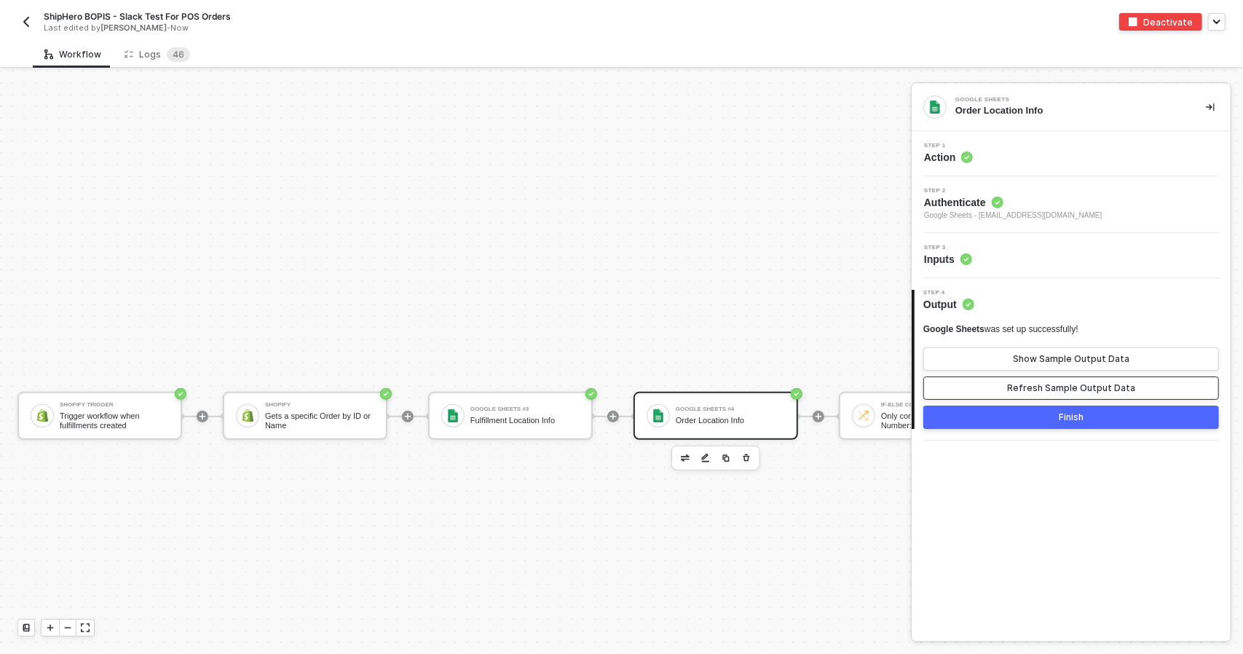
click at [1035, 376] on button "Refresh Sample Output Data" at bounding box center [1071, 387] width 296 height 23
click at [1034, 355] on div "Show Sample Output Data" at bounding box center [1071, 359] width 116 height 12
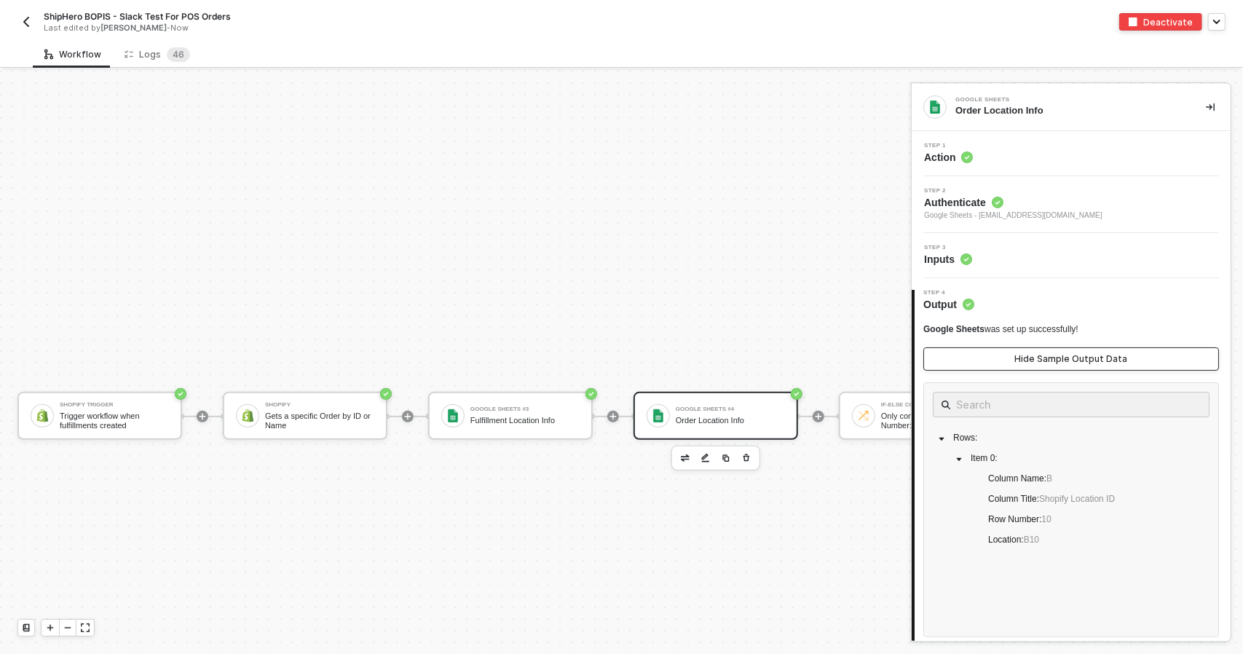
click at [1034, 355] on div "Hide Sample Output Data" at bounding box center [1071, 359] width 113 height 12
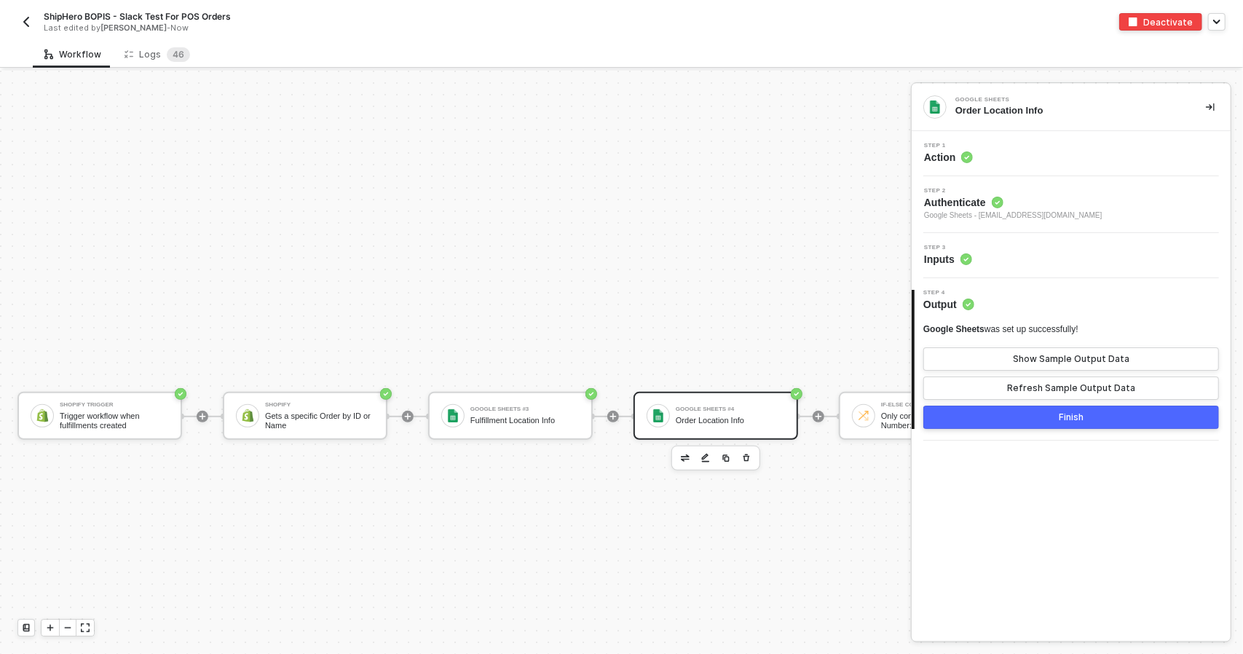
click at [769, 413] on div "Google Sheets #4 Order Location Info" at bounding box center [730, 416] width 109 height 28
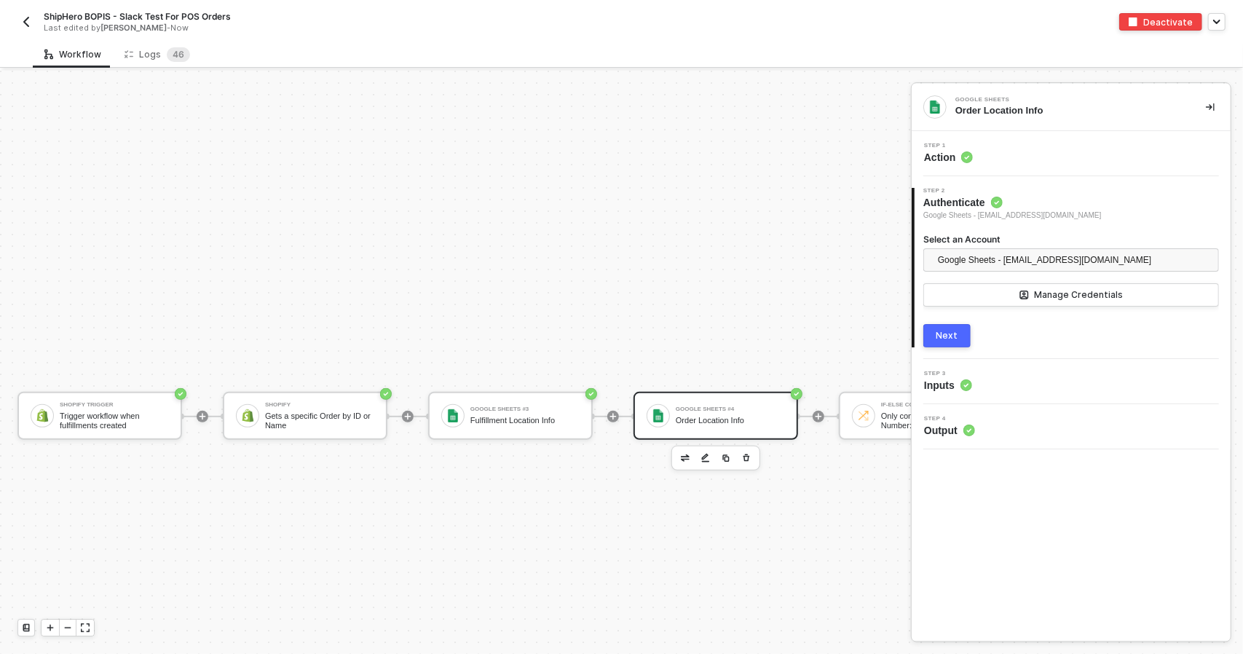
click at [999, 384] on div "Step 3 Inputs" at bounding box center [1072, 382] width 315 height 22
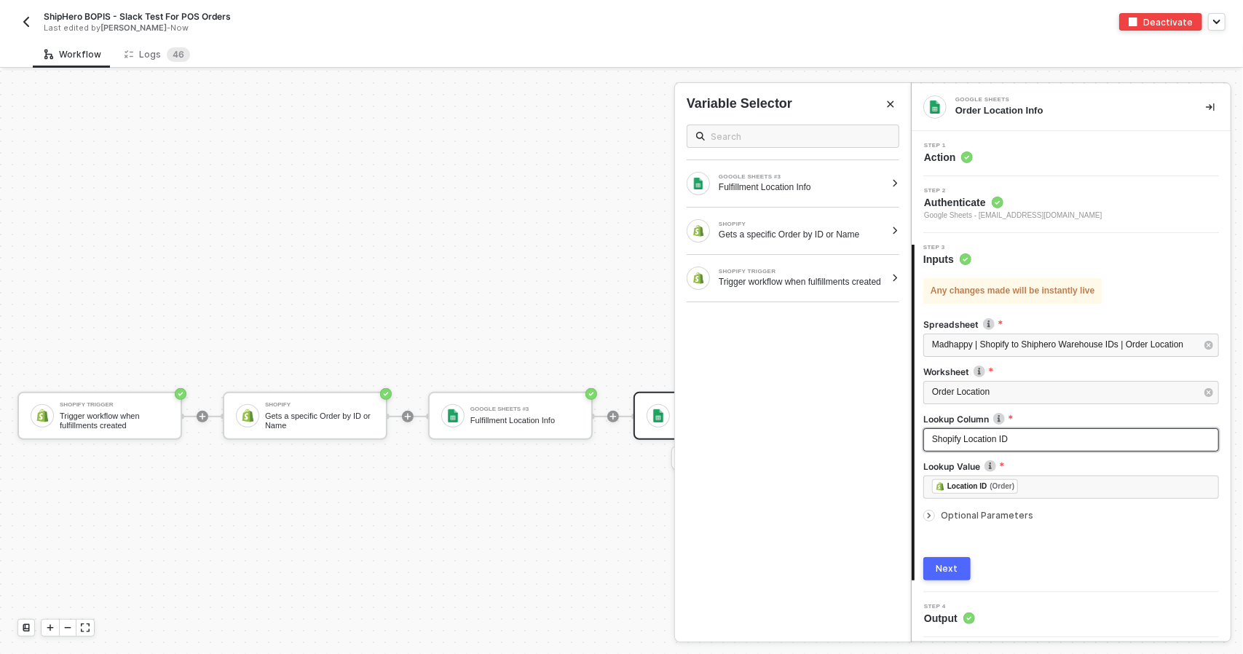
drag, startPoint x: 1027, startPoint y: 438, endPoint x: 856, endPoint y: 419, distance: 172.1
click at [911, 419] on div "Google Sheets Order Location Info Step 1 Action Step 2 Authenticate Google Shee…" at bounding box center [1077, 362] width 332 height 583
drag, startPoint x: 1026, startPoint y: 446, endPoint x: 840, endPoint y: 437, distance: 185.8
click at [911, 437] on div "Google Sheets Order Location Info Step 1 Action Step 2 Authenticate Google Shee…" at bounding box center [1077, 362] width 332 height 583
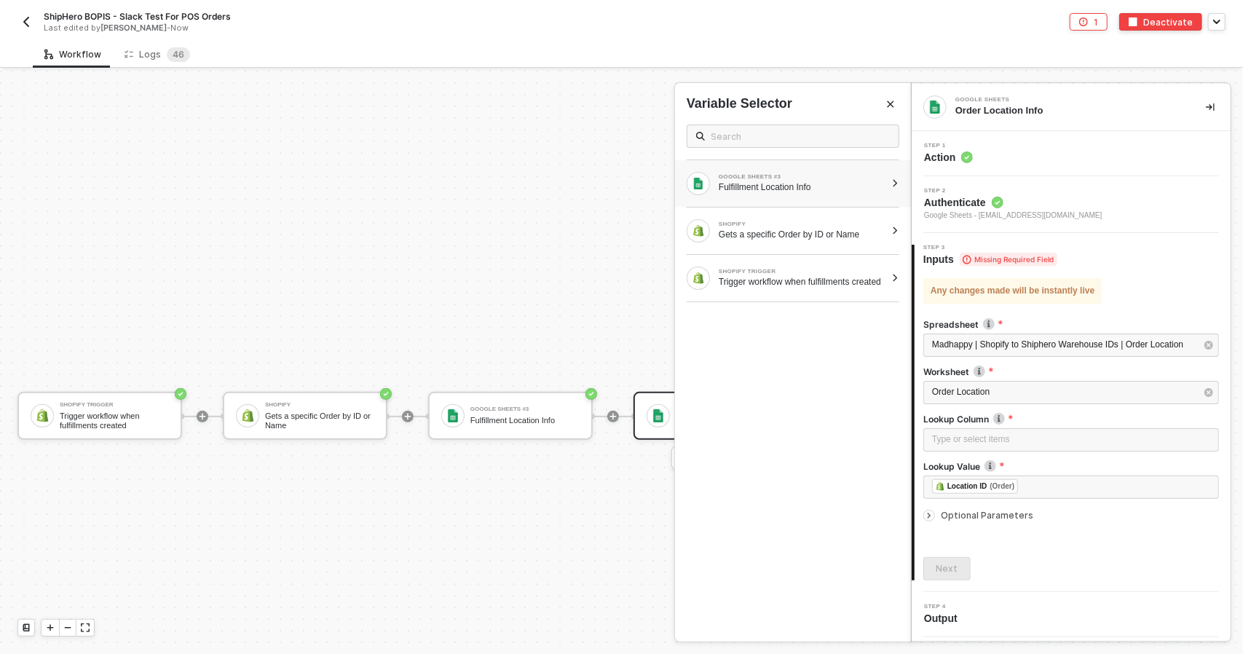
click at [785, 183] on div "Fulfillment Location Info" at bounding box center [801, 187] width 167 height 12
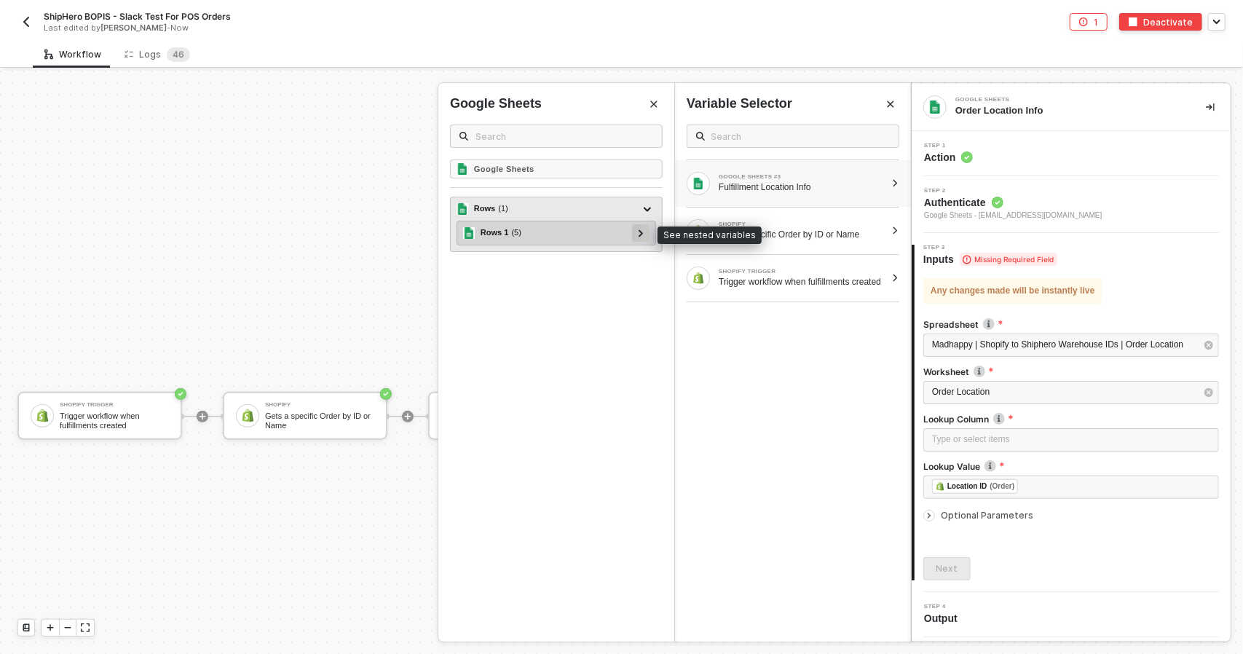
click at [647, 229] on div at bounding box center [640, 232] width 17 height 17
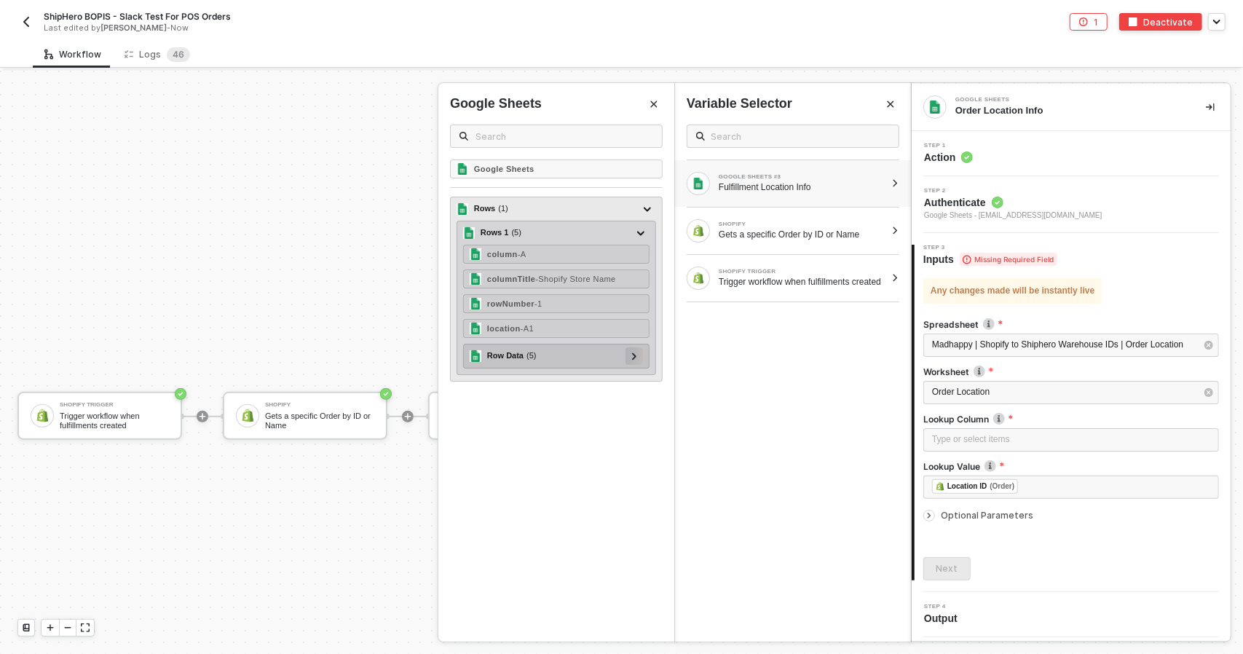
click at [637, 356] on icon at bounding box center [634, 355] width 5 height 7
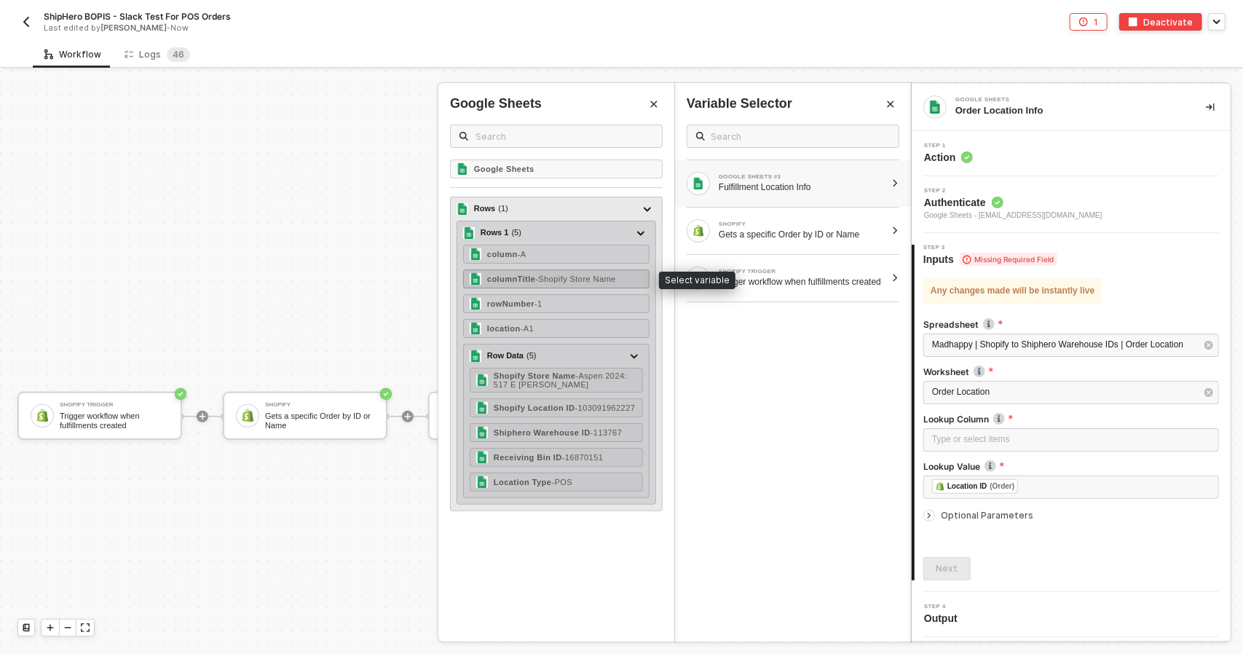
click at [594, 274] on span "- Shopify Store Name" at bounding box center [575, 278] width 80 height 9
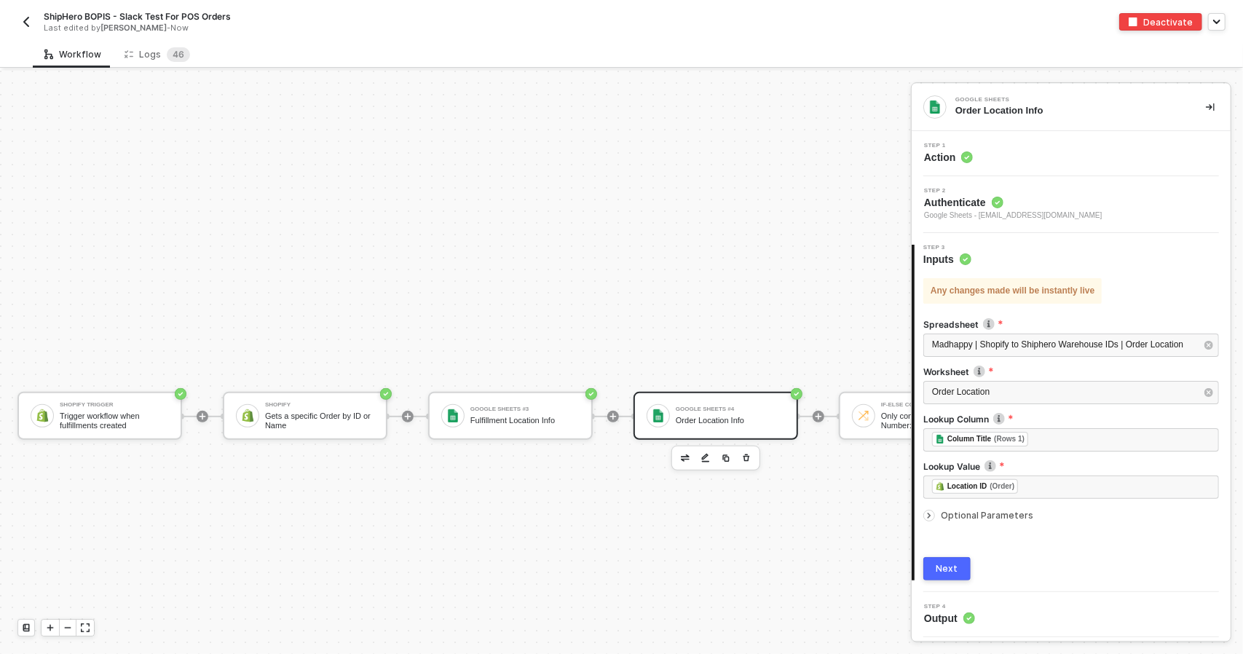
click at [945, 571] on button "Next" at bounding box center [946, 568] width 47 height 23
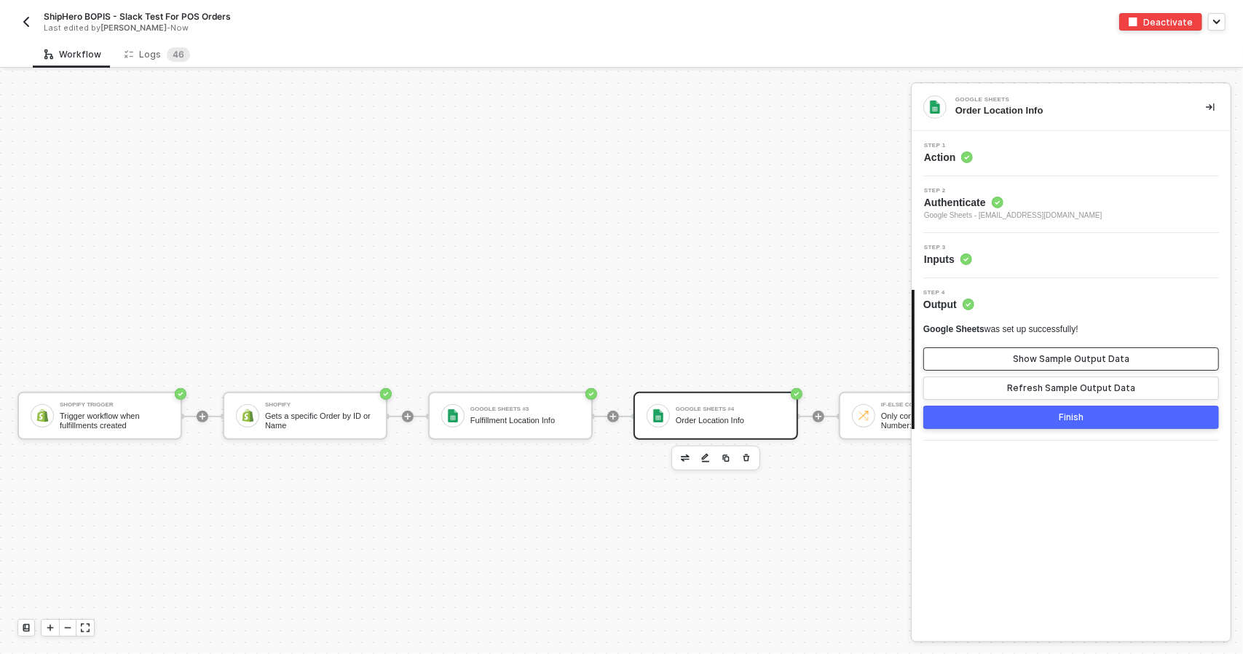
click at [1042, 353] on div "Show Sample Output Data" at bounding box center [1071, 359] width 116 height 12
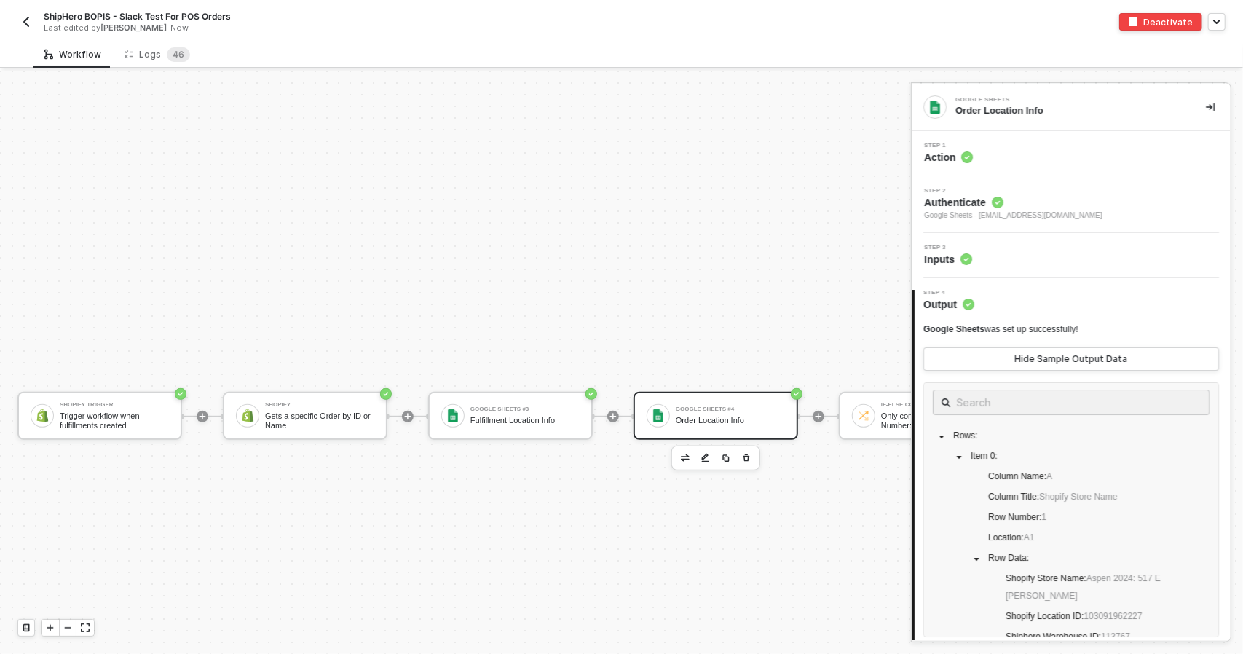
scroll to position [0, 0]
click at [1056, 363] on div "Hide Sample Output Data" at bounding box center [1071, 359] width 113 height 12
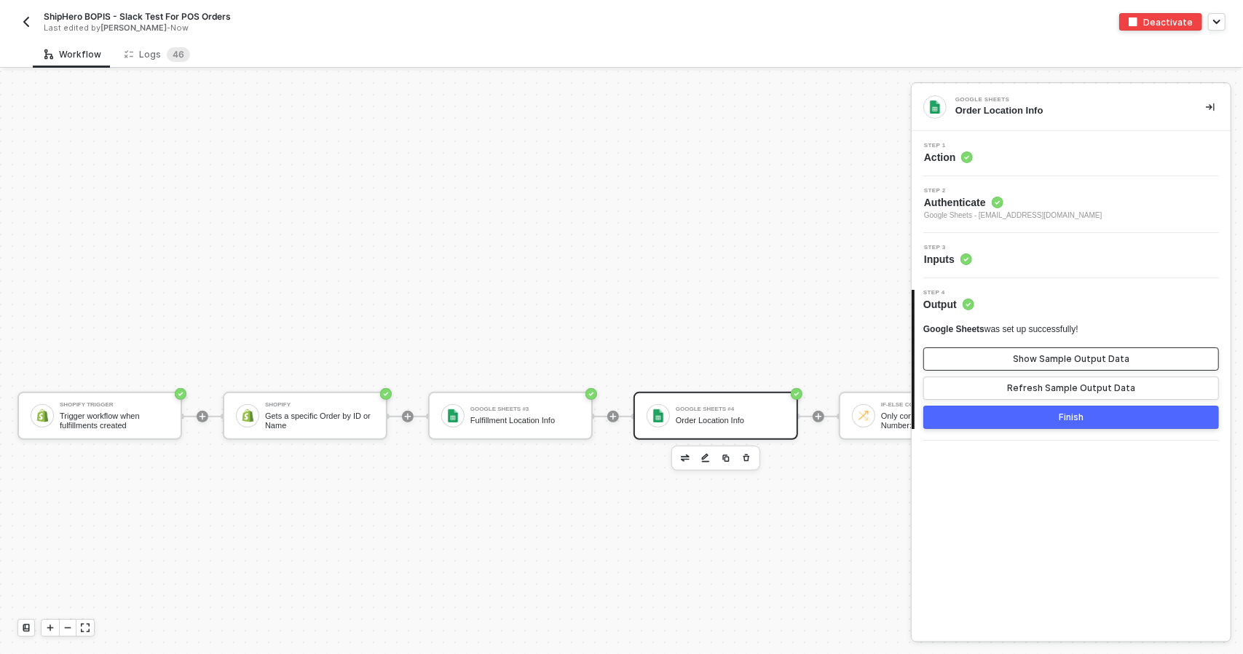
click at [1056, 363] on div "Show Sample Output Data" at bounding box center [1071, 359] width 116 height 12
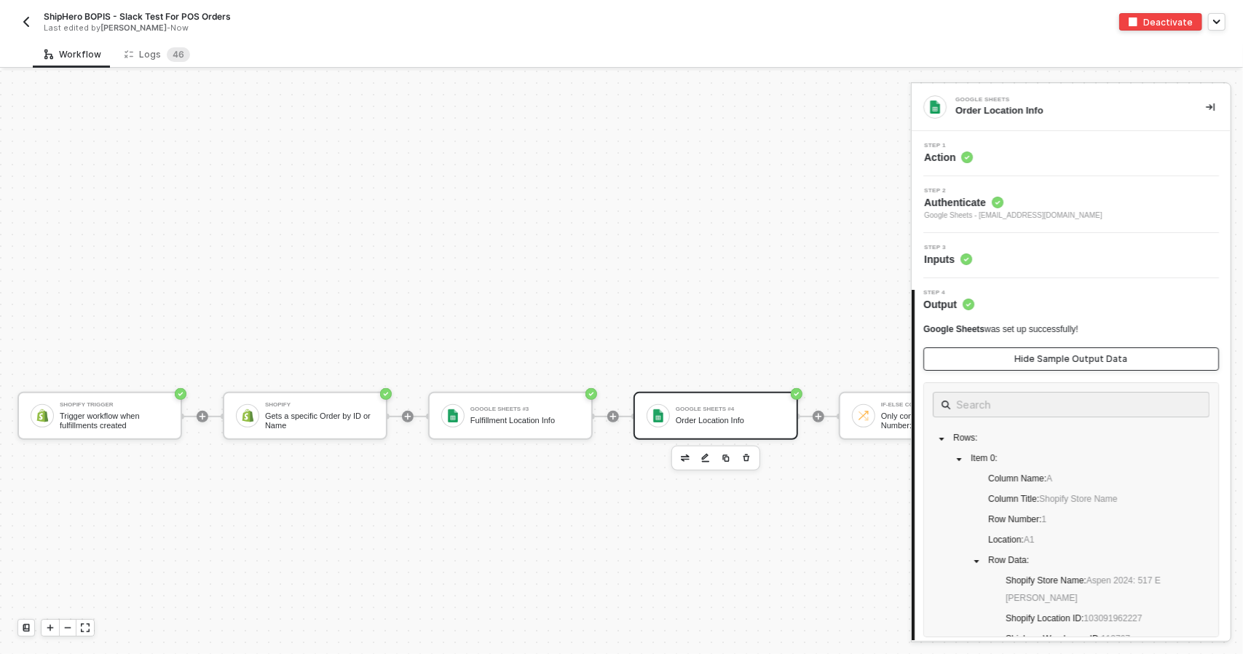
click at [1056, 363] on div "Hide Sample Output Data" at bounding box center [1071, 359] width 113 height 12
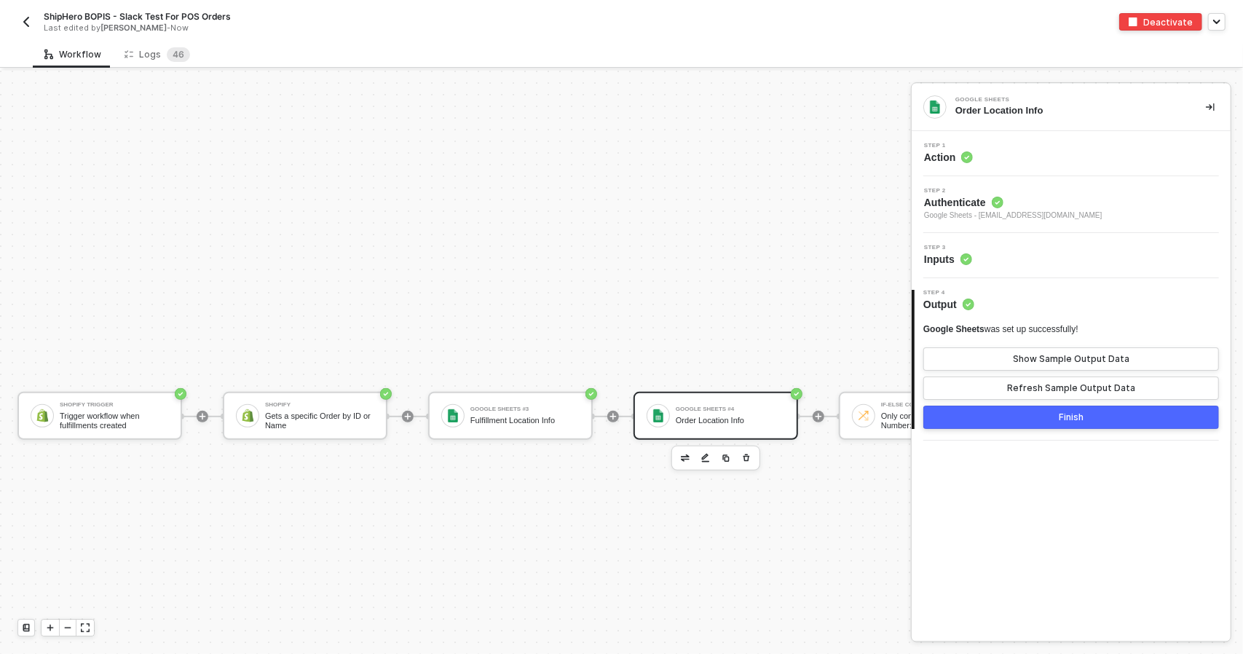
click at [1079, 413] on div "Finish" at bounding box center [1070, 417] width 25 height 12
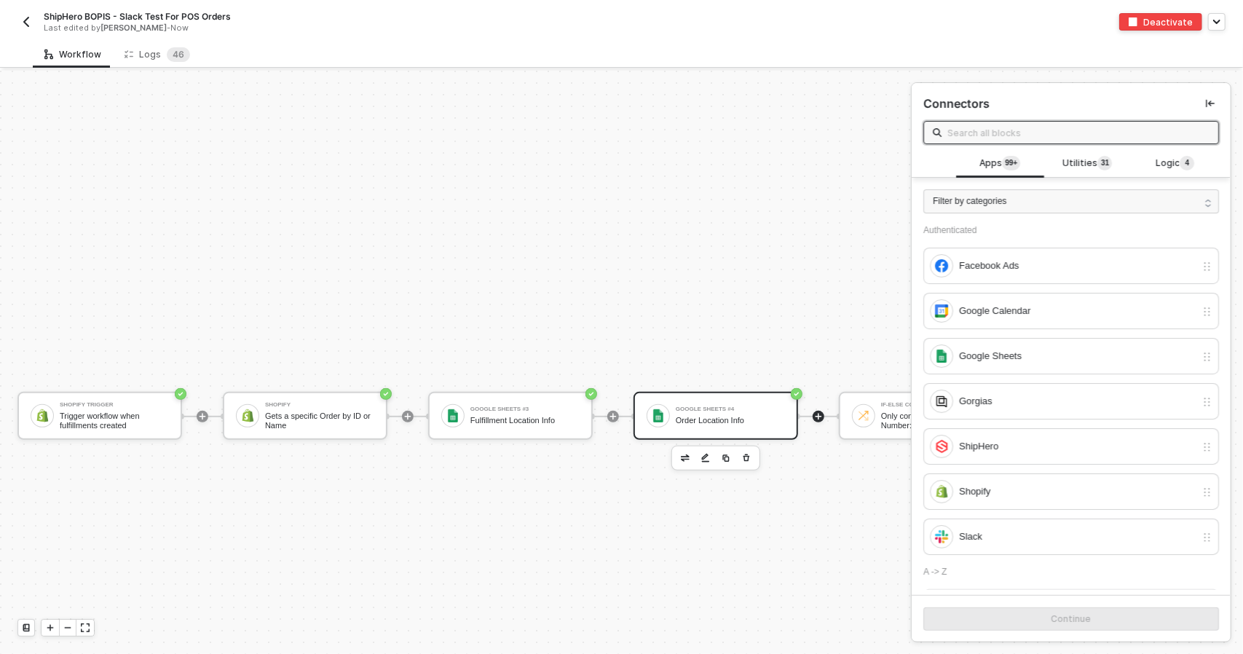
click at [761, 413] on div "Google Sheets #4 Order Location Info" at bounding box center [730, 416] width 109 height 28
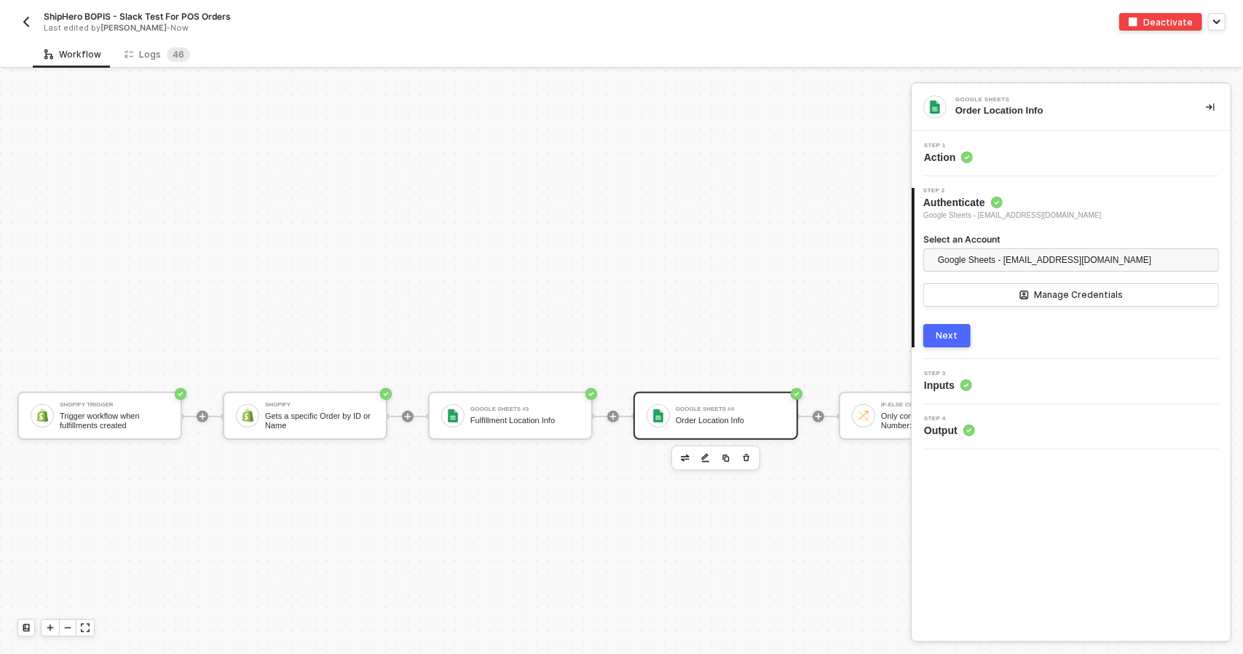
click at [965, 341] on button "Next" at bounding box center [946, 335] width 47 height 23
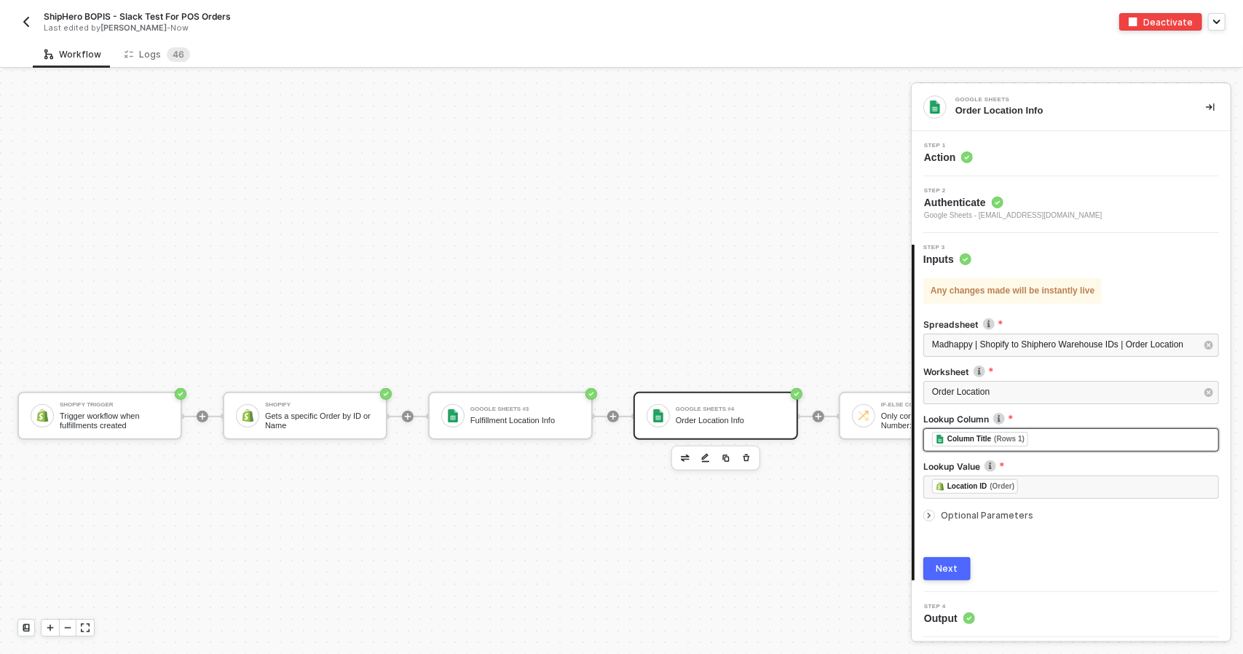
click at [1061, 436] on div "﻿ ﻿ Column Title (Rows 1) ﻿" at bounding box center [1071, 440] width 278 height 16
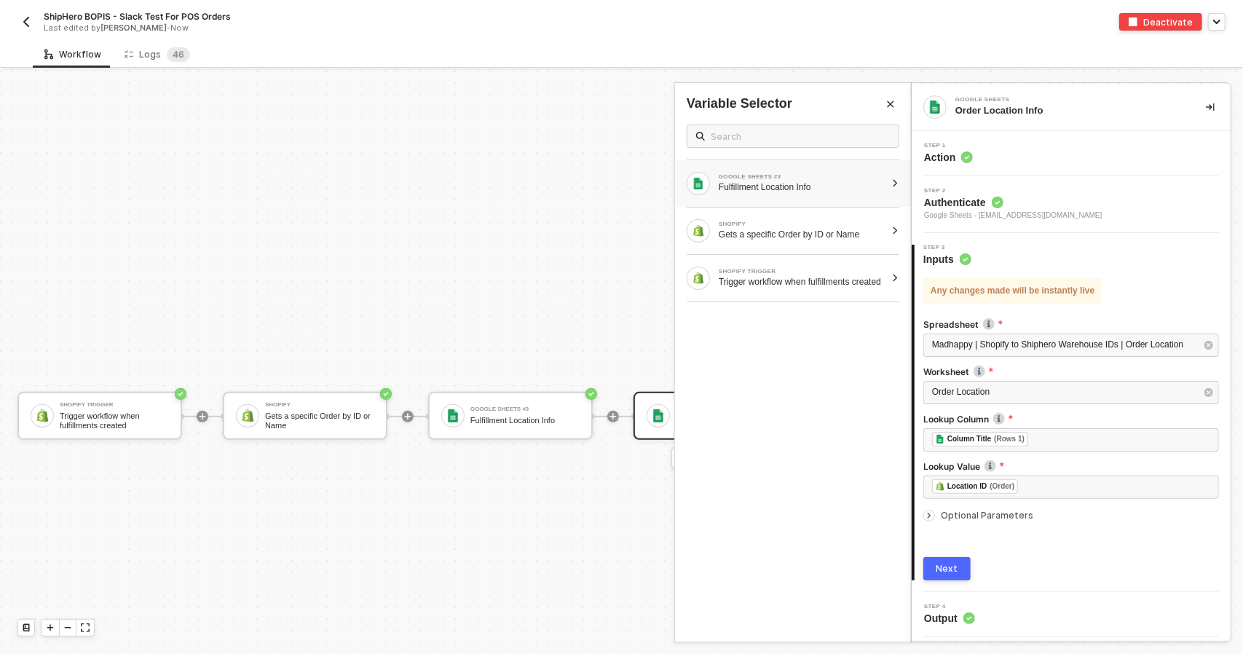
click at [893, 188] on div "GOOGLE SHEETS #3 Fulfillment Location Info" at bounding box center [793, 183] width 236 height 47
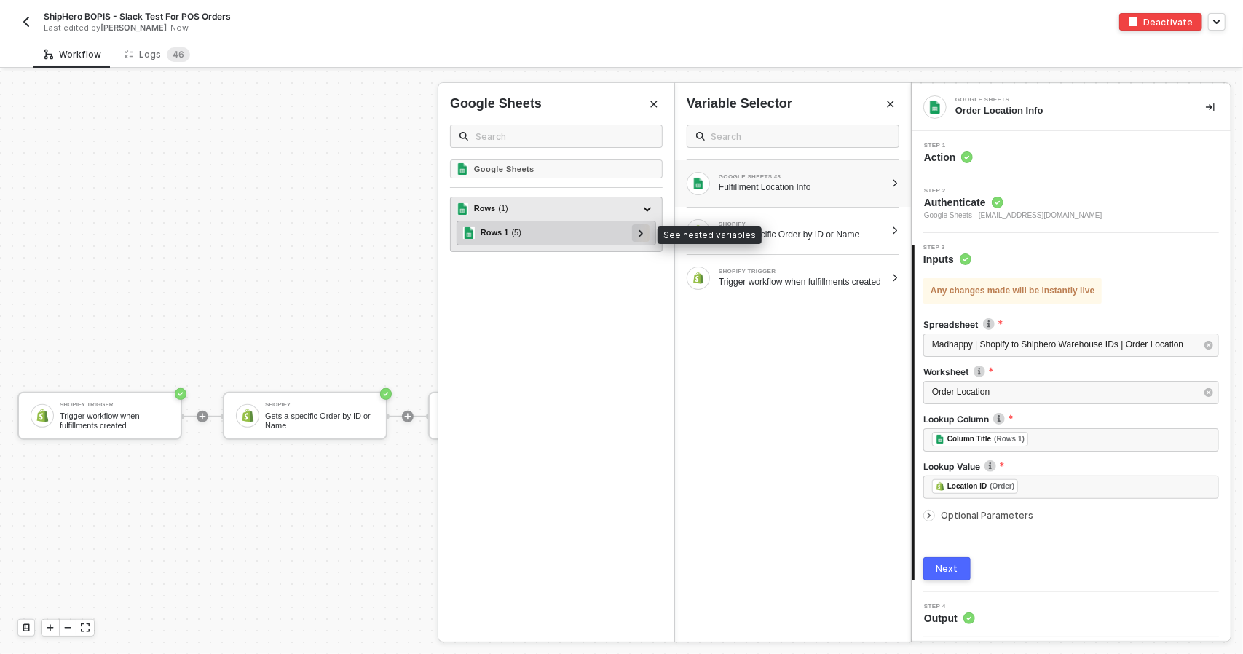
click at [646, 231] on div at bounding box center [640, 232] width 17 height 17
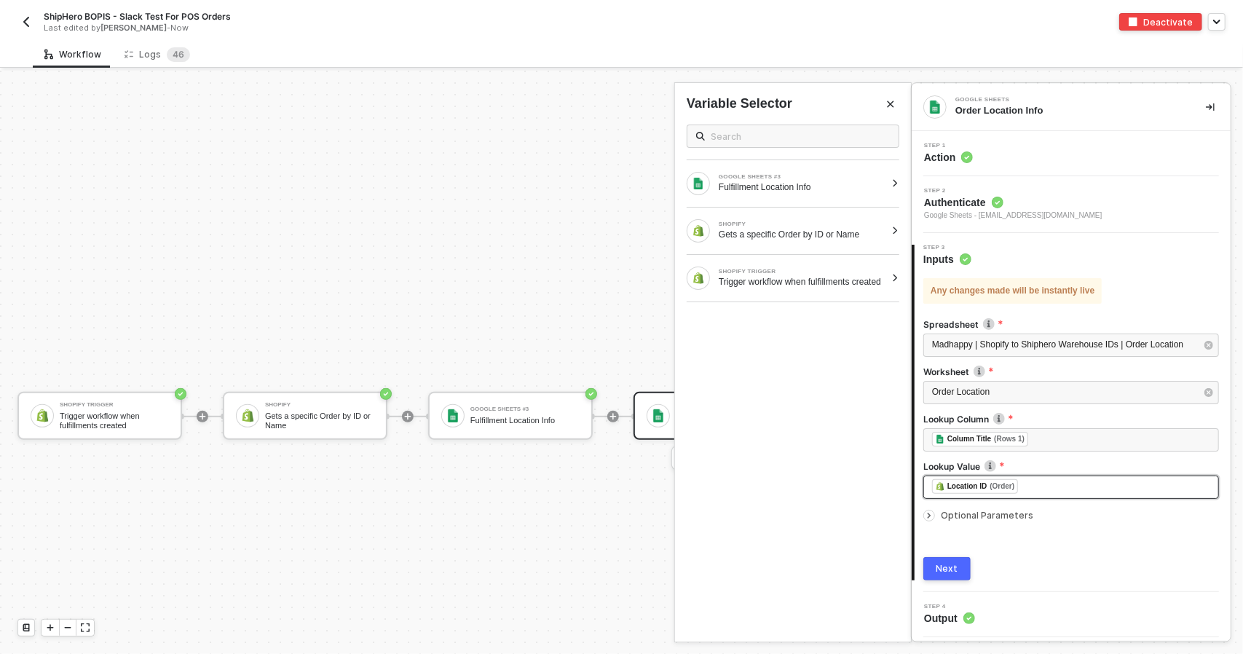
click at [1046, 488] on div "﻿ ﻿ Location ID (Order) ﻿" at bounding box center [1071, 487] width 278 height 16
click at [1026, 513] on span "Optional Parameters" at bounding box center [987, 515] width 92 height 11
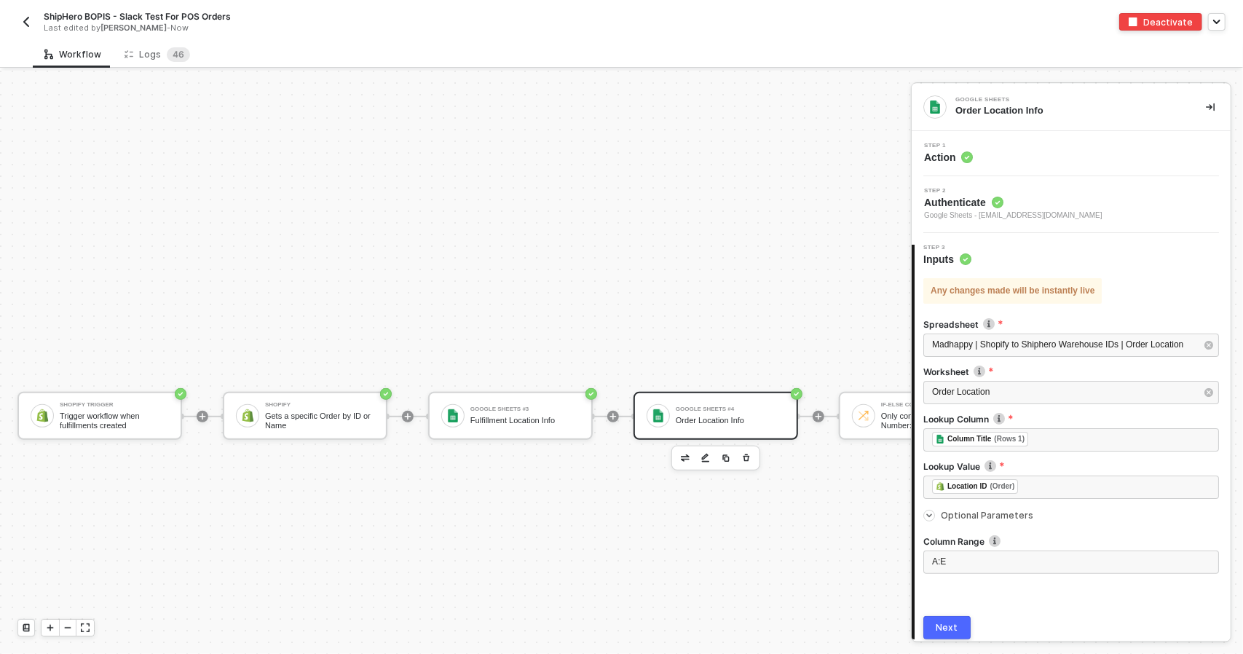
click at [1026, 513] on span "Optional Parameters" at bounding box center [987, 515] width 92 height 11
click at [1026, 513] on span "Optional Parameters" at bounding box center [1080, 515] width 278 height 9
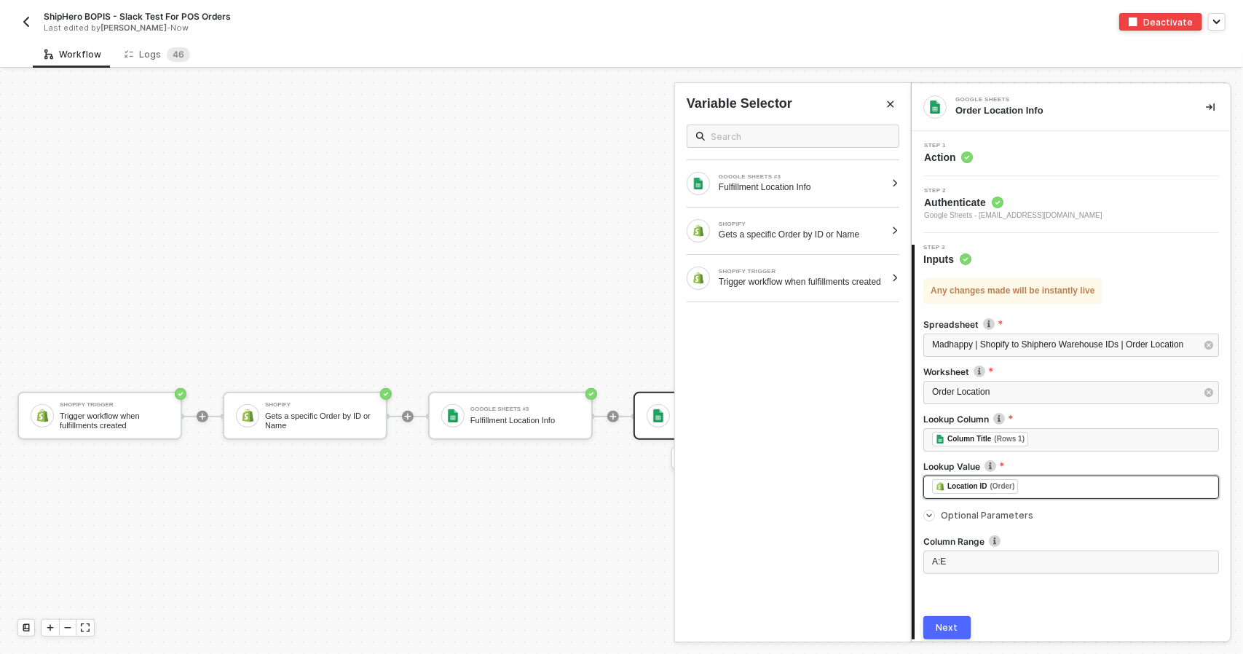
click at [1031, 483] on div "﻿ ﻿ Location ID (Order) ﻿" at bounding box center [1071, 487] width 278 height 16
click at [1034, 483] on div "﻿ ﻿ Location ID (Order) ﻿" at bounding box center [1071, 487] width 278 height 16
click at [1048, 437] on div "﻿ ﻿ Column Title (Rows 1) ﻿" at bounding box center [1071, 440] width 278 height 16
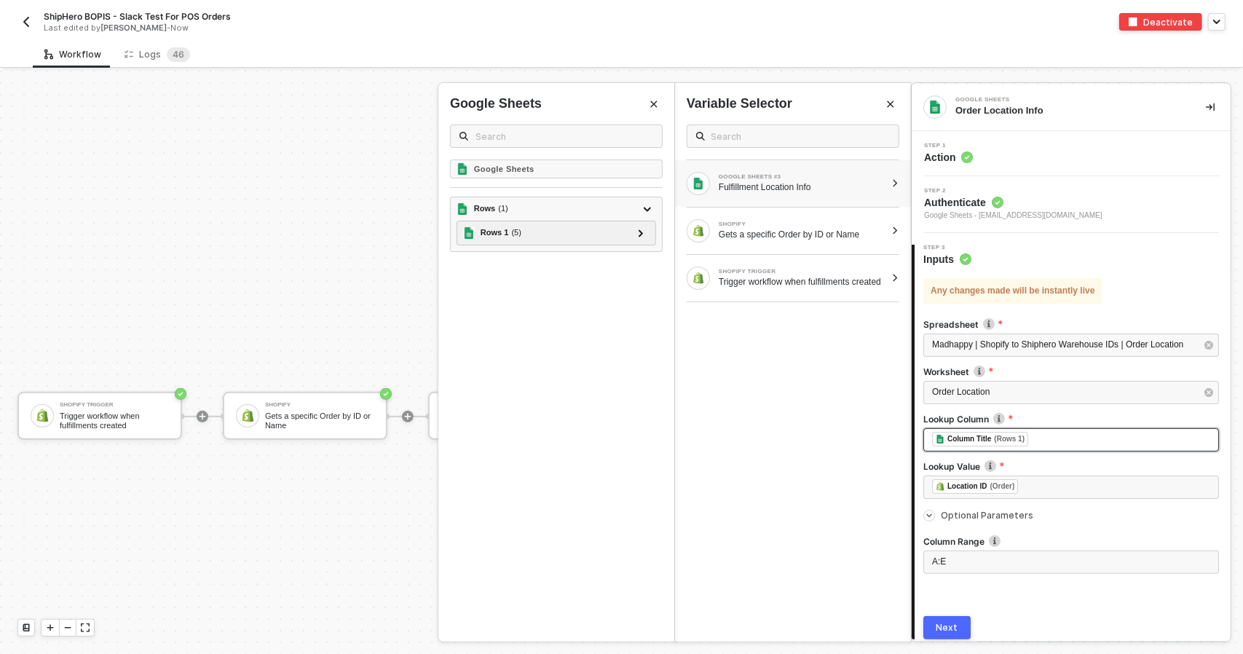
click at [1051, 438] on div "﻿ ﻿ Column Title (Rows 1) ﻿" at bounding box center [1071, 440] width 278 height 16
drag, startPoint x: 1027, startPoint y: 436, endPoint x: 755, endPoint y: 436, distance: 272.3
click at [911, 436] on div "Google Sheets Order Location Info Step 1 Action Step 2 Authenticate Google Shee…" at bounding box center [1077, 362] width 332 height 583
click at [956, 631] on div "Next" at bounding box center [947, 628] width 22 height 12
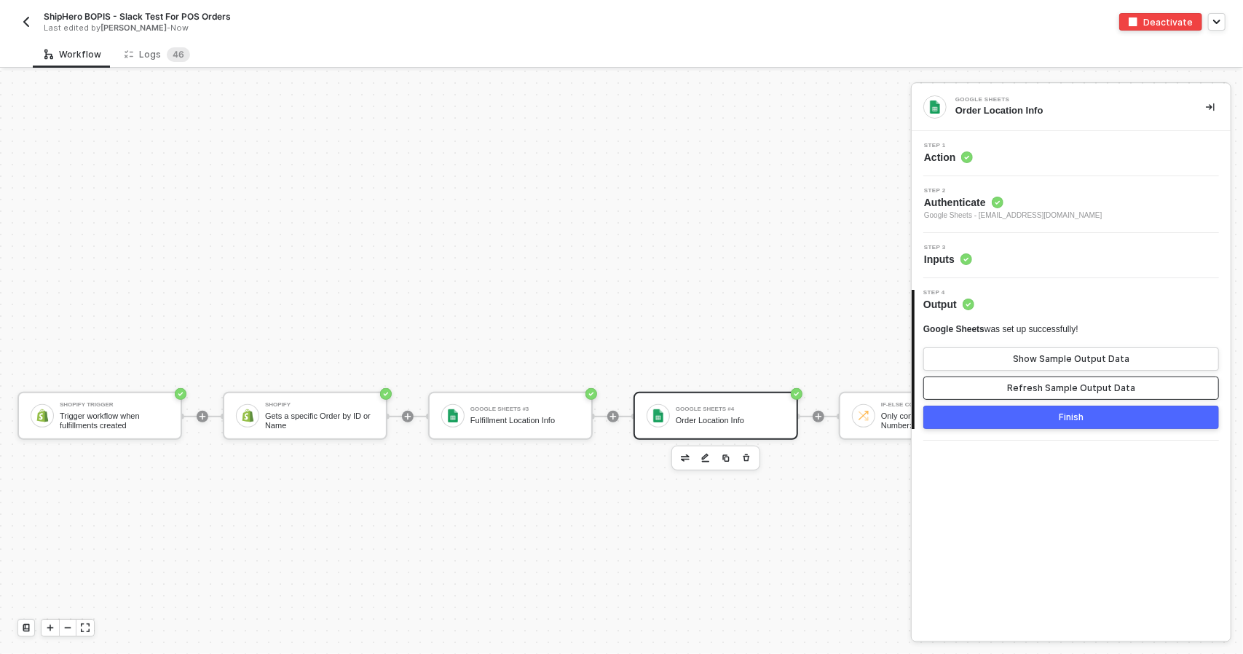
click at [1064, 385] on div "Refresh Sample Output Data" at bounding box center [1071, 388] width 128 height 12
click at [1067, 361] on div "Show Sample Output Data" at bounding box center [1071, 359] width 116 height 12
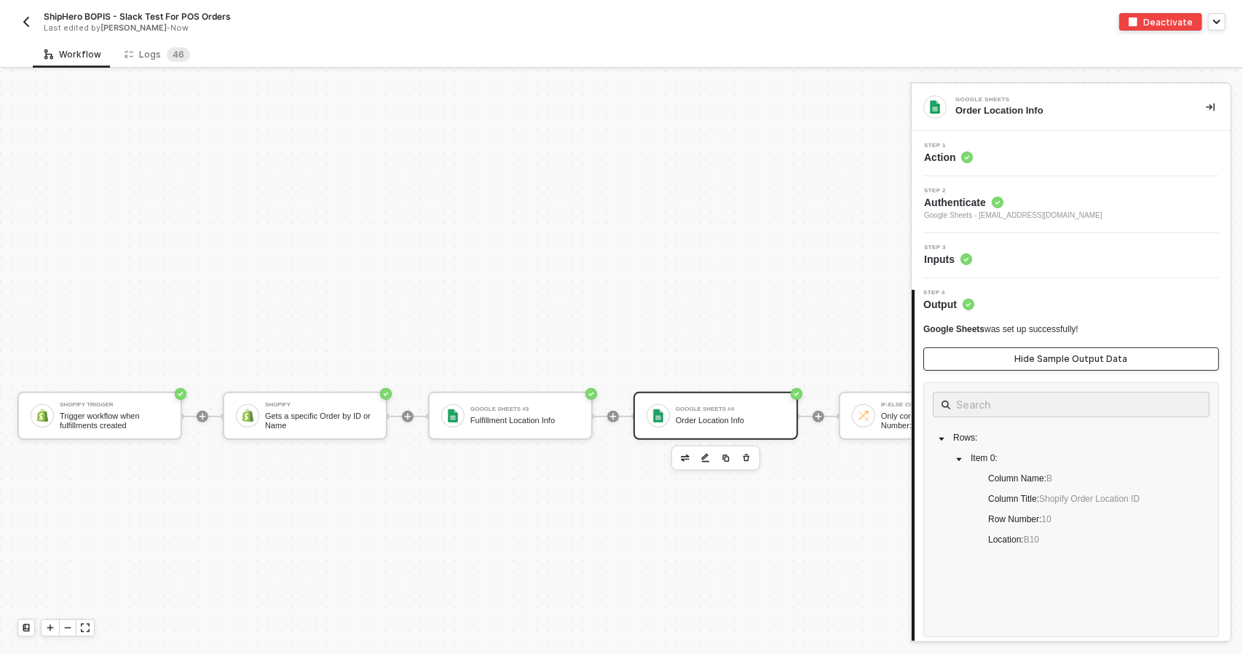
click at [1058, 362] on div "Hide Sample Output Data" at bounding box center [1071, 359] width 113 height 12
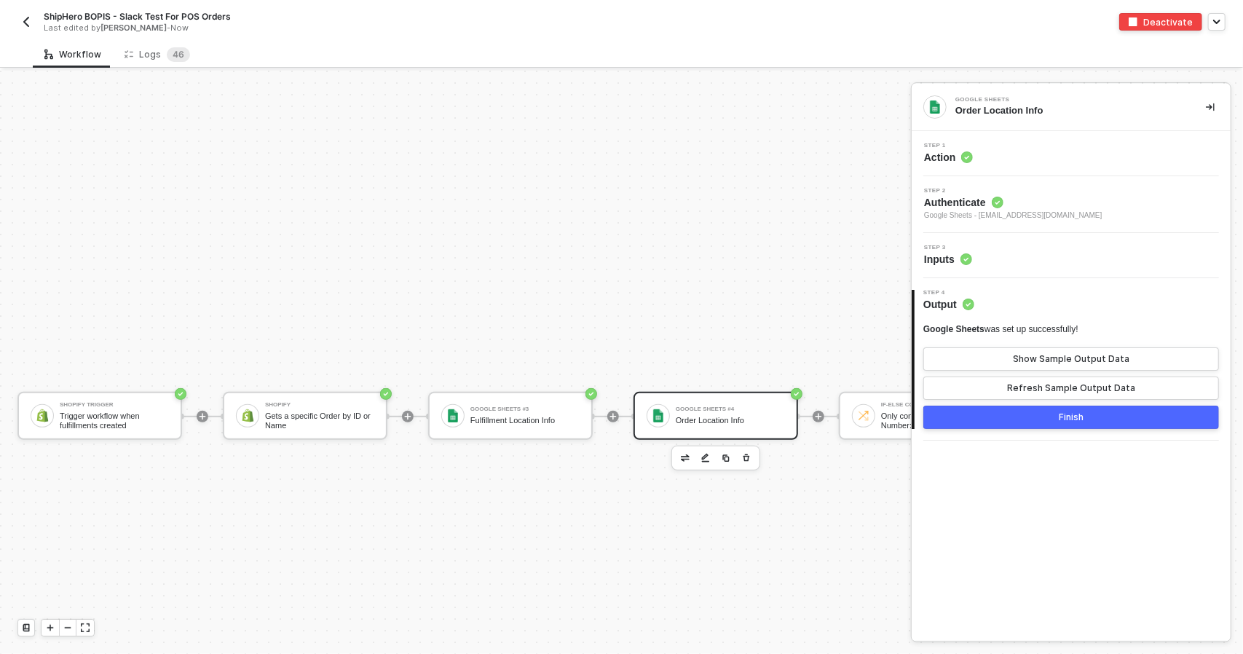
click at [1064, 410] on button "Finish" at bounding box center [1071, 416] width 296 height 23
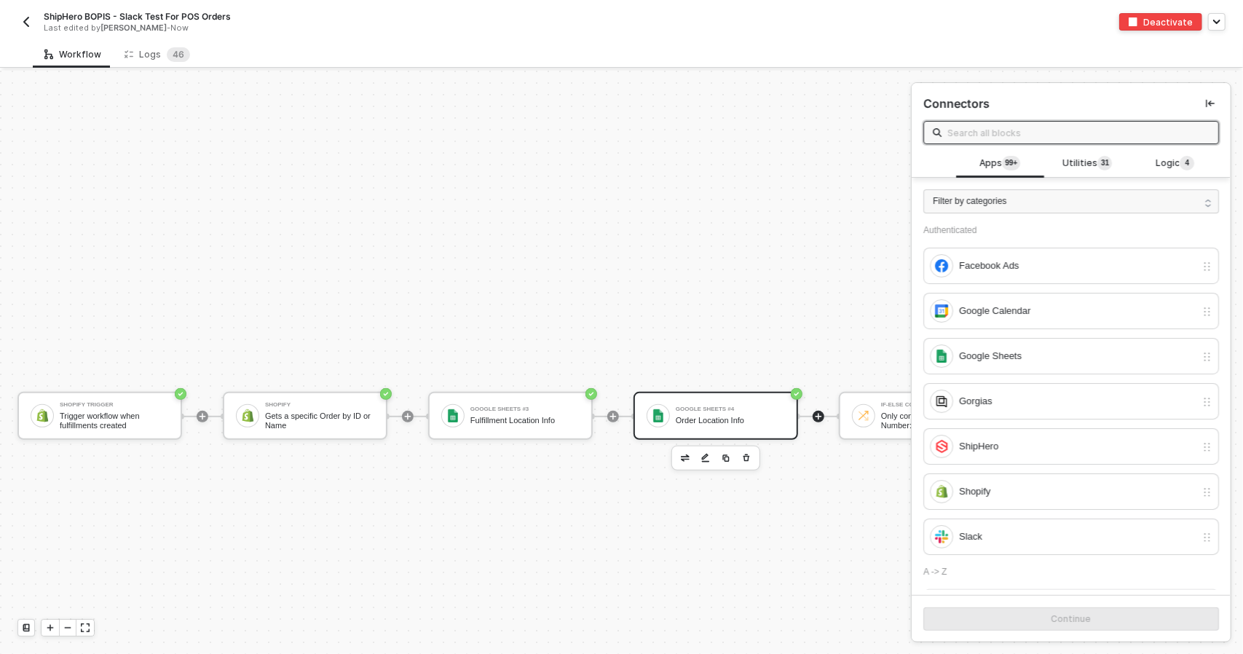
click at [744, 407] on div "Google Sheets #4" at bounding box center [730, 409] width 109 height 6
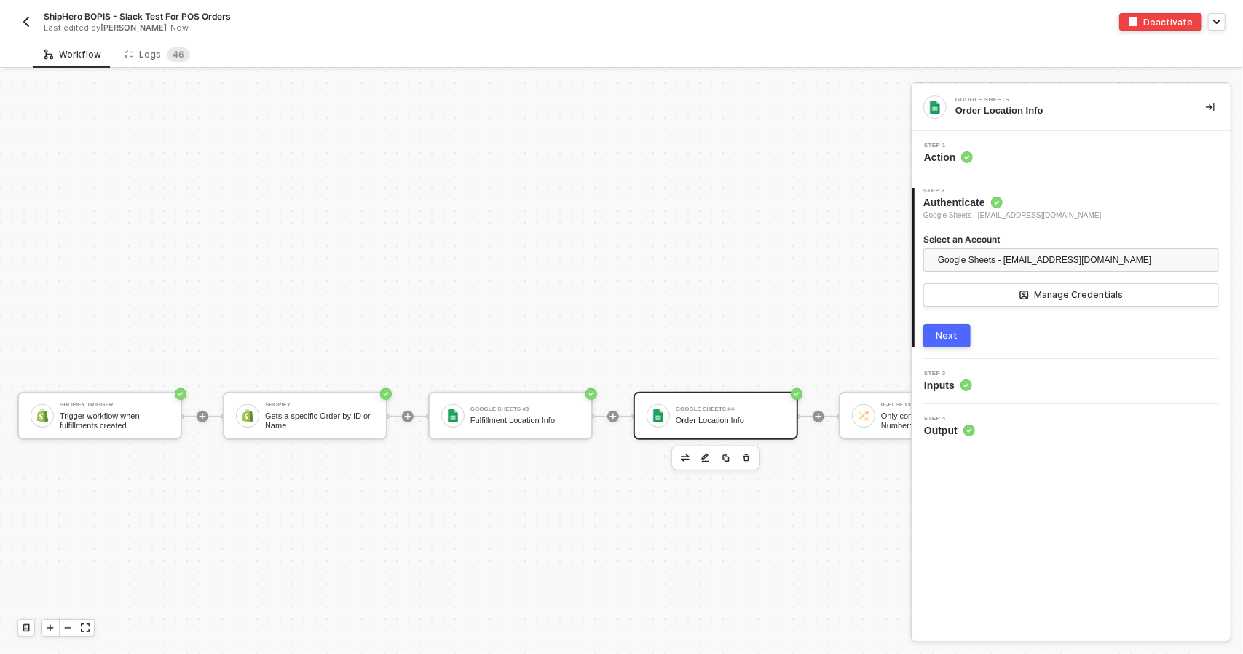
click at [1014, 157] on div "Step 1 Action" at bounding box center [1072, 154] width 315 height 22
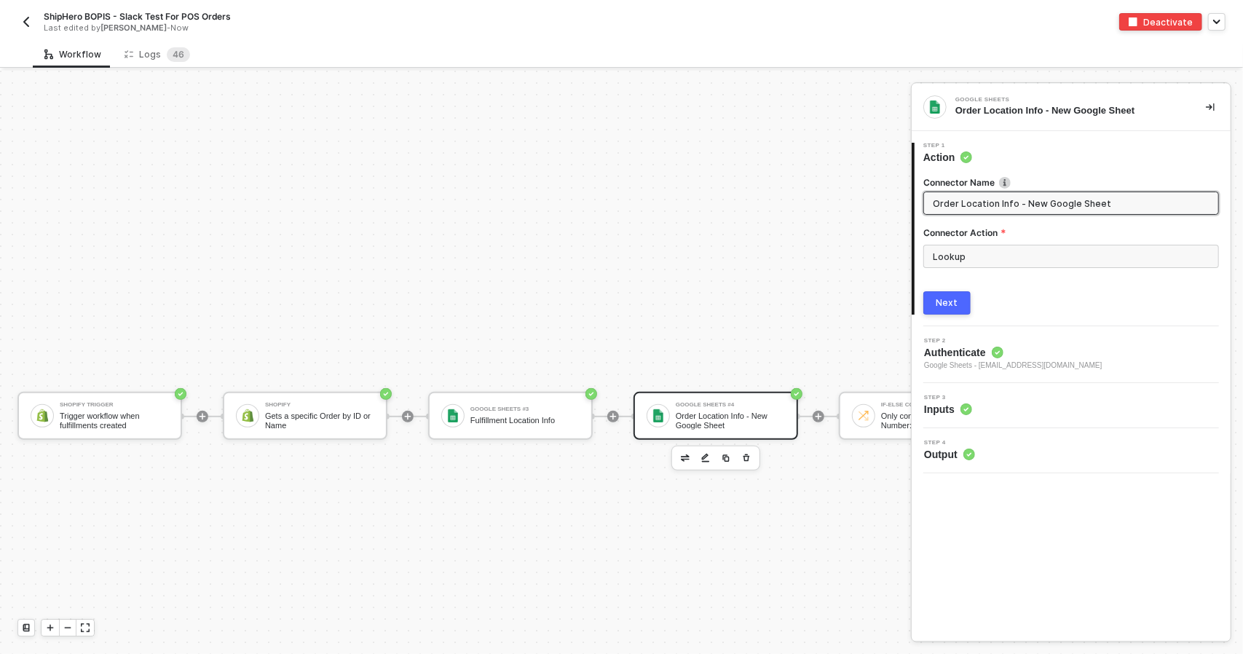
type input "Order Location Info - New Google Sheet"
click at [956, 298] on div "Next" at bounding box center [947, 303] width 22 height 12
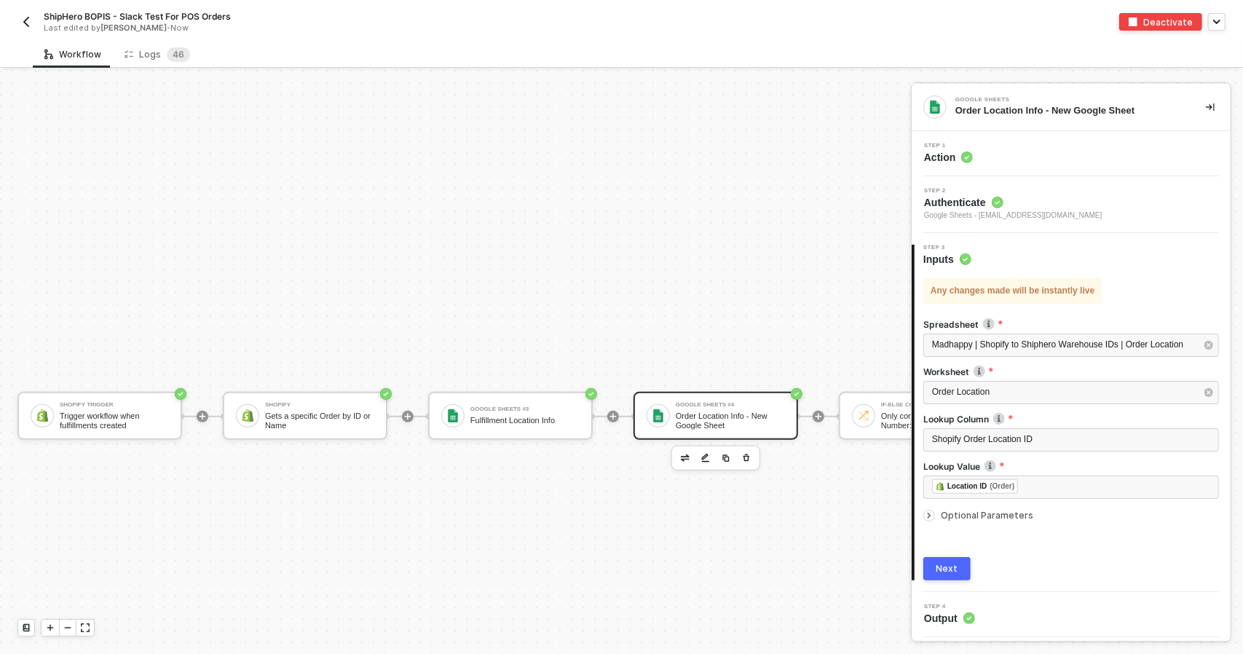
click at [968, 571] on button "Next" at bounding box center [946, 568] width 47 height 23
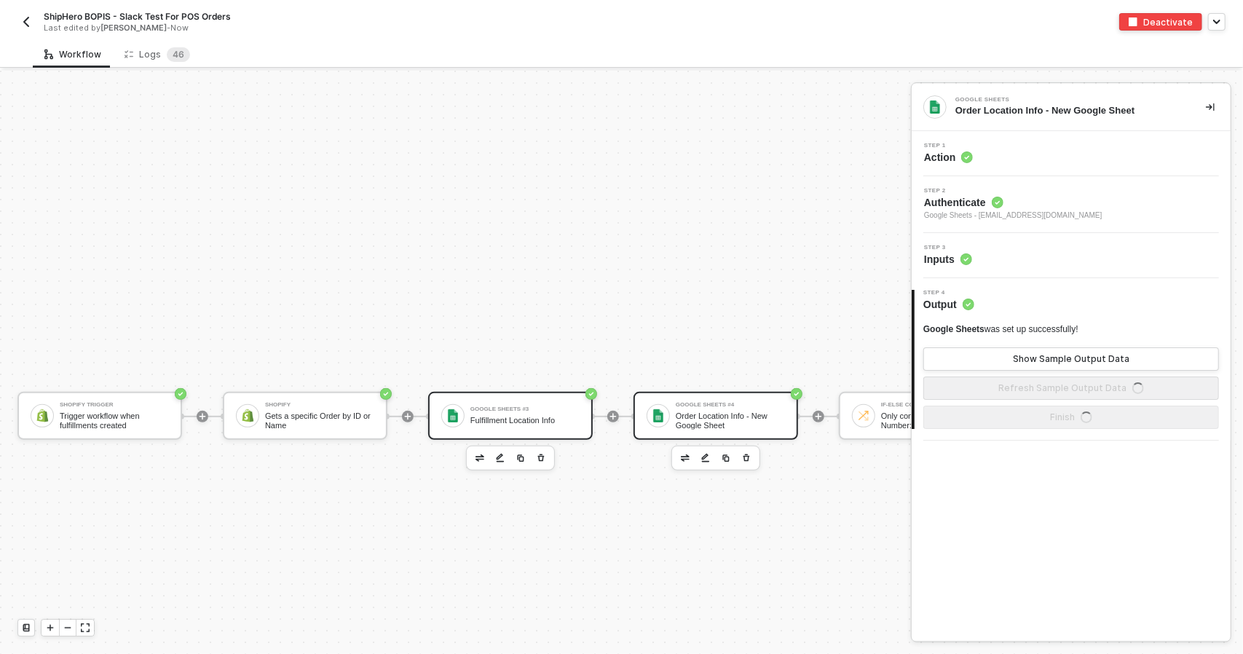
click at [563, 424] on div "Fulfillment Location Info" at bounding box center [524, 420] width 109 height 9
click at [523, 454] on img "button" at bounding box center [520, 458] width 9 height 9
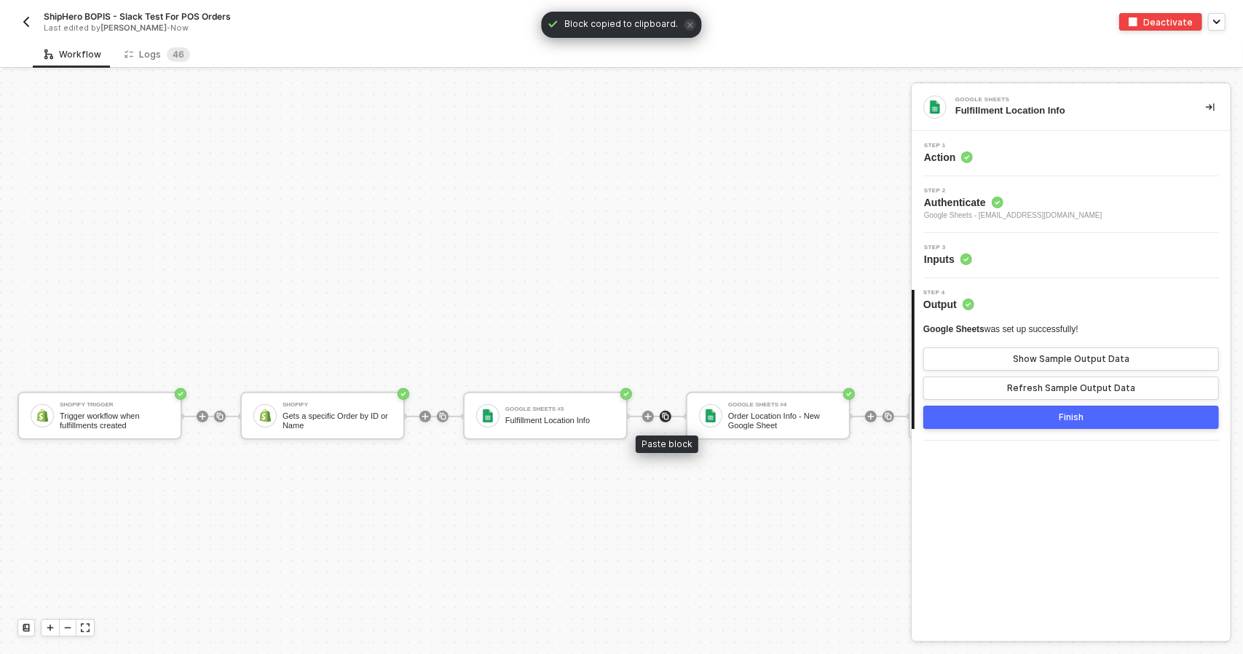
click at [662, 412] on img at bounding box center [665, 416] width 9 height 9
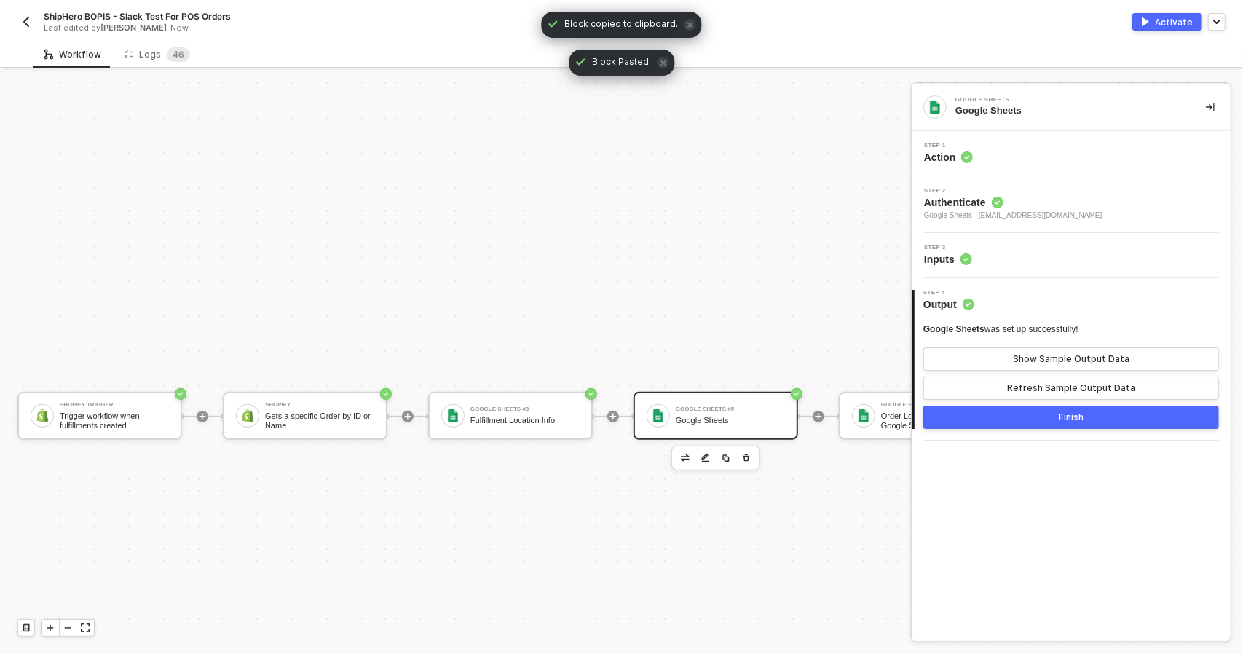
click at [676, 416] on div "Google Sheets" at bounding box center [730, 420] width 109 height 9
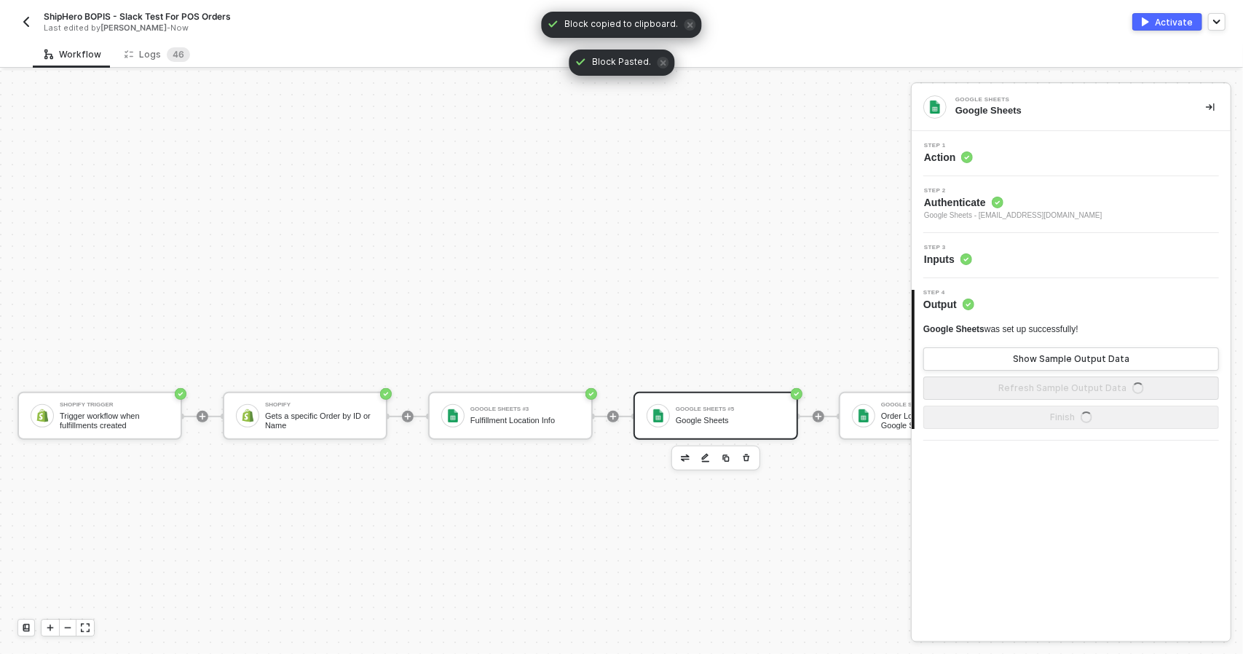
click at [949, 206] on span "Authenticate" at bounding box center [1013, 202] width 178 height 15
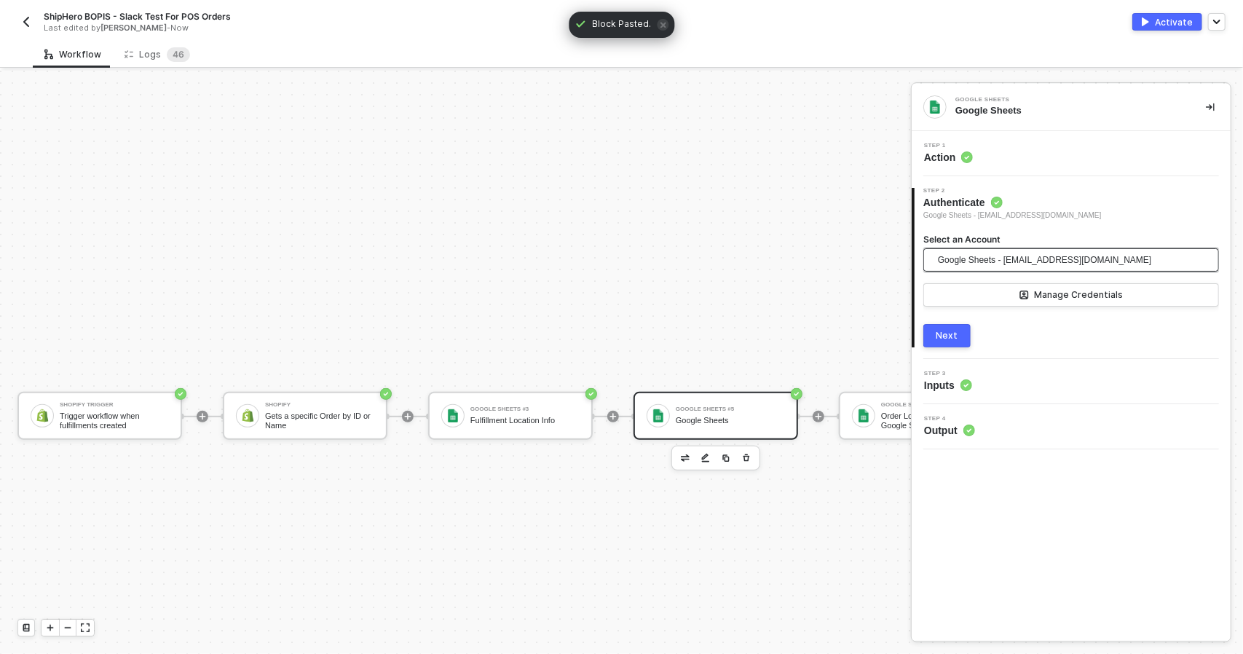
click at [934, 256] on input "Select an Account" at bounding box center [1071, 260] width 278 height 22
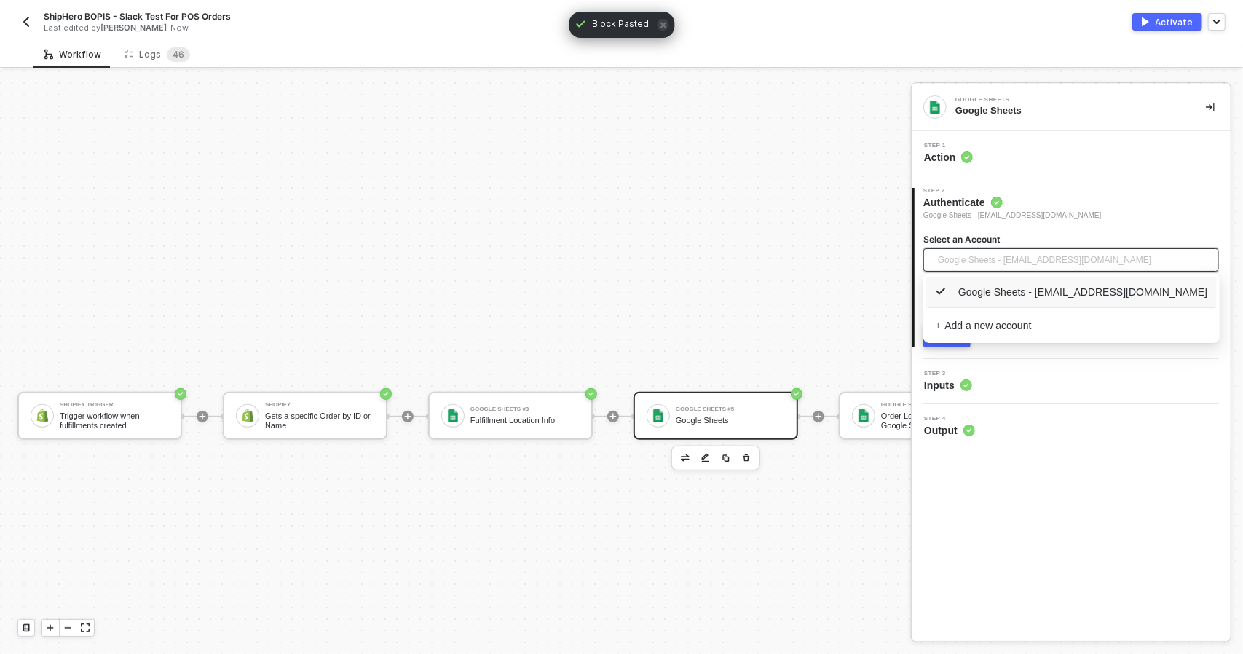
click at [934, 257] on input "Select an Account" at bounding box center [1071, 260] width 278 height 22
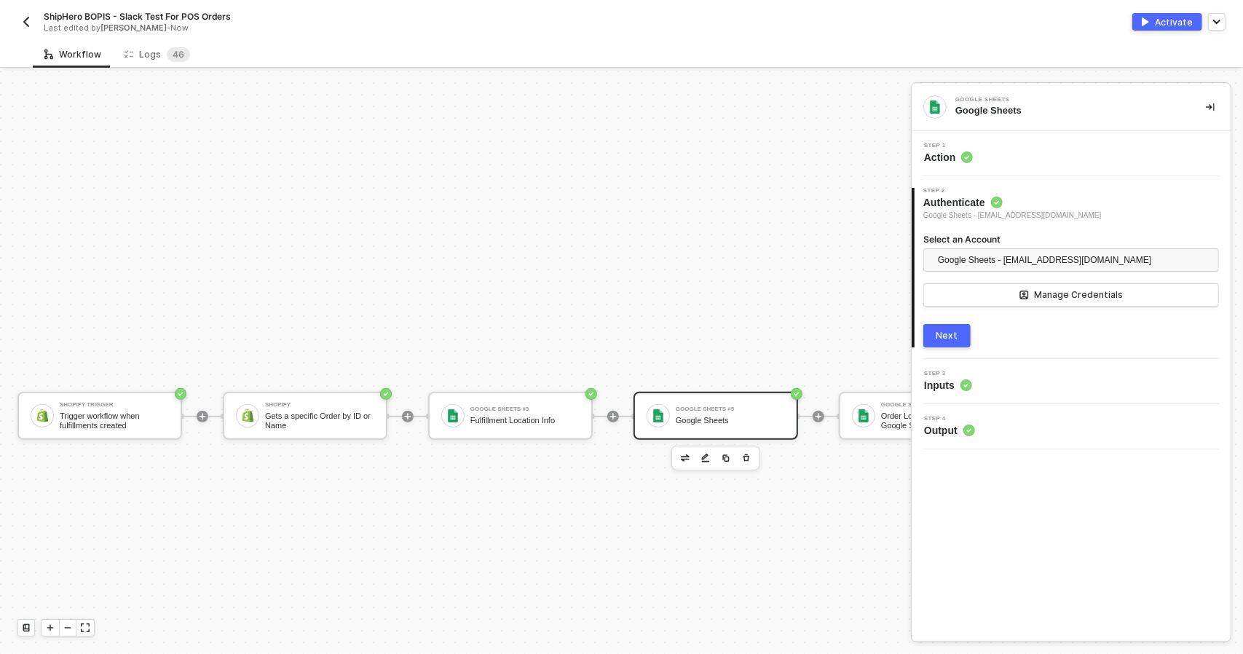
click at [958, 210] on span "Google Sheets - [EMAIL_ADDRESS][DOMAIN_NAME]" at bounding box center [1012, 216] width 178 height 12
click at [963, 160] on circle at bounding box center [967, 157] width 12 height 12
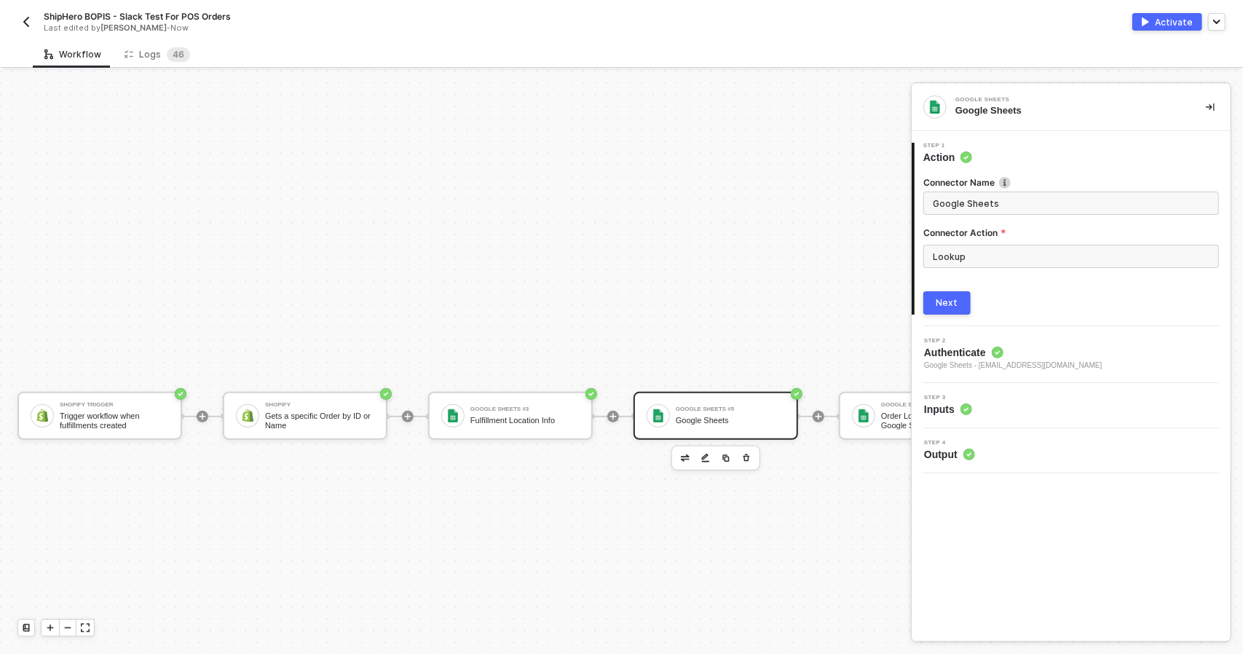
click at [932, 204] on span "Google Sheets" at bounding box center [1071, 202] width 296 height 23
click at [1015, 202] on input "Order Location Info Google Sheets" at bounding box center [1070, 203] width 274 height 16
click at [1144, 210] on span "Order Location Info - Same Google Sheets" at bounding box center [1071, 202] width 296 height 23
click at [1144, 203] on input "Order Location Info - Same Google Sheets" at bounding box center [1070, 203] width 274 height 16
type input "Order Location Info - Same Google Sheet"
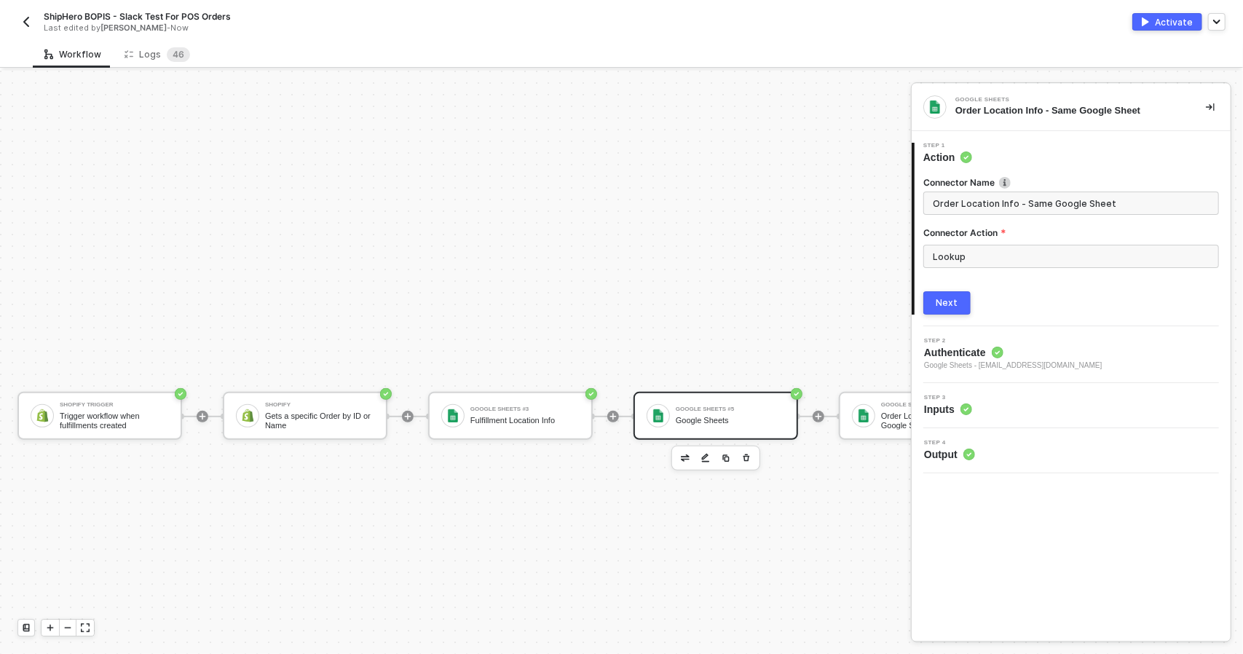
click at [962, 304] on button "Next" at bounding box center [946, 302] width 47 height 23
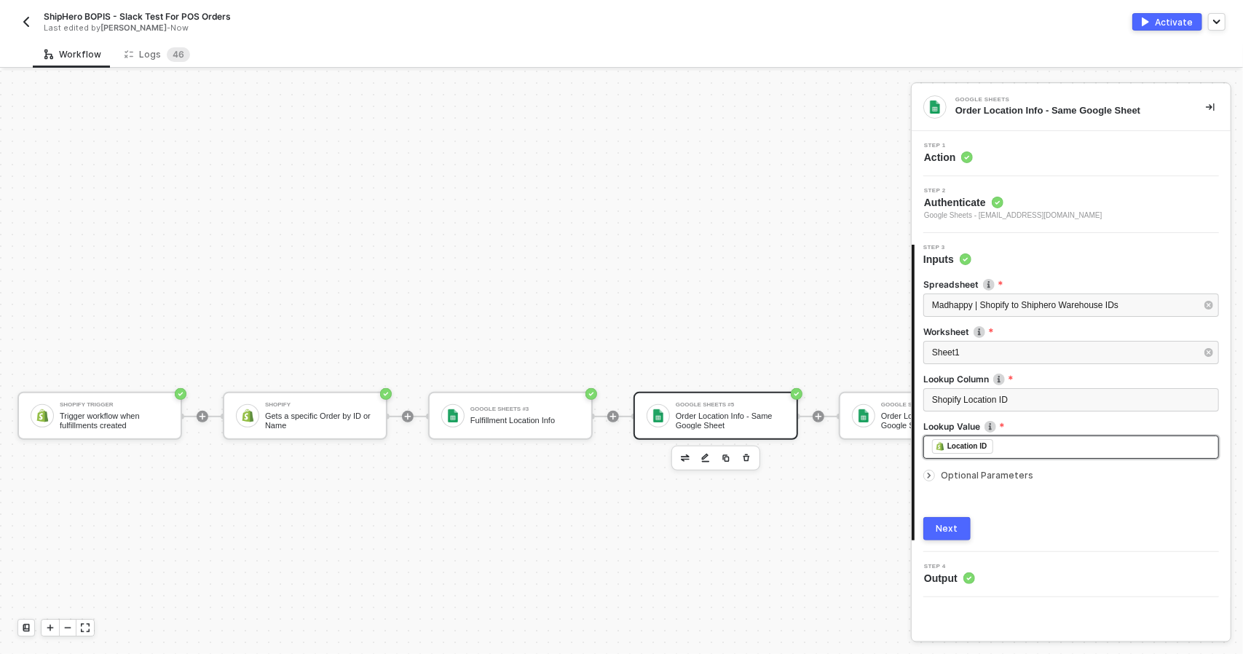
click at [1021, 443] on div "﻿ ﻿ Location ID ﻿" at bounding box center [1071, 447] width 278 height 16
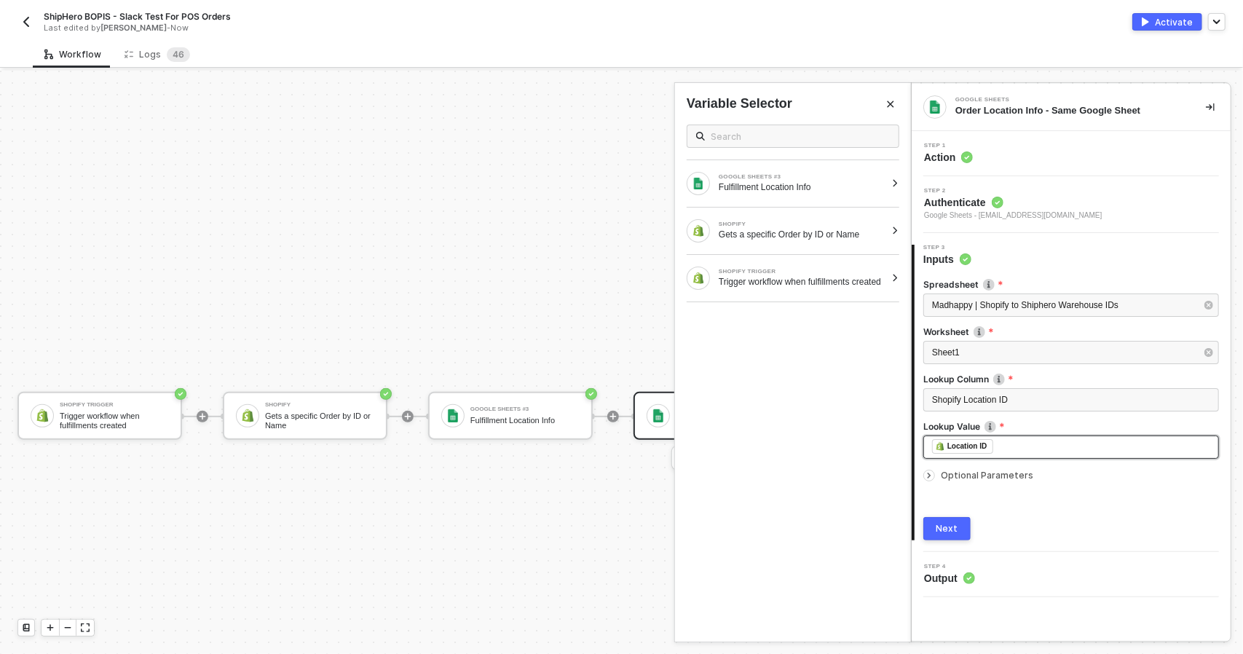
click at [1029, 446] on div "﻿ ﻿ Location ID ﻿" at bounding box center [1071, 447] width 278 height 16
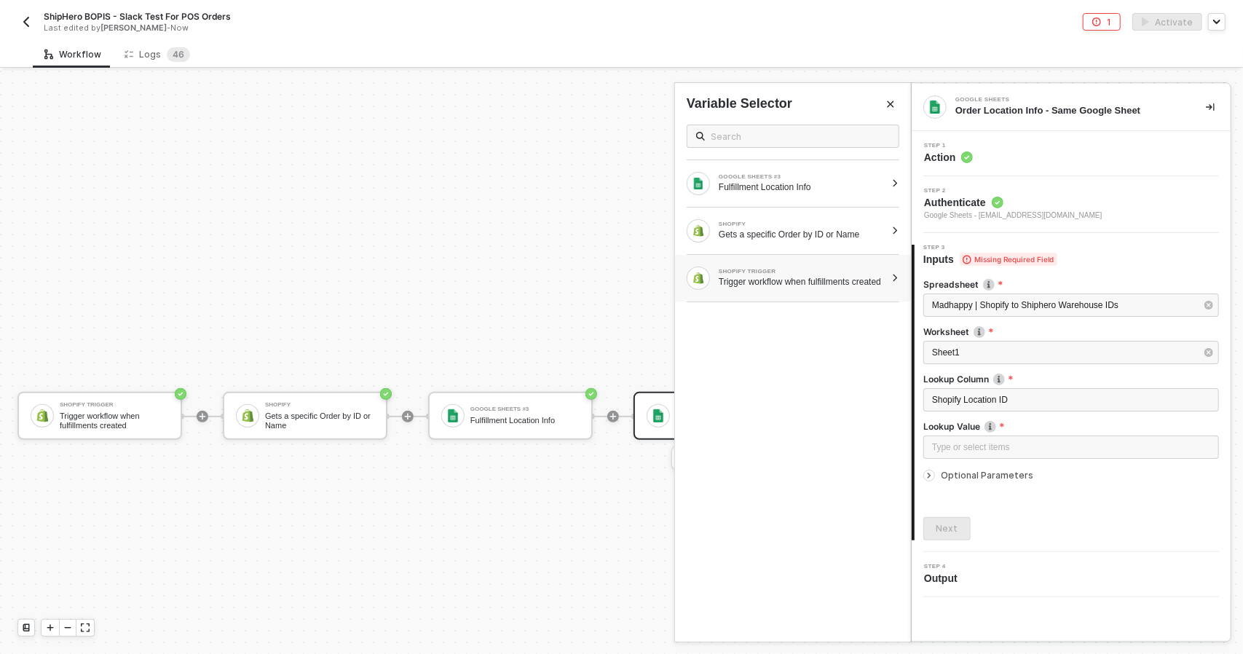
click at [849, 277] on div "Trigger workflow when fulfillments created" at bounding box center [801, 282] width 167 height 12
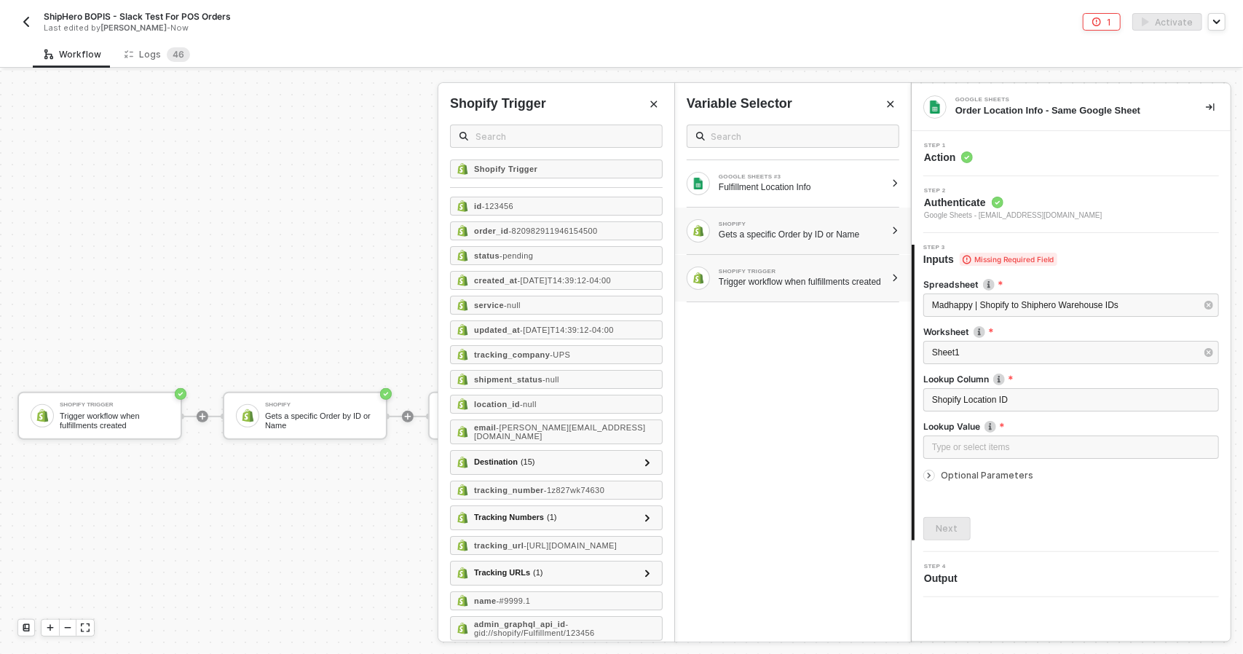
click at [773, 229] on div "Gets a specific Order by ID or Name" at bounding box center [801, 235] width 167 height 12
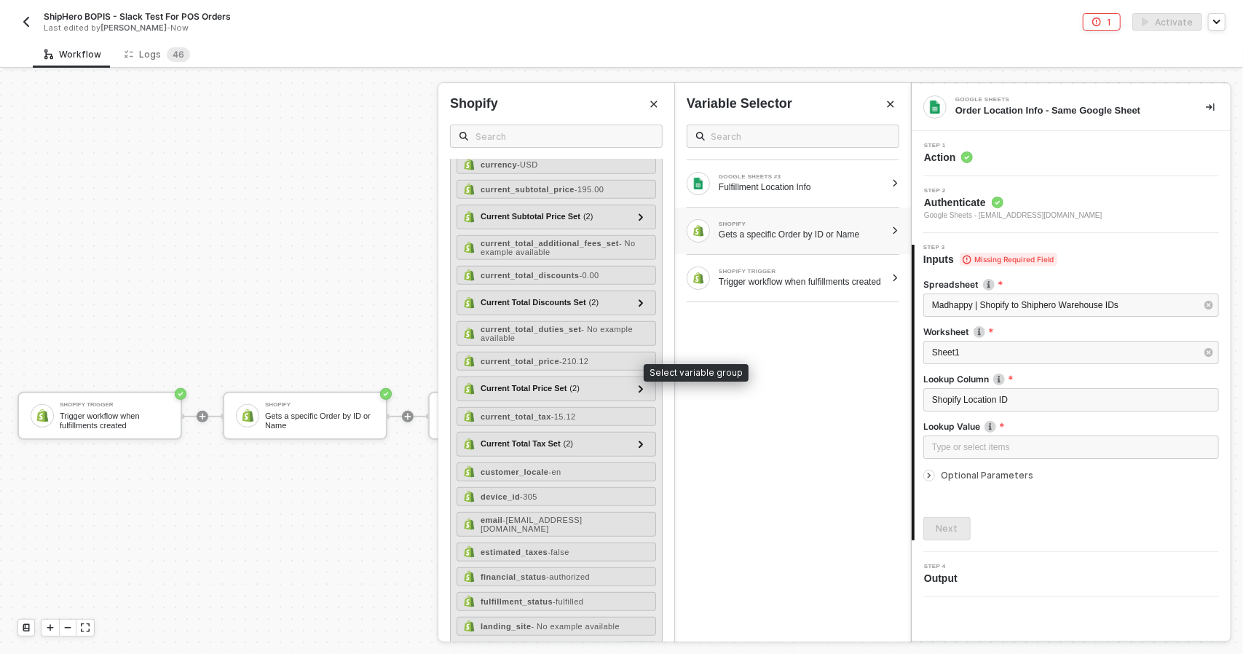
scroll to position [728, 0]
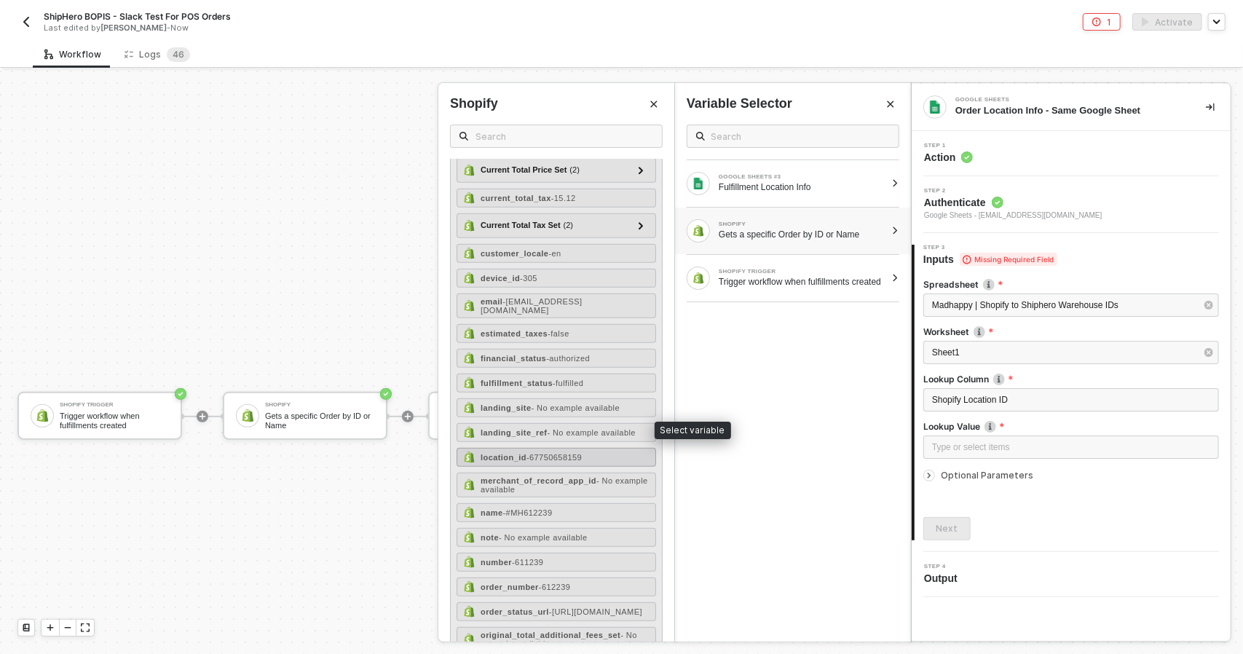
click at [615, 448] on div "location_id - 67750658159" at bounding box center [555, 457] width 199 height 19
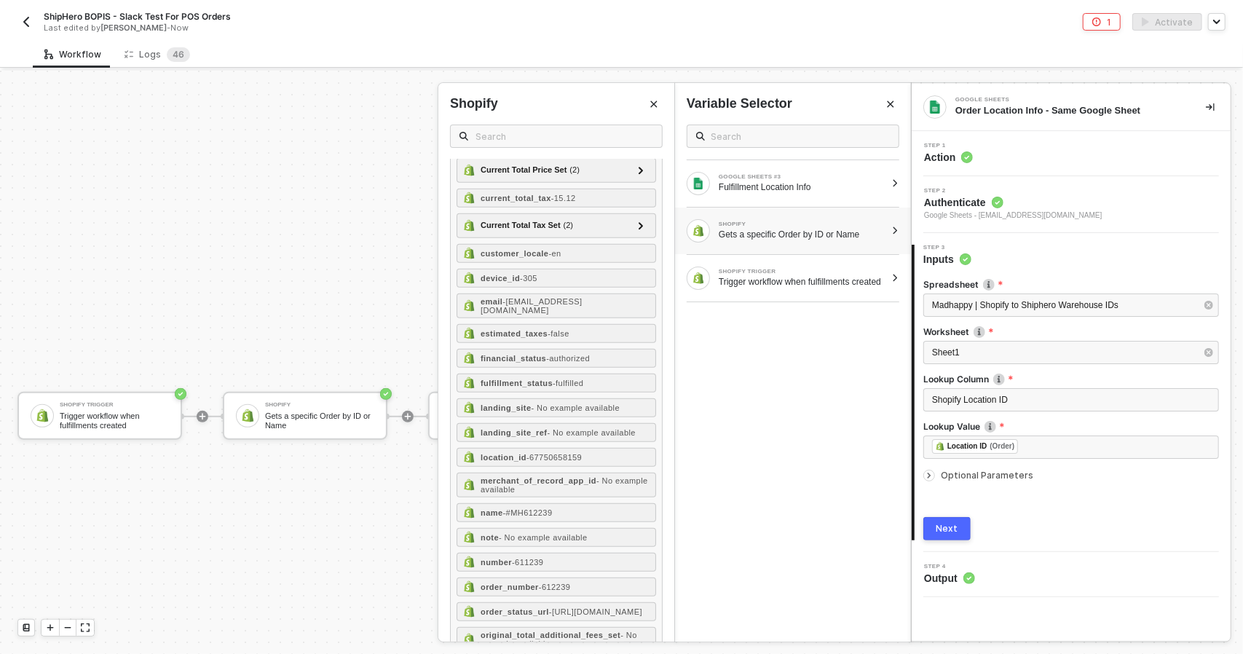
click at [957, 530] on button "Next" at bounding box center [946, 528] width 47 height 23
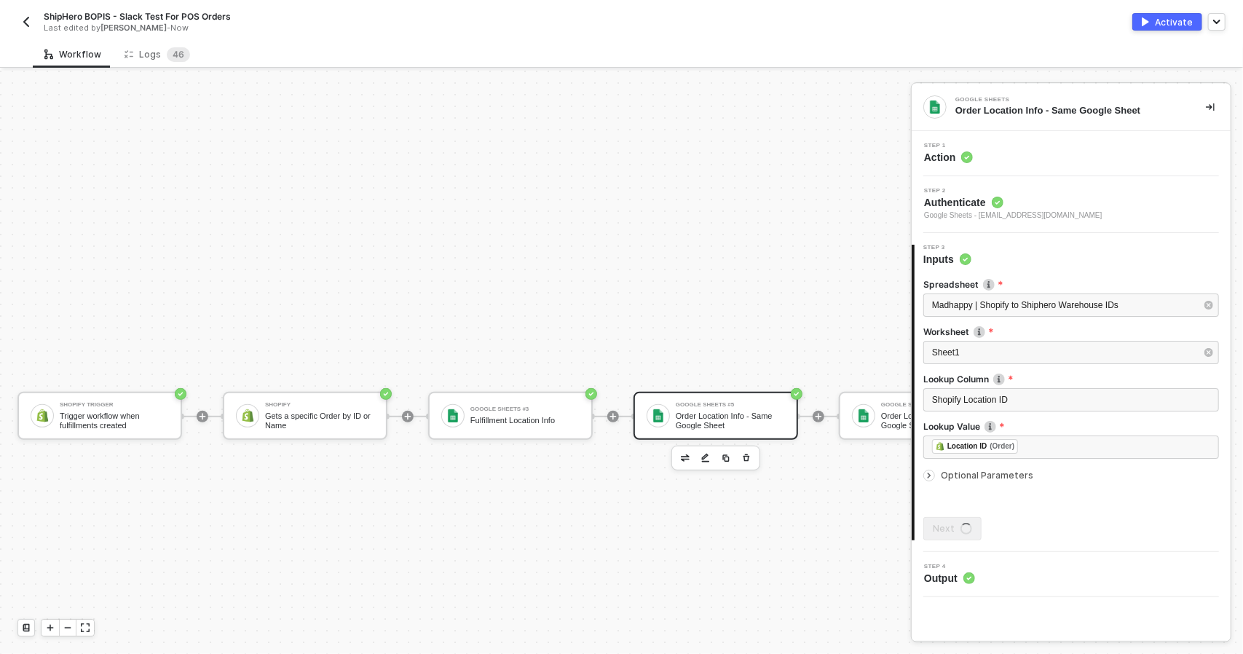
click at [962, 470] on span "Optional Parameters" at bounding box center [987, 475] width 92 height 11
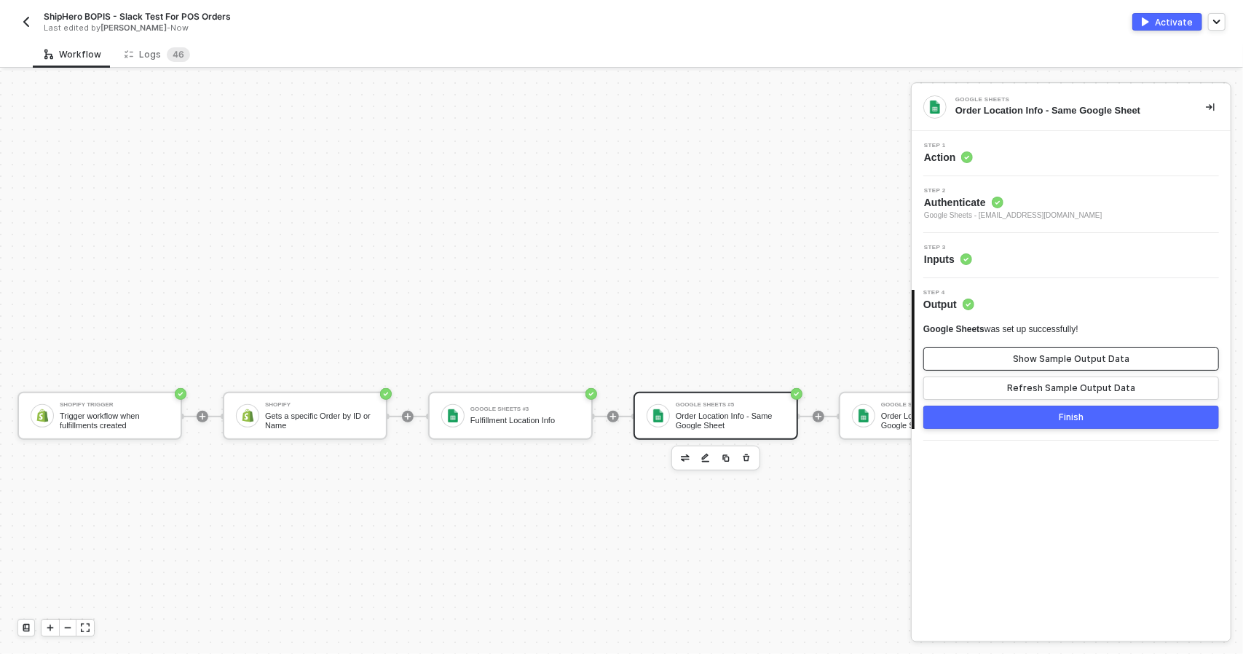
click at [1048, 357] on div "Show Sample Output Data" at bounding box center [1071, 359] width 116 height 12
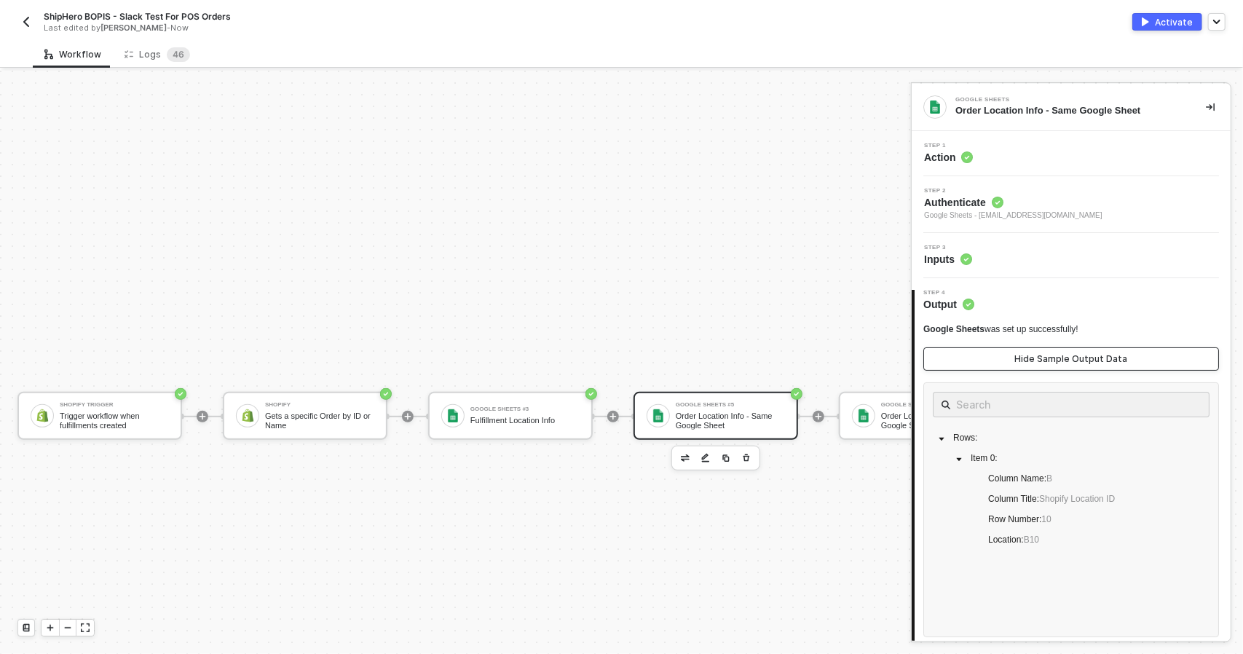
click at [1048, 357] on div "Hide Sample Output Data" at bounding box center [1071, 359] width 113 height 12
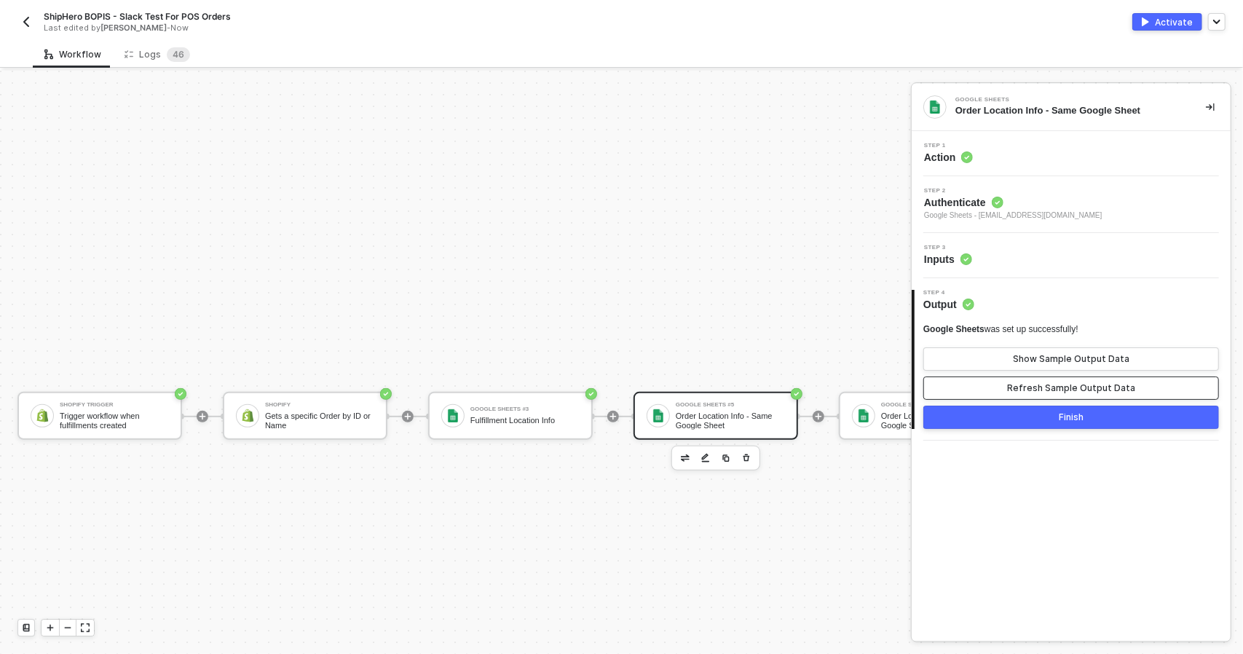
click at [1052, 384] on div "Refresh Sample Output Data" at bounding box center [1071, 388] width 128 height 12
click at [1054, 358] on div "Show Sample Output Data" at bounding box center [1071, 359] width 116 height 12
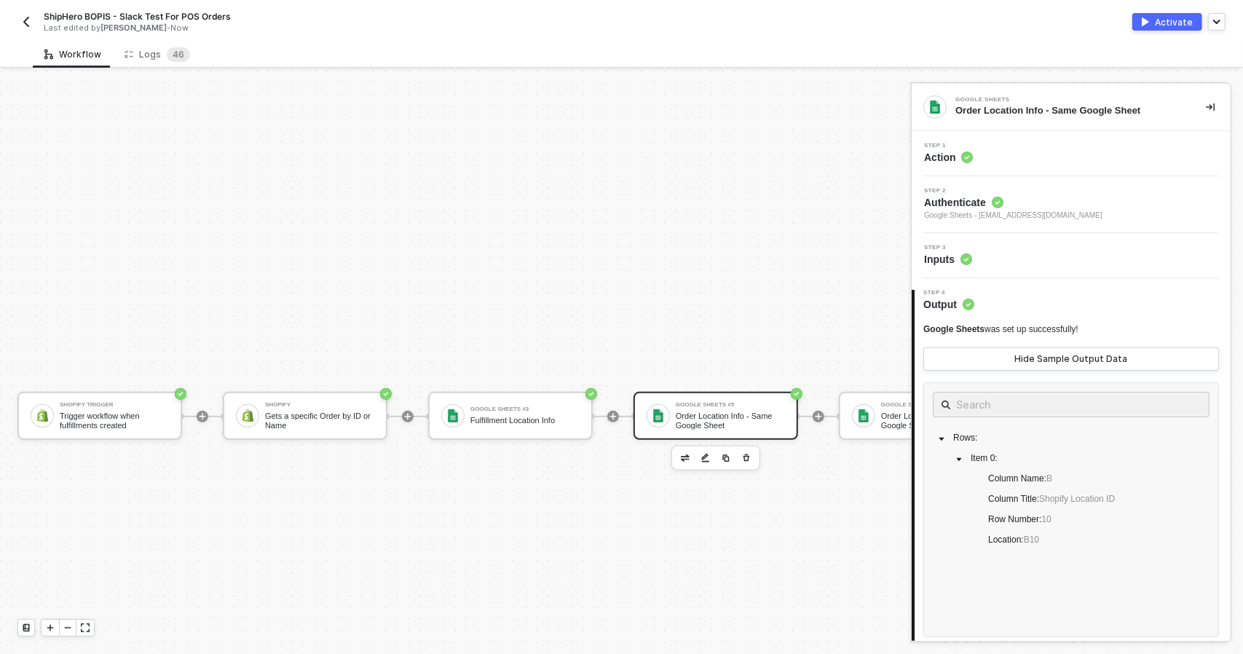
click at [1168, 25] on div "Activate" at bounding box center [1174, 22] width 38 height 12
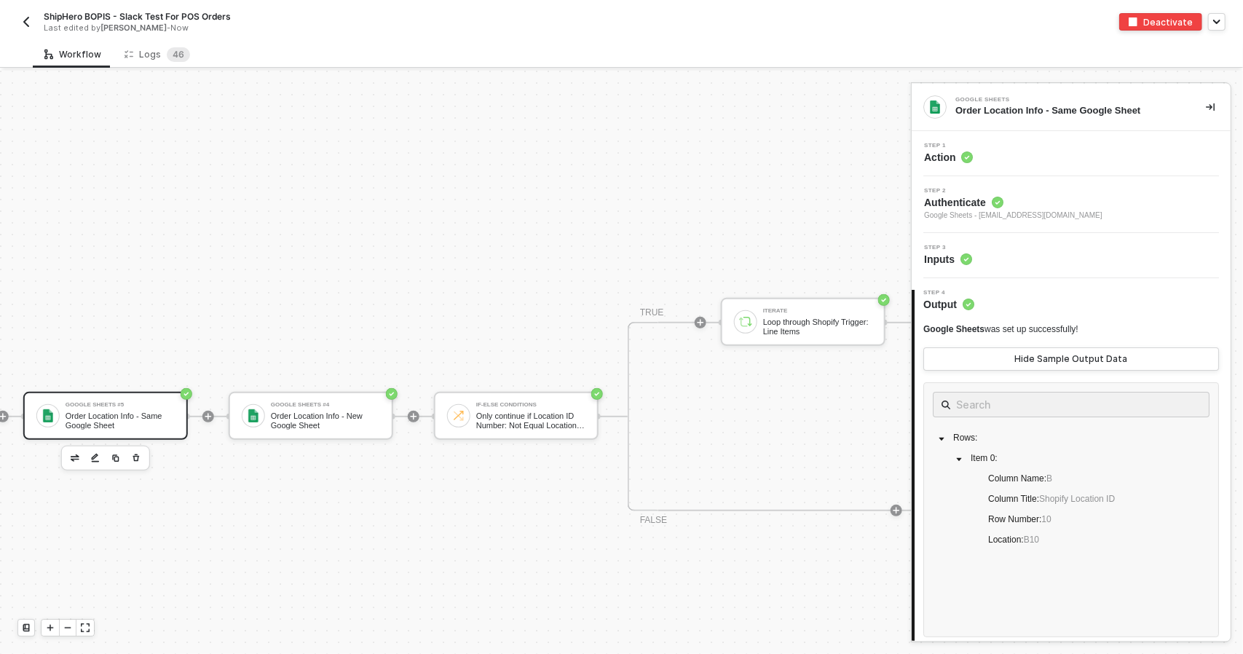
scroll to position [345, 1197]
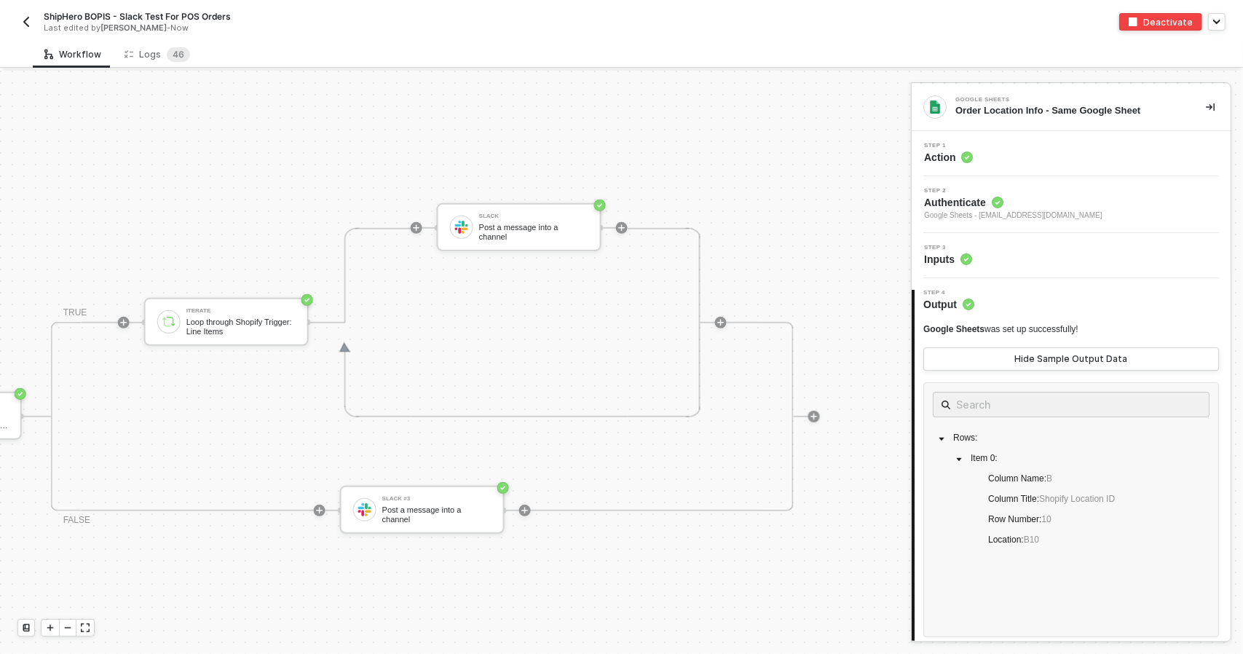
click at [28, 17] on img "button" at bounding box center [26, 22] width 12 height 12
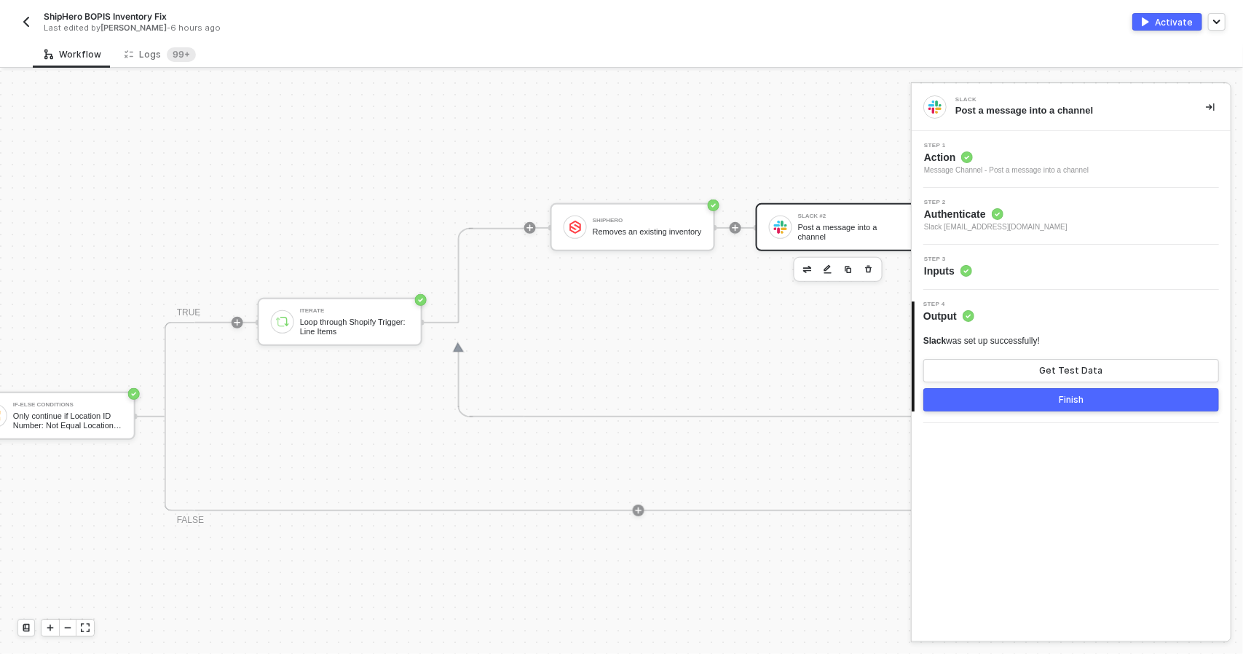
scroll to position [345, 1347]
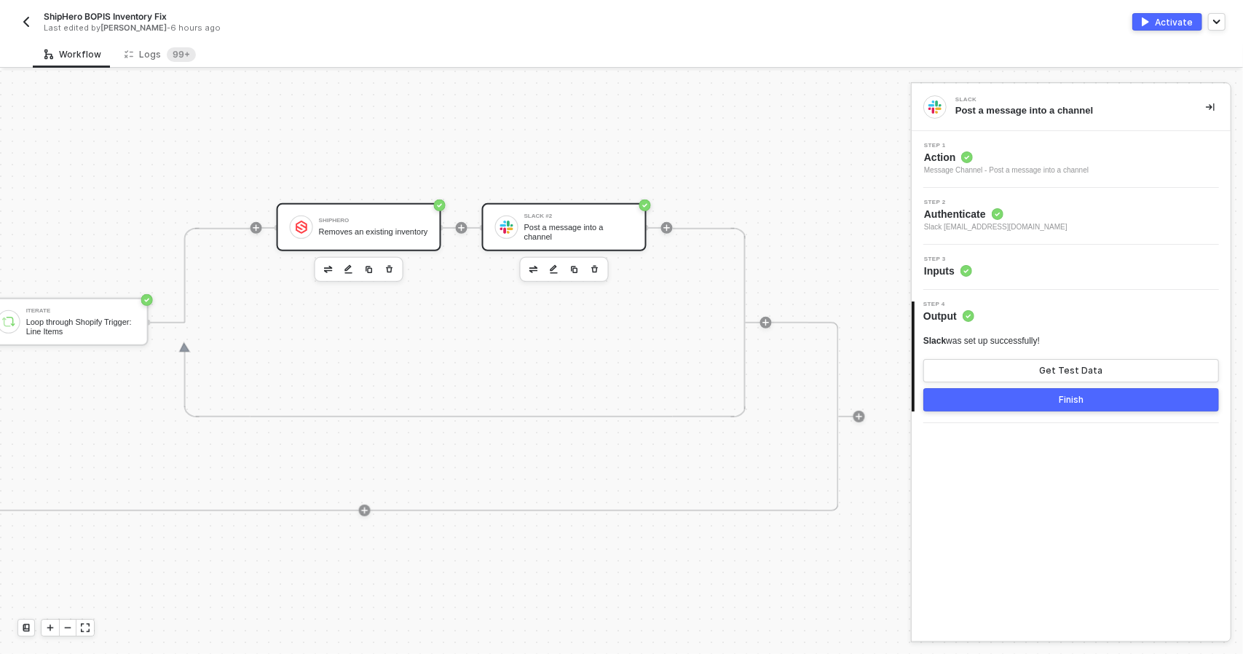
click at [320, 227] on div "Removes an existing inventory" at bounding box center [373, 231] width 109 height 9
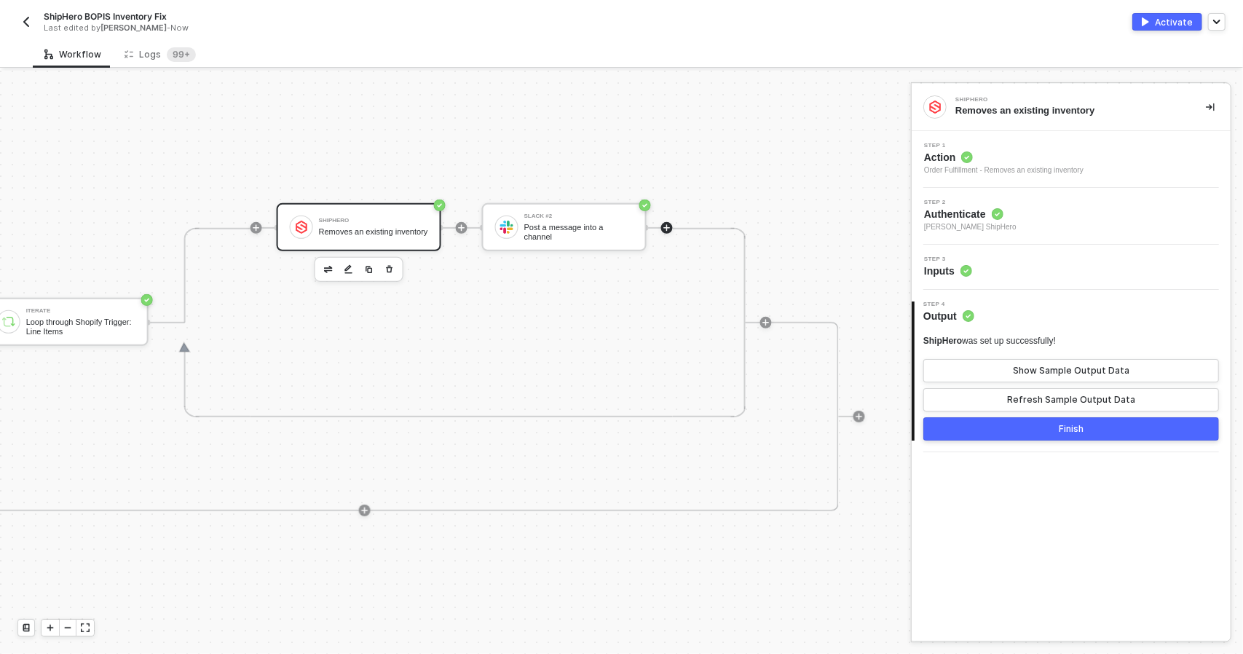
click at [467, 226] on div at bounding box center [462, 228] width 12 height 12
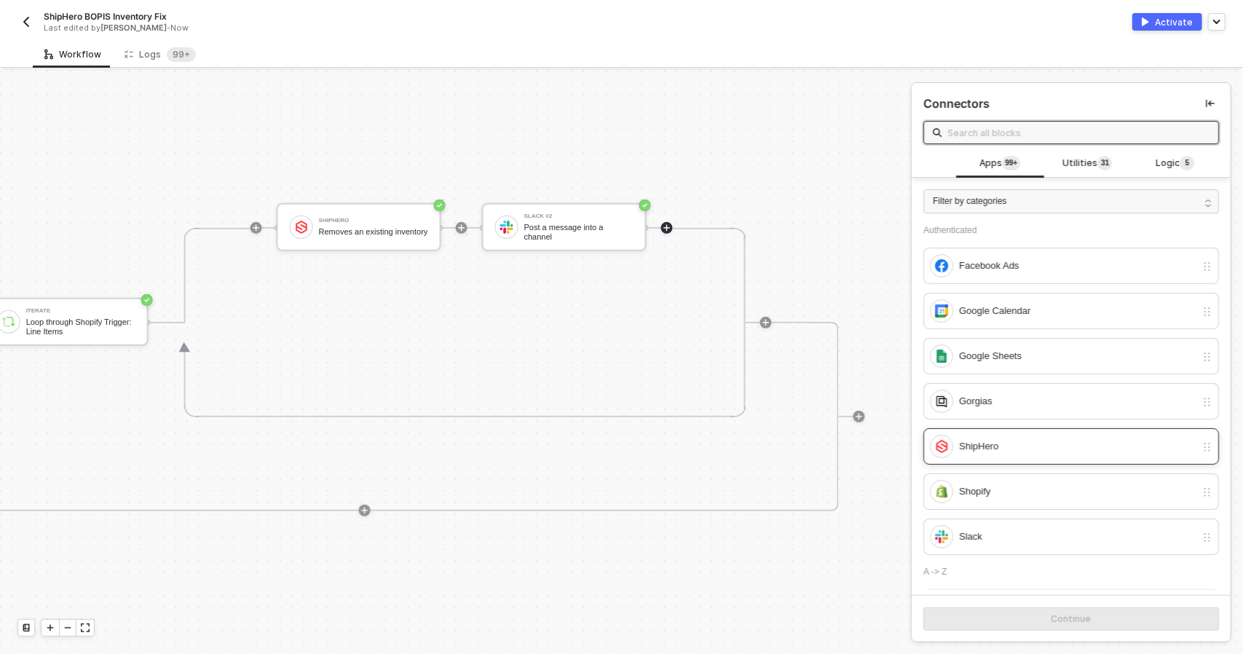
click at [989, 440] on div "ShipHero" at bounding box center [1077, 446] width 237 height 16
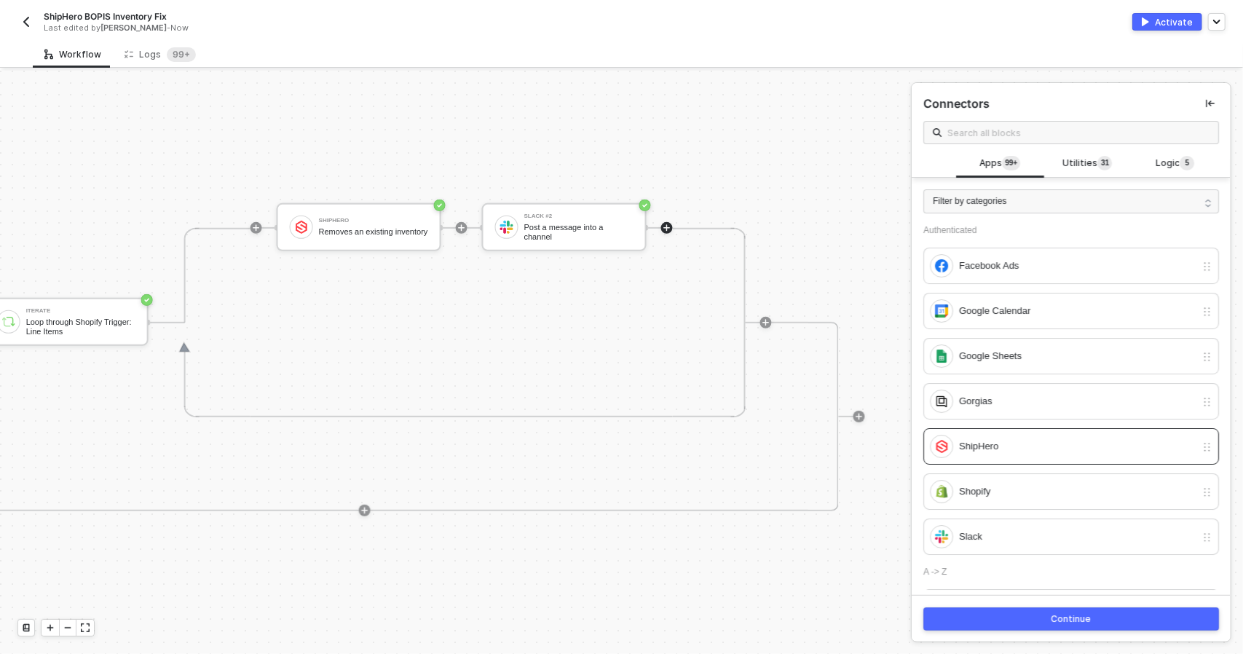
click at [1032, 614] on button "Continue" at bounding box center [1071, 618] width 296 height 23
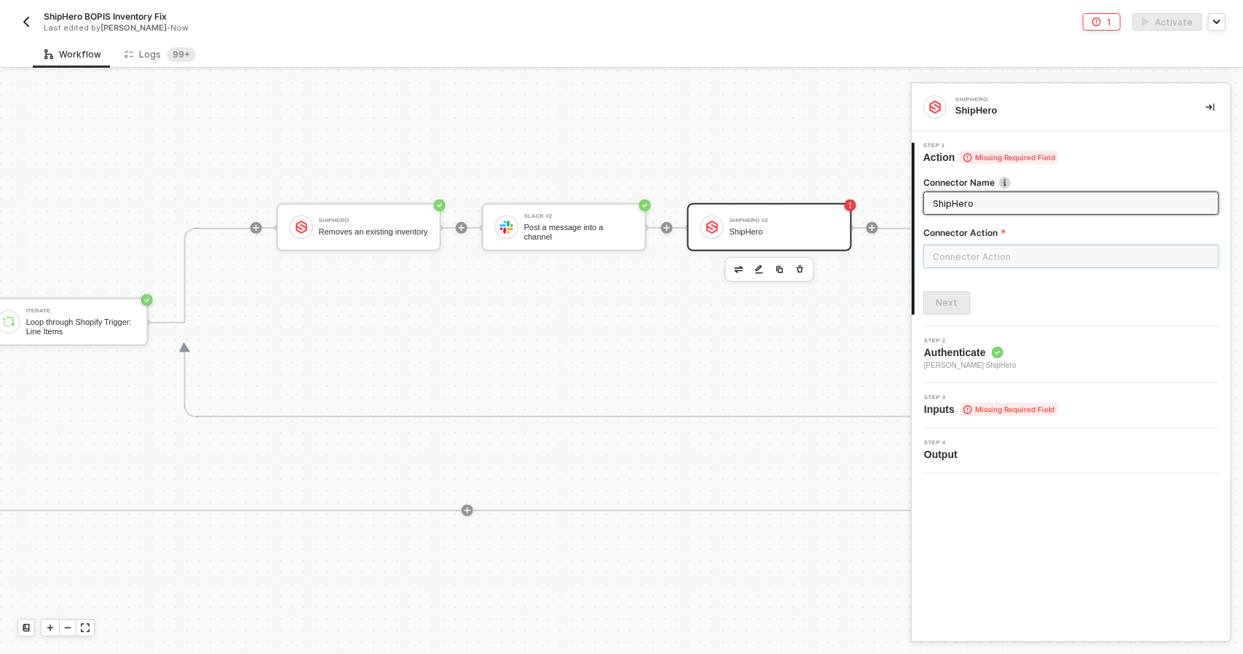
click at [982, 253] on input "text" at bounding box center [1071, 256] width 296 height 23
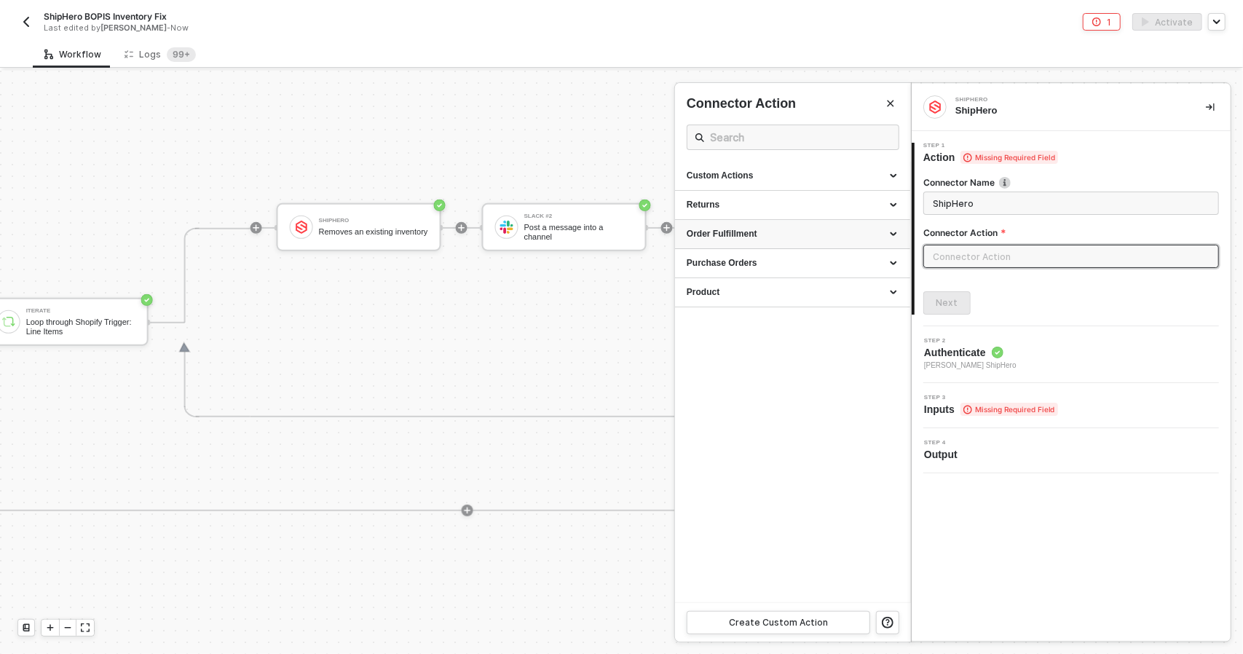
click at [809, 235] on div "Order Fulfillment" at bounding box center [792, 234] width 212 height 12
click at [1041, 368] on div "Step 2 Authenticate Todd Baxter's ShipHero" at bounding box center [1072, 354] width 315 height 33
click at [999, 352] on circle at bounding box center [997, 353] width 12 height 12
click at [1001, 397] on span "Step 3" at bounding box center [991, 398] width 134 height 6
click at [965, 266] on input "text" at bounding box center [1071, 256] width 296 height 23
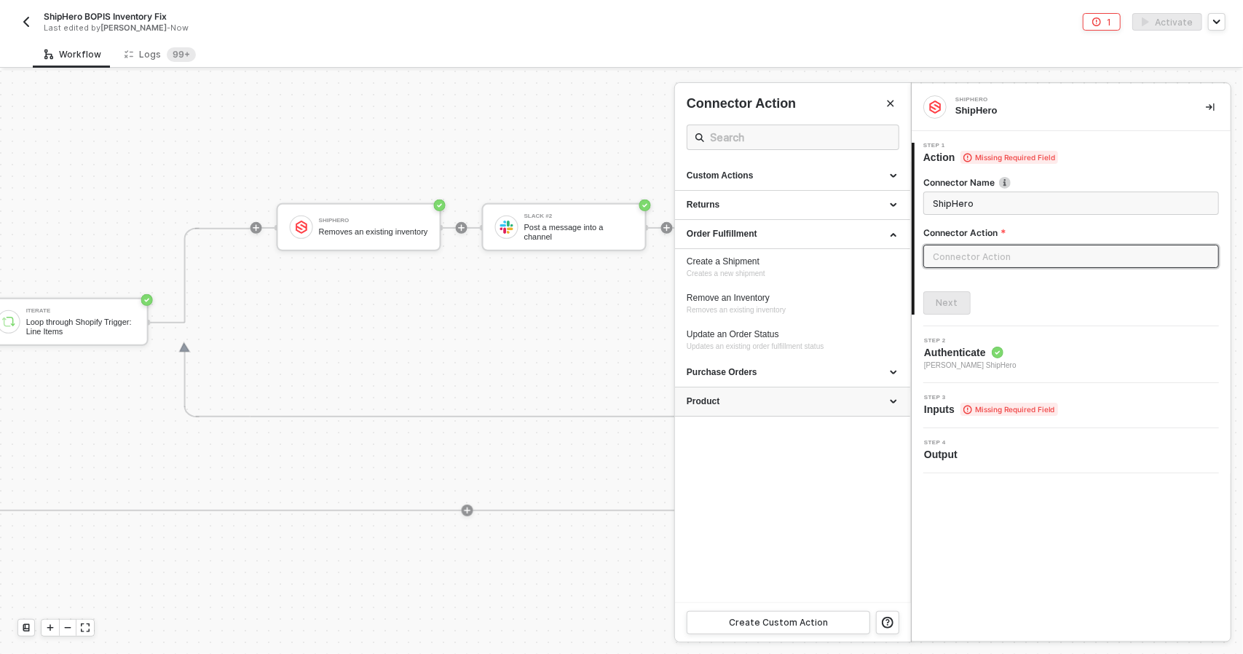
click at [770, 397] on div "Product" at bounding box center [792, 401] width 212 height 12
click at [820, 503] on div "Update Warehouse Product Input" at bounding box center [792, 502] width 212 height 12
type input "Update warehouse product input value."
type input "Product - Update Warehouse Product Input"
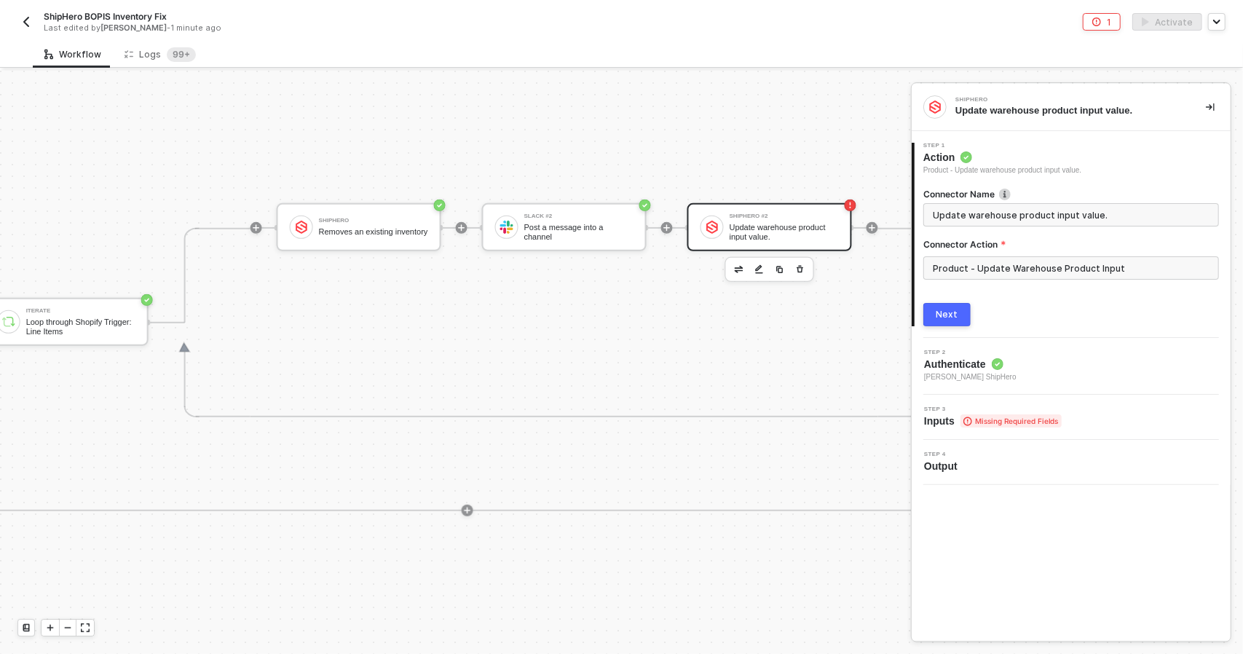
click at [952, 318] on div "Next" at bounding box center [947, 315] width 22 height 12
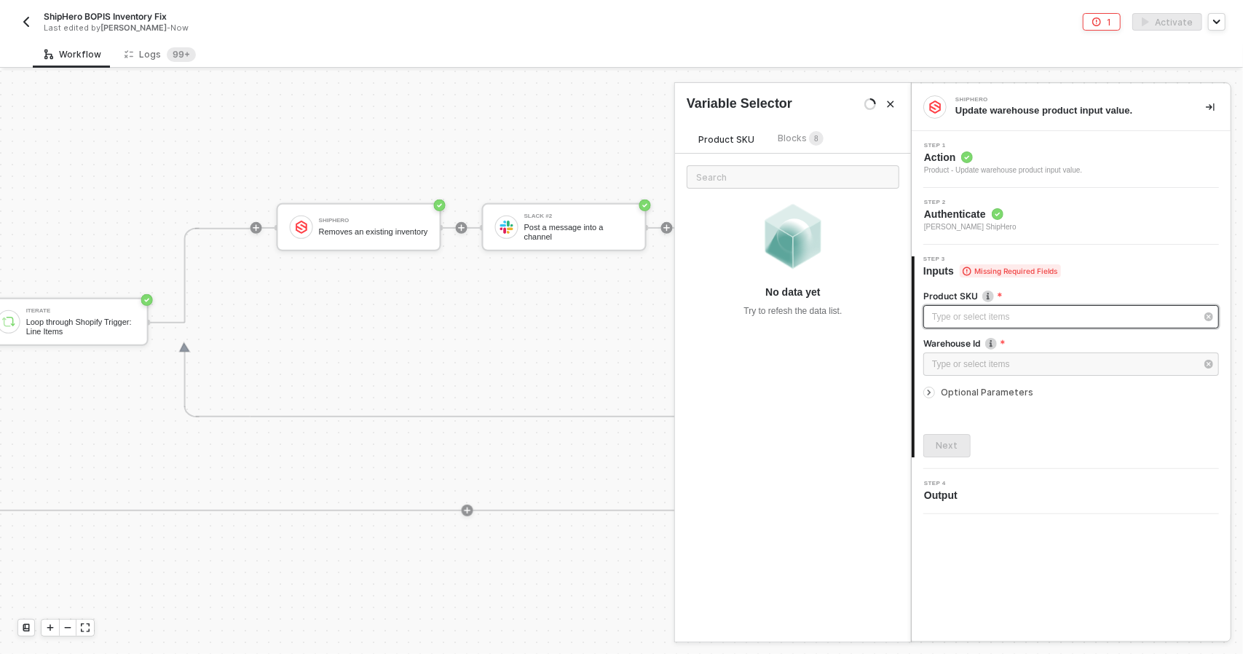
click at [1005, 320] on div "Type or select items ﻿" at bounding box center [1064, 317] width 264 height 14
click at [1024, 364] on div "Type or select items ﻿" at bounding box center [1064, 364] width 264 height 14
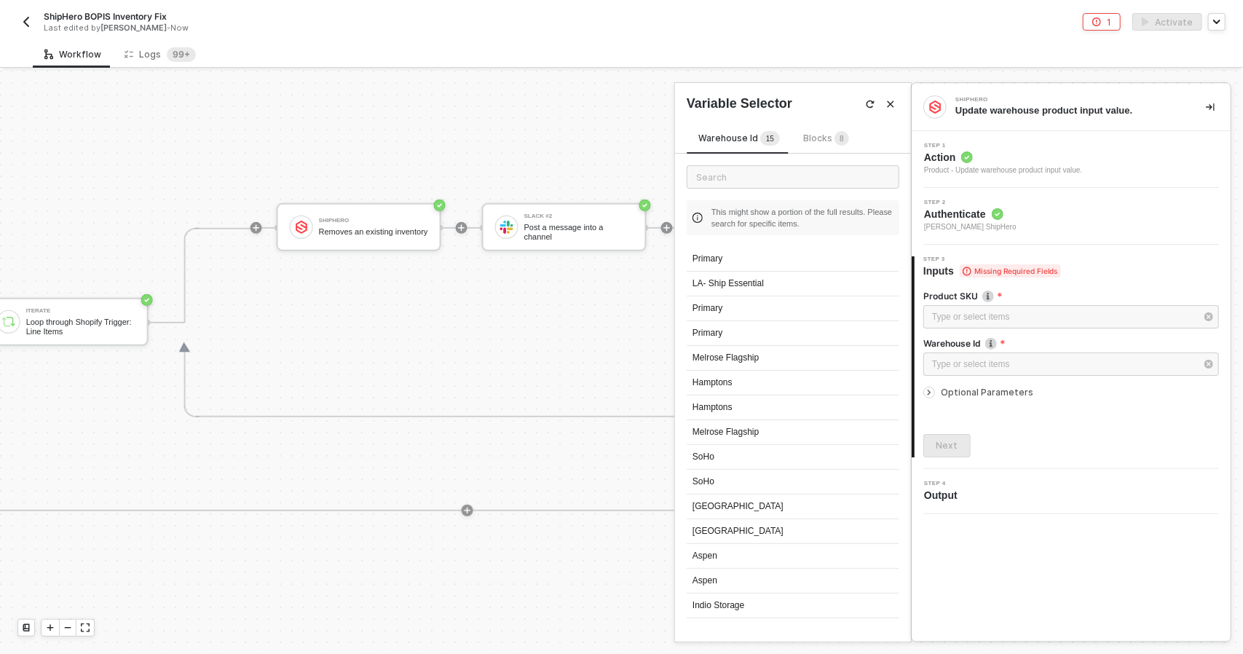
click at [999, 394] on span "Optional Parameters" at bounding box center [987, 392] width 92 height 11
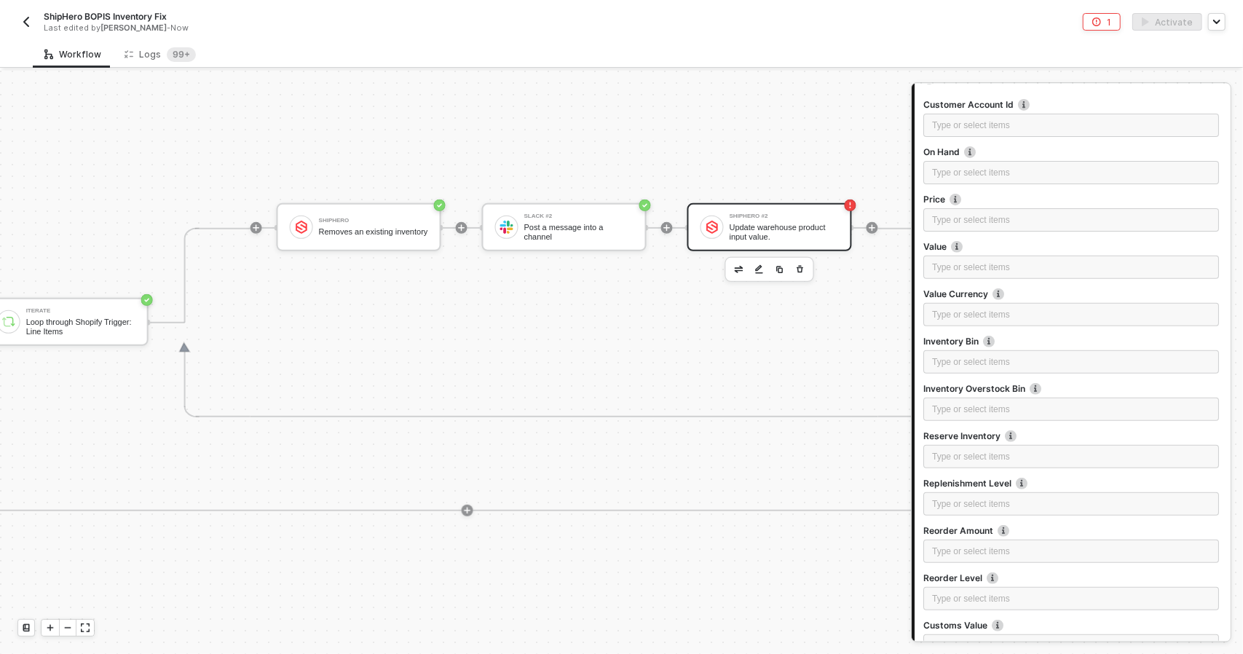
scroll to position [364, 0]
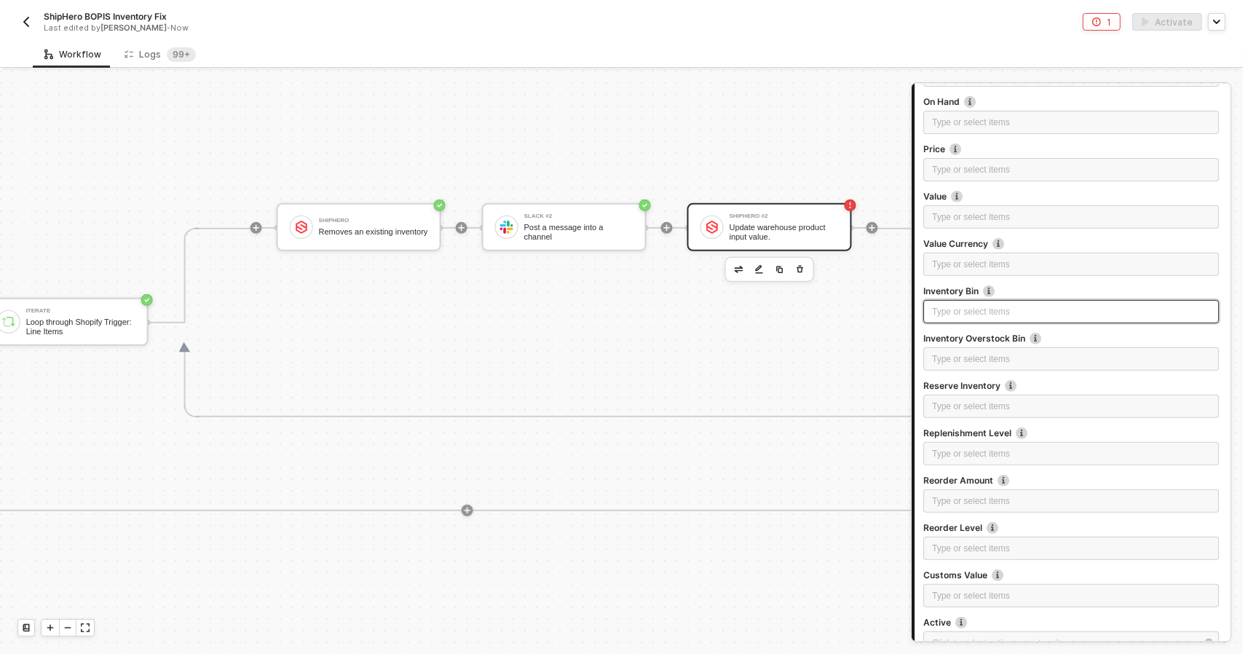
click at [1003, 312] on div "Type or select items ﻿" at bounding box center [1071, 312] width 278 height 14
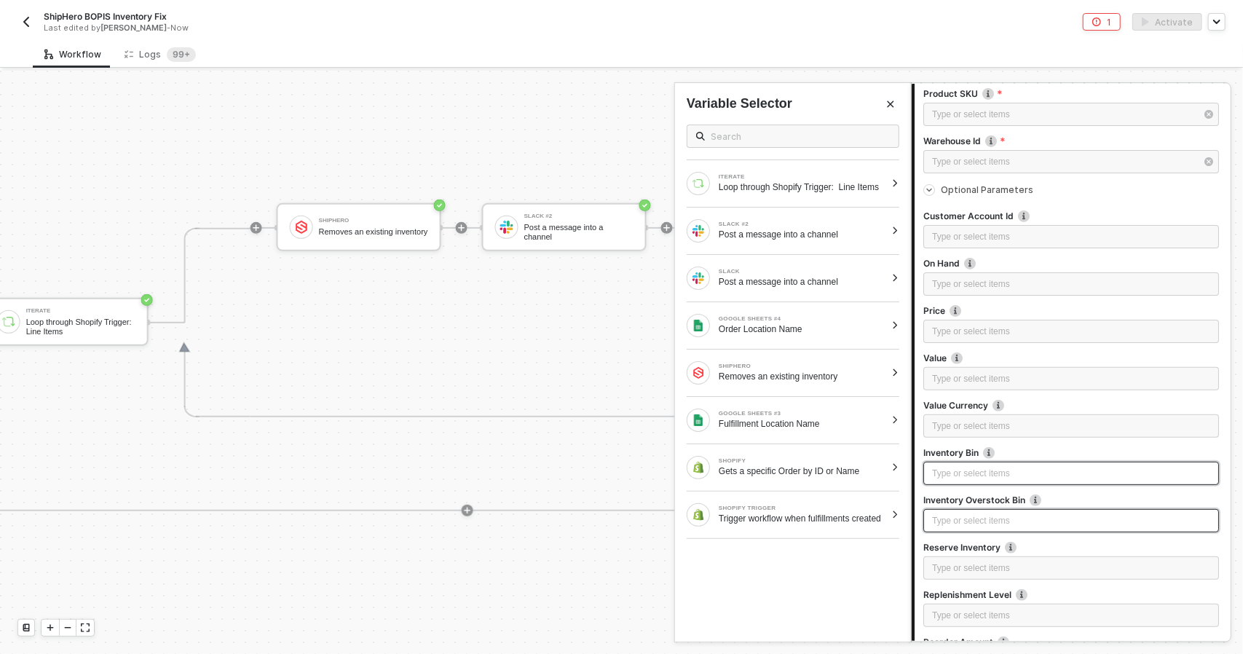
scroll to position [146, 0]
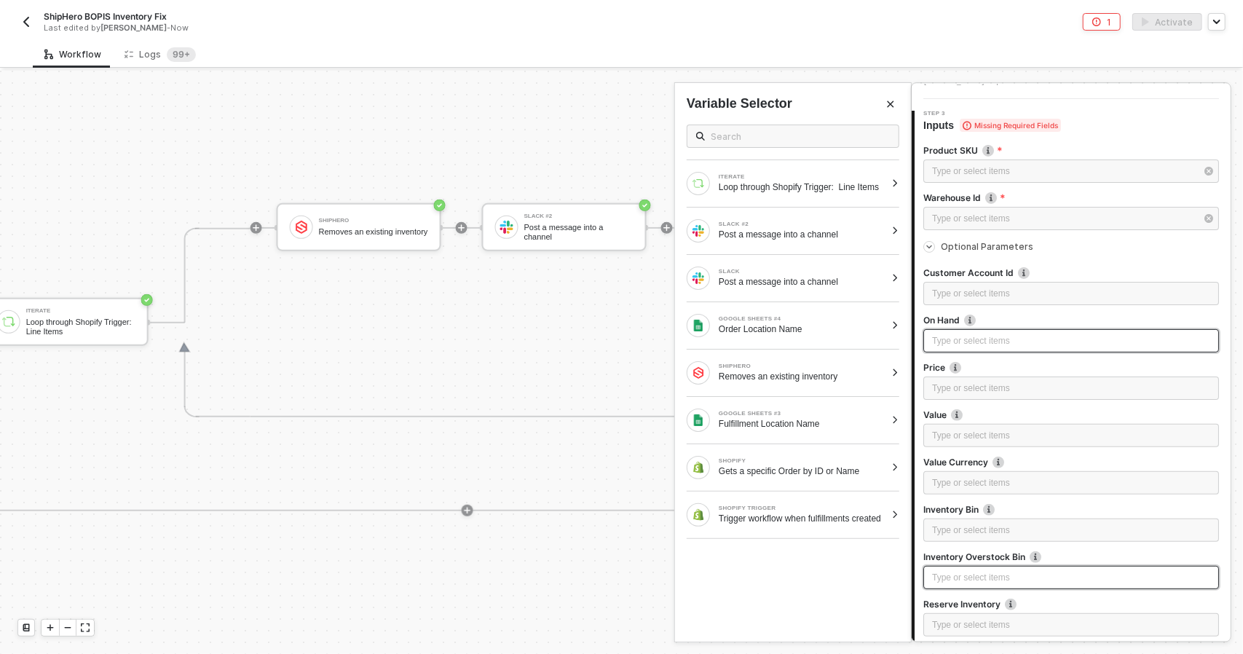
click at [1029, 347] on div "Type or select items ﻿" at bounding box center [1071, 340] width 296 height 23
click at [895, 104] on icon "Close" at bounding box center [890, 104] width 9 height 9
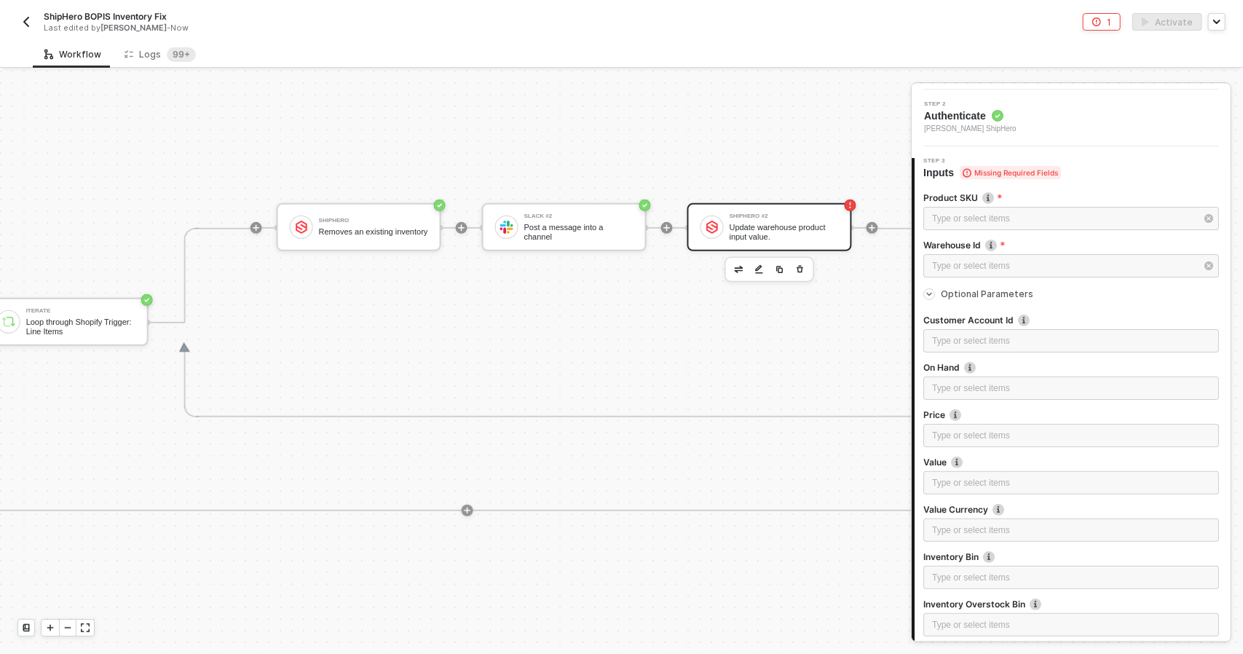
scroll to position [0, 0]
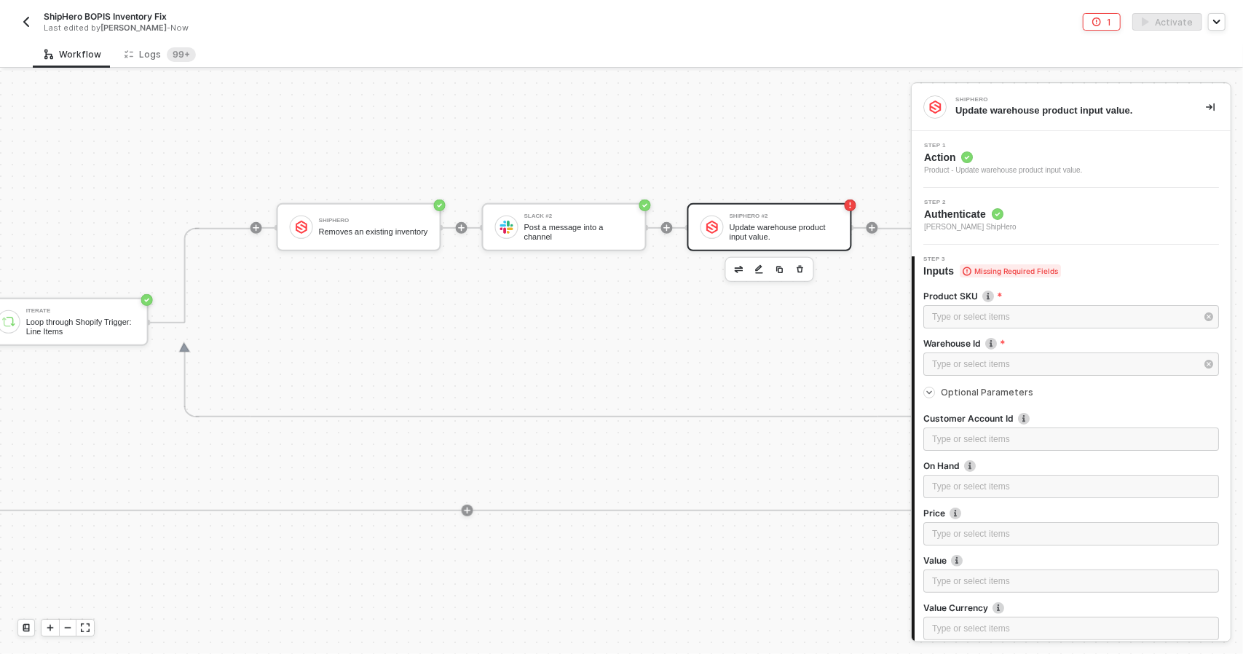
click at [1048, 222] on div "Step 2 Authenticate Todd Baxter's ShipHero" at bounding box center [1072, 215] width 315 height 33
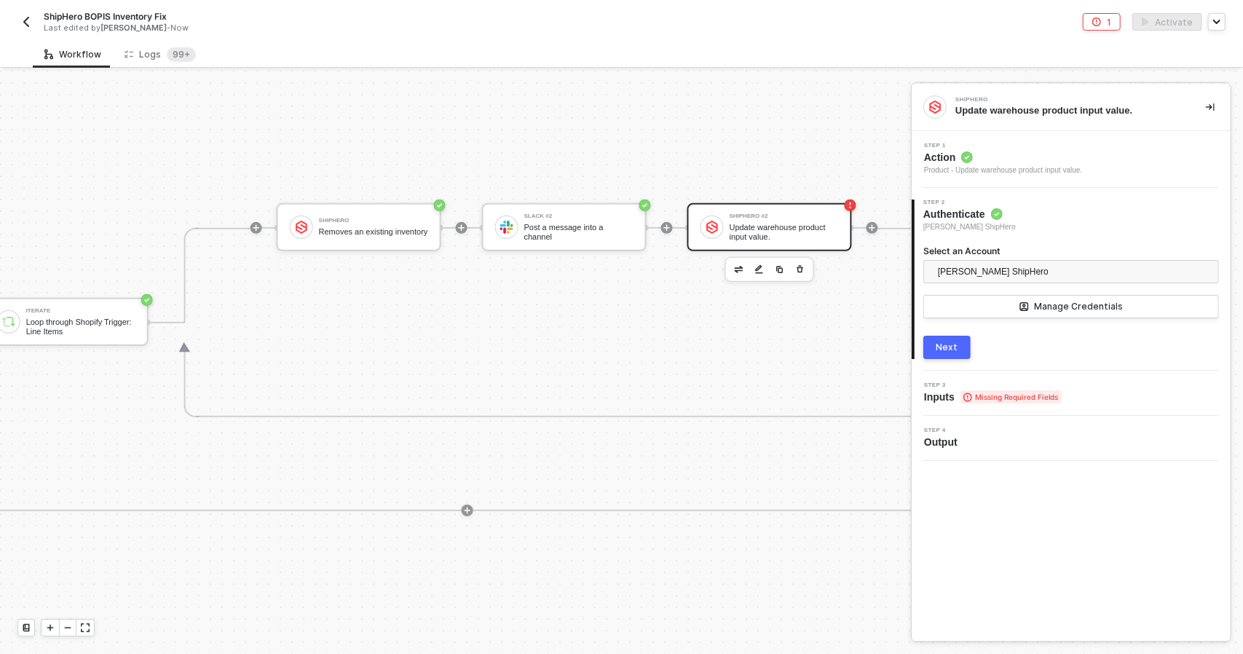
click at [1047, 176] on div "Step 1 Action Product - Update warehouse product input value." at bounding box center [1070, 159] width 319 height 57
click at [1044, 167] on div "Product - Update warehouse product input value." at bounding box center [1003, 171] width 158 height 12
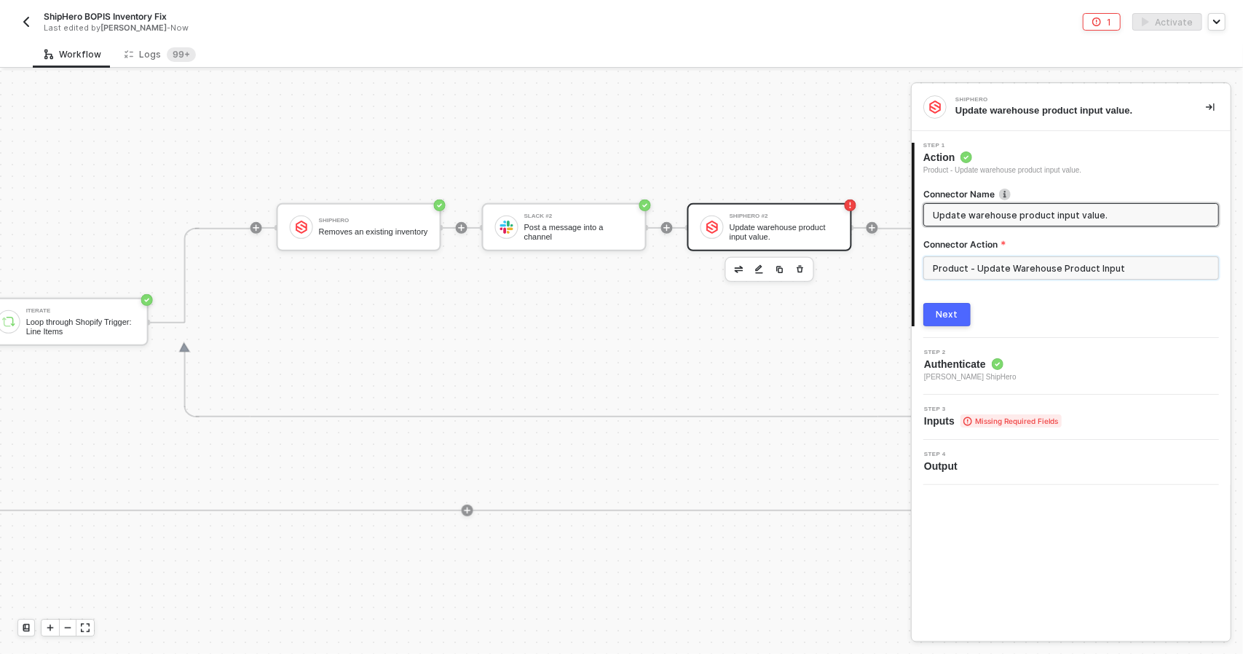
click at [1040, 267] on input "Product - Update Warehouse Product Input" at bounding box center [1071, 267] width 296 height 23
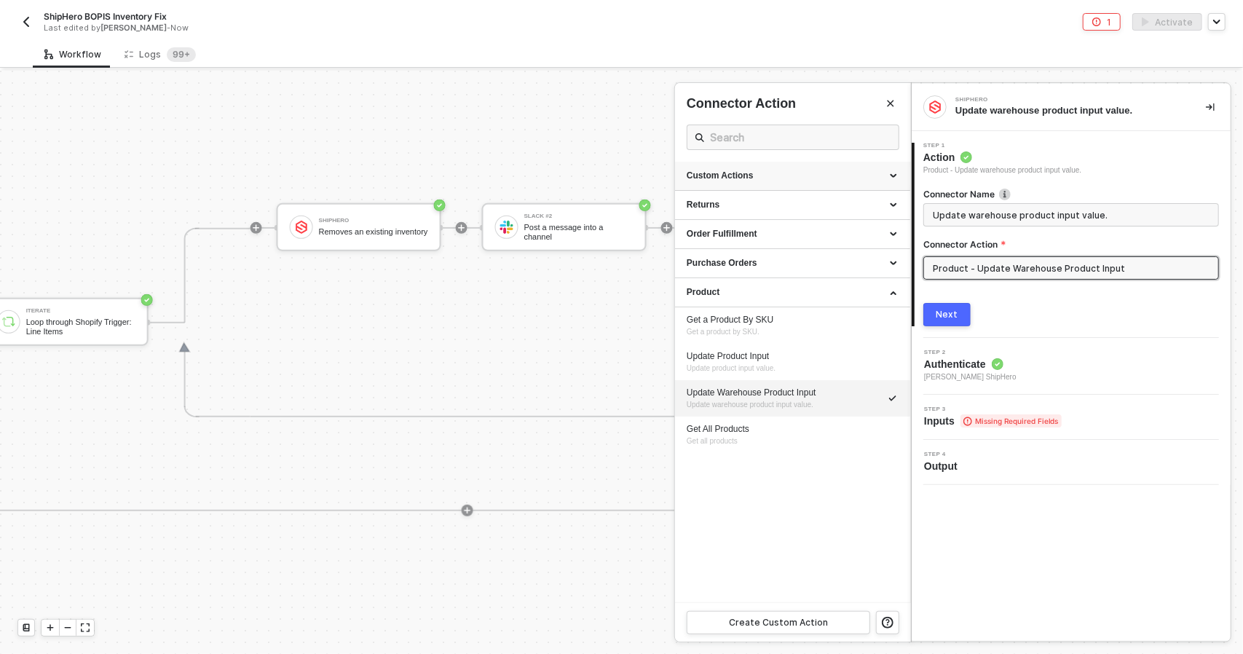
click at [804, 180] on div "Custom Actions" at bounding box center [792, 176] width 212 height 12
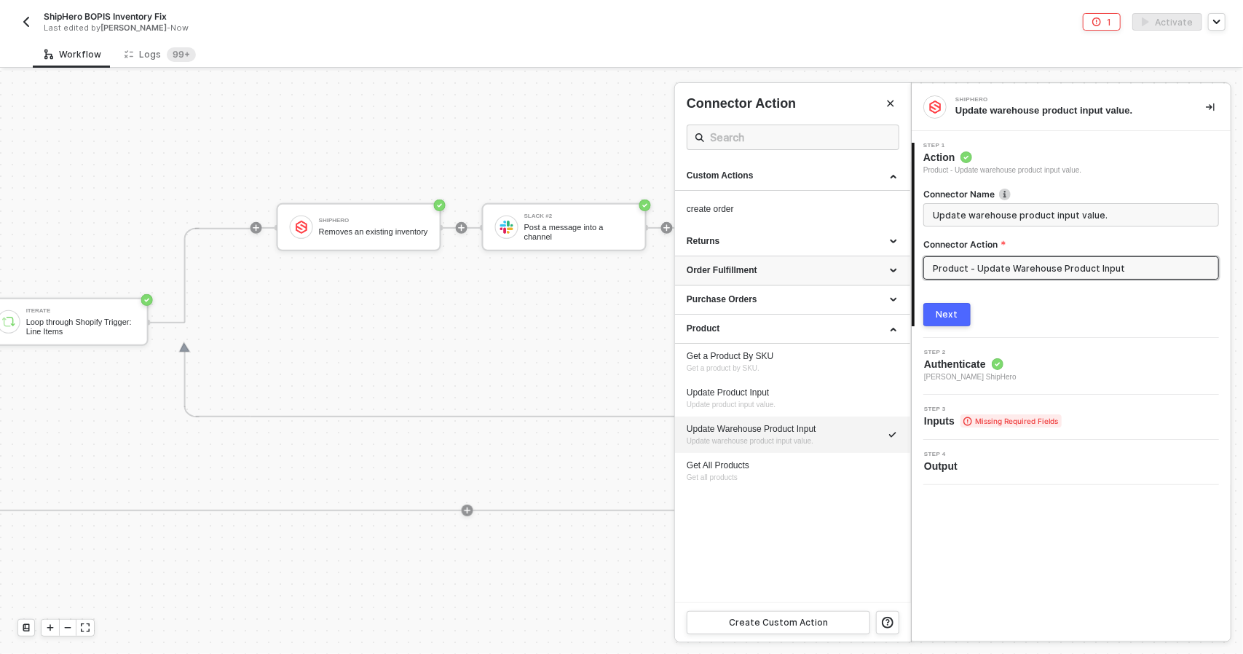
click at [801, 268] on div "Order Fulfillment" at bounding box center [792, 270] width 212 height 12
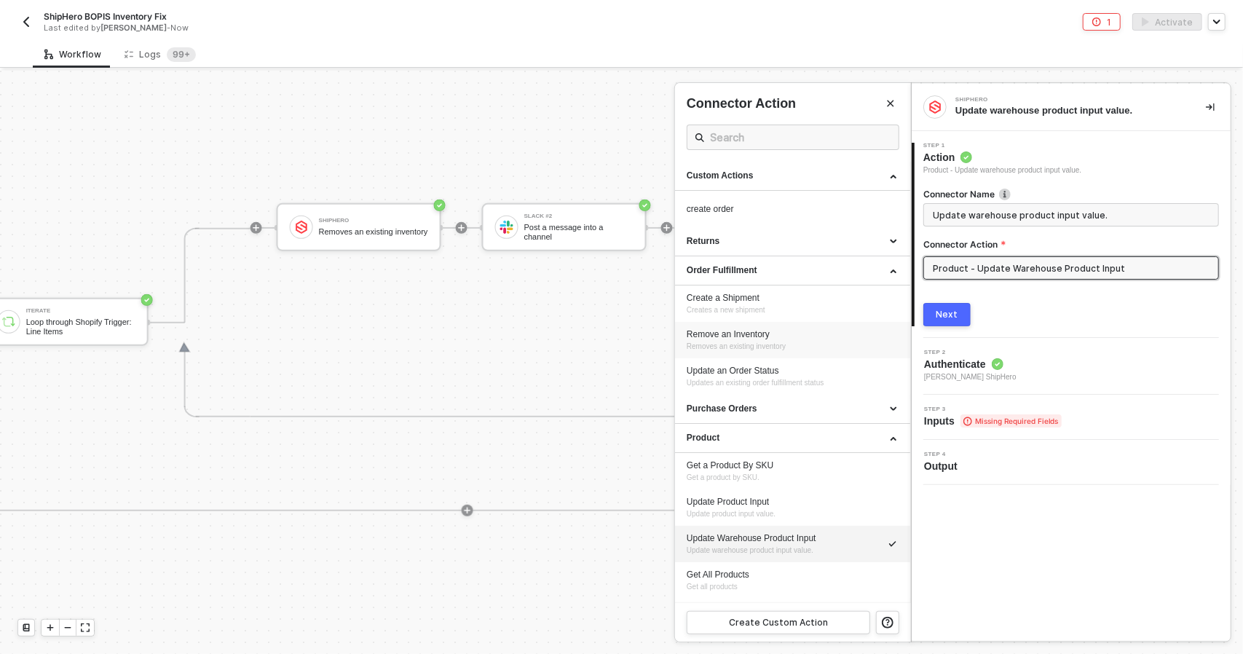
click at [818, 342] on div "Remove an Inventory Removes an existing inventory" at bounding box center [792, 340] width 212 height 24
type input "Removes an existing inventory"
type input "Order Fulfillment - Remove an Inventory"
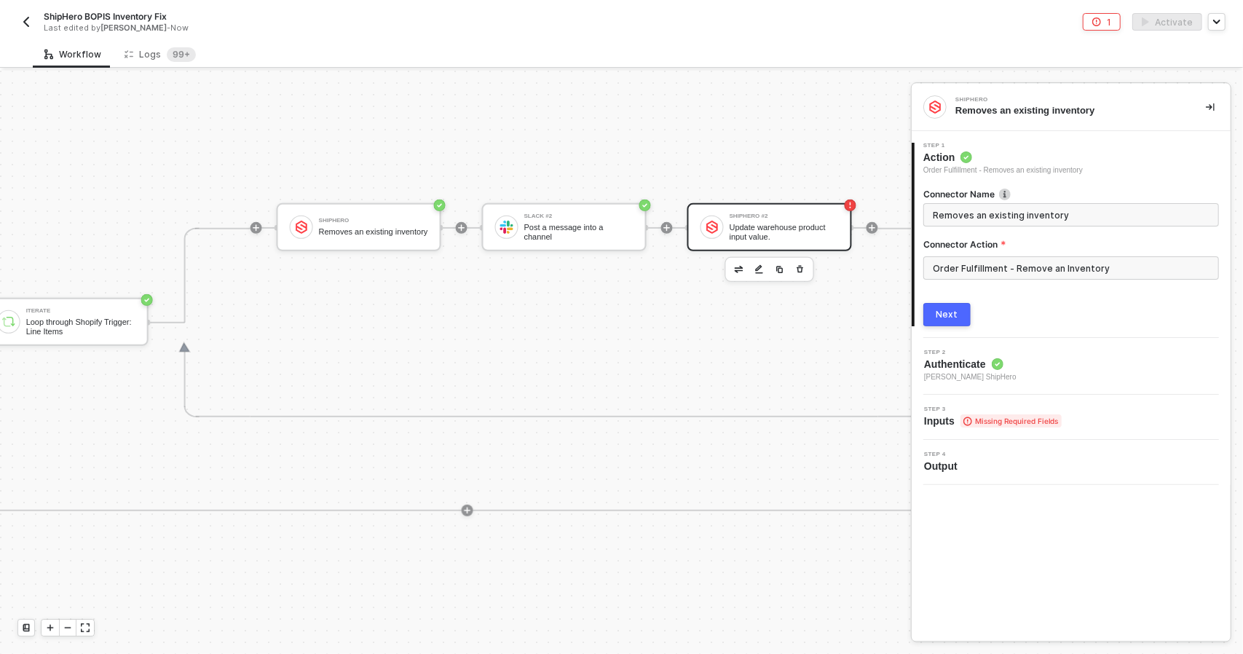
click at [954, 320] on button "Next" at bounding box center [946, 314] width 47 height 23
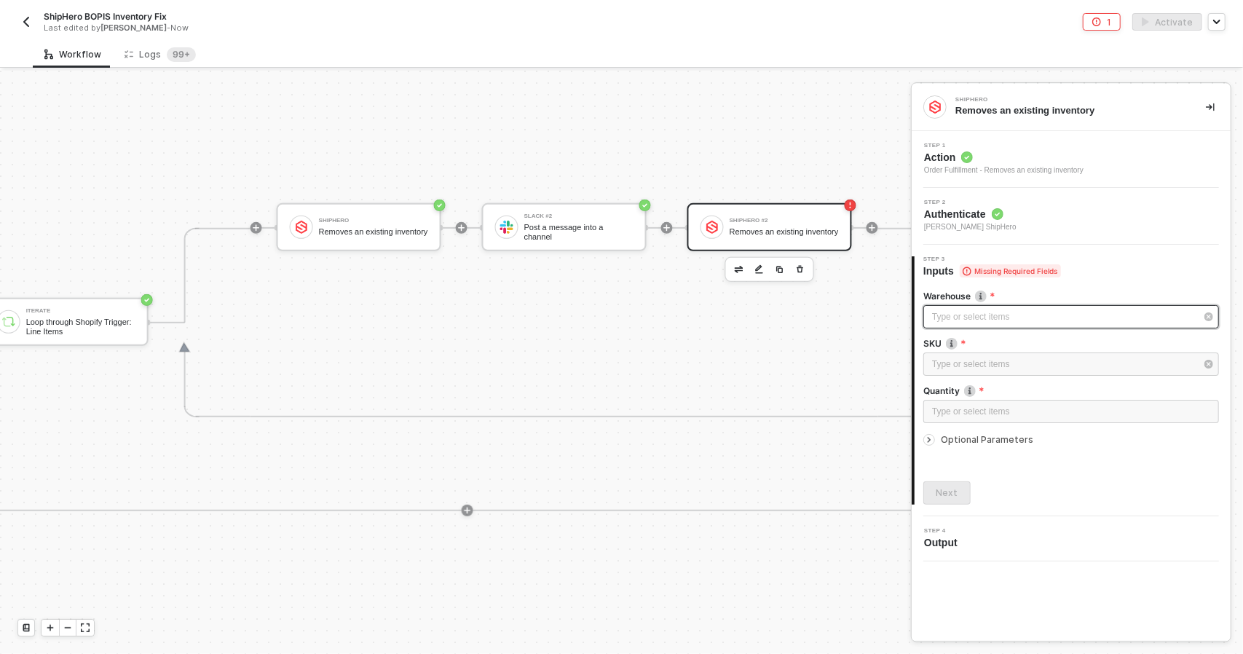
click at [1006, 320] on div "Type or select items ﻿" at bounding box center [1064, 317] width 264 height 14
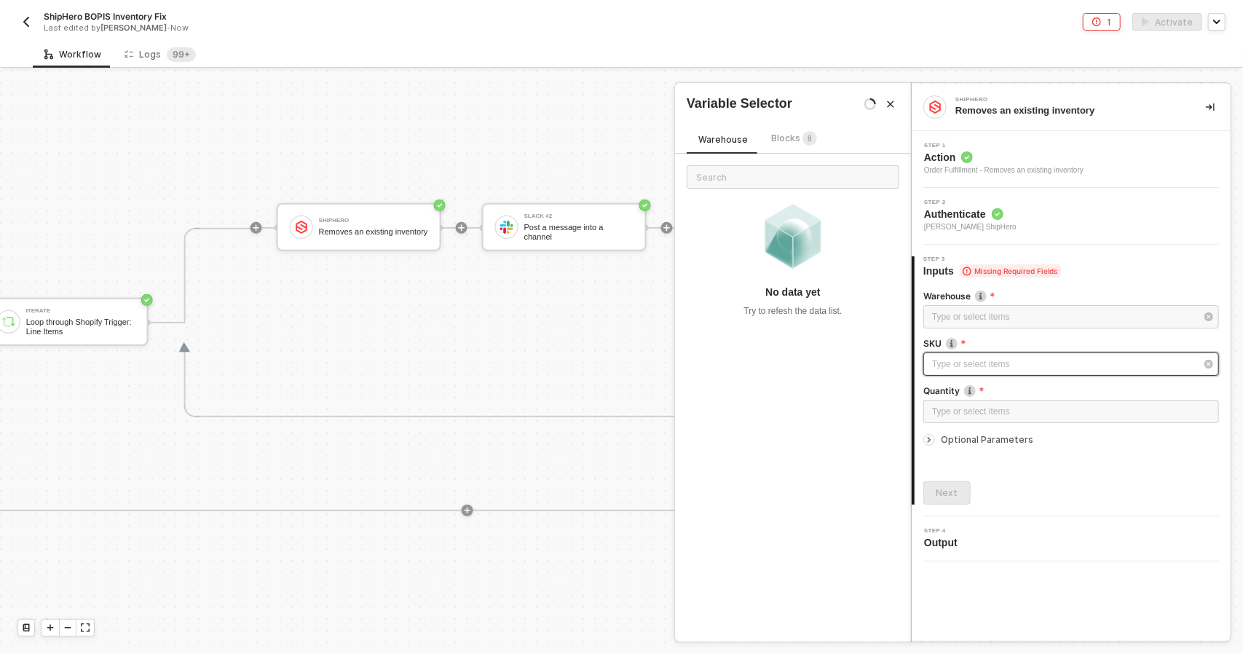
click at [1009, 355] on div "Type or select items ﻿" at bounding box center [1071, 363] width 296 height 23
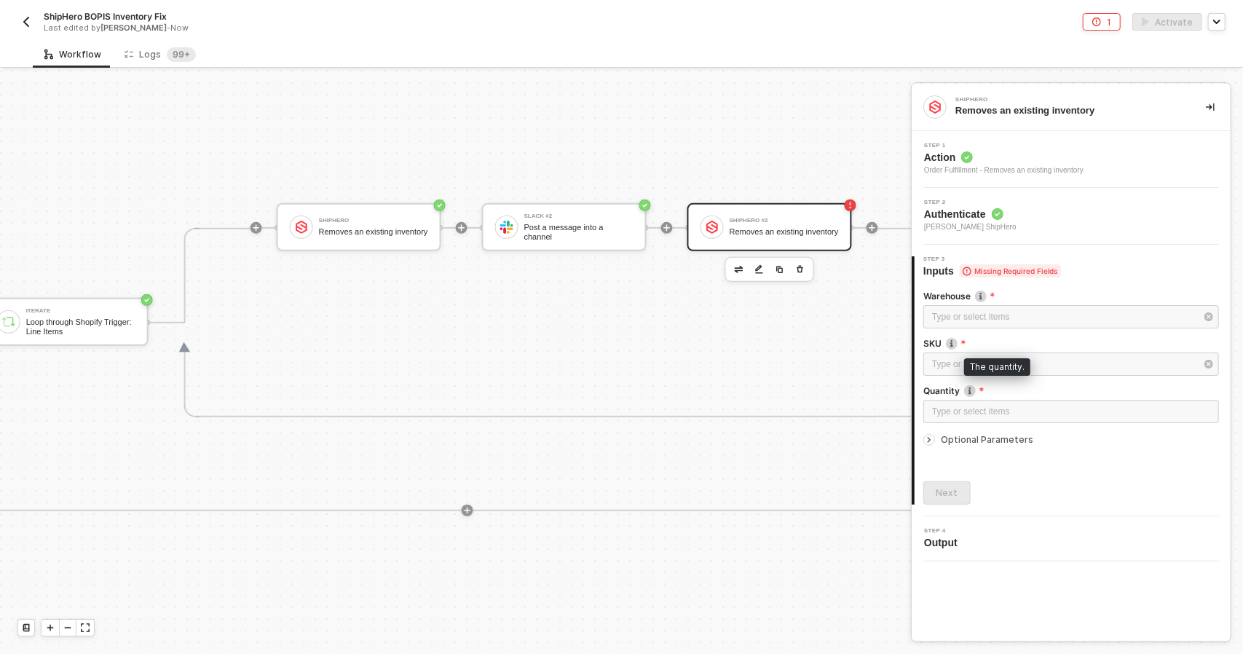
click at [971, 390] on img at bounding box center [970, 391] width 12 height 12
click at [981, 438] on span "Optional Parameters" at bounding box center [987, 439] width 92 height 11
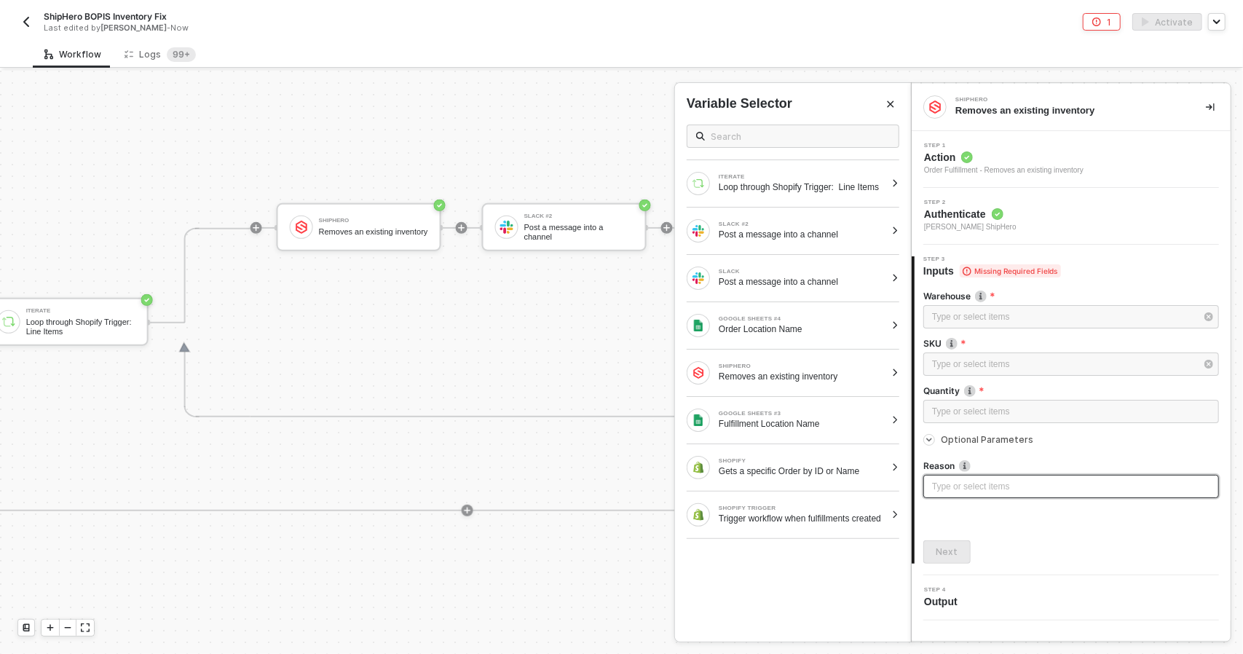
click at [998, 483] on div "Type or select items ﻿" at bounding box center [1071, 487] width 278 height 14
click at [983, 159] on span "Action" at bounding box center [1003, 157] width 159 height 15
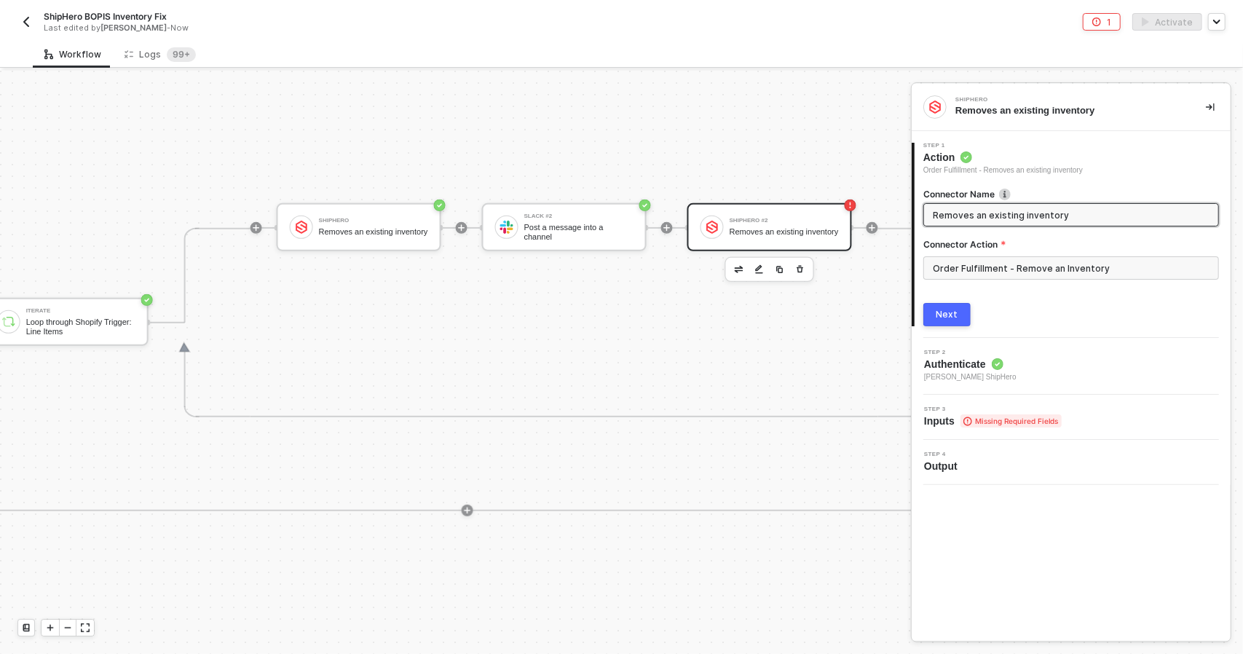
click at [954, 317] on div "Next" at bounding box center [947, 315] width 22 height 12
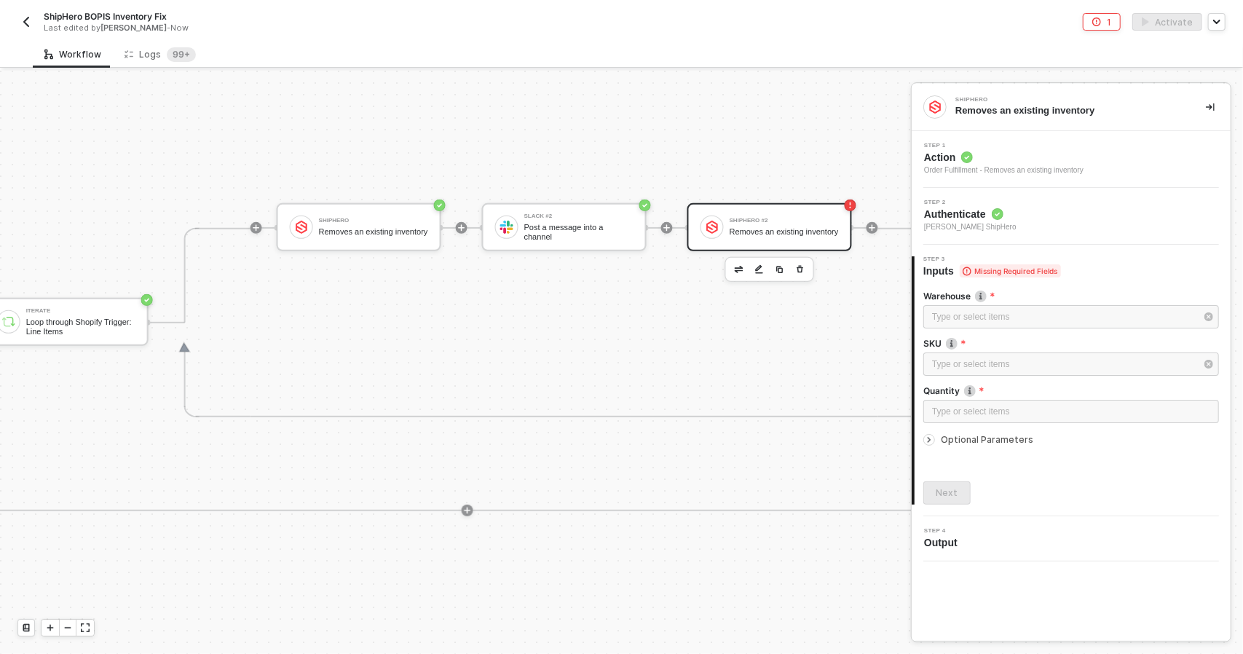
click at [1052, 225] on div "Step 2 Authenticate Todd Baxter's ShipHero" at bounding box center [1072, 215] width 315 height 33
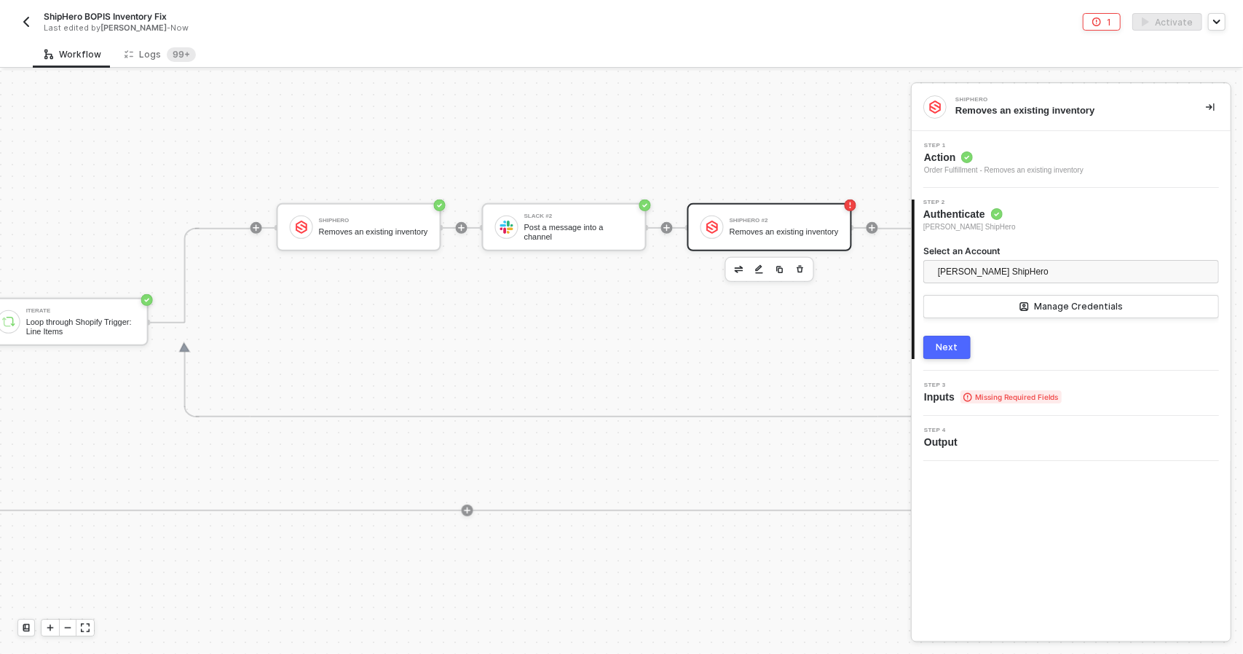
click at [961, 341] on button "Next" at bounding box center [946, 347] width 47 height 23
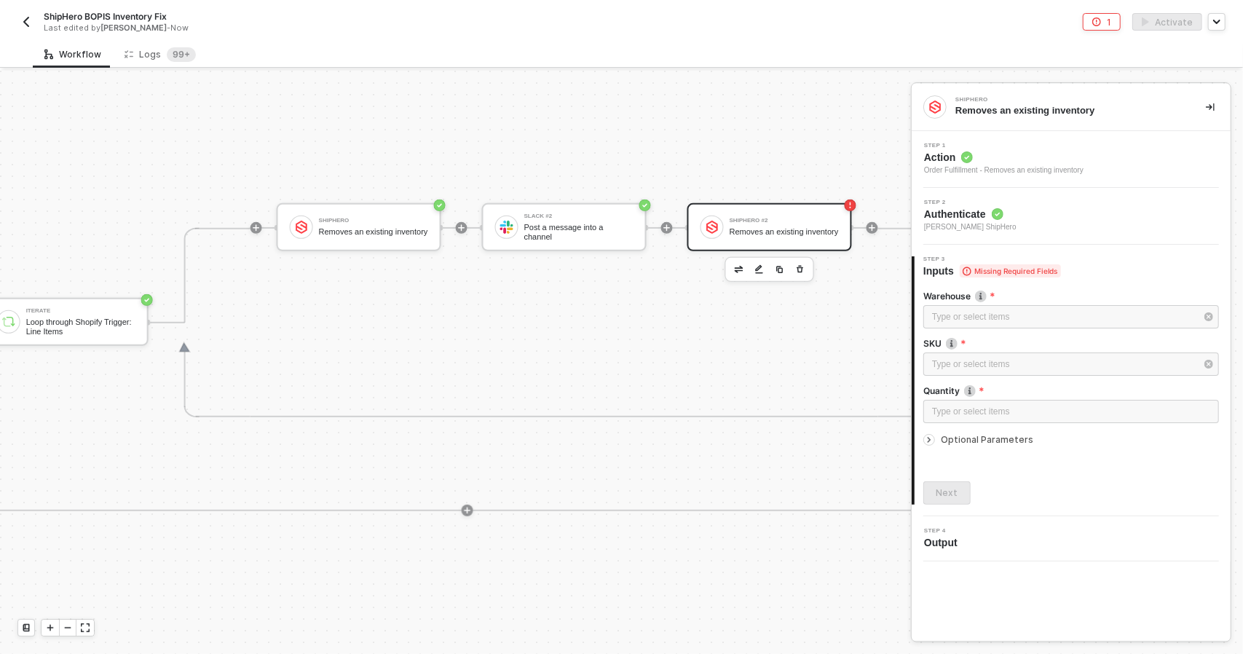
click at [1015, 218] on div "Step 2 Authenticate Todd Baxter's ShipHero" at bounding box center [1072, 215] width 315 height 33
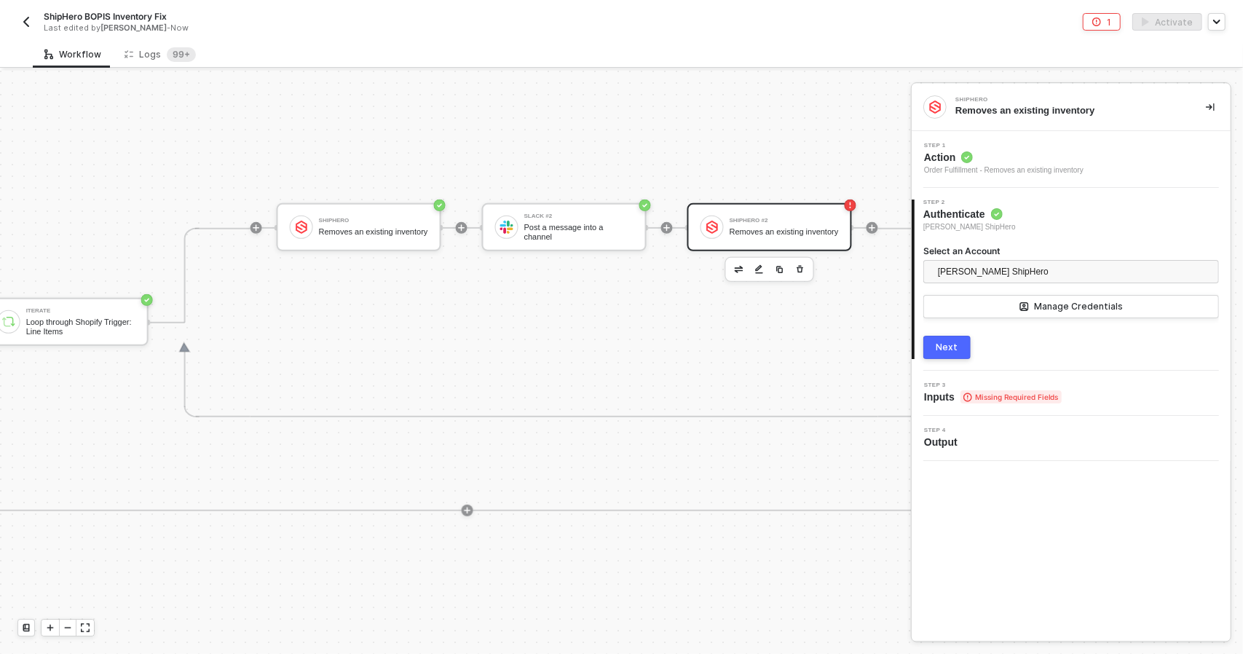
click at [958, 355] on button "Next" at bounding box center [946, 347] width 47 height 23
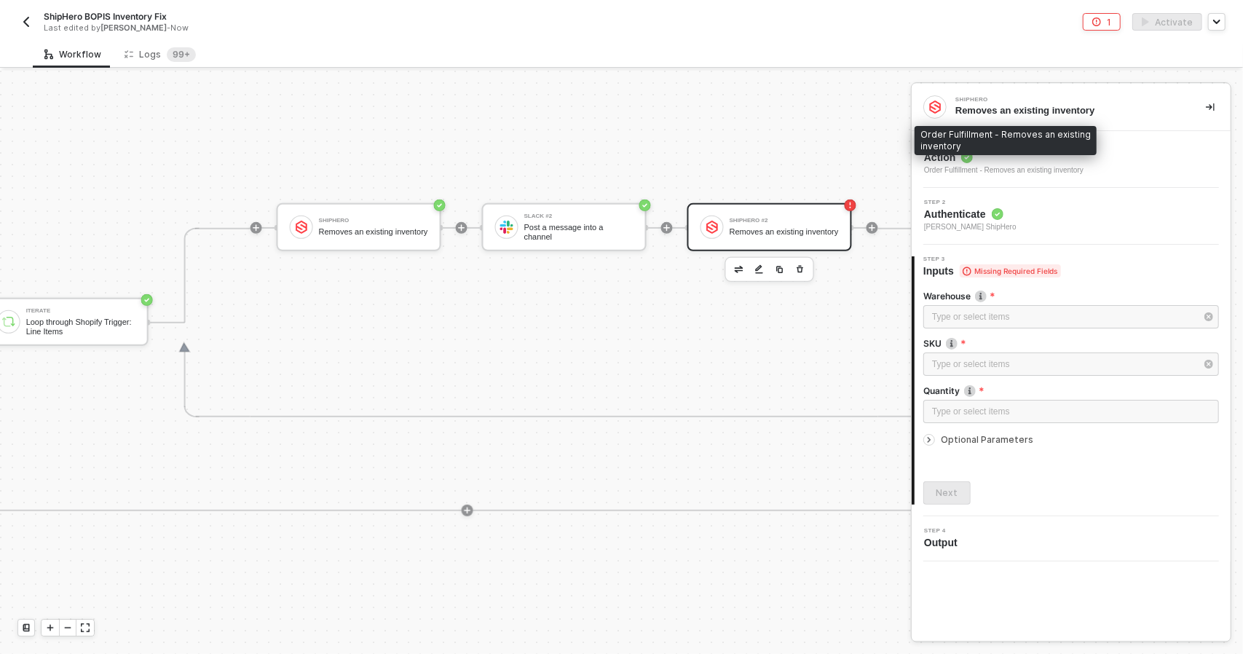
click at [1003, 165] on div "Order Fulfillment - Removes an existing inventory" at bounding box center [1003, 171] width 159 height 12
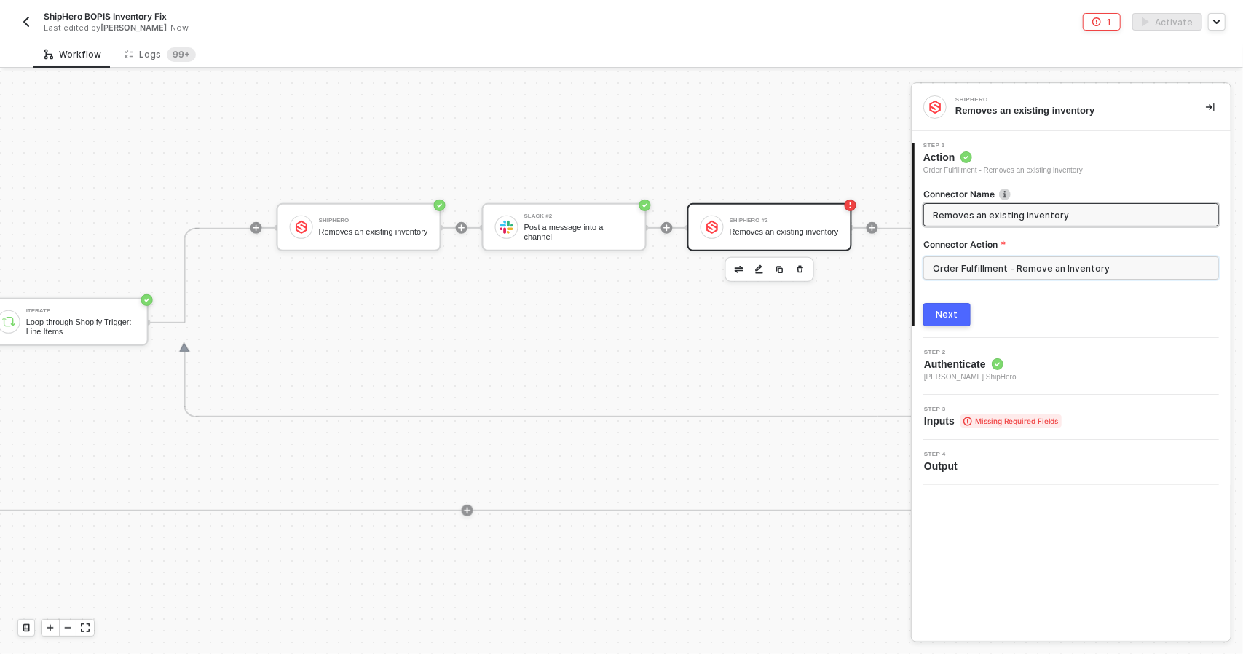
click at [1045, 262] on input "Order Fulfillment - Remove an Inventory" at bounding box center [1071, 267] width 296 height 23
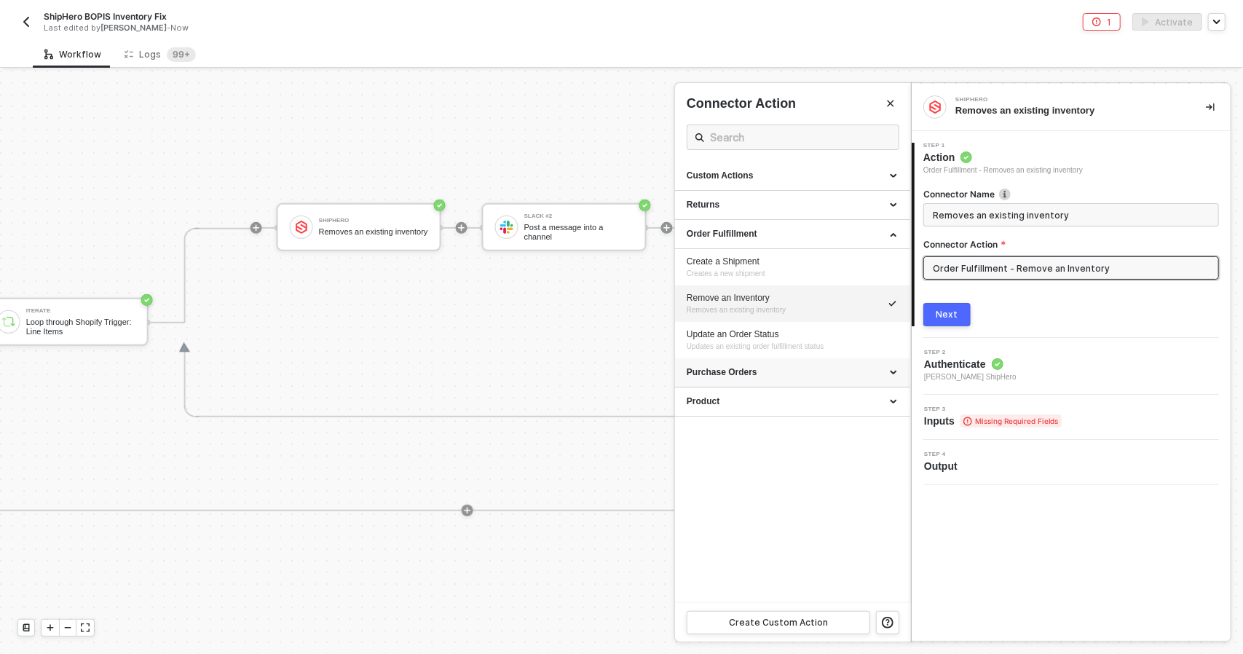
click at [855, 368] on div "Purchase Orders" at bounding box center [792, 372] width 212 height 12
click at [827, 465] on div "Product" at bounding box center [792, 474] width 235 height 29
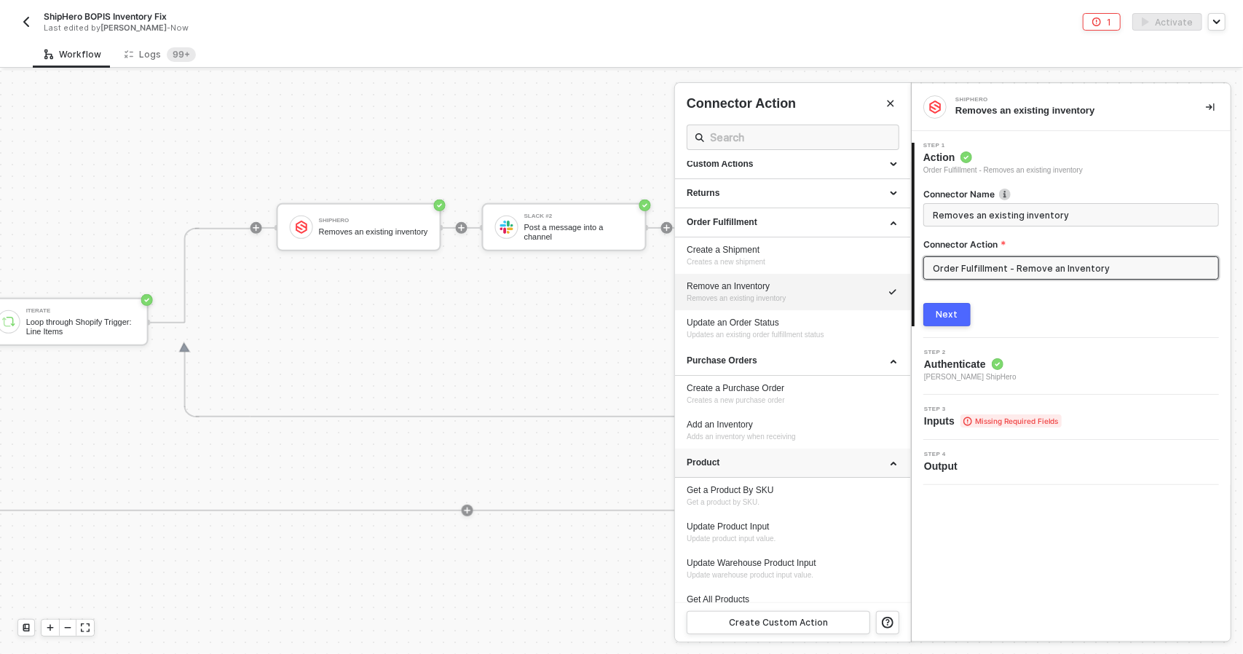
scroll to position [31, 0]
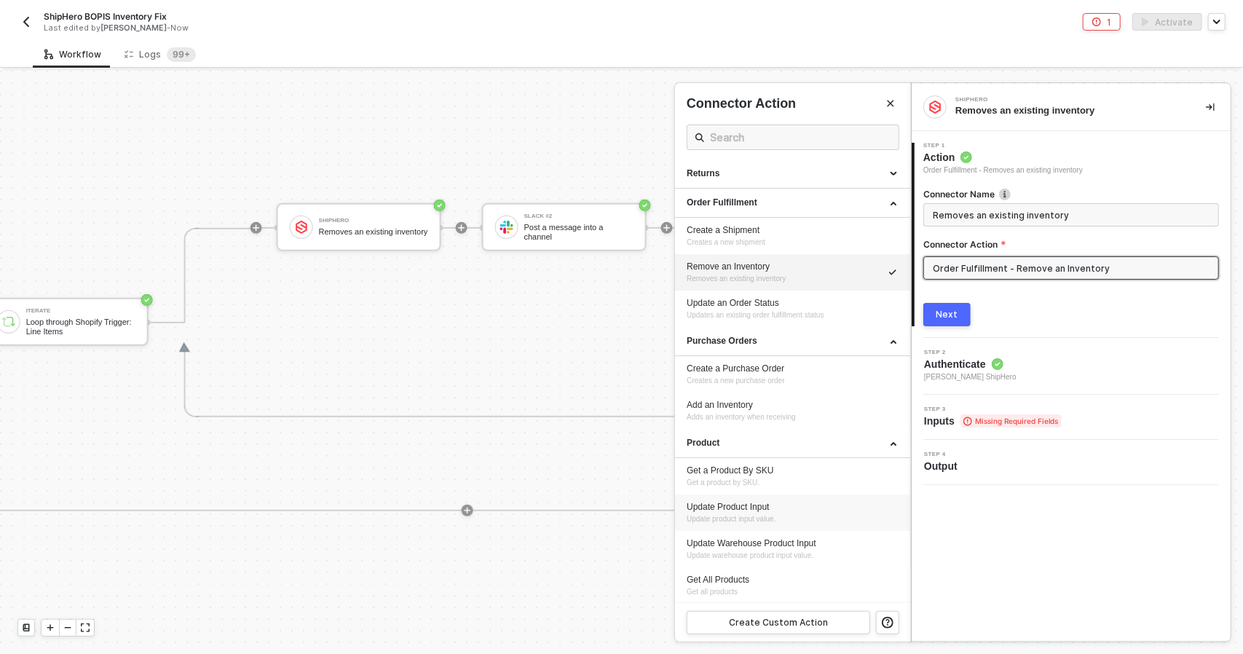
click at [808, 518] on div "Update Product Input Update product input value." at bounding box center [792, 513] width 212 height 24
type input "Update product input value."
type input "Product - Update Product Input"
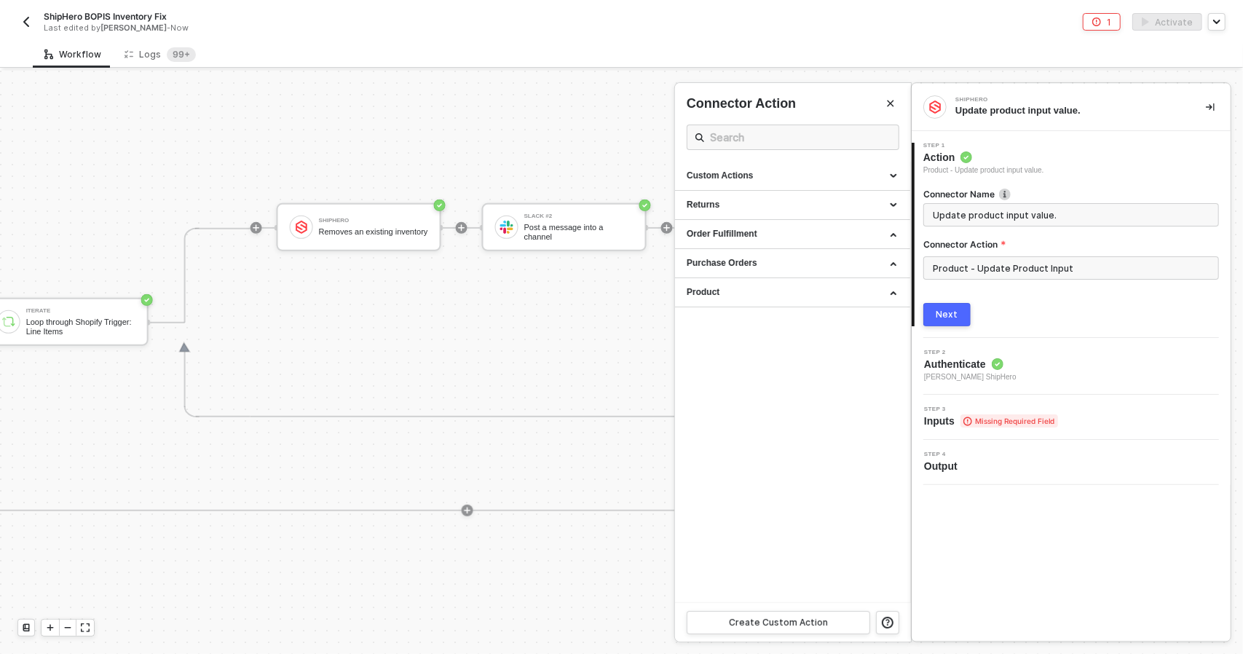
scroll to position [0, 0]
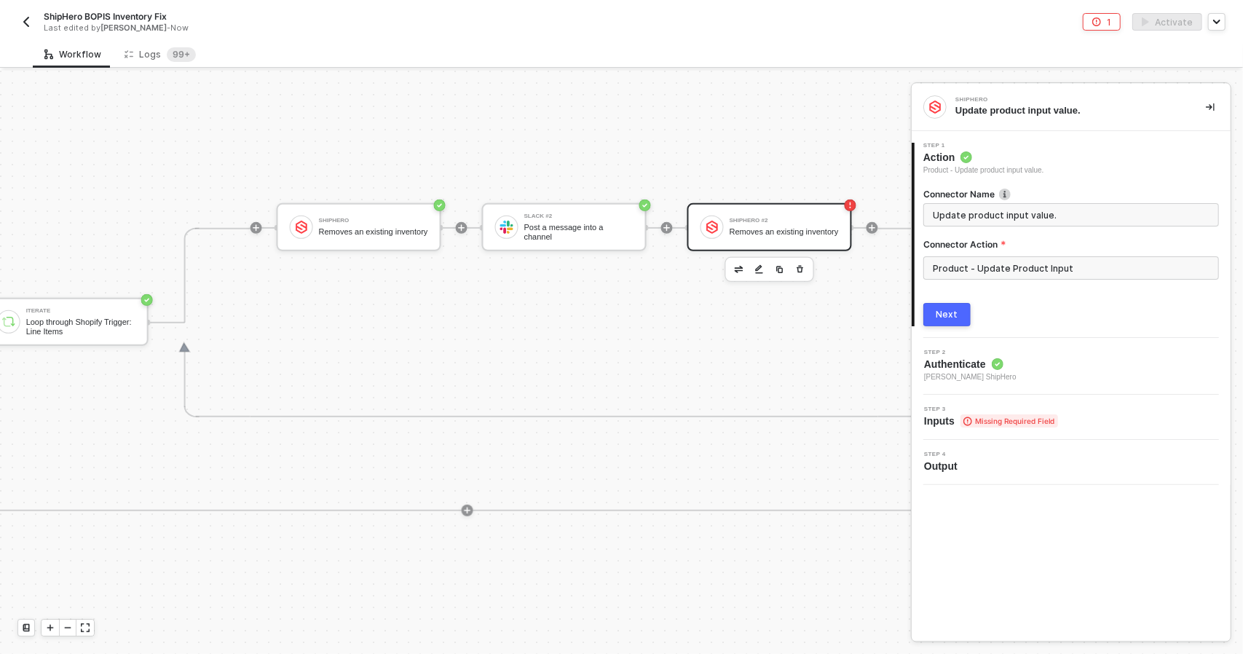
click at [941, 320] on div "Next" at bounding box center [947, 315] width 22 height 12
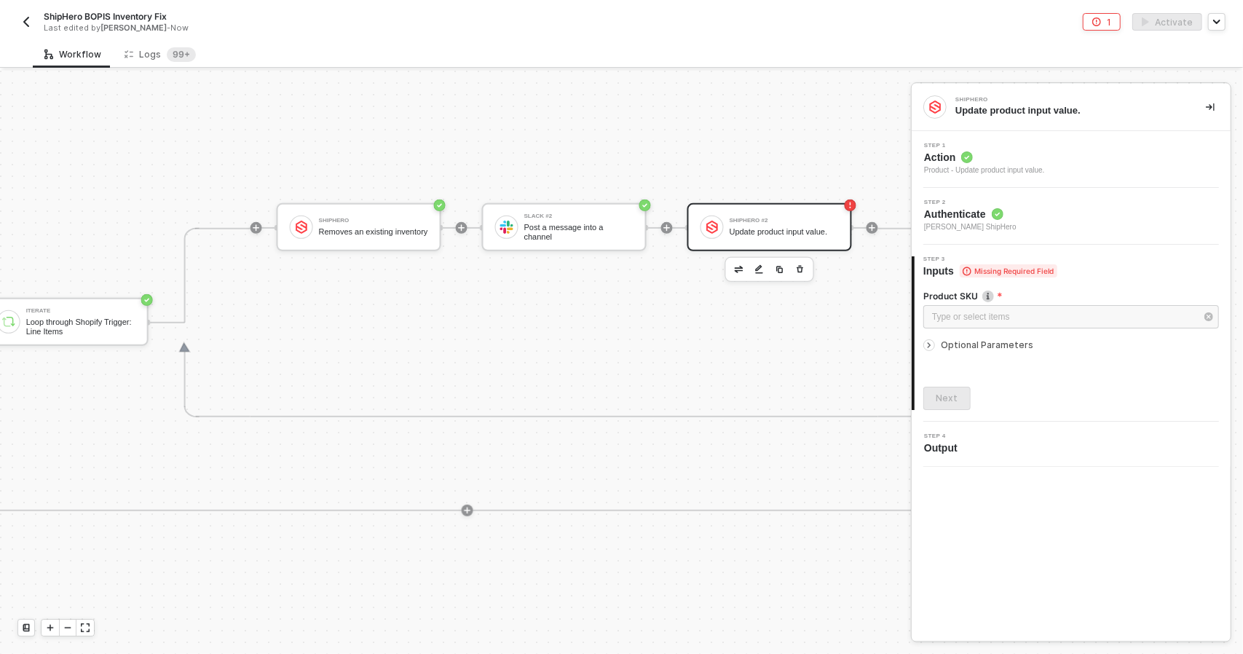
click at [982, 339] on span "Optional Parameters" at bounding box center [987, 344] width 92 height 11
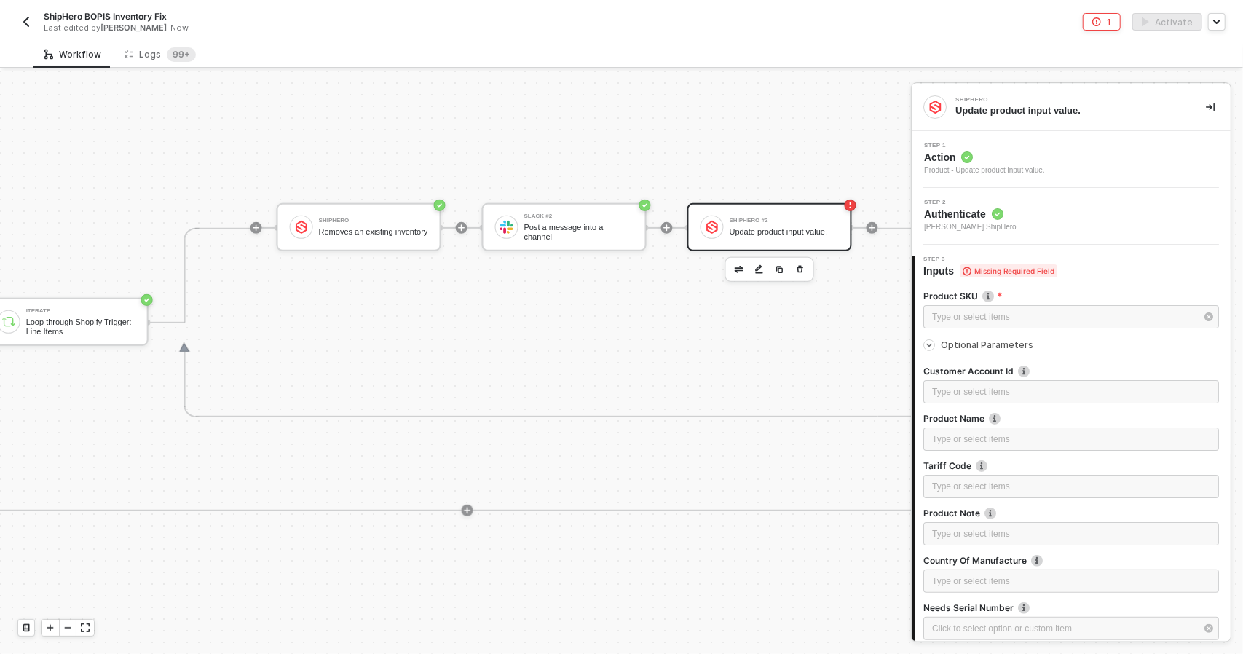
click at [980, 213] on span "Authenticate" at bounding box center [970, 214] width 92 height 15
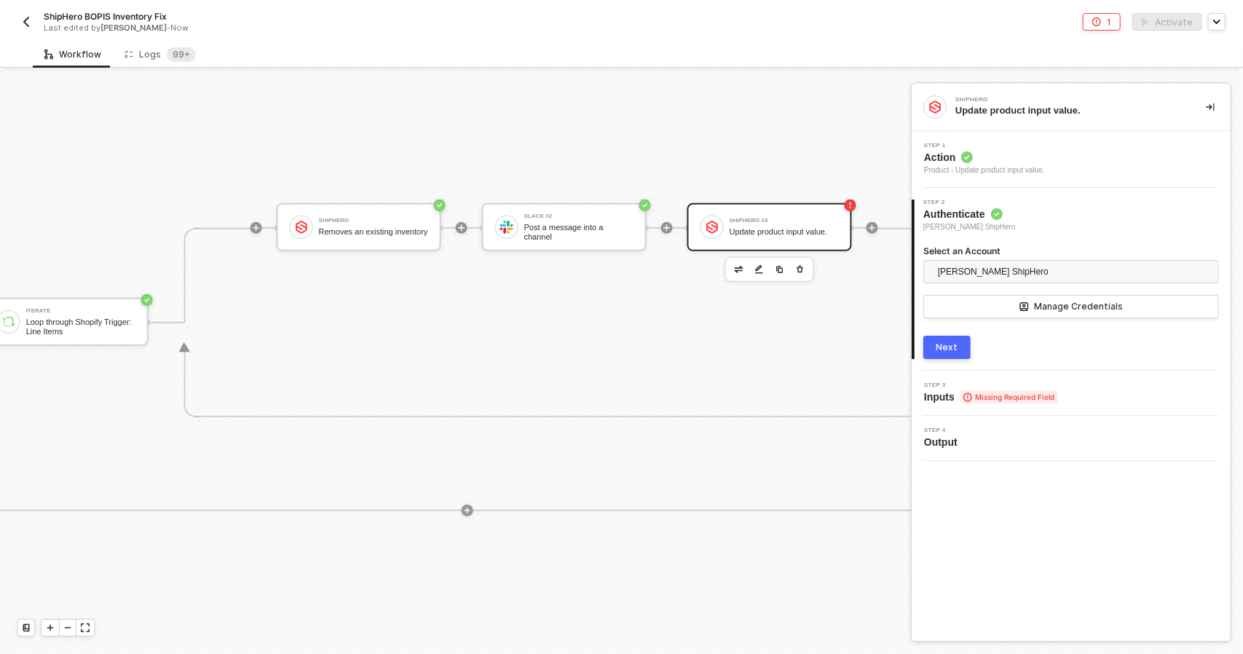
click at [985, 167] on div "Product - Update product input value." at bounding box center [984, 171] width 121 height 12
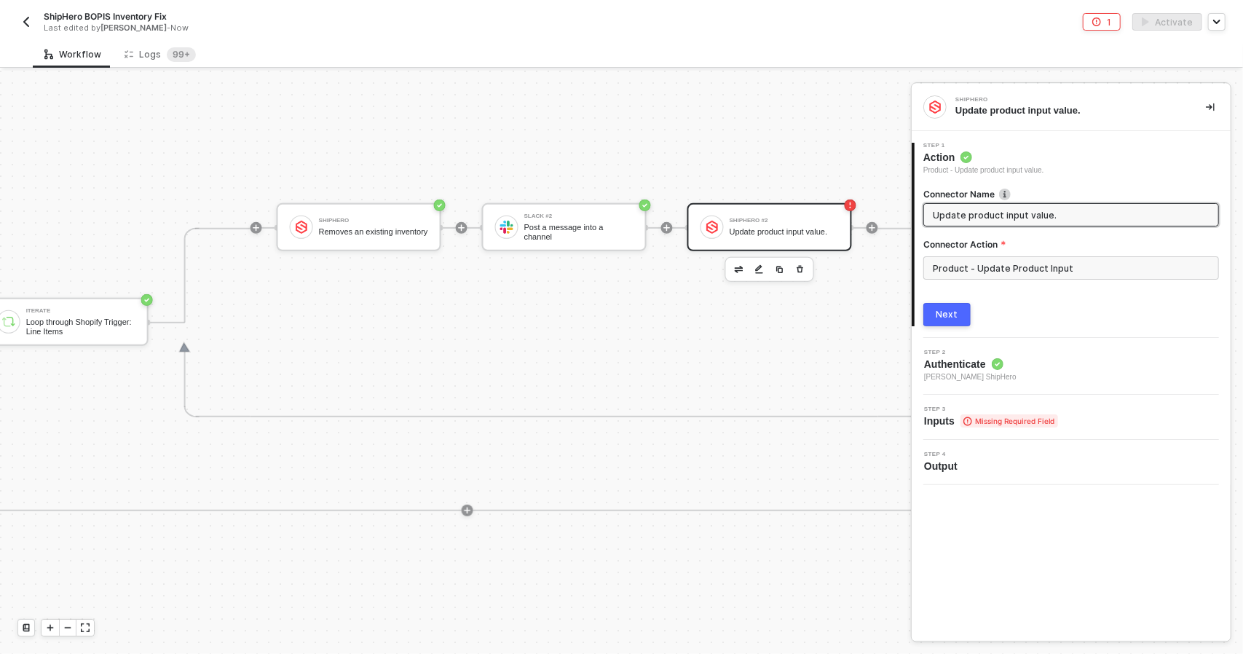
click at [965, 314] on button "Next" at bounding box center [946, 314] width 47 height 23
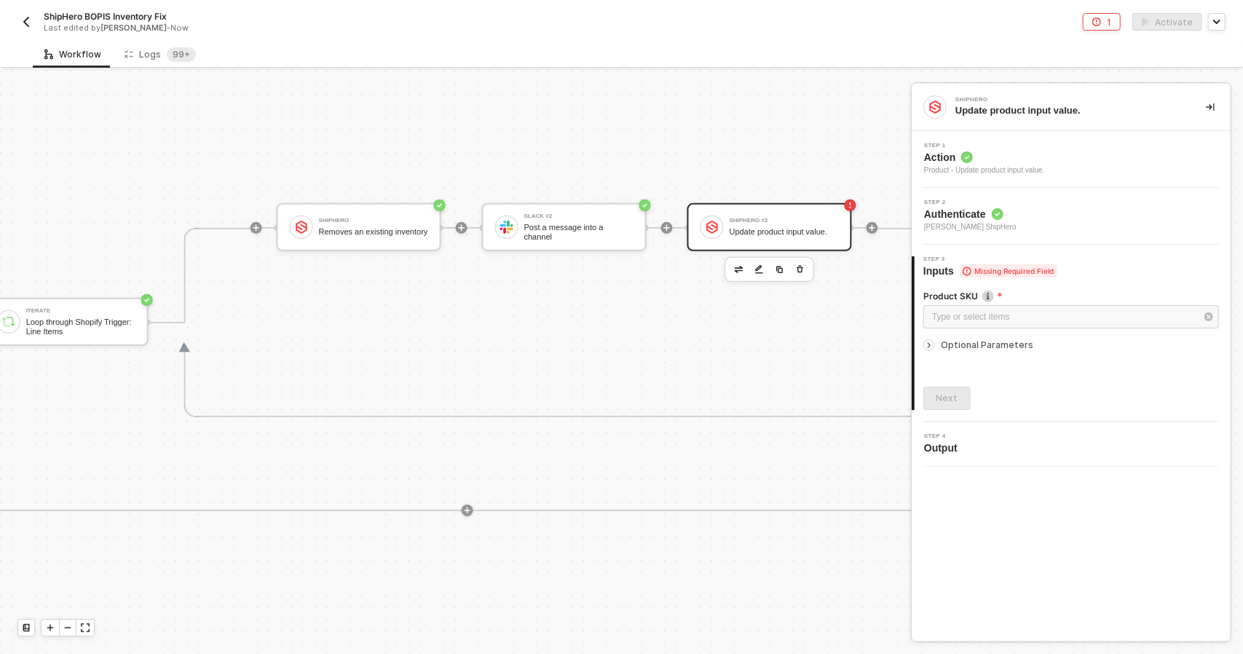
click at [941, 347] on span "Optional Parameters" at bounding box center [987, 344] width 92 height 11
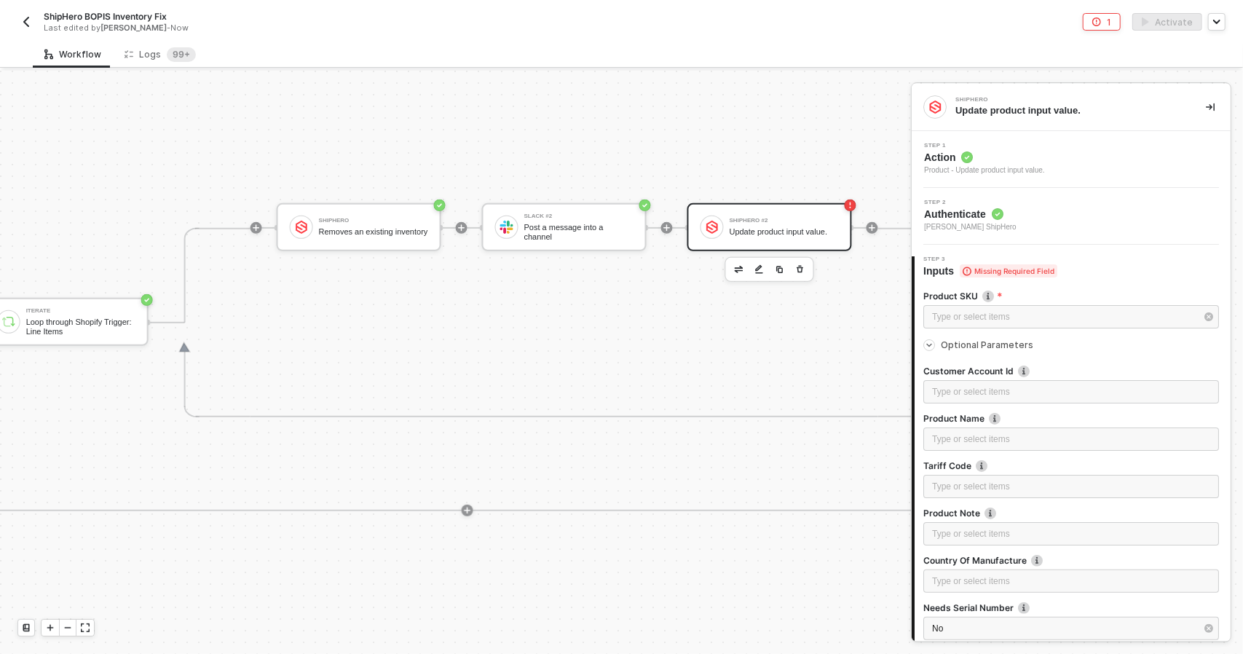
click at [1005, 161] on span "Action" at bounding box center [984, 157] width 121 height 15
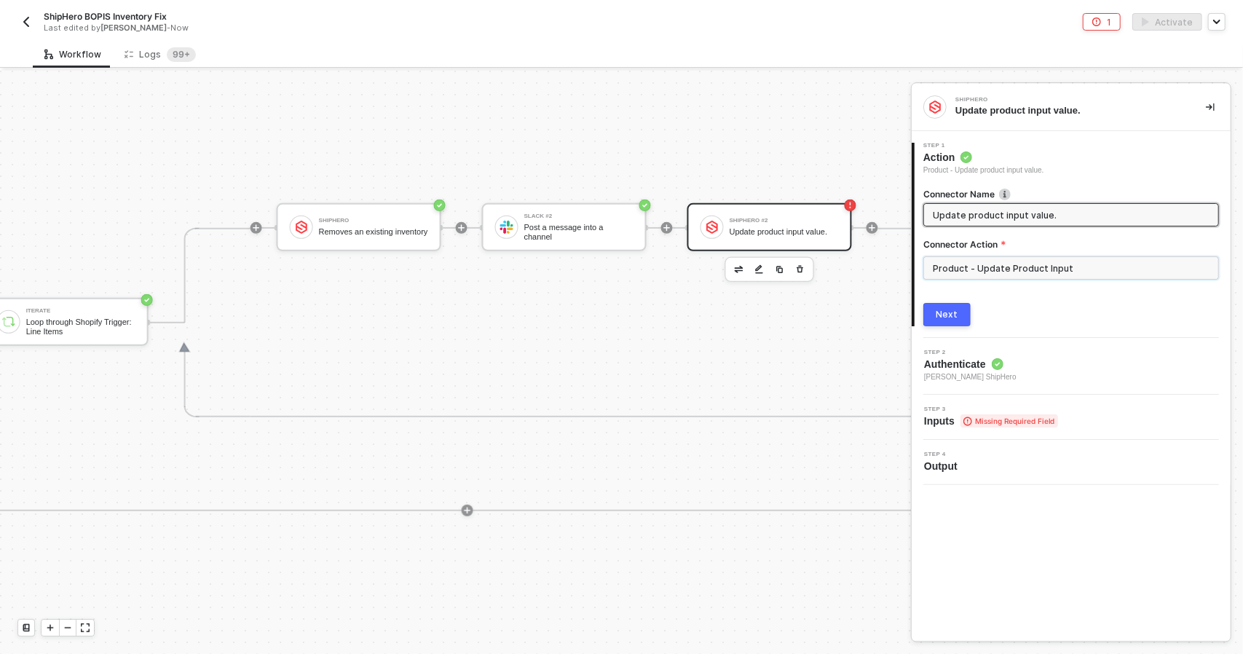
click at [1040, 261] on input "Product - Update Product Input" at bounding box center [1071, 267] width 296 height 23
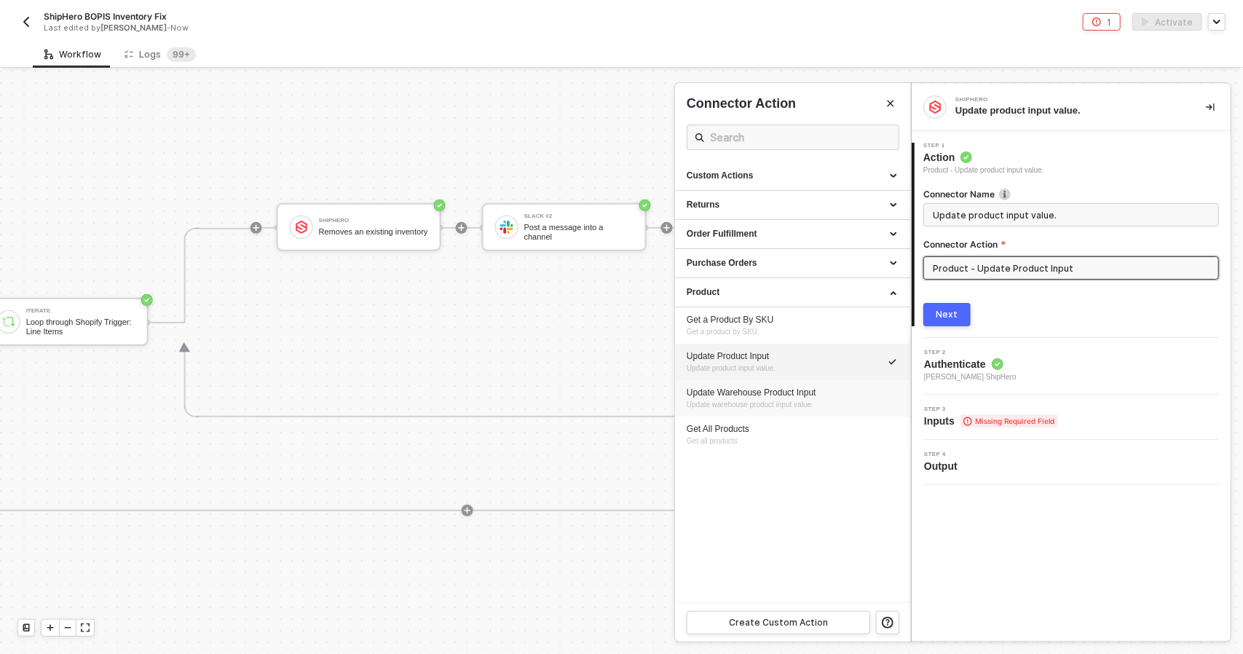
click at [839, 407] on div "Update Warehouse Product Input Update warehouse product input value." at bounding box center [792, 399] width 212 height 24
type input "Update warehouse product input value."
type input "Product - Update Warehouse Product Input"
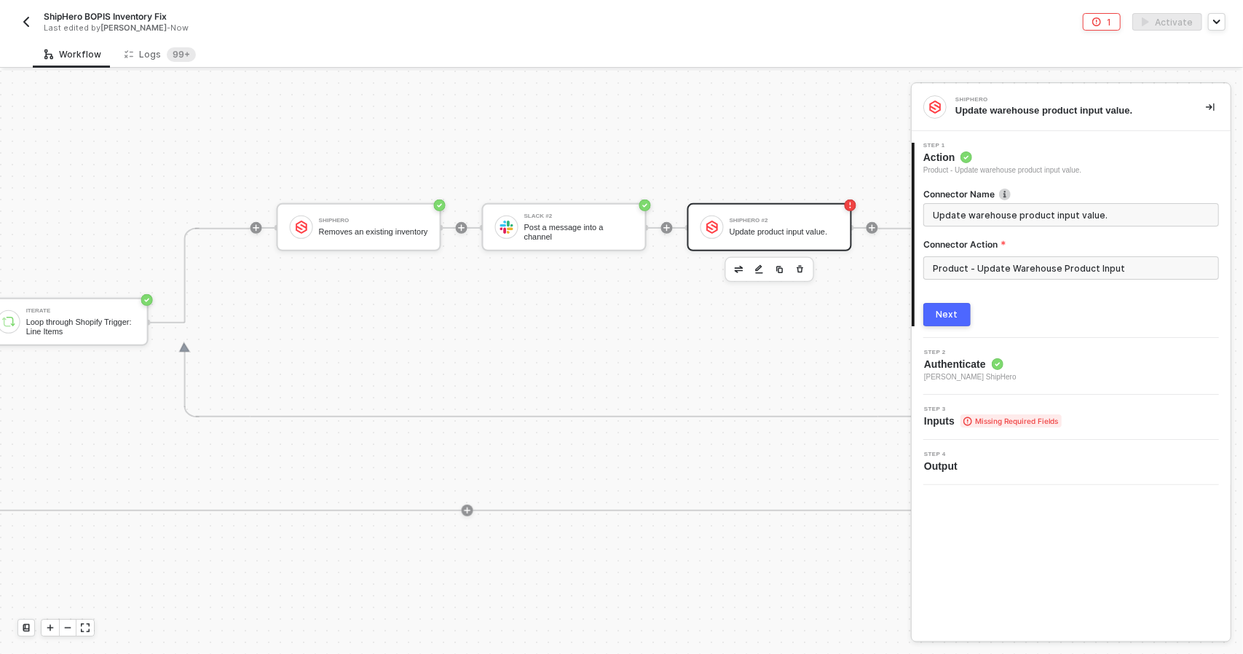
click at [945, 301] on div "Connector Name Update warehouse product input value. Connector Action Product -…" at bounding box center [1071, 251] width 296 height 150
click at [948, 304] on button "Next" at bounding box center [946, 314] width 47 height 23
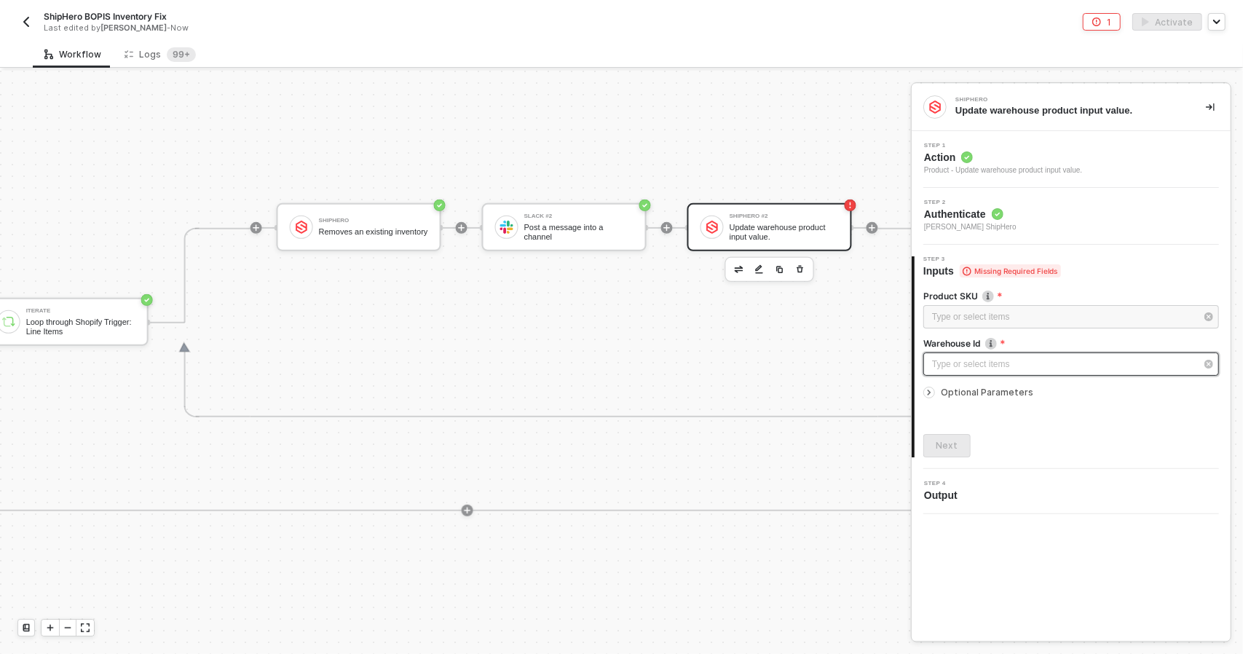
click at [993, 360] on div "Type or select items ﻿" at bounding box center [1064, 364] width 264 height 14
click at [989, 387] on span "Optional Parameters" at bounding box center [987, 392] width 92 height 11
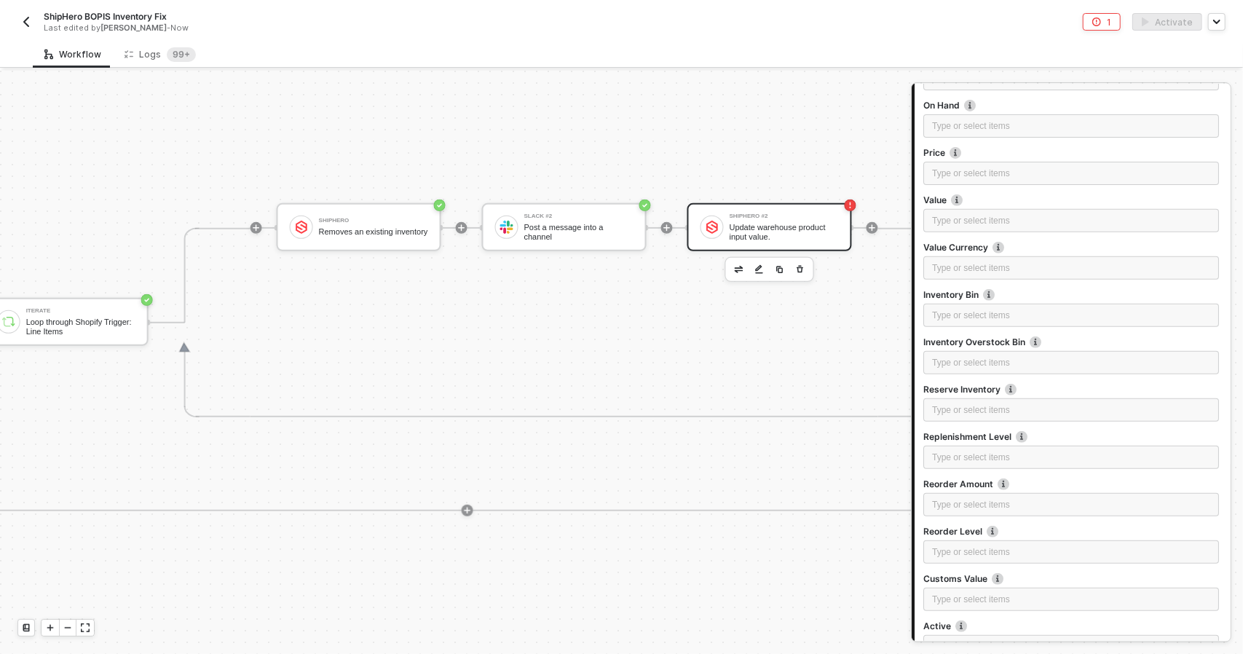
scroll to position [364, 0]
click at [1005, 305] on div "Type or select items ﻿" at bounding box center [1071, 312] width 278 height 14
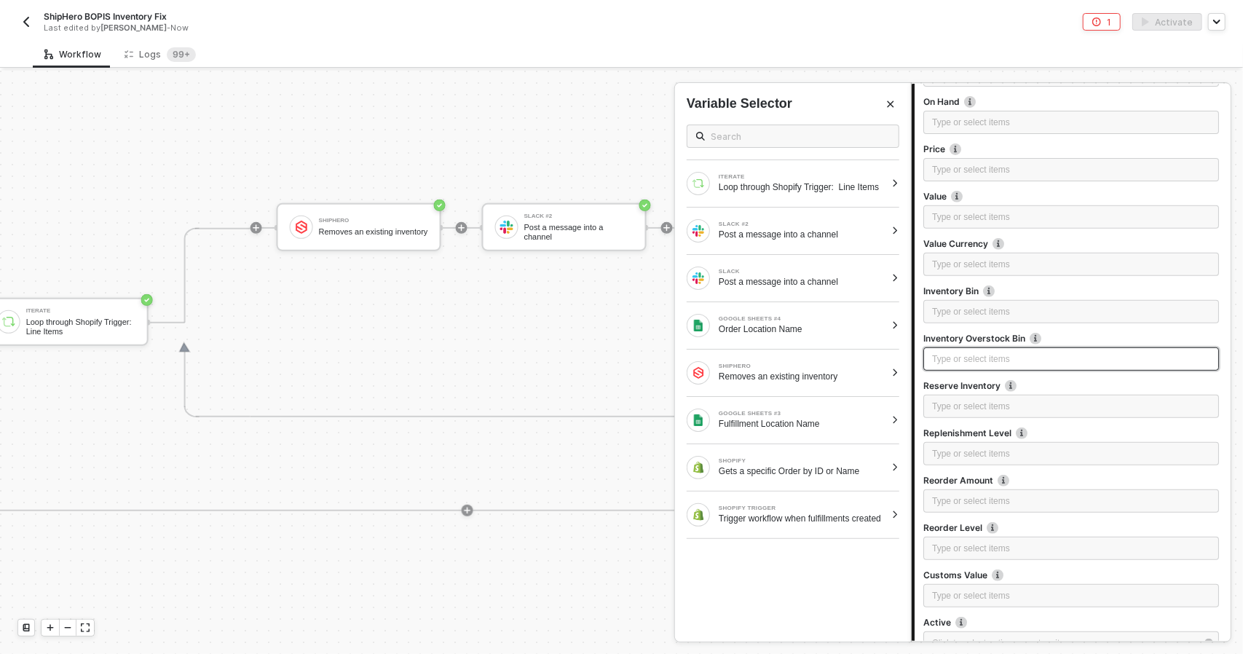
click at [1018, 355] on div "Type or select items ﻿" at bounding box center [1071, 359] width 278 height 14
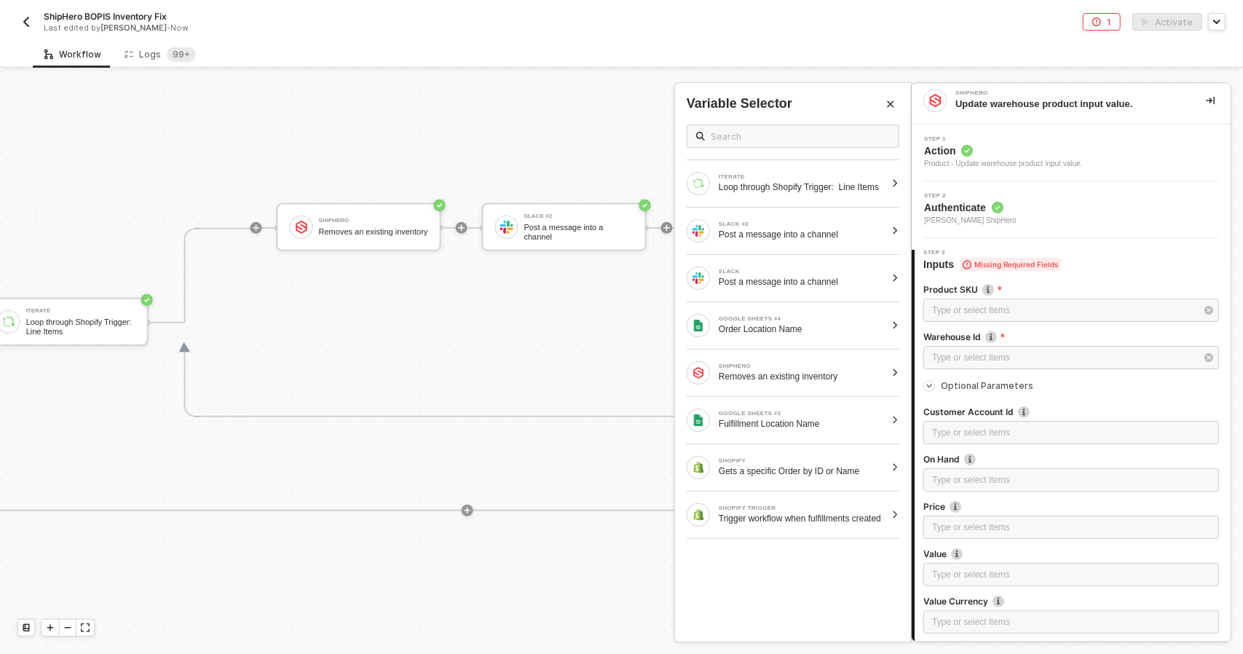
scroll to position [0, 0]
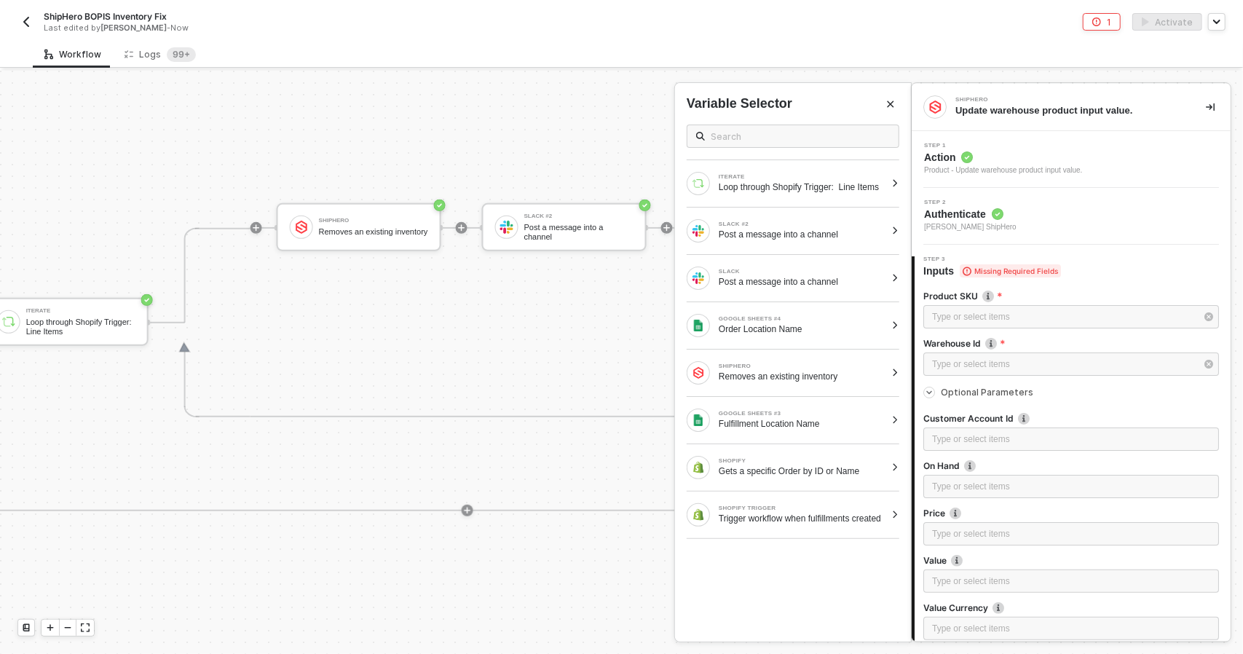
click at [894, 103] on icon "Close" at bounding box center [890, 104] width 9 height 9
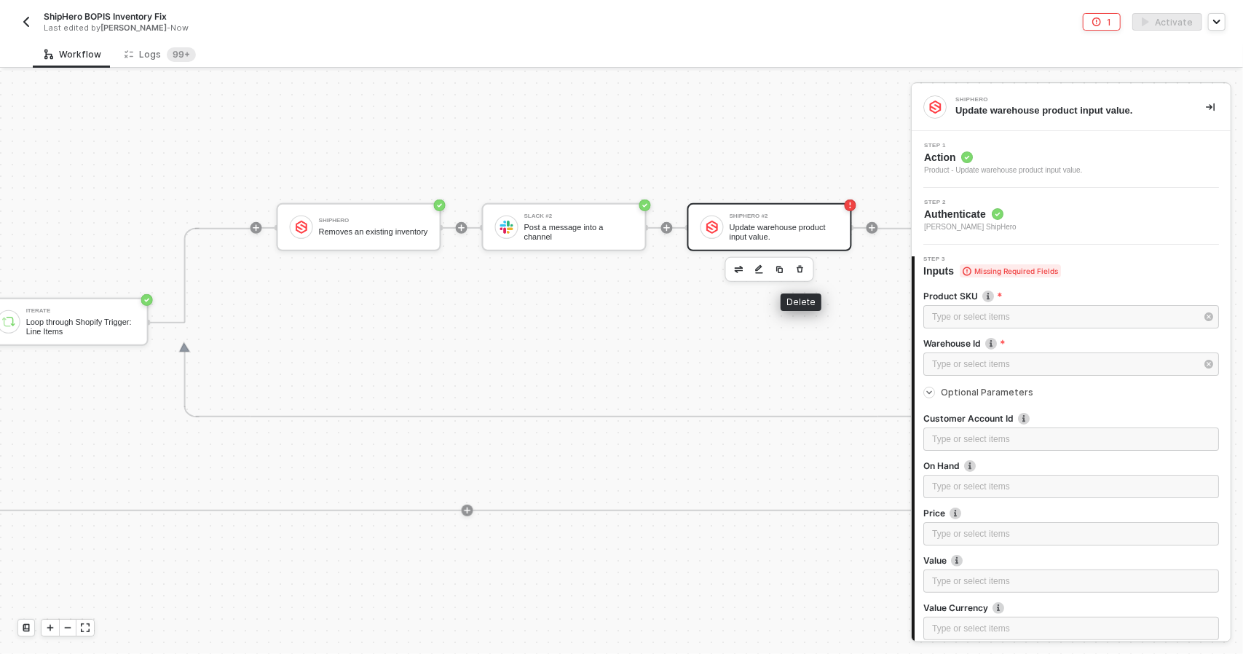
click at [797, 267] on icon "button" at bounding box center [800, 269] width 7 height 7
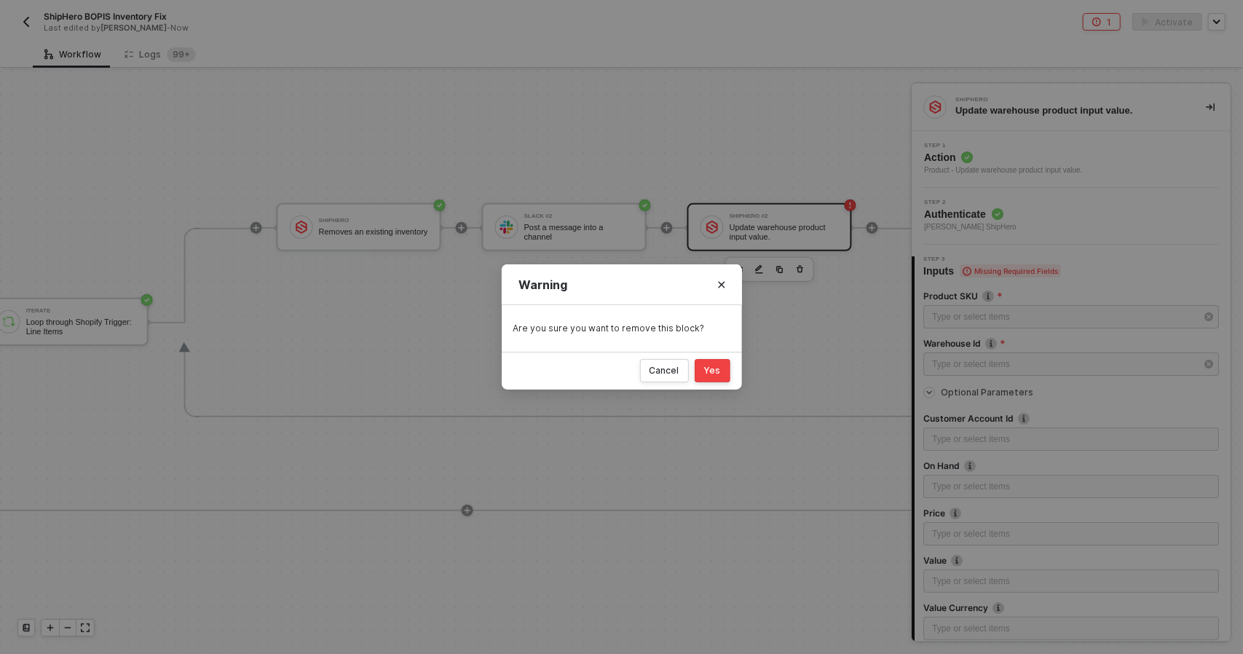
click at [720, 363] on button "Yes" at bounding box center [712, 370] width 36 height 23
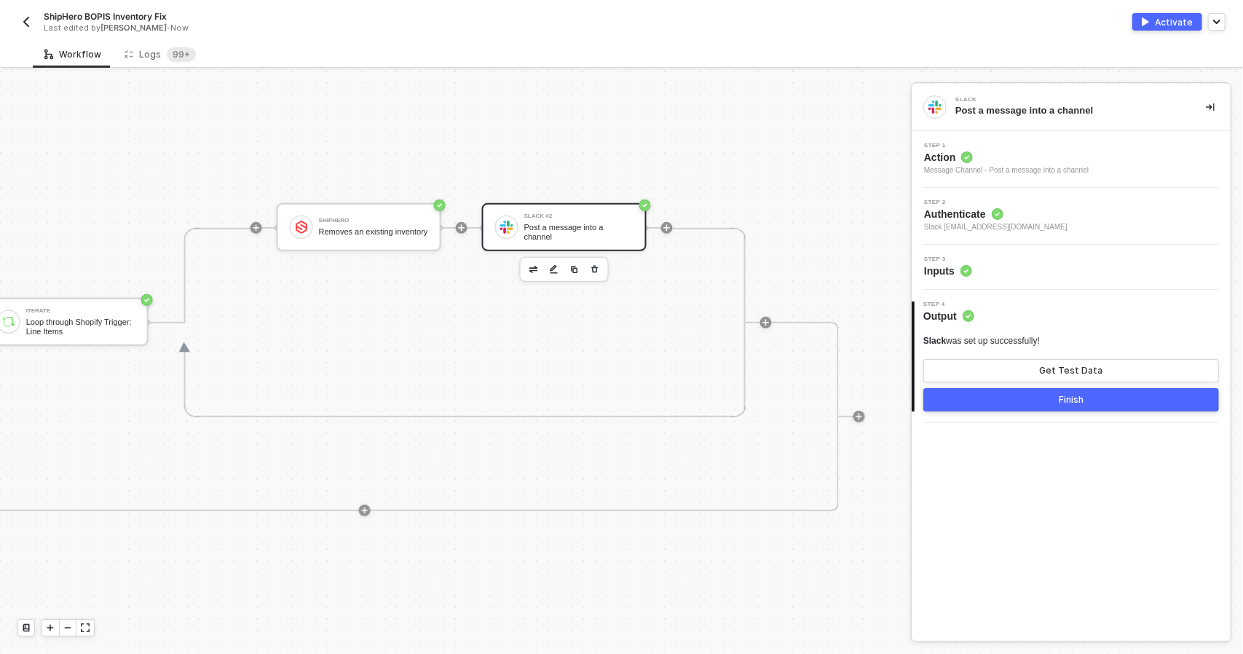
click at [588, 237] on div "Slack #2 Post a message into a channel" at bounding box center [578, 227] width 109 height 28
click at [373, 227] on div "Removes an existing inventory" at bounding box center [373, 231] width 109 height 9
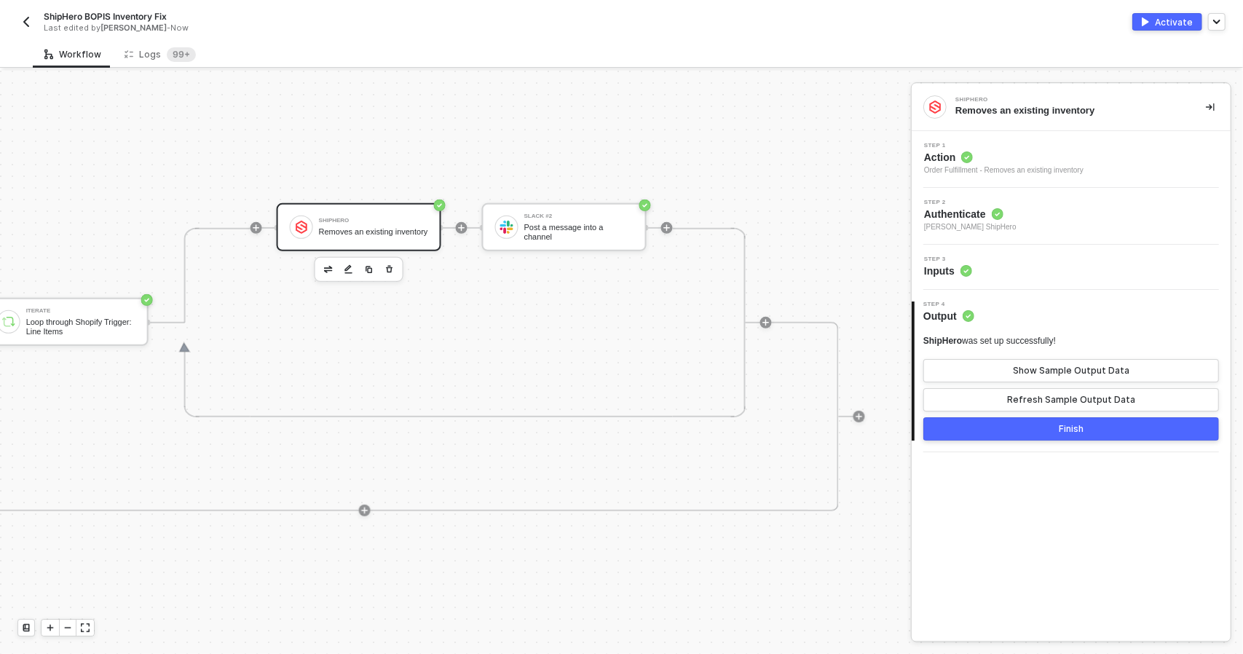
click at [1011, 267] on div "Step 3 Inputs" at bounding box center [1072, 267] width 315 height 22
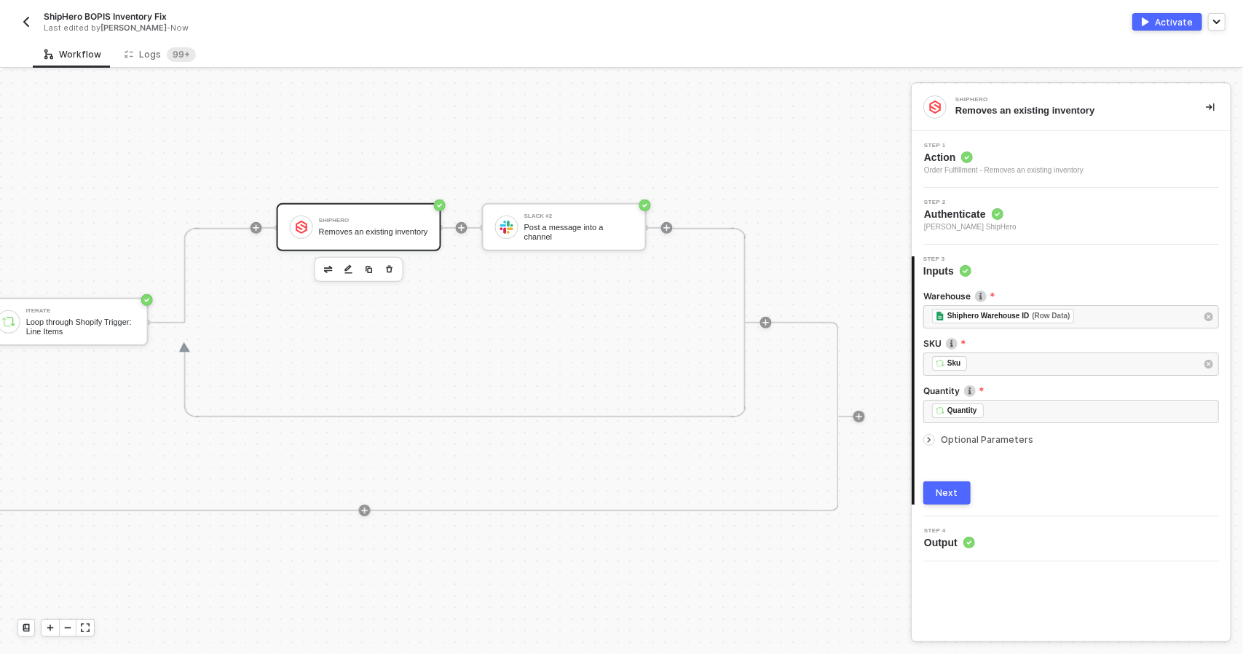
click at [1002, 444] on div "Optional Parameters" at bounding box center [1071, 440] width 296 height 16
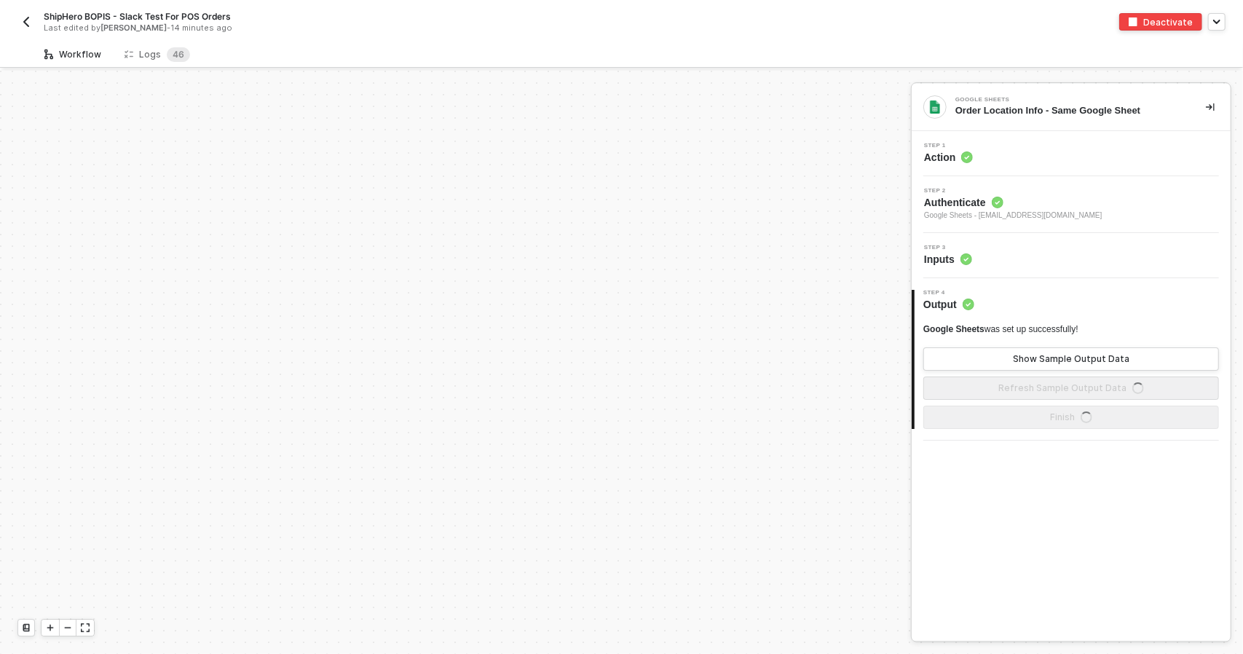
scroll to position [345, 0]
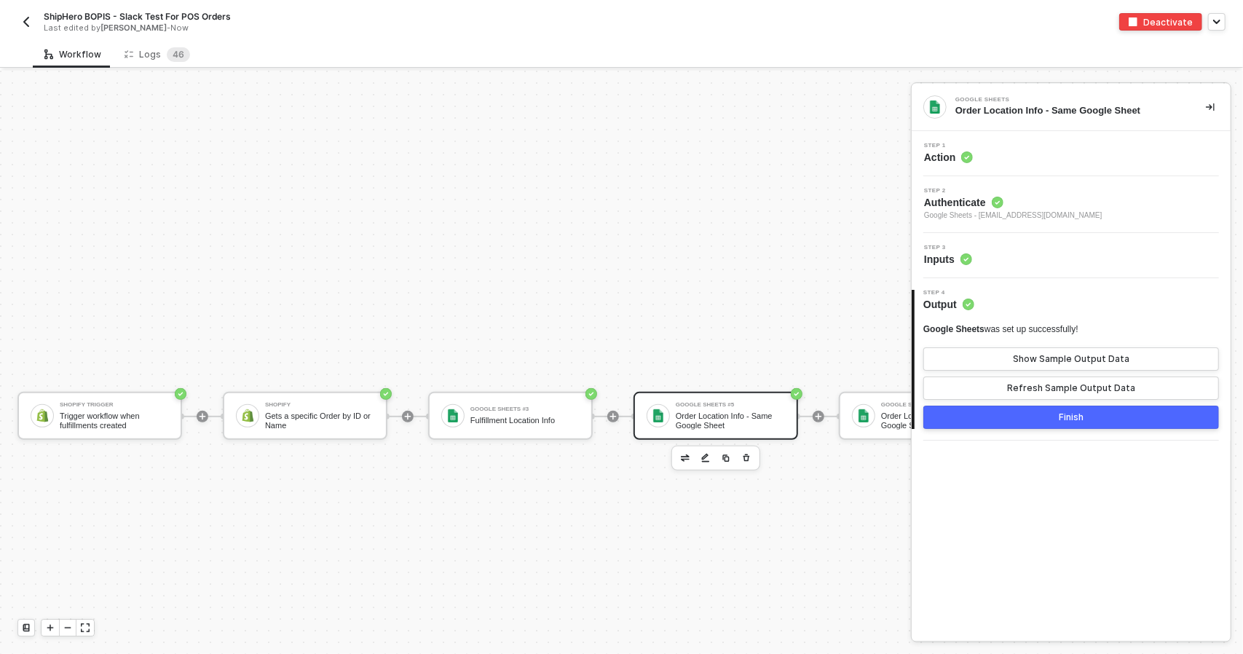
click at [562, 641] on div "Shopify Trigger Trigger workflow when fulfillments created Shopify Gets a speci…" at bounding box center [1003, 417] width 2006 height 1382
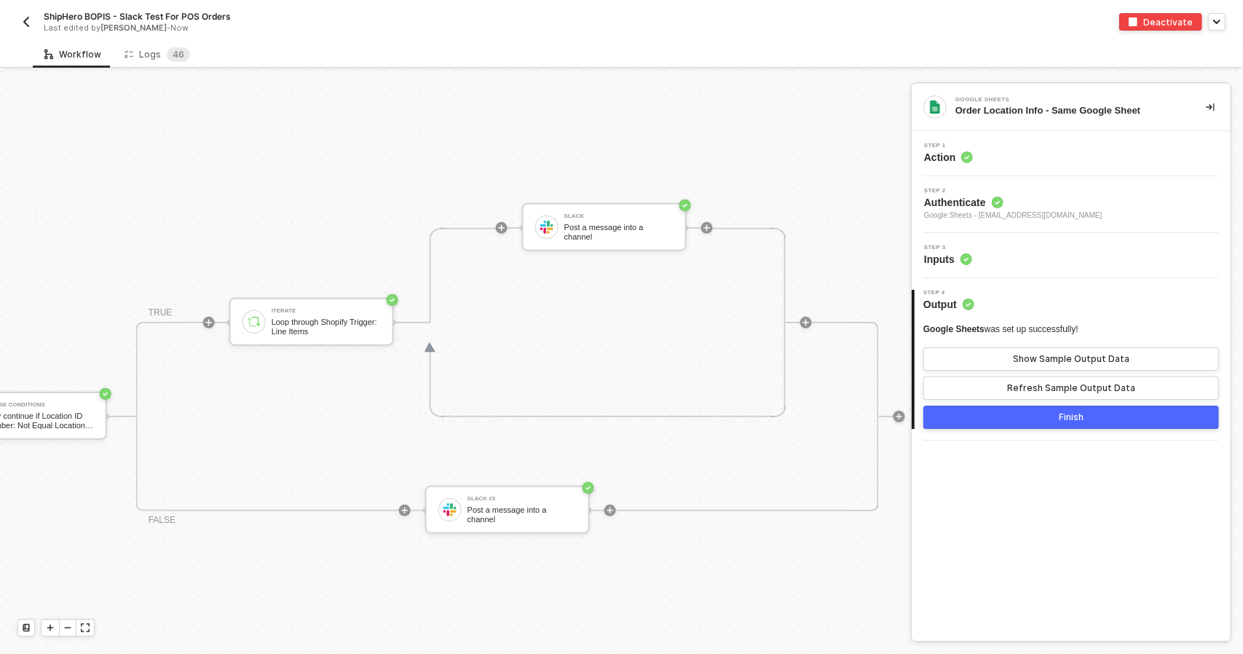
scroll to position [345, 1144]
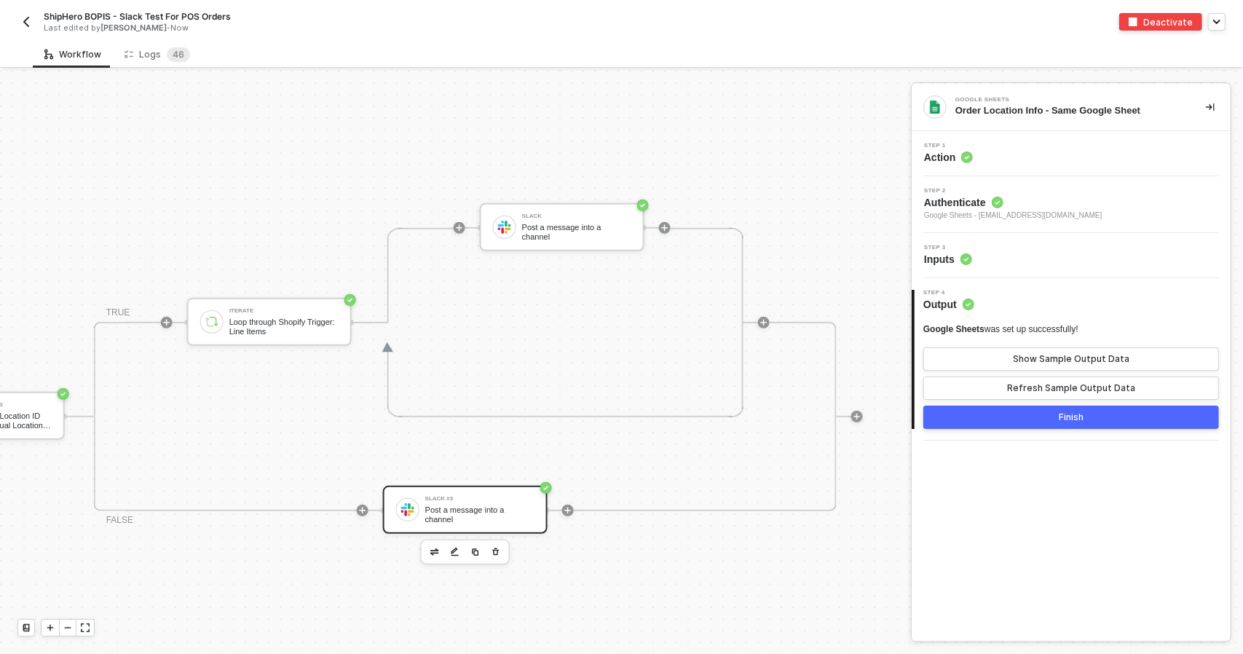
click at [482, 528] on div "Slack #3 Post a message into a channel" at bounding box center [465, 510] width 165 height 48
